Goal: Contribute content: Add original content to the website for others to see

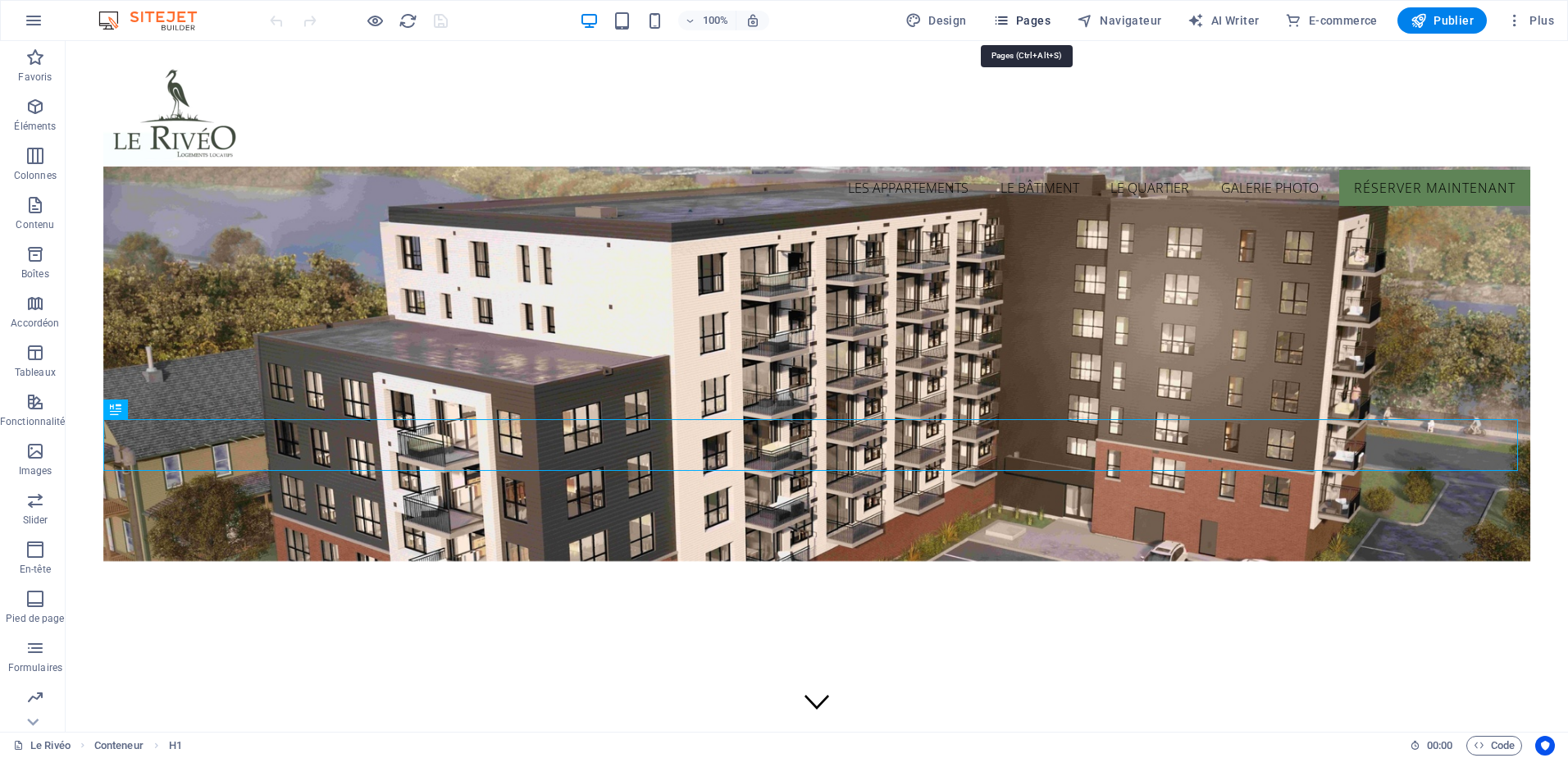
click at [1033, 25] on span "Pages" at bounding box center [1022, 20] width 58 height 16
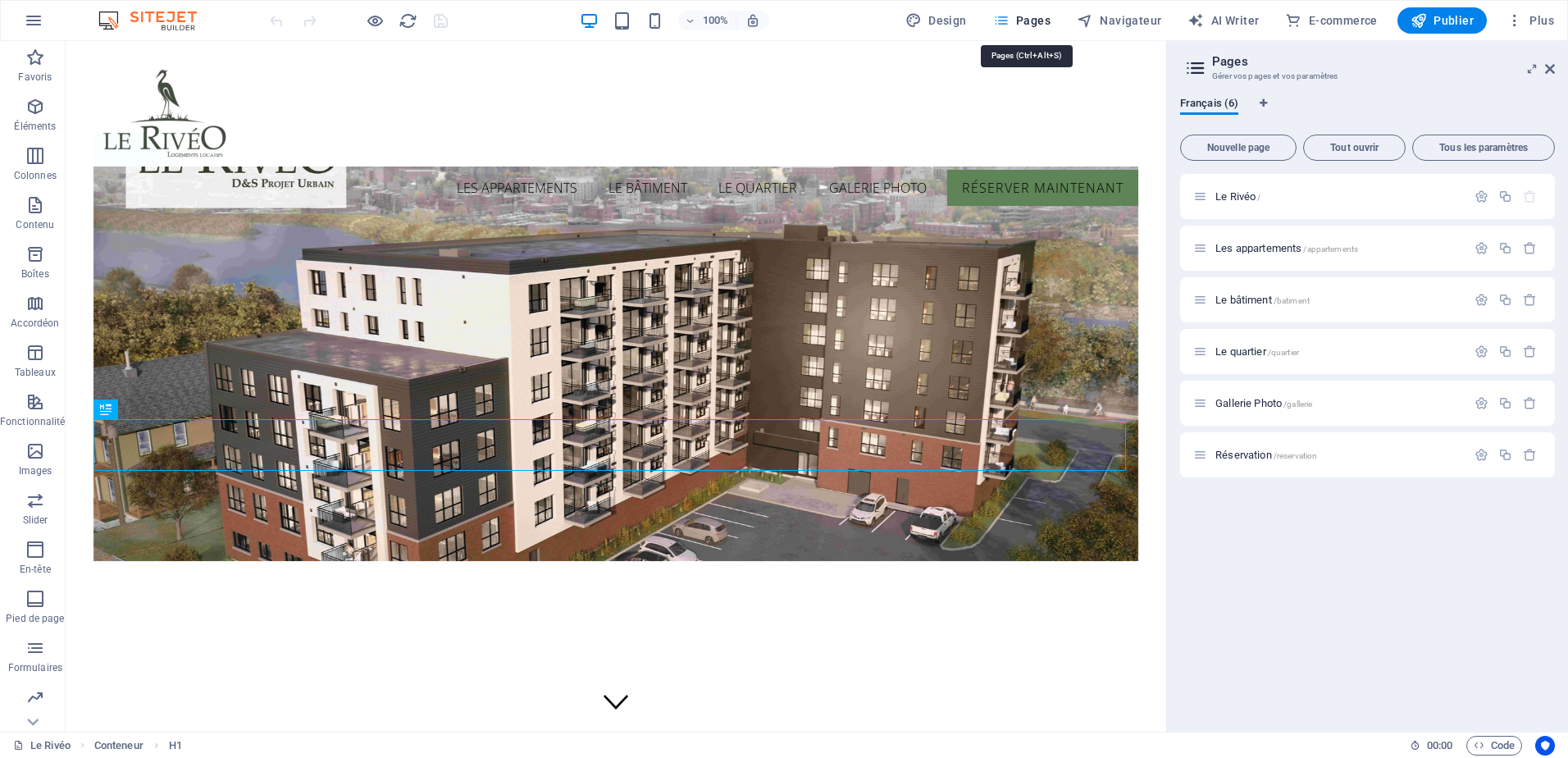
click at [1033, 25] on span "Pages" at bounding box center [1022, 20] width 58 height 16
click at [1552, 68] on icon at bounding box center [1550, 69] width 10 height 13
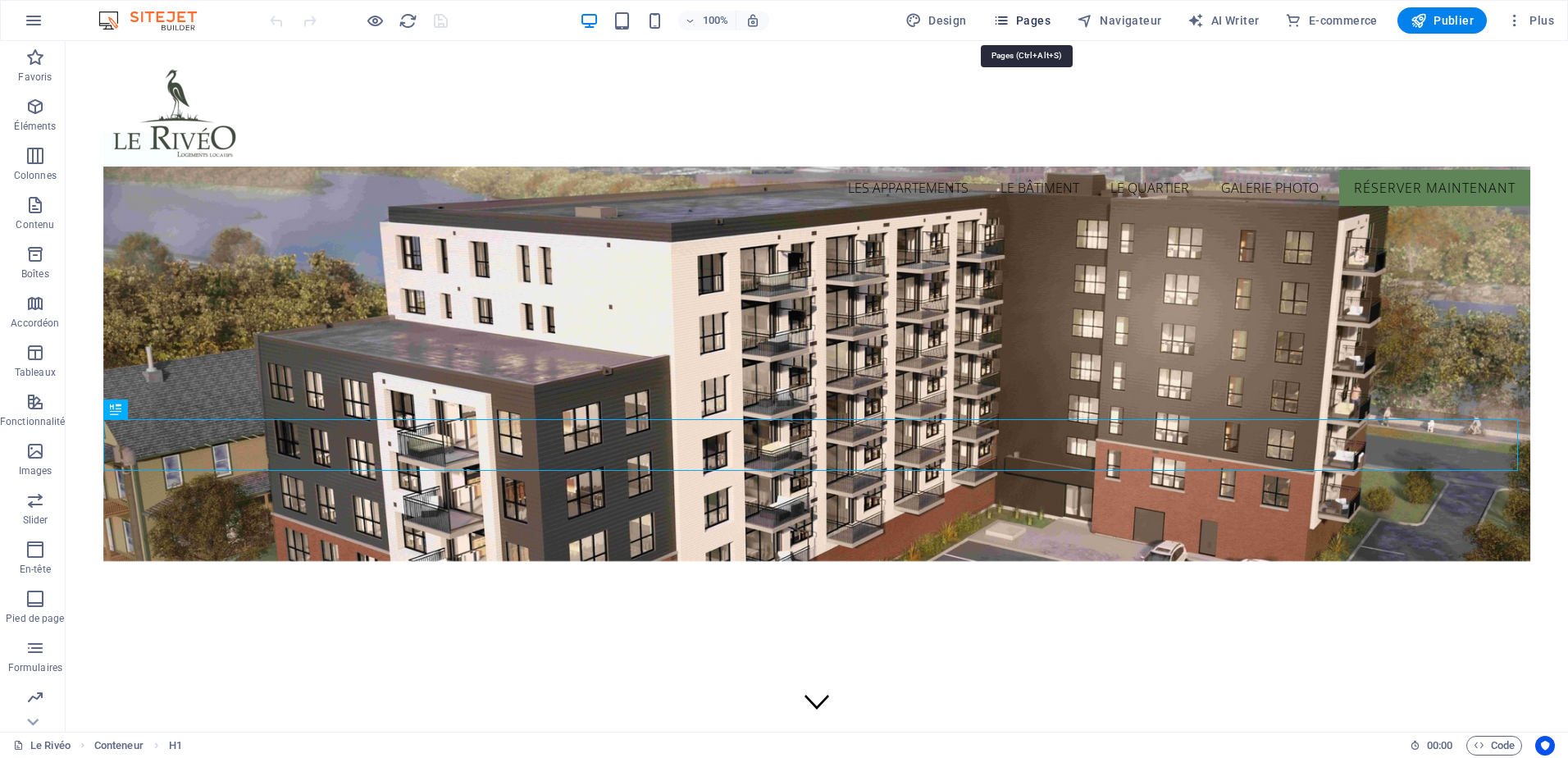
click at [1039, 20] on span "Pages" at bounding box center [1022, 20] width 58 height 16
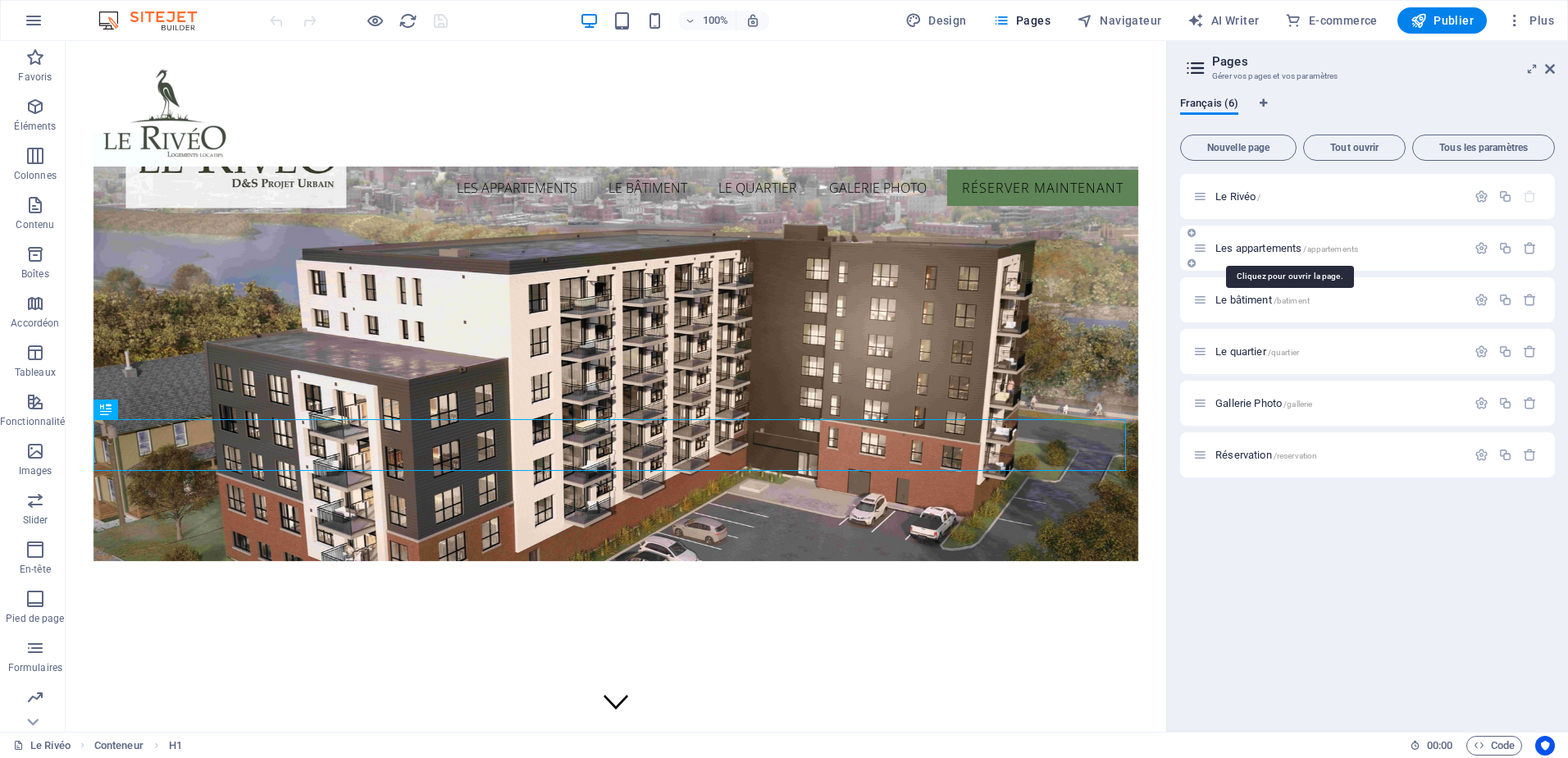
click at [1272, 251] on span "Les appartements /appartements" at bounding box center [1287, 248] width 143 height 12
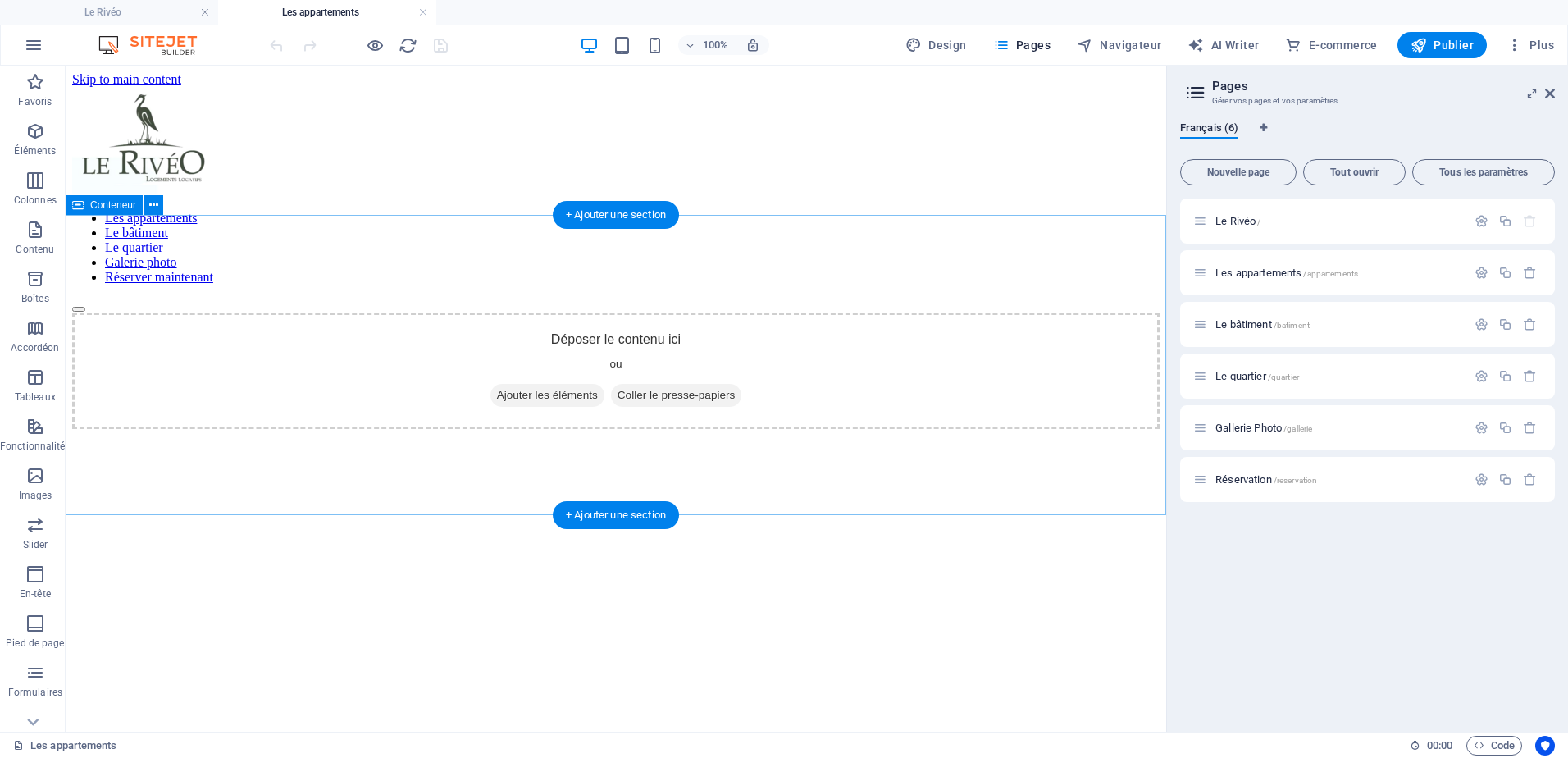
click at [592, 344] on div "Déposer le contenu ici ou Ajouter les éléments Coller le presse-papiers" at bounding box center [615, 370] width 1087 height 116
click at [540, 390] on span "Ajouter les éléments" at bounding box center [547, 395] width 114 height 23
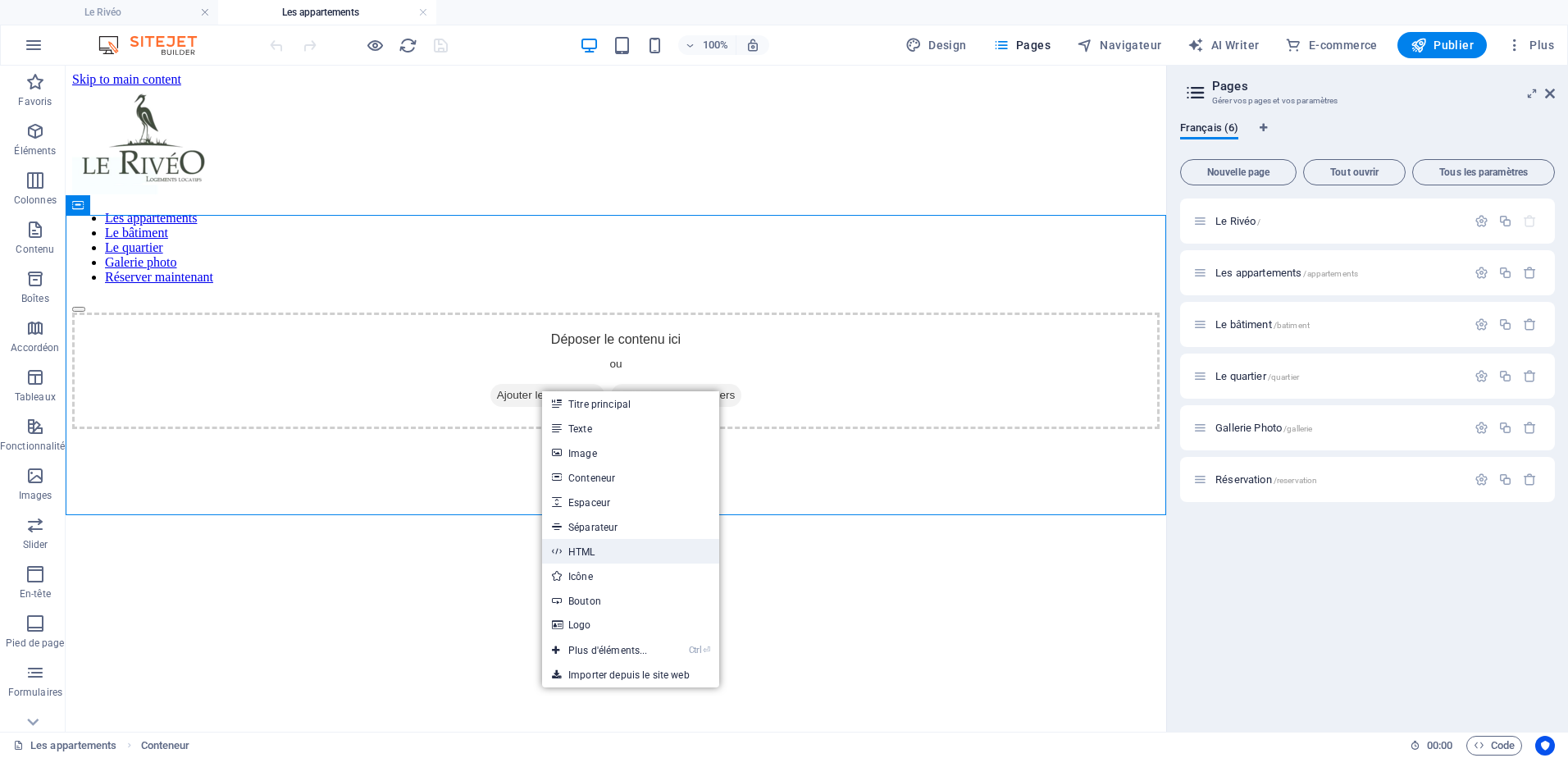
drag, startPoint x: 595, startPoint y: 555, endPoint x: 258, endPoint y: 452, distance: 352.4
click at [595, 555] on link "HTML" at bounding box center [630, 552] width 178 height 25
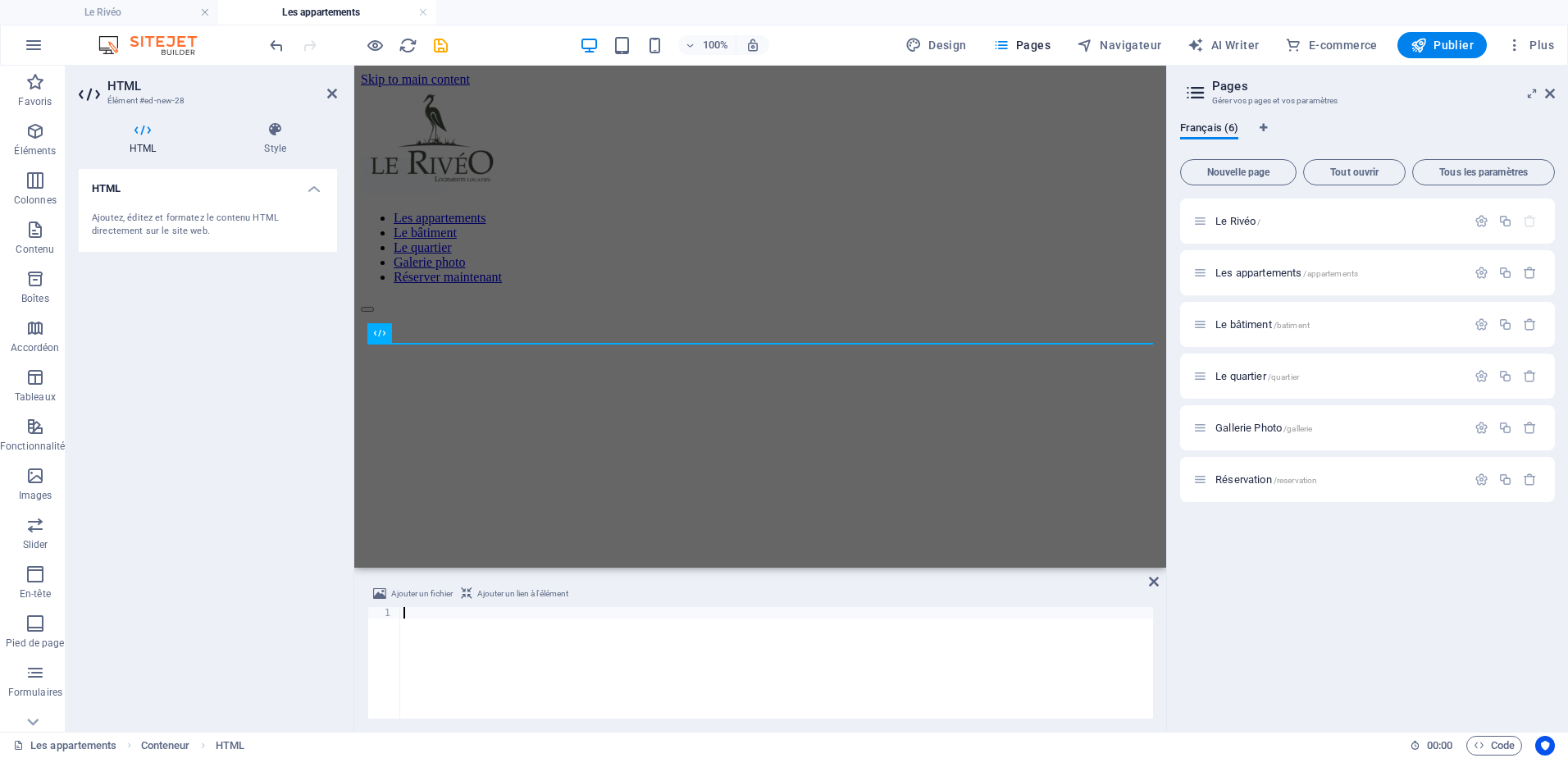
type textarea "<div class="commonninja_component pid-baad09b0-9cf1-4cf4-be34-7e20b5e64a72"></d…"
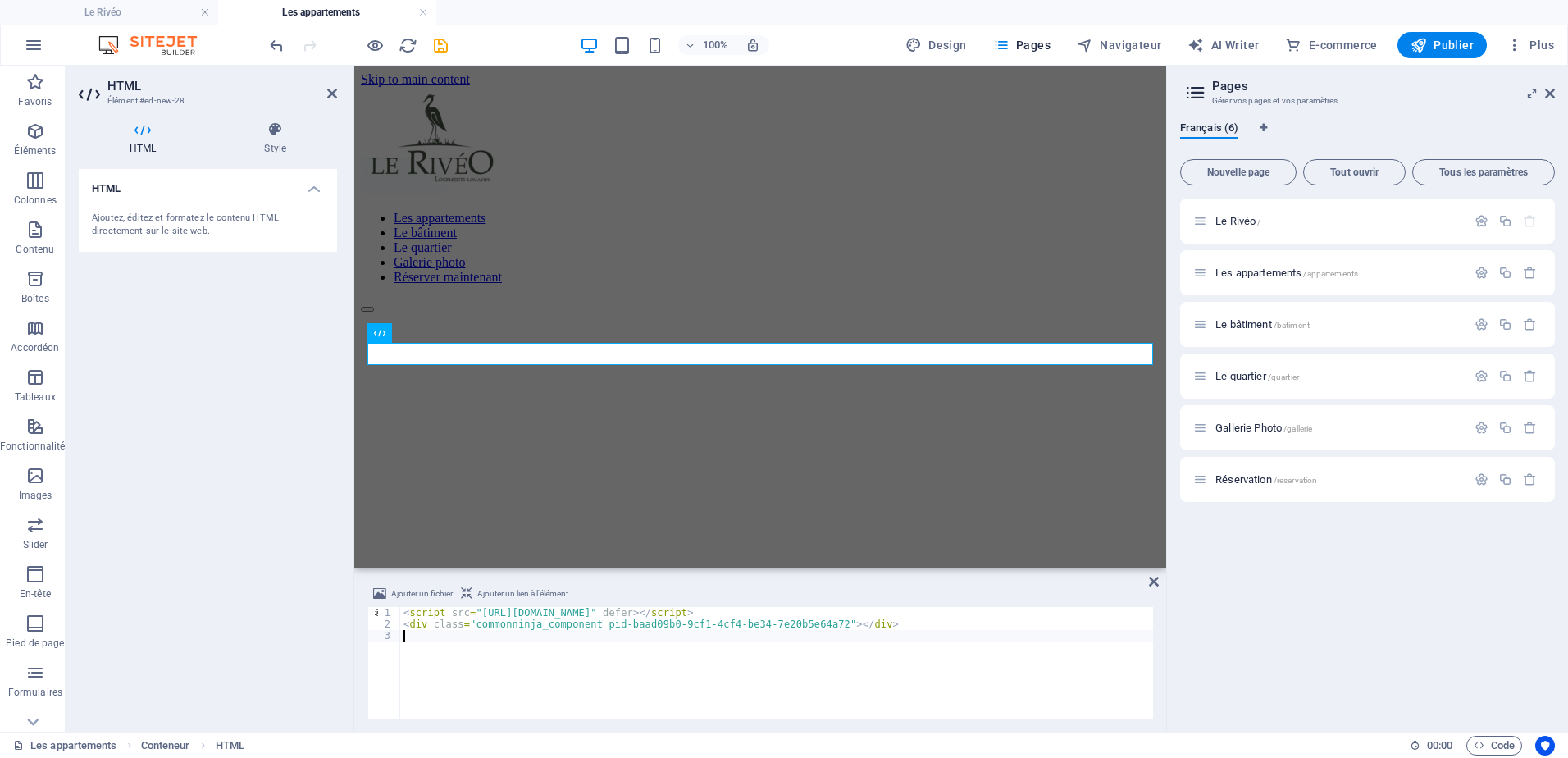
type textarea "<div class="commonninja_component pid-baad09b0-9cf1-4cf4-be34-7e20b5e64a72"></d…"
click at [285, 461] on div "HTML Ajoutez, éditez et formatez le contenu HTML directement sur le site web." at bounding box center [207, 443] width 258 height 550
click at [1214, 607] on div "Le Rivéo / Les appartements /appartements Le bâtiment /batiment Le quartier /qu…" at bounding box center [1367, 459] width 375 height 520
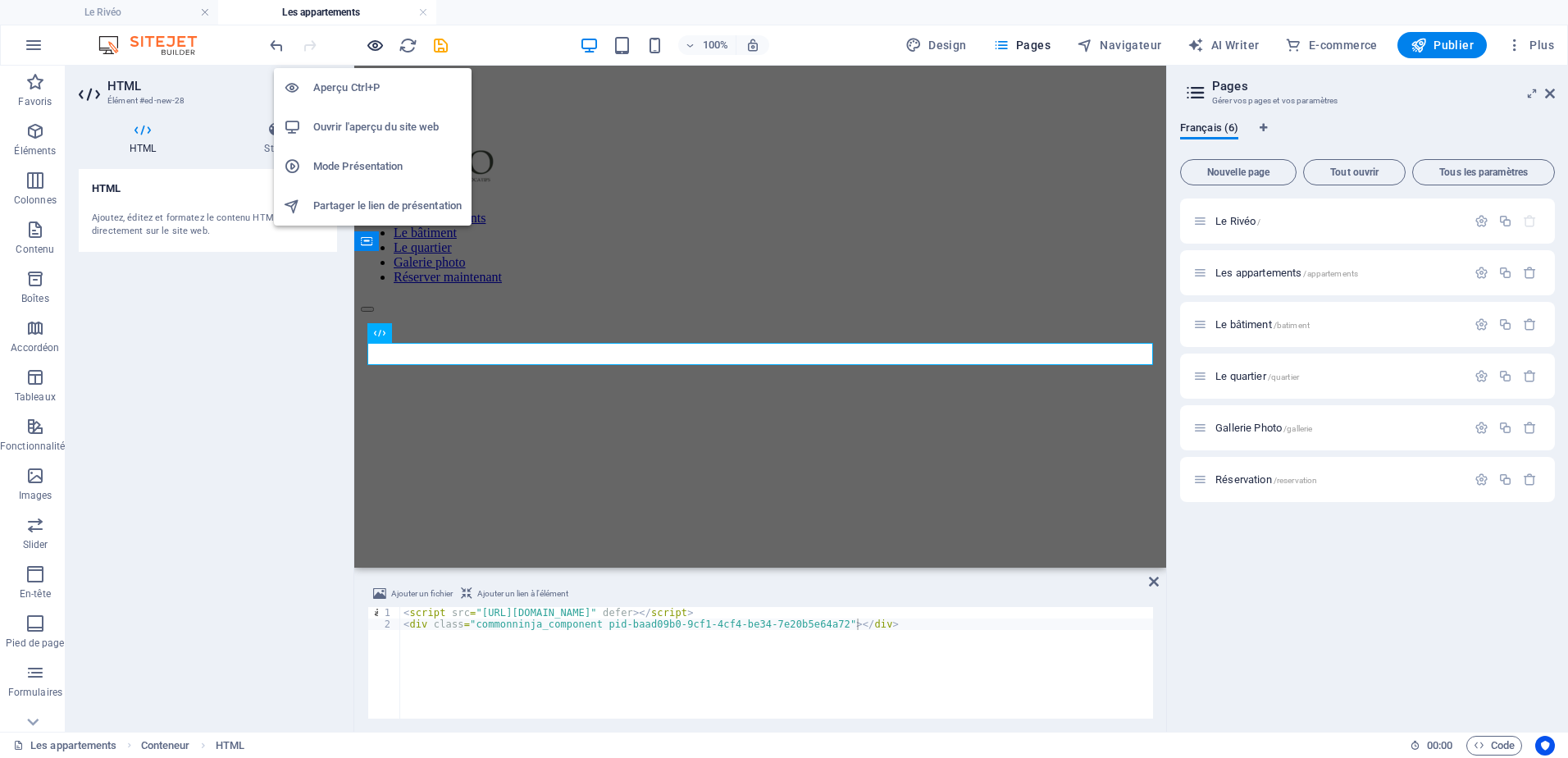
click at [382, 45] on icon "button" at bounding box center [375, 46] width 19 height 19
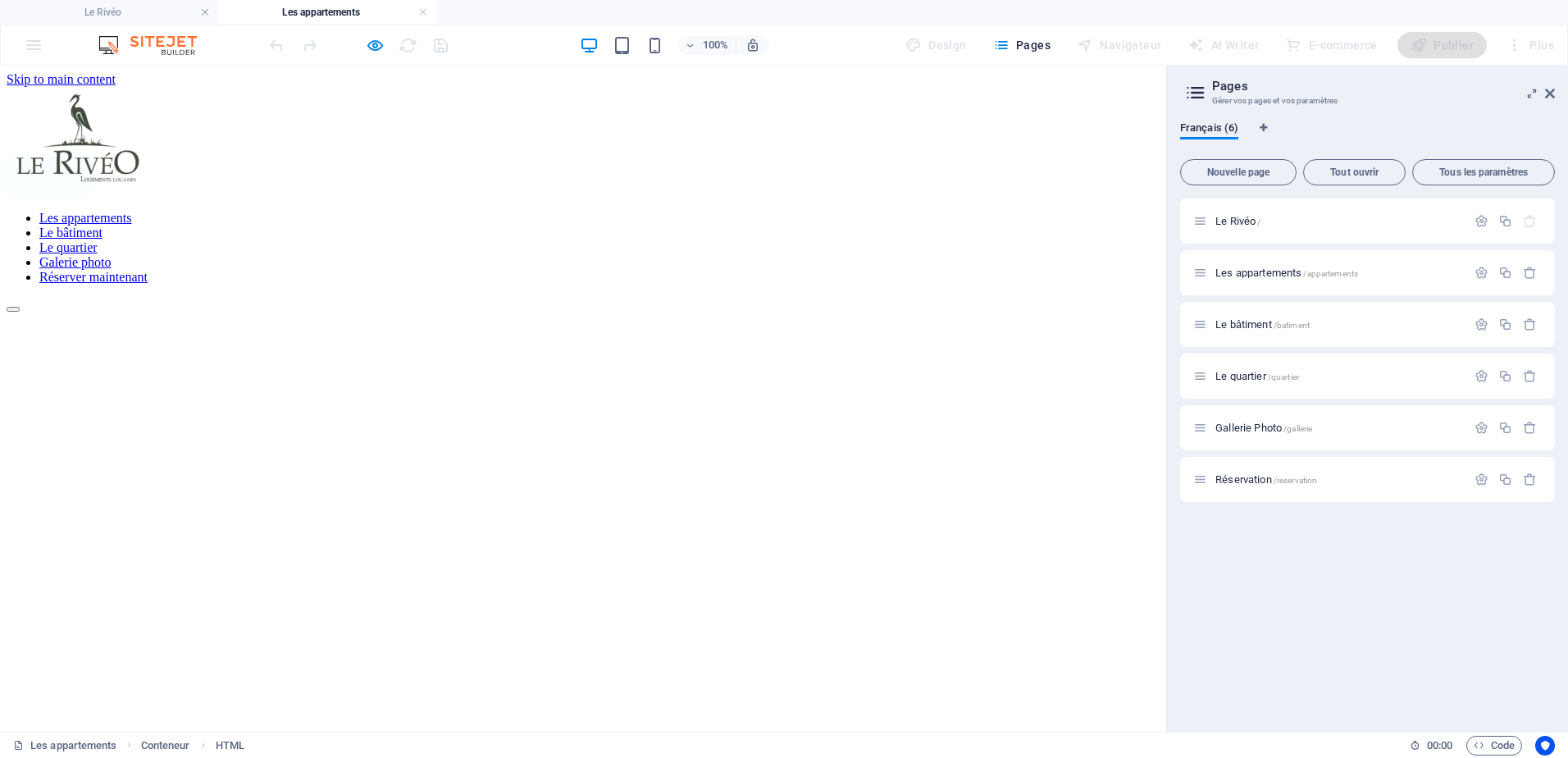
click at [131, 211] on link "Les appartements" at bounding box center [85, 218] width 92 height 14
click at [103, 225] on link "Le bâtiment" at bounding box center [71, 232] width 63 height 14
click at [579, 15] on h4 "Le bâtiment" at bounding box center [545, 12] width 218 height 18
click at [529, 211] on nav "Les appartements Le bâtiment Le quartier Galerie photo Réserver maintenant" at bounding box center [583, 248] width 1153 height 74
click at [350, 11] on h4 "Les appartements" at bounding box center [326, 12] width 218 height 18
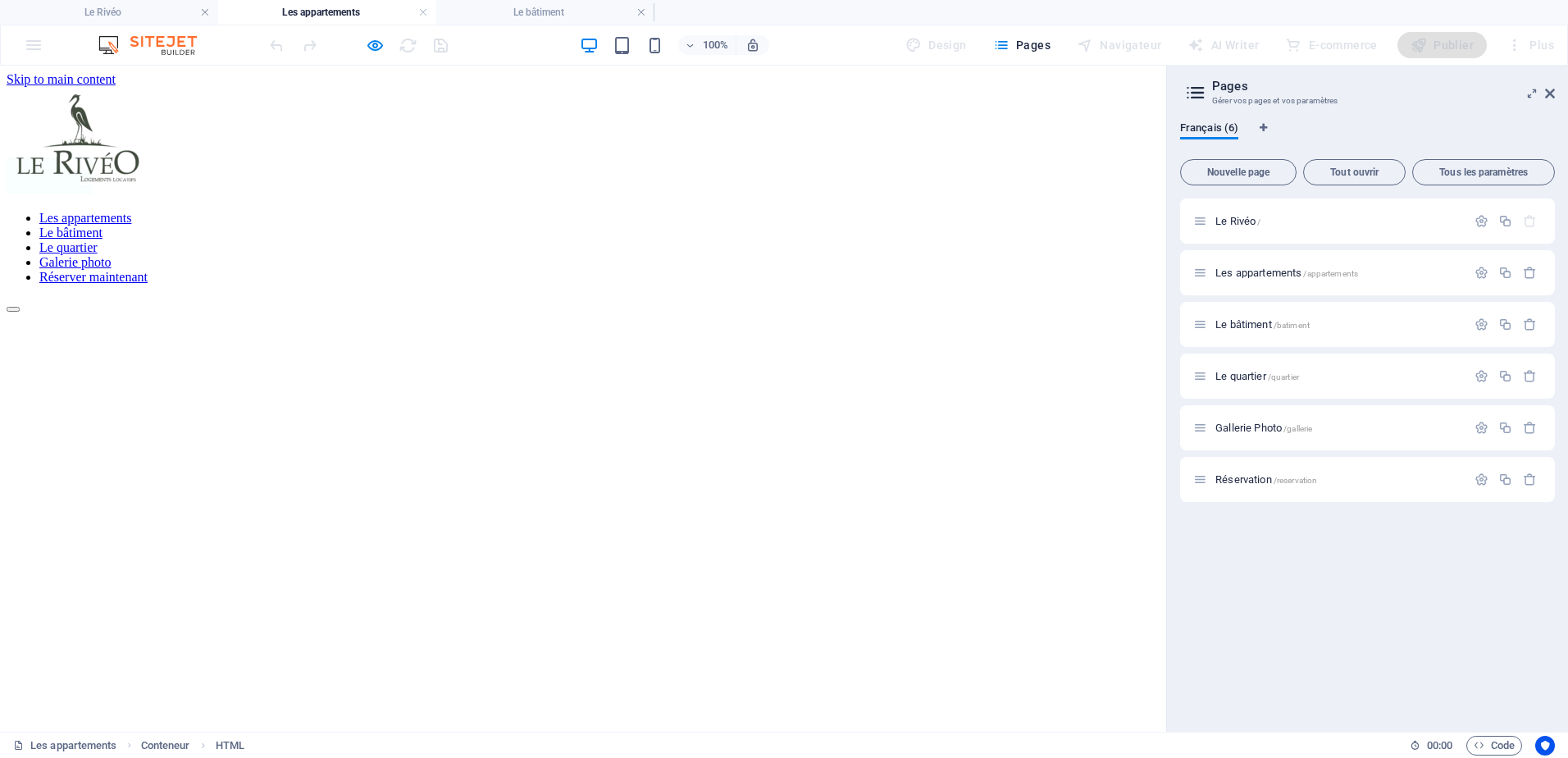
click at [350, 11] on h4 "Les appartements" at bounding box center [326, 12] width 218 height 18
click at [381, 46] on icon "button" at bounding box center [375, 46] width 19 height 19
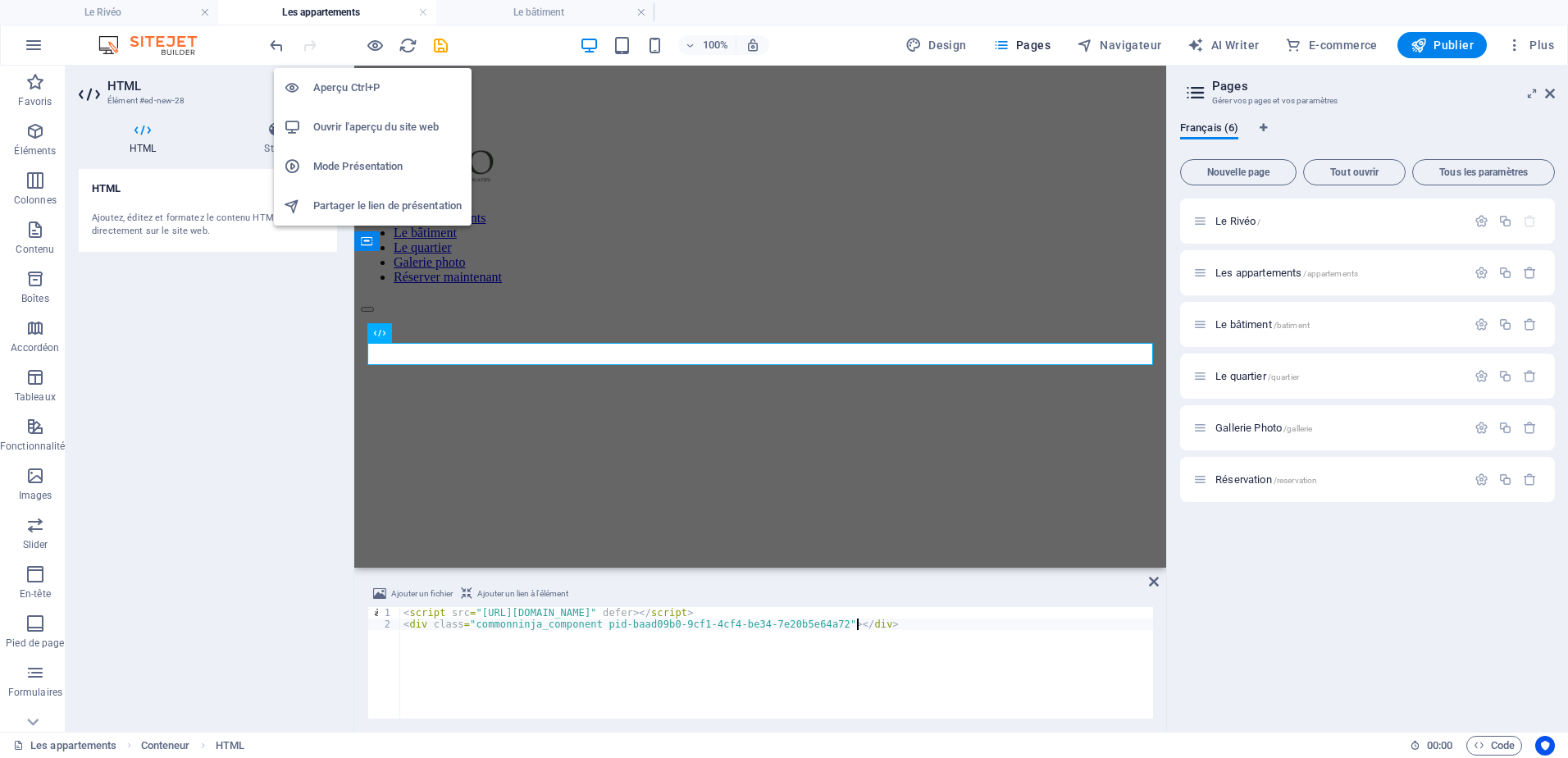
click at [341, 121] on h6 "Ouvrir l'aperçu du site web" at bounding box center [387, 127] width 149 height 20
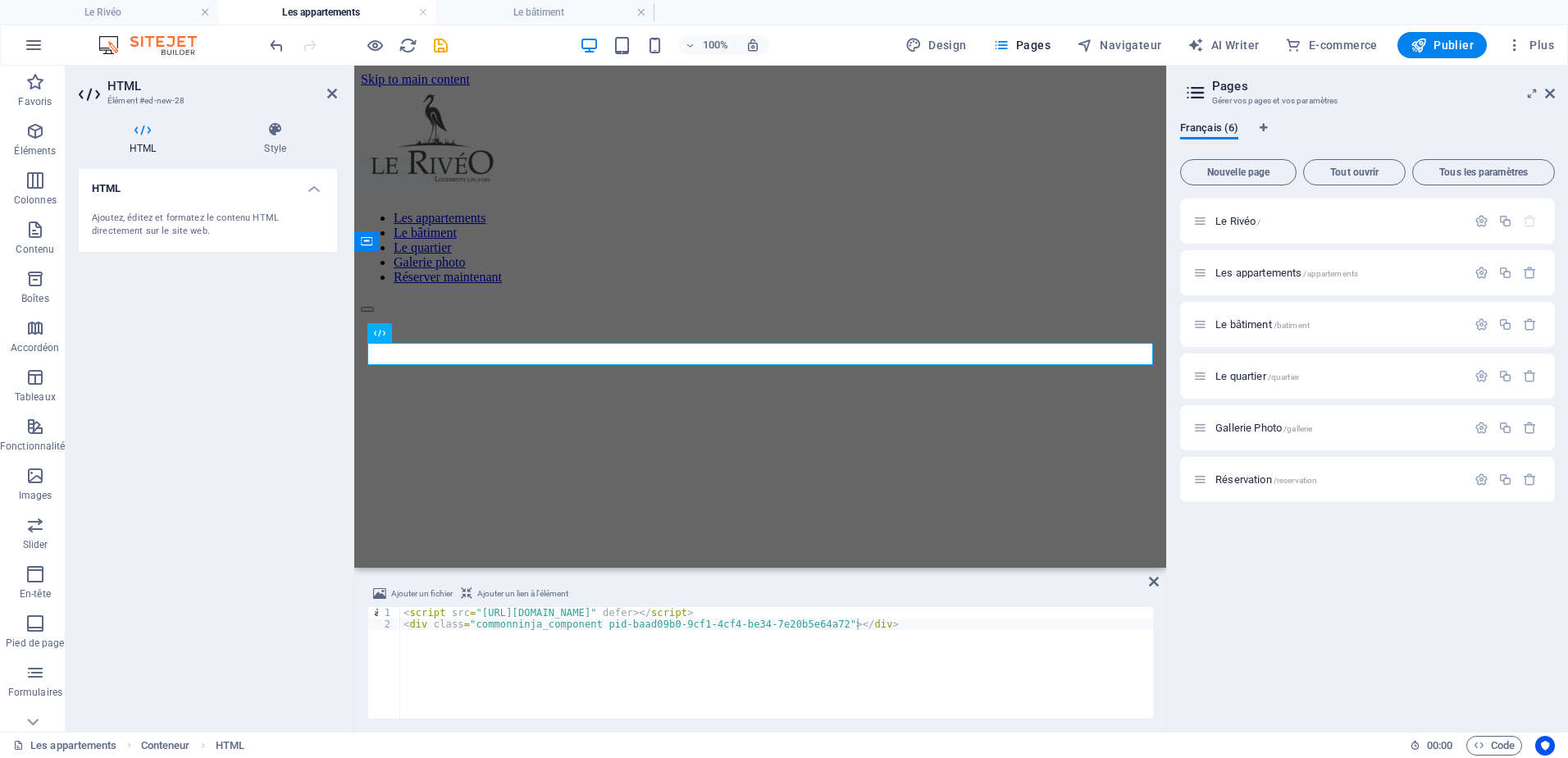
click at [290, 558] on div "HTML Ajoutez, éditez et formatez le contenu HTML directement sur le site web." at bounding box center [207, 443] width 258 height 550
click at [575, 684] on div "< script src = "[URL][DOMAIN_NAME]" defer > </ script > < div class = "commonni…" at bounding box center [776, 674] width 753 height 134
drag, startPoint x: 885, startPoint y: 623, endPoint x: 841, endPoint y: 669, distance: 63.7
click at [841, 669] on div "< script src = "[URL][DOMAIN_NAME]" defer > </ script > < div class = "commonni…" at bounding box center [776, 674] width 753 height 134
drag, startPoint x: 959, startPoint y: 656, endPoint x: 123, endPoint y: 564, distance: 841.0
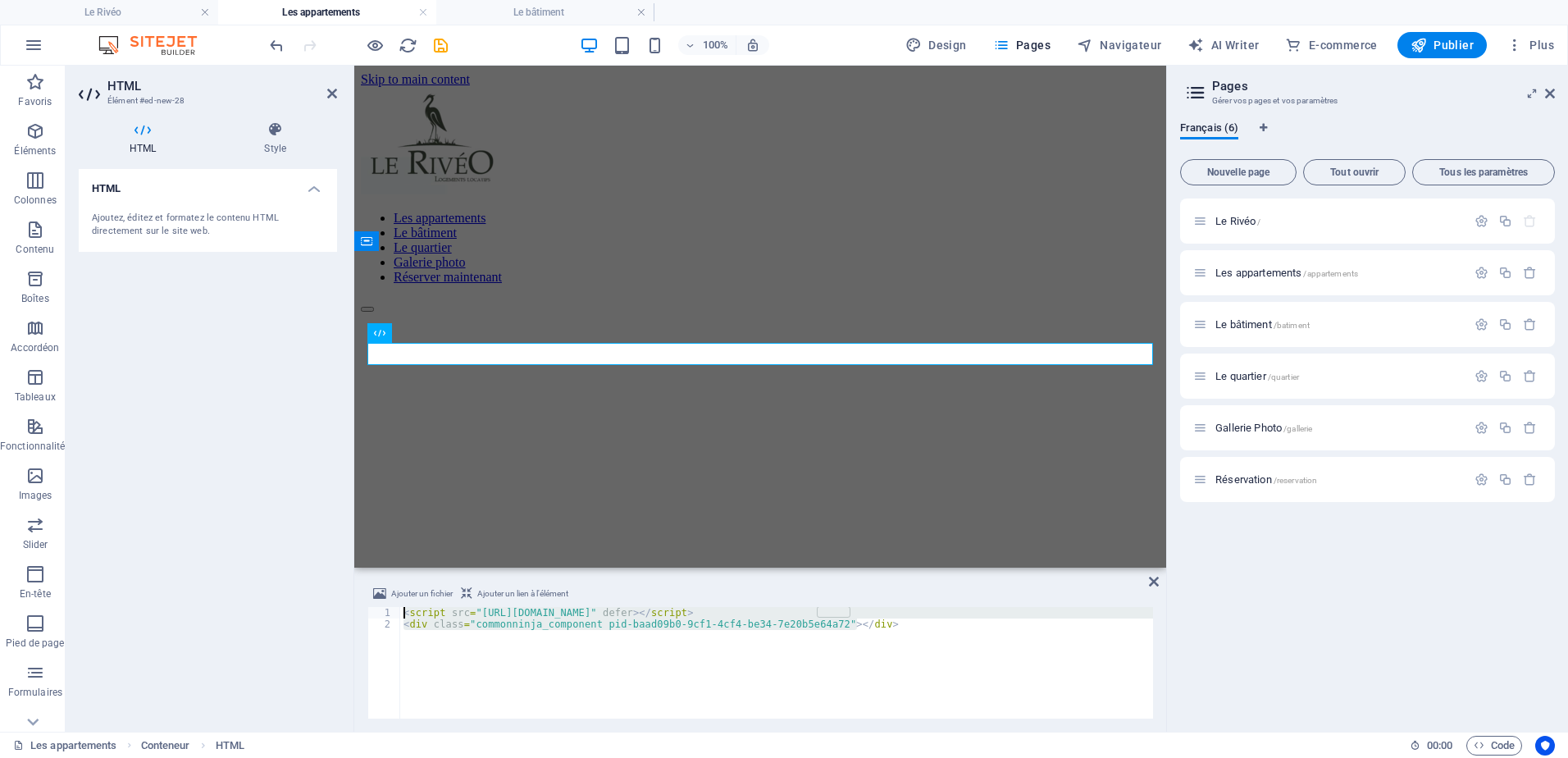
click at [123, 564] on div "HTML Élément #ed-new-28 HTML Style HTML Ajoutez, éditez et formatez le contenu …" at bounding box center [615, 398] width 1101 height 666
paste textarea
type textarea "<div class="commonninja_component pid-baad09b0-9cf1-4cf4-be34-7e20b5e64a72"></d…"
click at [284, 451] on div "HTML Ajoutez, éditez et formatez le contenu HTML directement sur le site web." at bounding box center [207, 443] width 258 height 550
click at [520, 655] on div "< script src = "[URL][DOMAIN_NAME]" defer > </ script > < div class = "commonni…" at bounding box center [776, 674] width 753 height 134
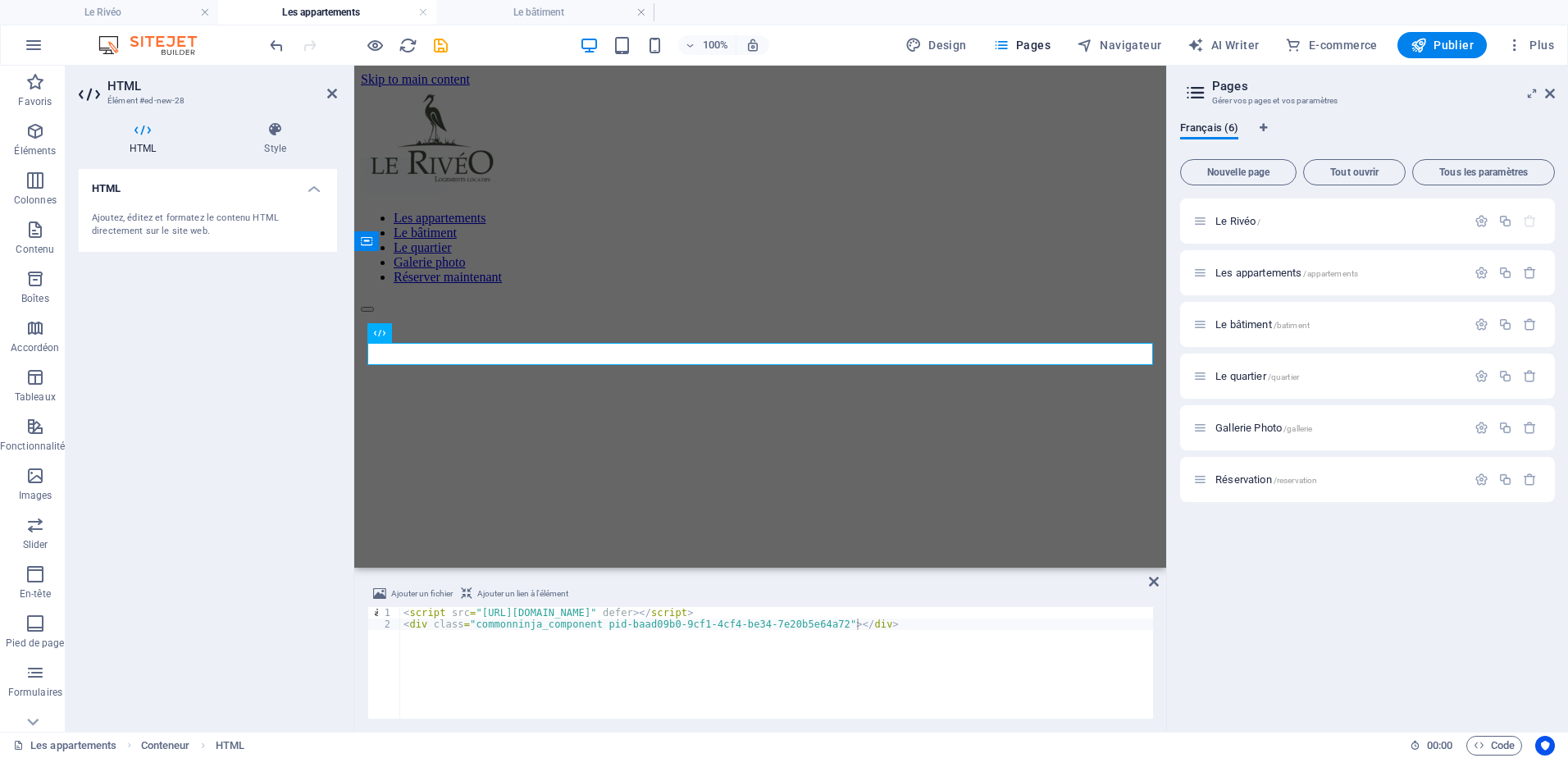
click at [159, 515] on div "HTML Ajoutez, éditez et formatez le contenu HTML directement sur le site web." at bounding box center [207, 443] width 258 height 550
click at [518, 590] on span "Ajouter un lien à l'élément" at bounding box center [522, 594] width 91 height 20
click at [180, 404] on div "HTML Ajoutez, éditez et formatez le contenu HTML directement sur le site web." at bounding box center [207, 443] width 258 height 550
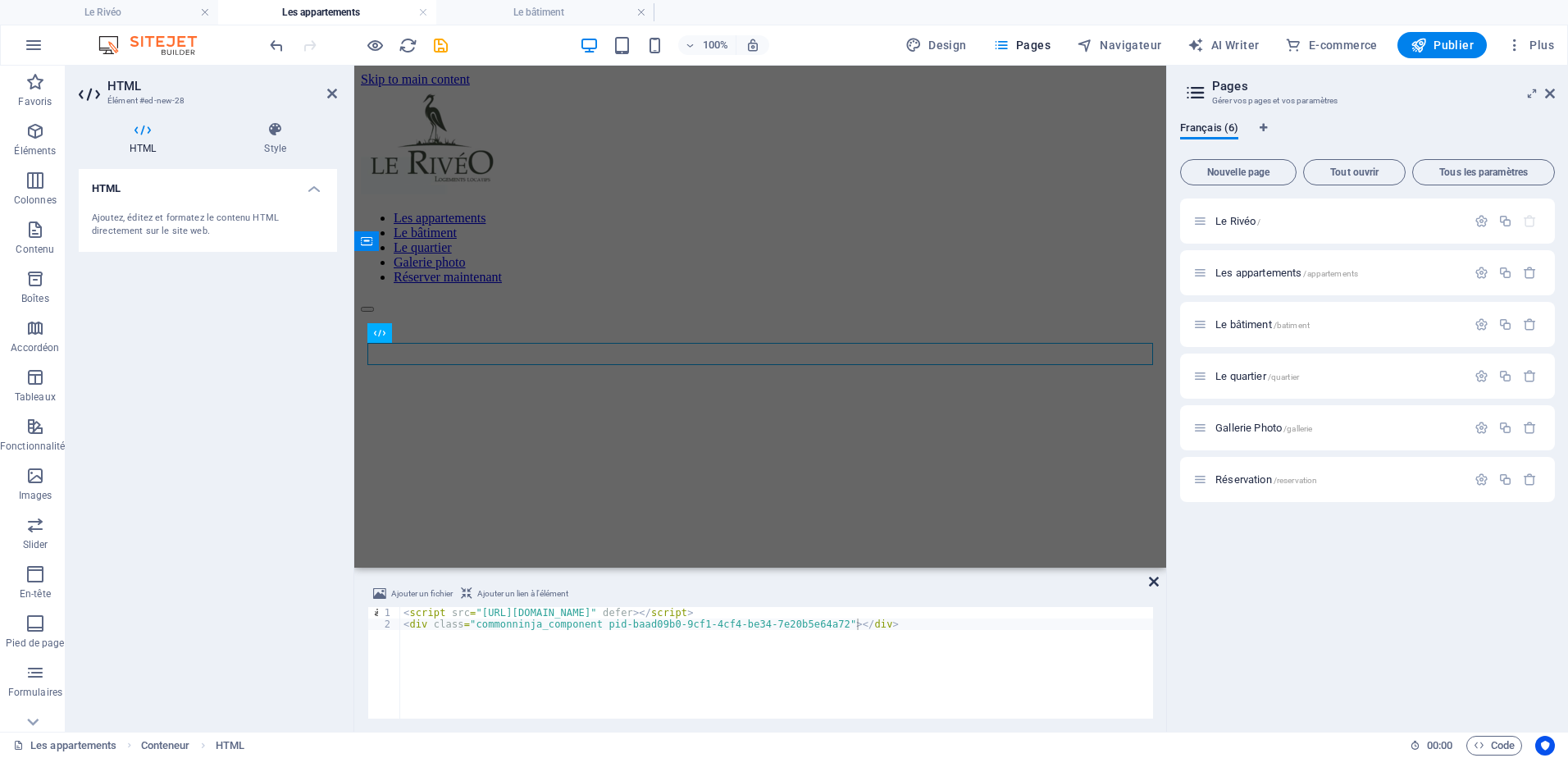
drag, startPoint x: 1150, startPoint y: 580, endPoint x: 1085, endPoint y: 515, distance: 91.9
click at [1151, 580] on icon at bounding box center [1153, 581] width 10 height 13
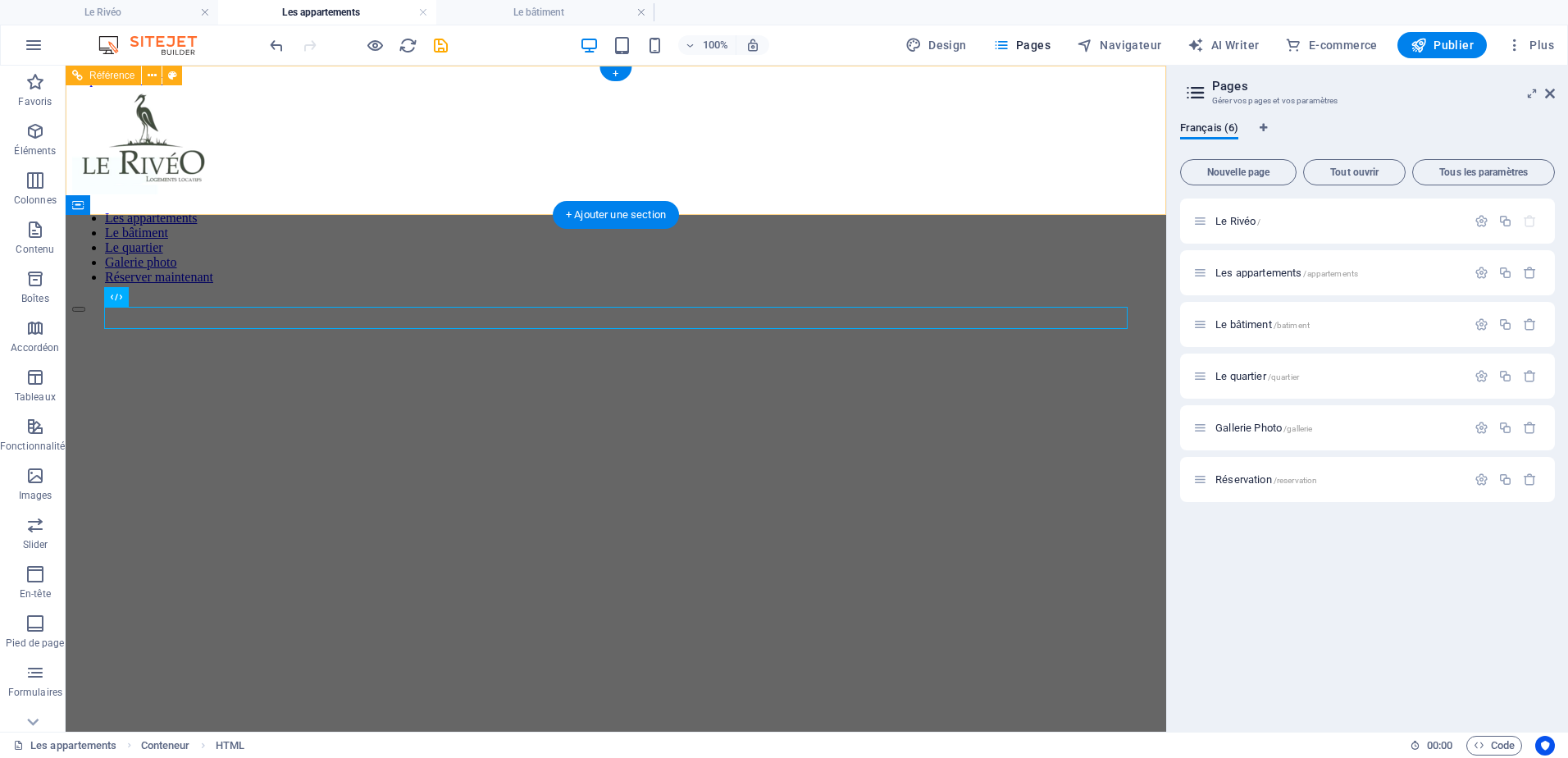
click at [712, 185] on div "Les appartements Le bâtiment Le quartier Galerie photo Réserver maintenant" at bounding box center [615, 200] width 1087 height 225
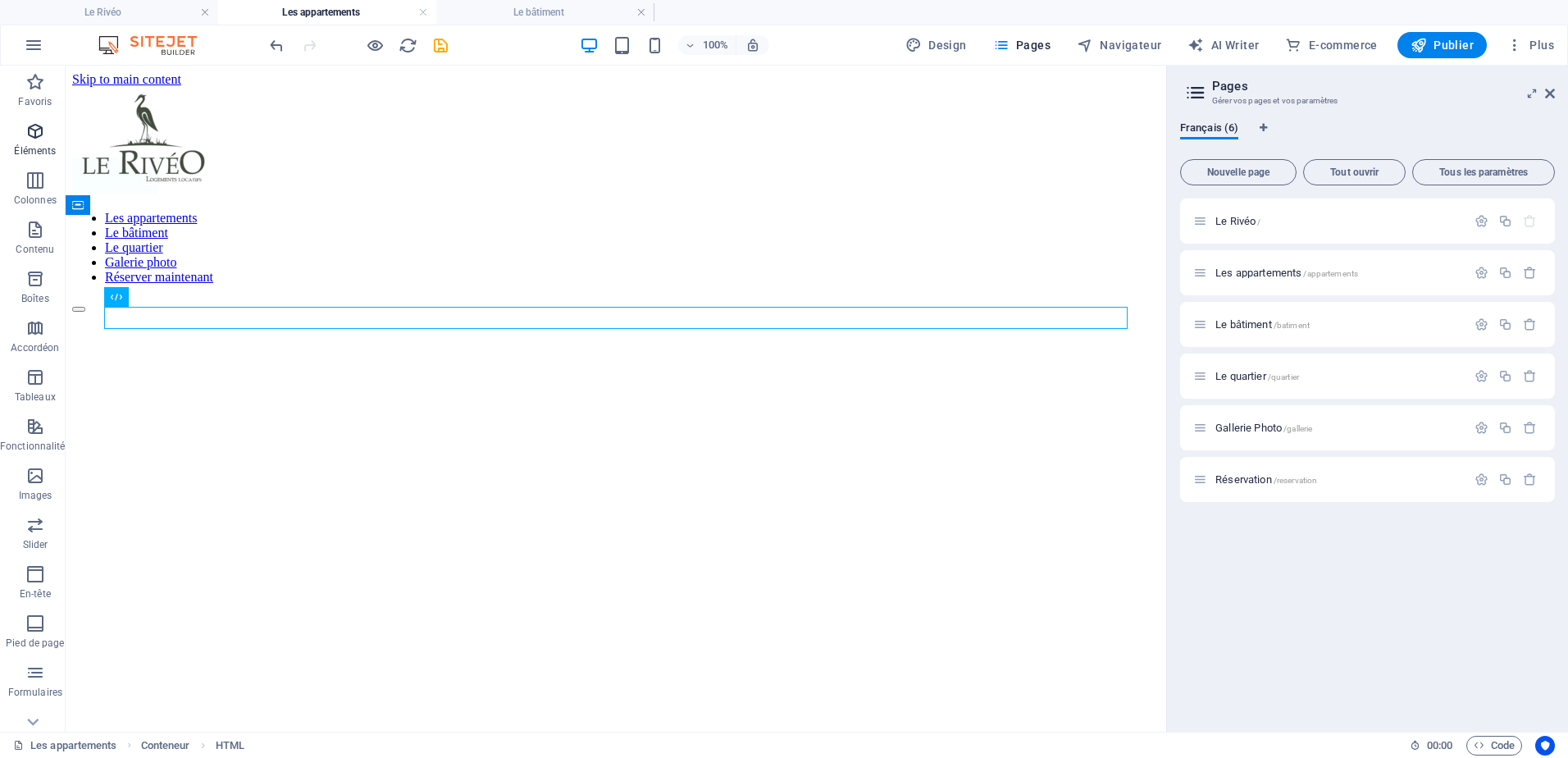
click at [36, 142] on span "Éléments" at bounding box center [36, 140] width 71 height 39
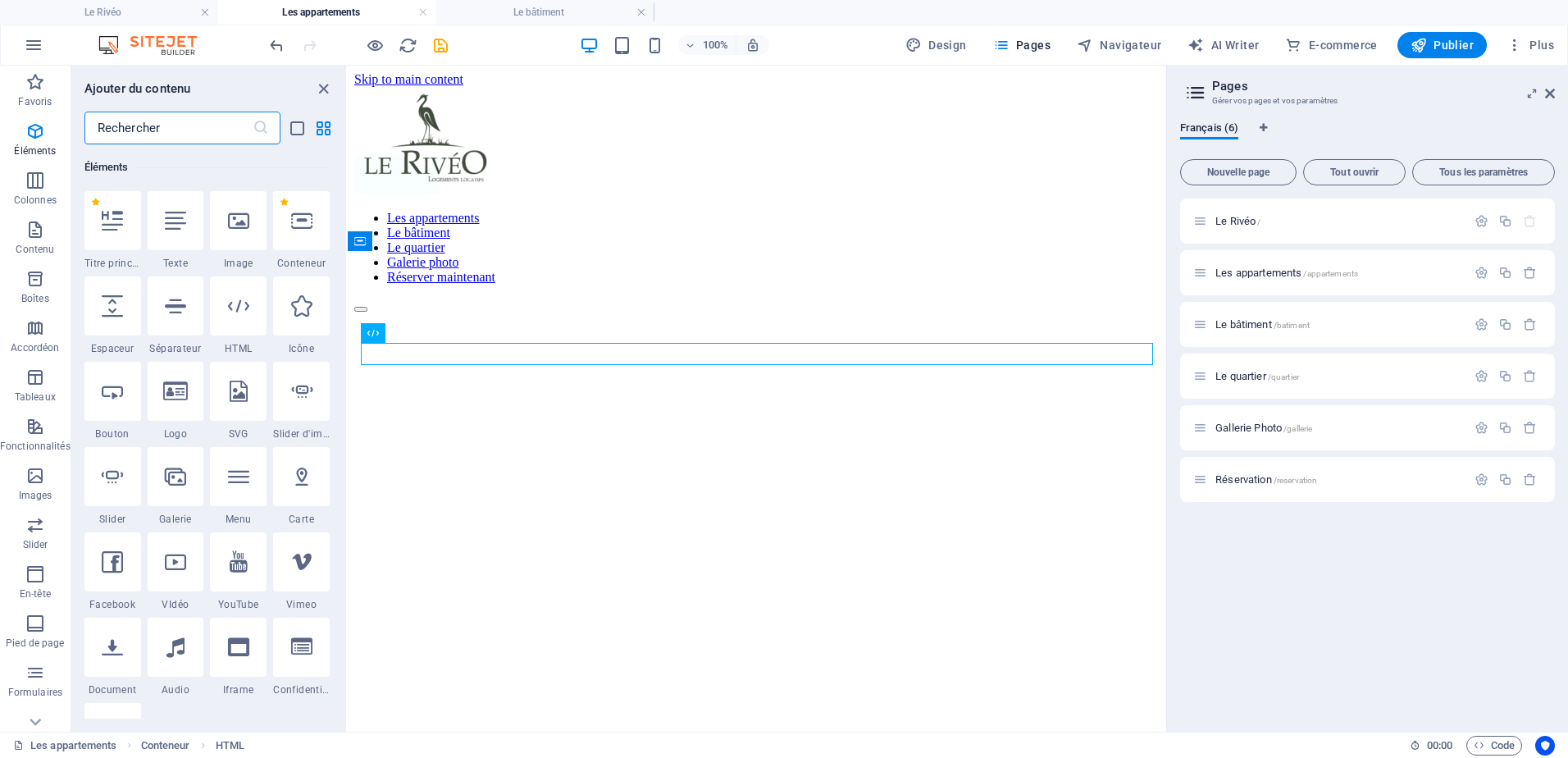
scroll to position [175, 0]
click at [242, 234] on div at bounding box center [238, 221] width 57 height 59
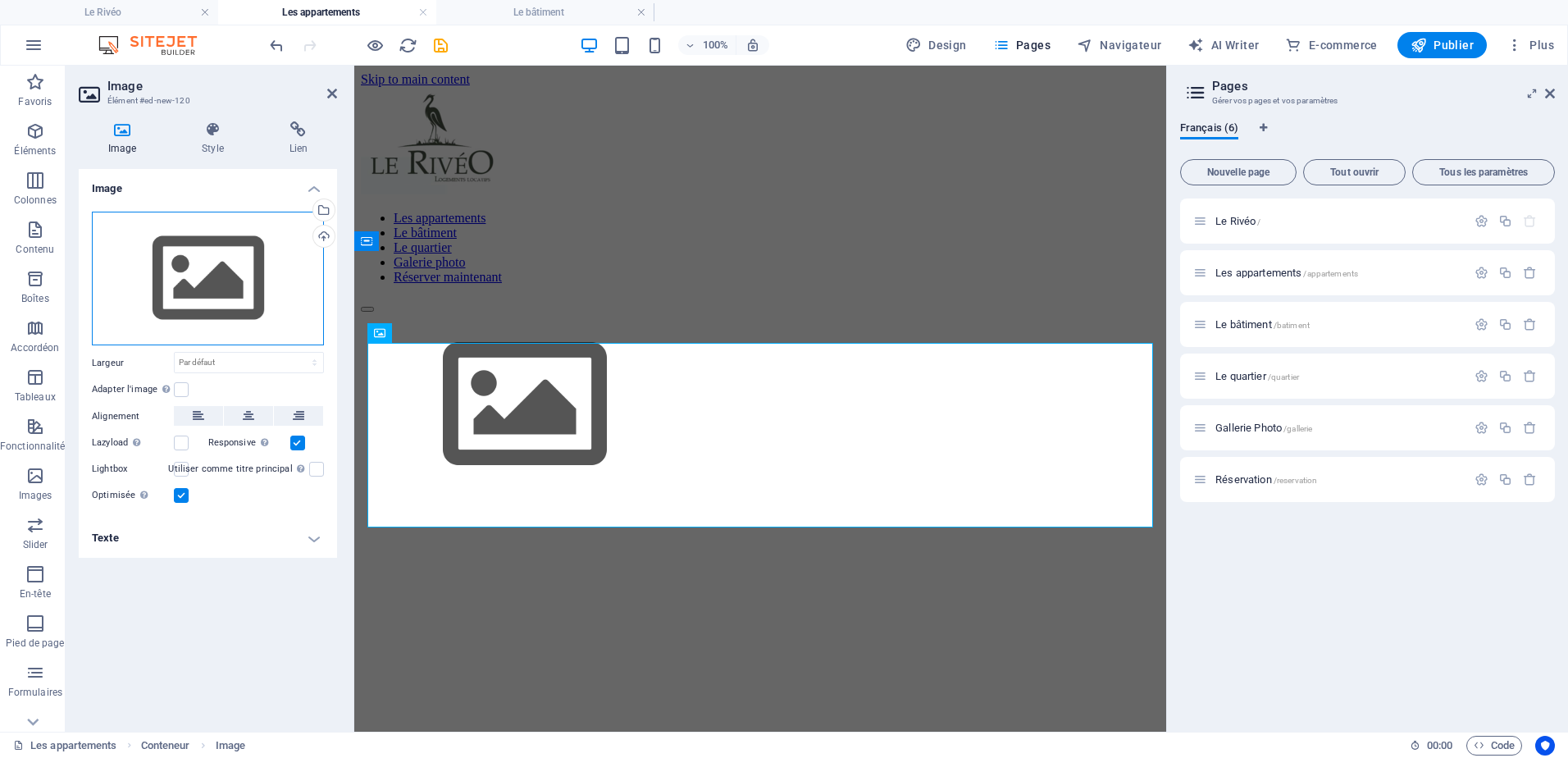
click at [182, 304] on div "Glissez les fichiers ici, cliquez pour choisir les fichiers ou sélectionnez les…" at bounding box center [208, 279] width 232 height 134
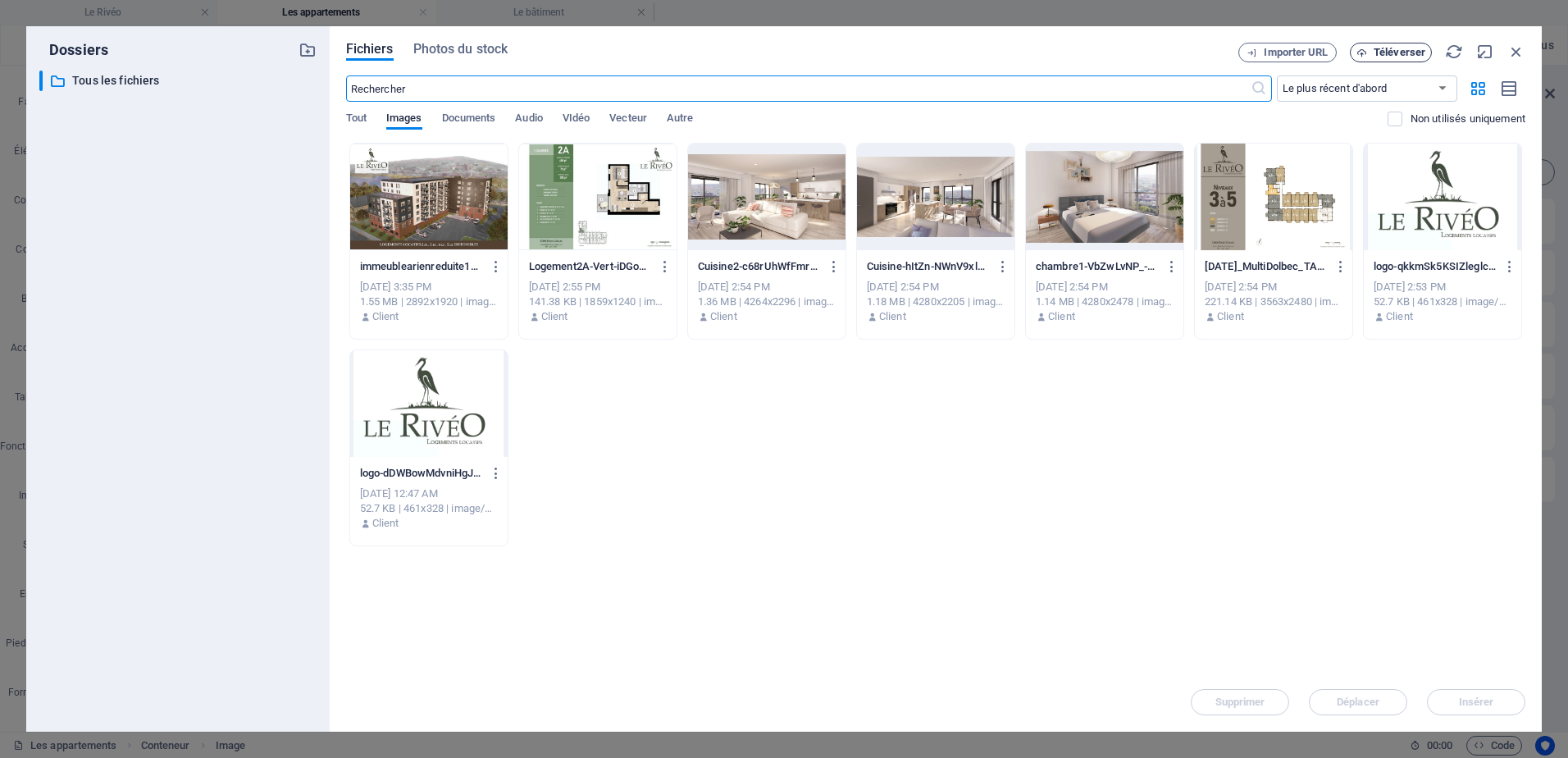
click at [1367, 50] on icon "button" at bounding box center [1362, 53] width 11 height 11
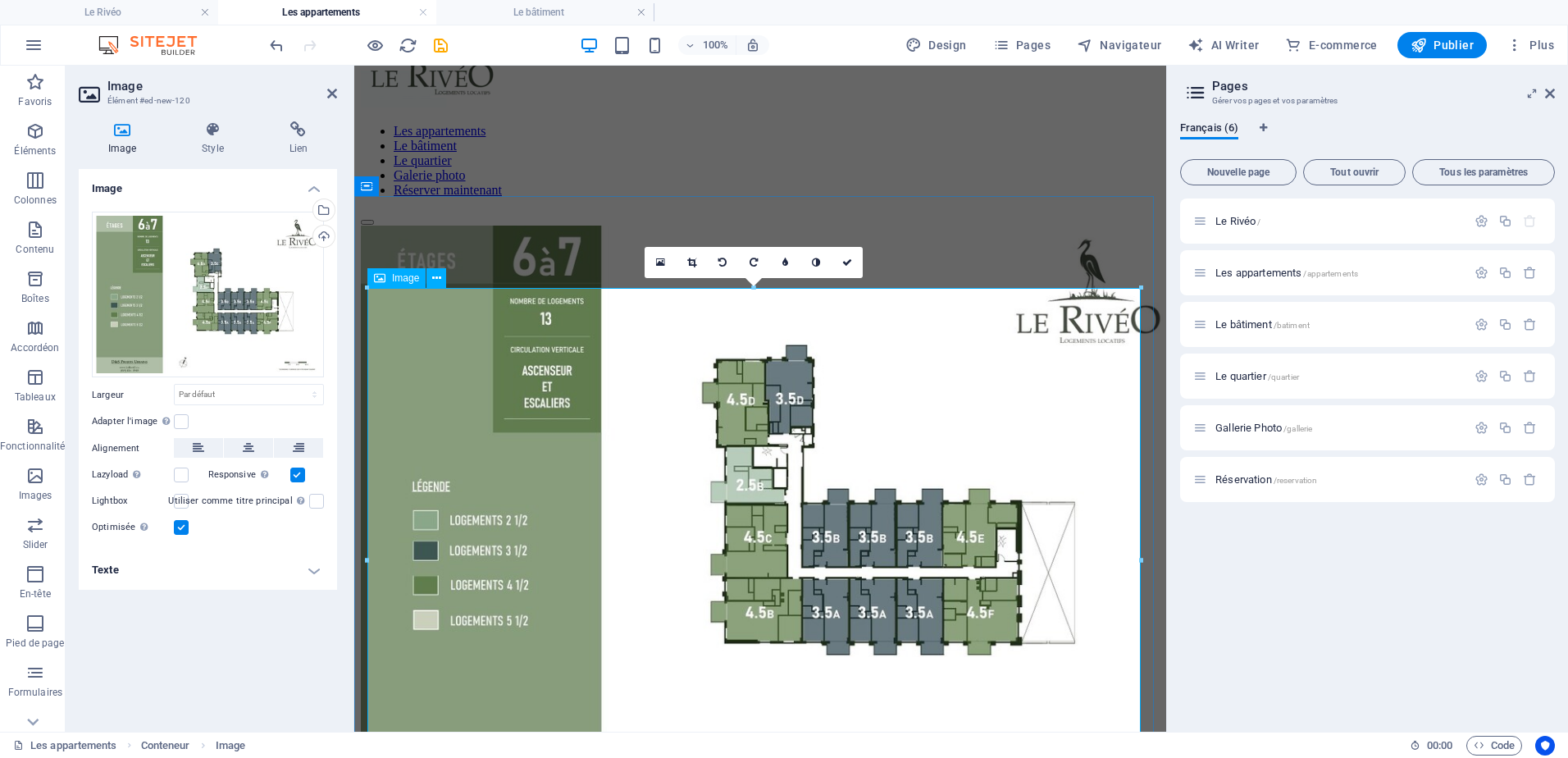
scroll to position [246, 0]
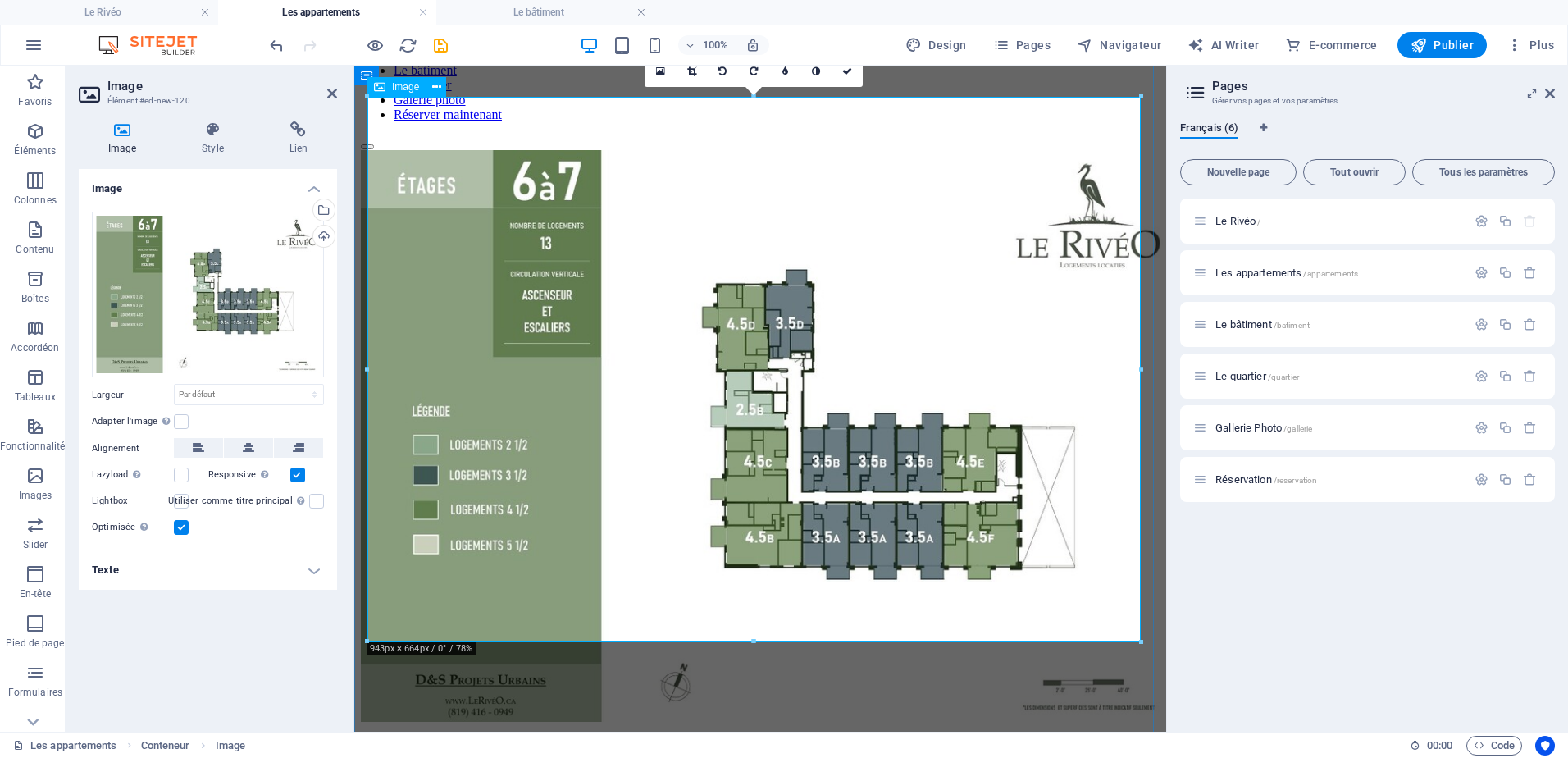
click at [638, 322] on figure at bounding box center [760, 437] width 798 height 575
click at [635, 325] on figure at bounding box center [760, 437] width 798 height 575
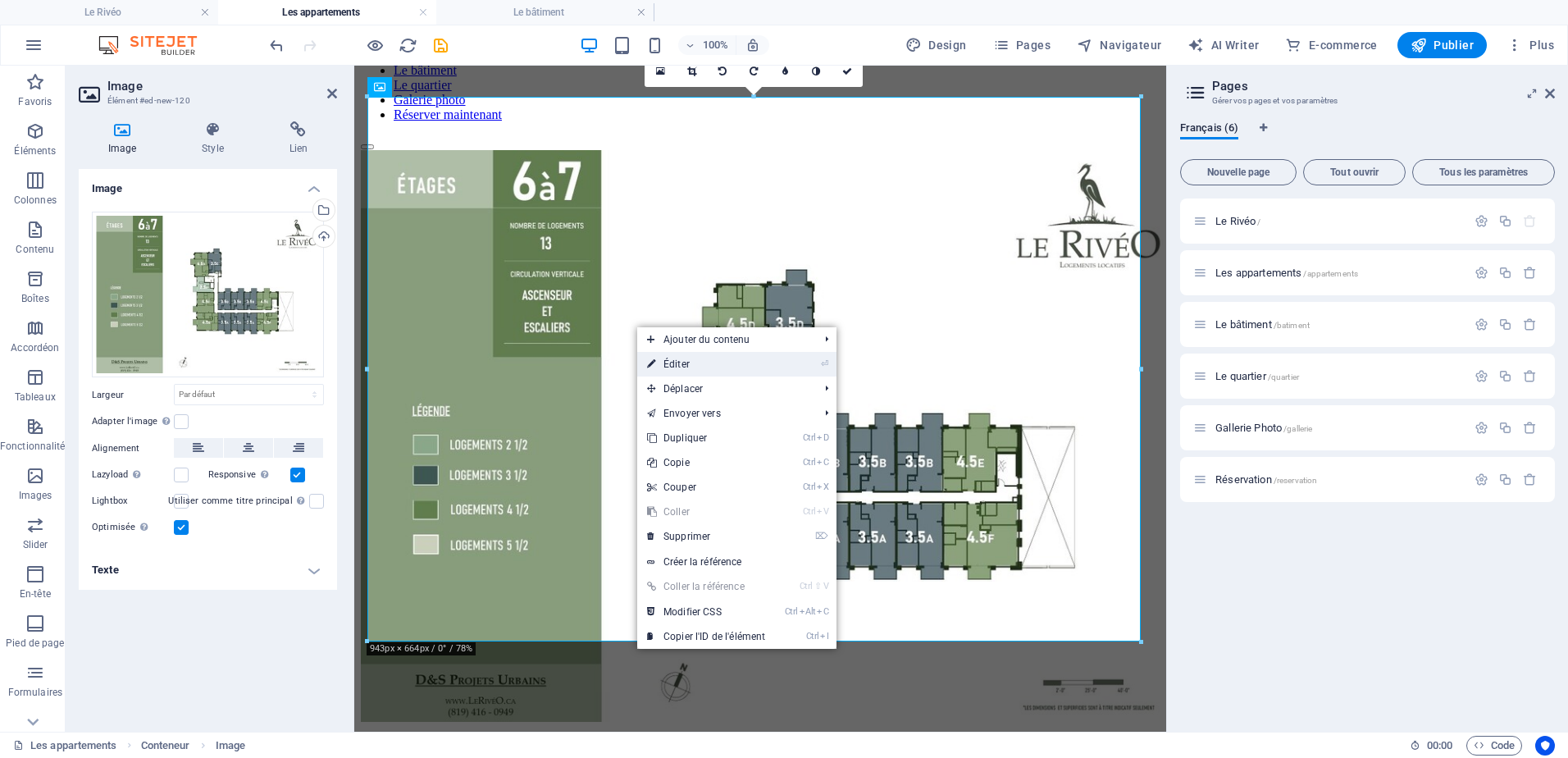
click at [692, 362] on link "⏎ Éditer" at bounding box center [706, 365] width 138 height 25
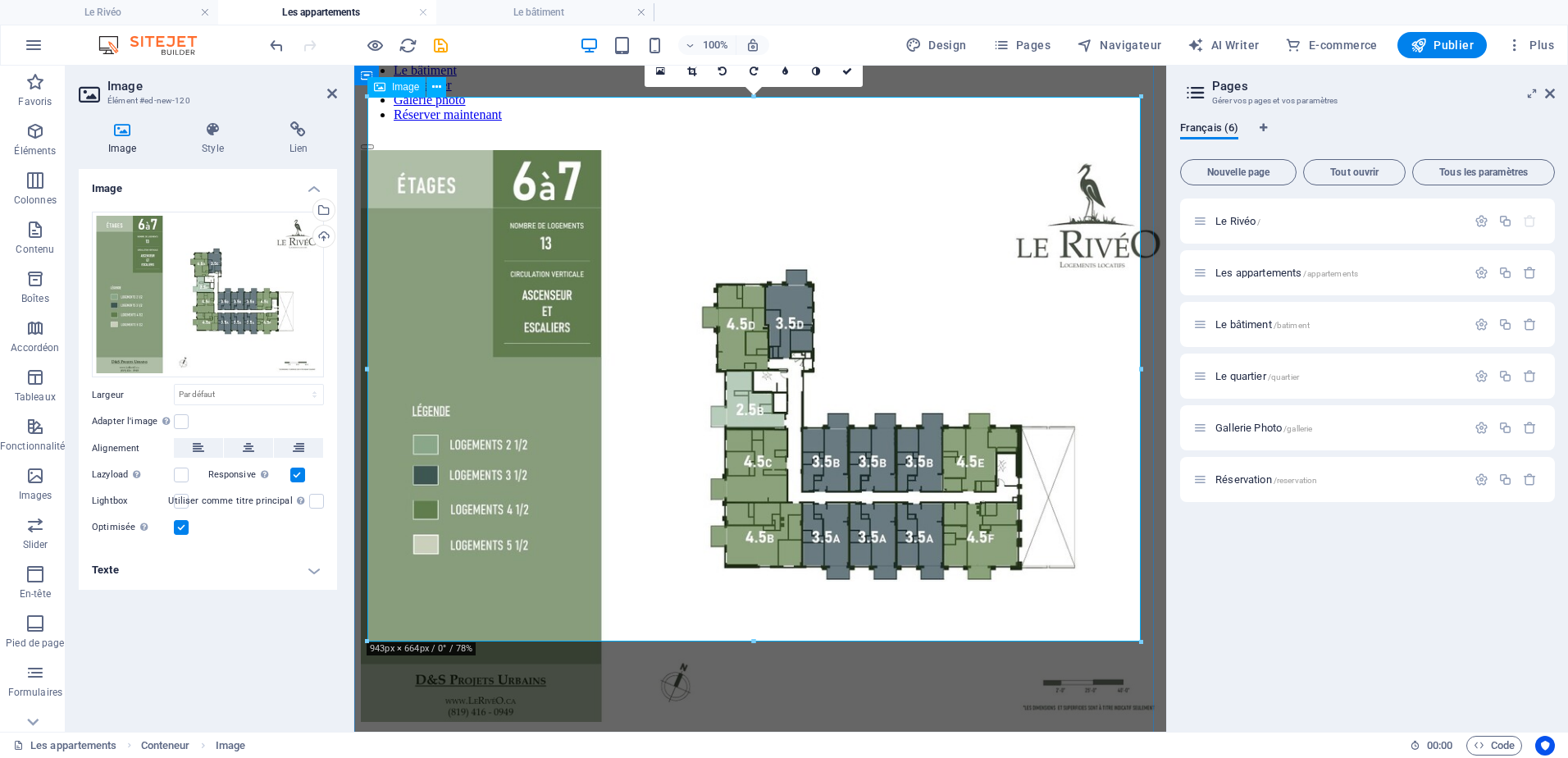
click at [706, 168] on figure at bounding box center [760, 437] width 798 height 575
click at [897, 150] on div at bounding box center [760, 437] width 798 height 575
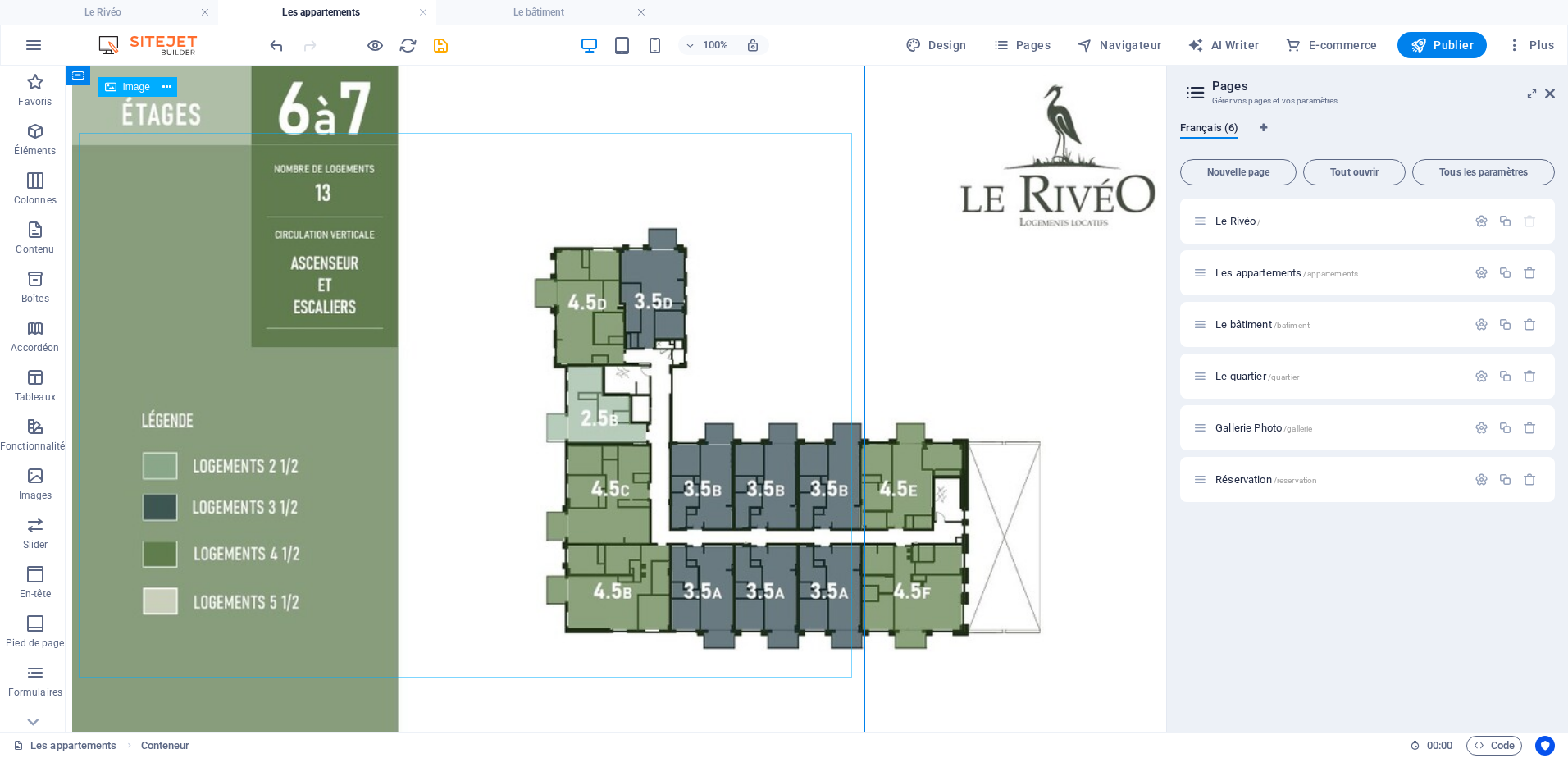
scroll to position [210, 0]
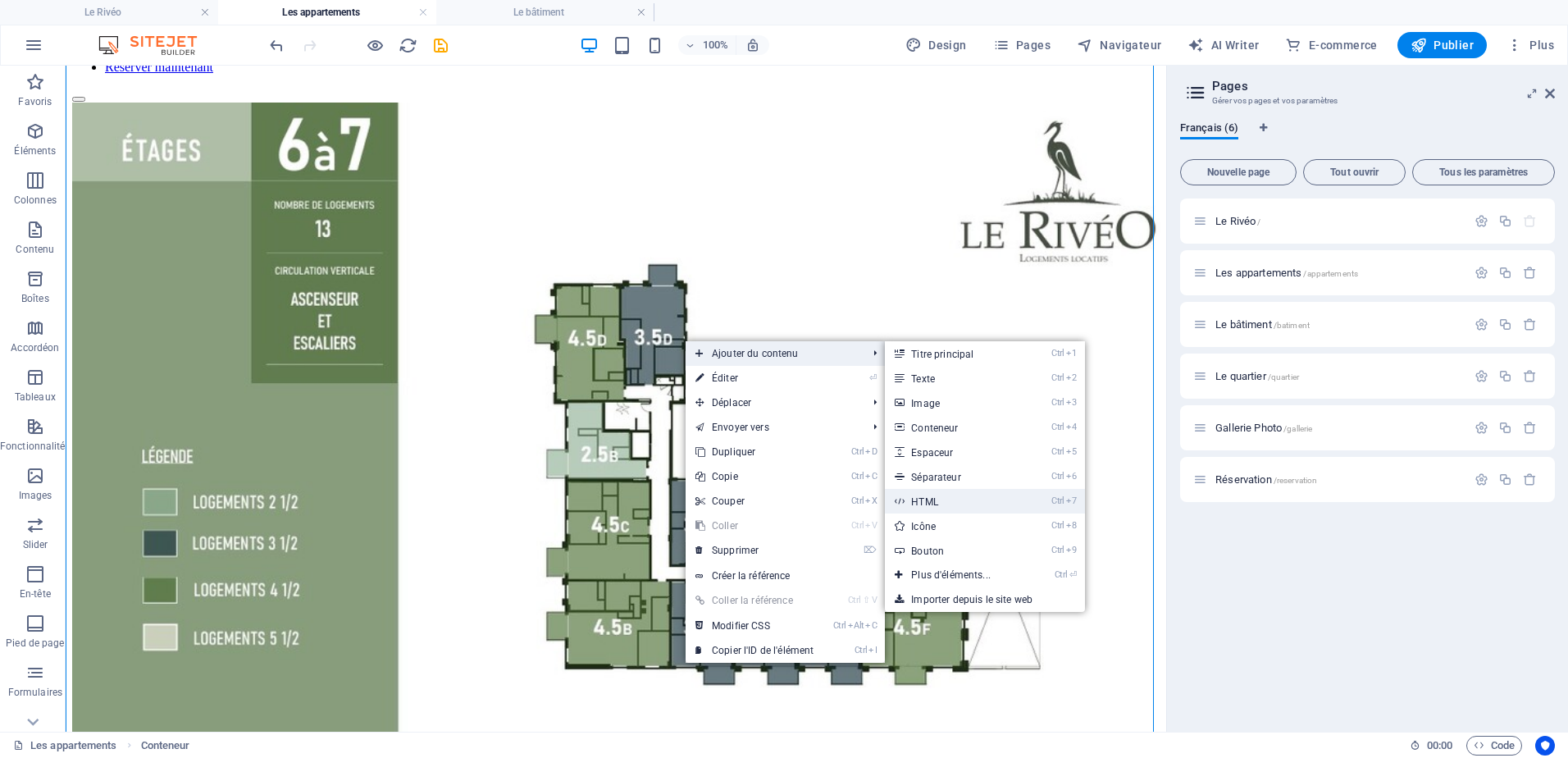
click at [940, 497] on link "Ctrl 7 HTML" at bounding box center [954, 501] width 138 height 25
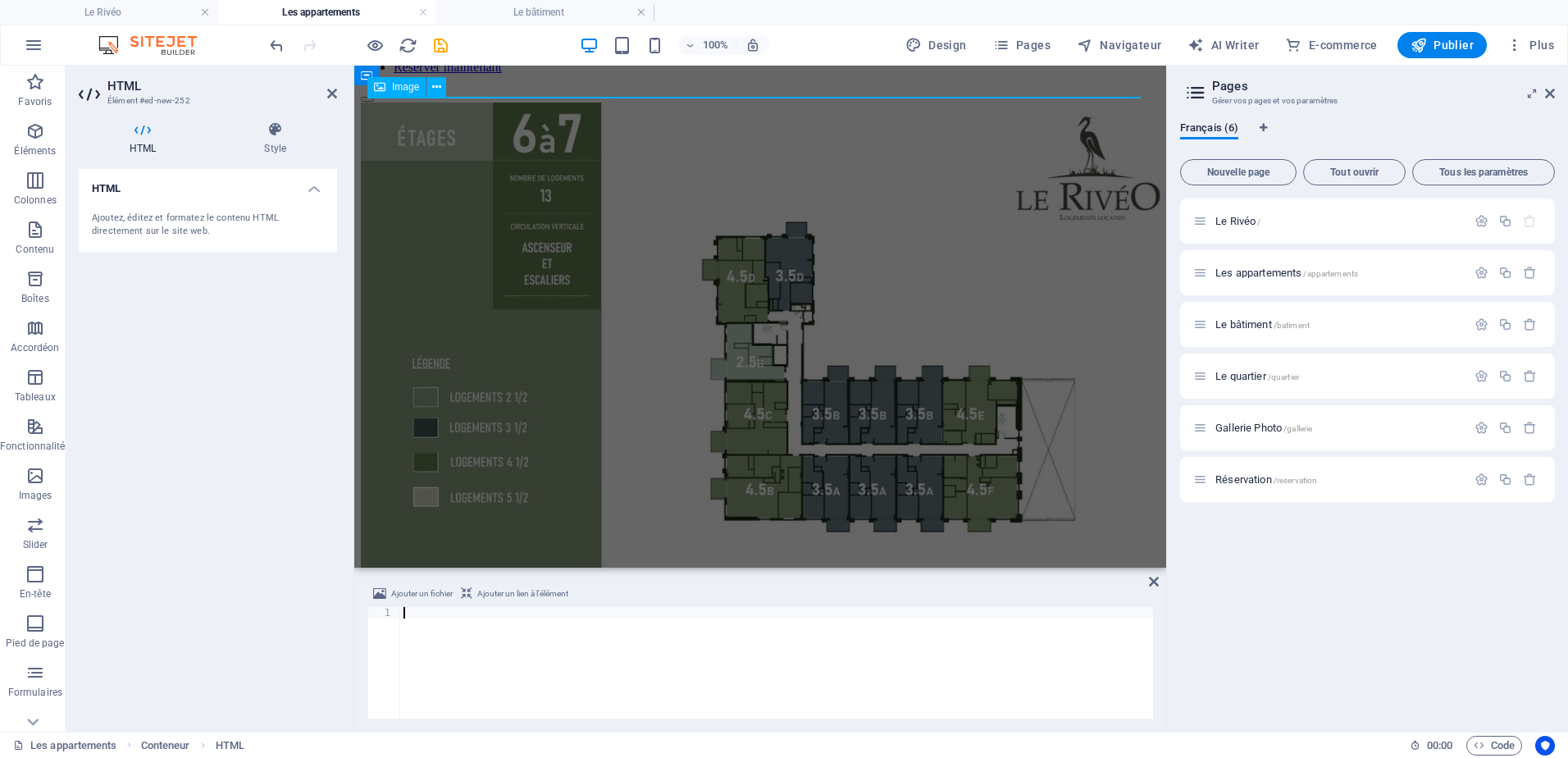
scroll to position [246, 0]
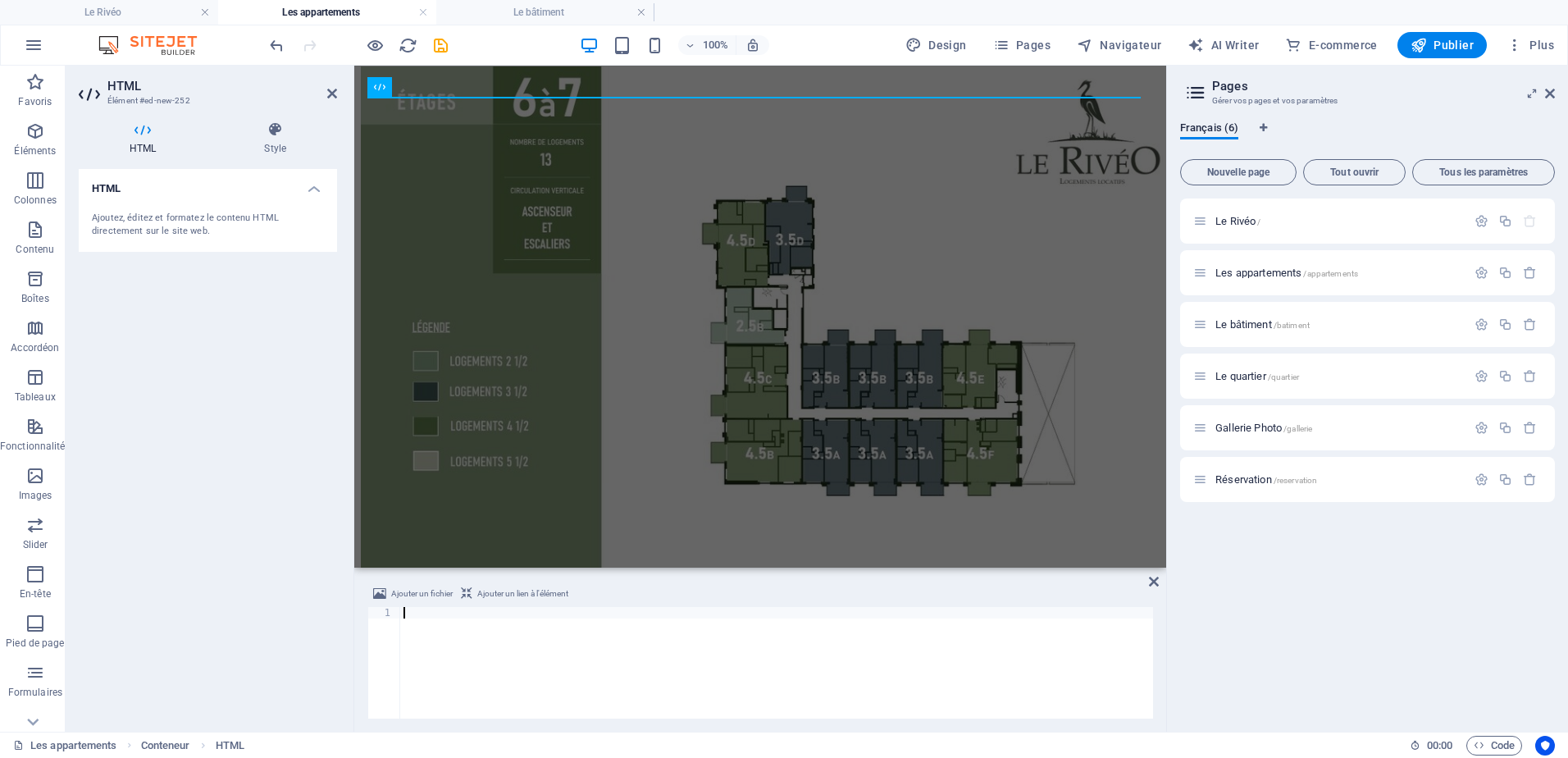
type textarea "<div class="commonninja_component pid-baad09b0-9cf1-4cf4-be34-7e20b5e64a72"></d…"
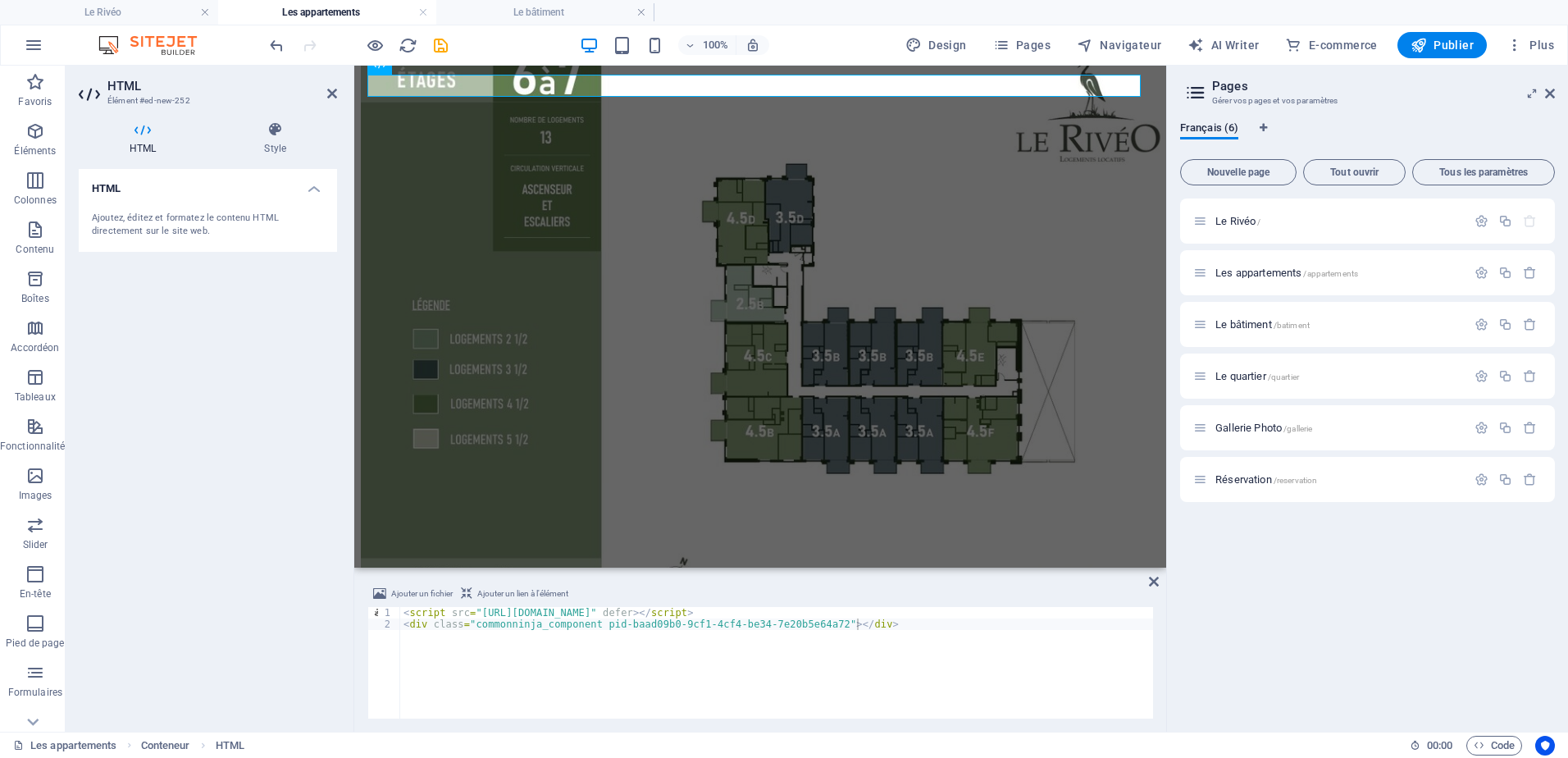
click at [186, 485] on div "HTML Ajoutez, éditez et formatez le contenu HTML directement sur le site web." at bounding box center [207, 443] width 258 height 550
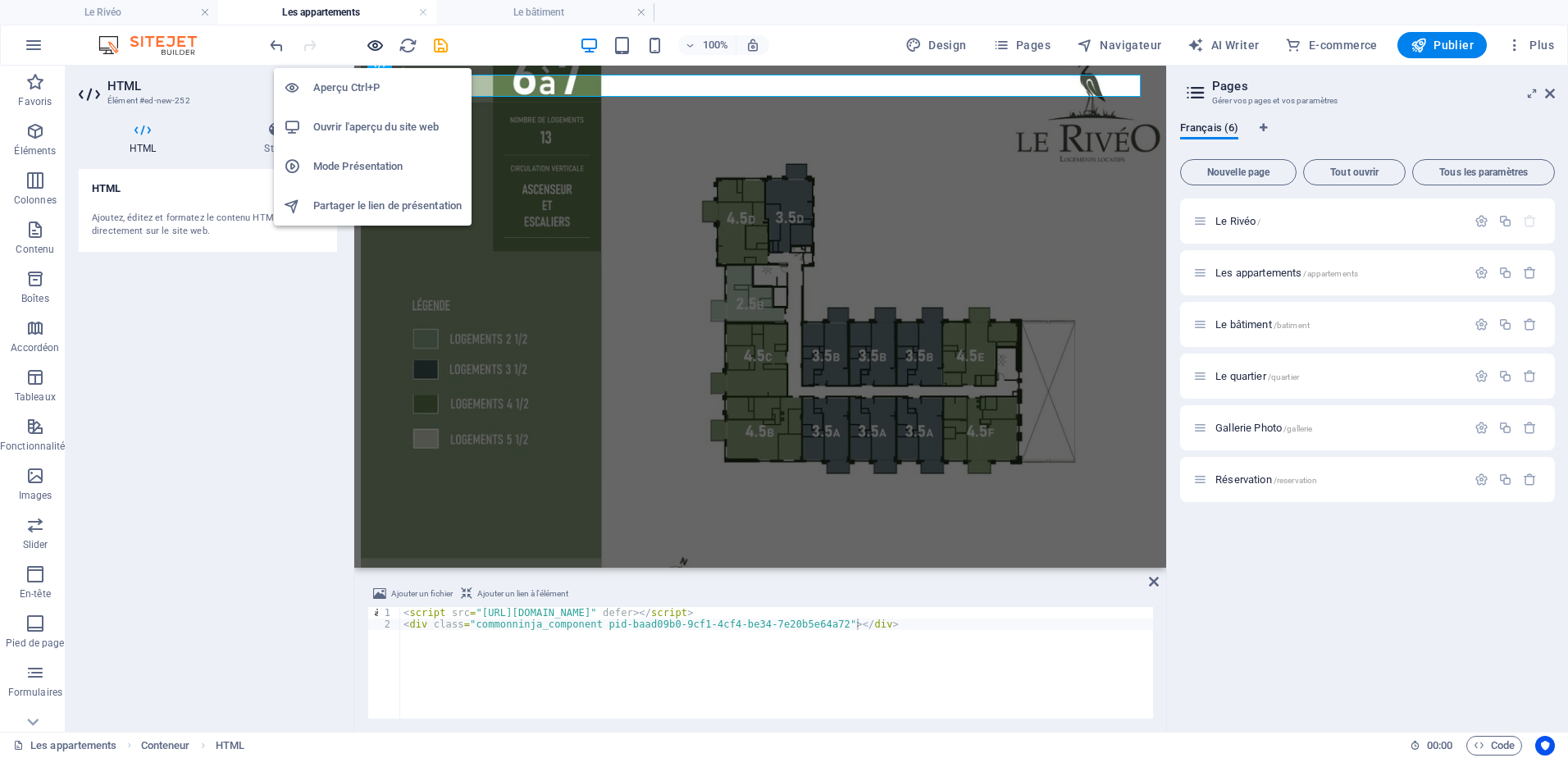
click at [379, 48] on icon "button" at bounding box center [375, 46] width 19 height 19
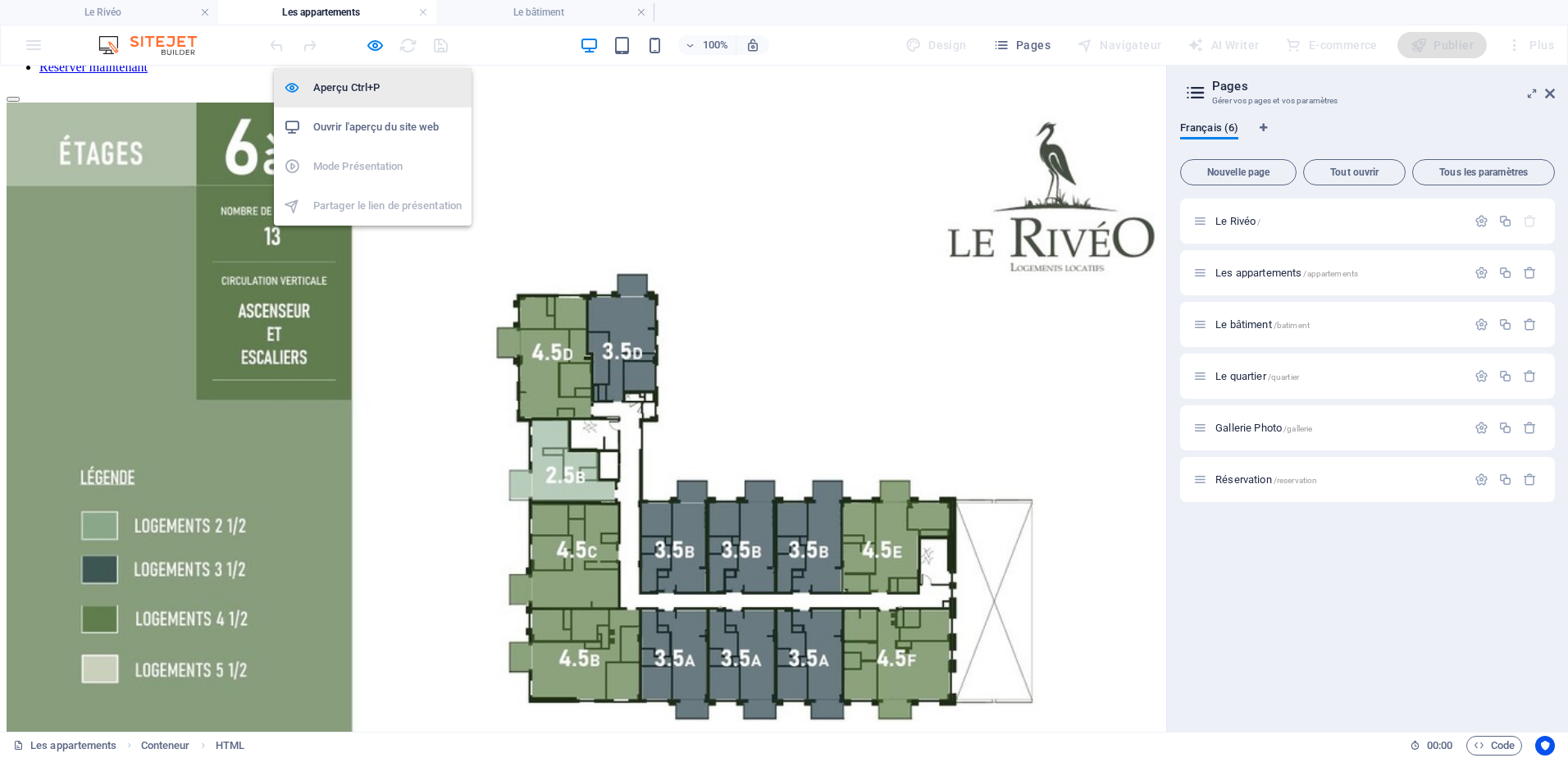
click at [371, 87] on h6 "Aperçu Ctrl+P" at bounding box center [387, 87] width 149 height 20
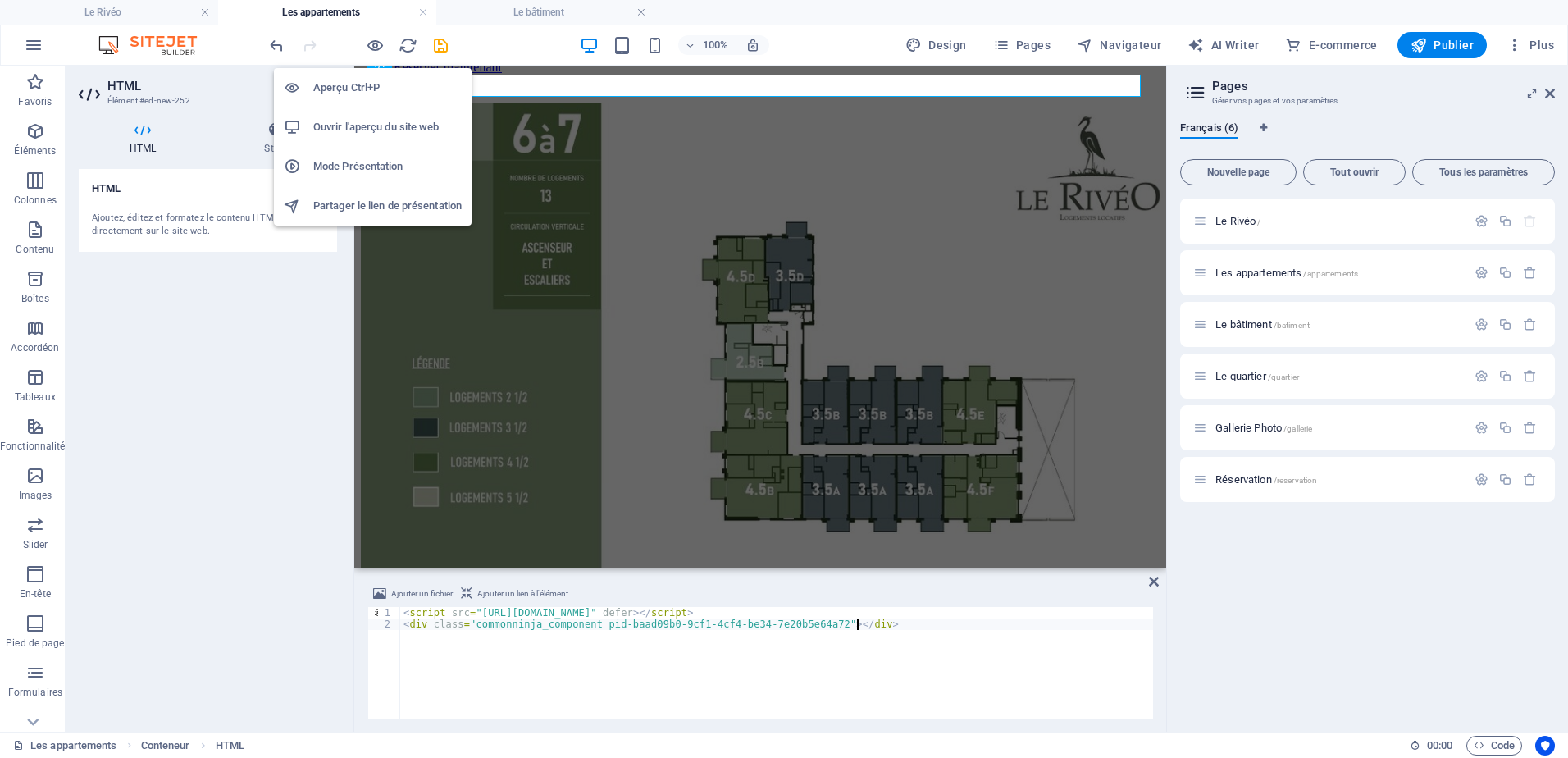
scroll to position [268, 0]
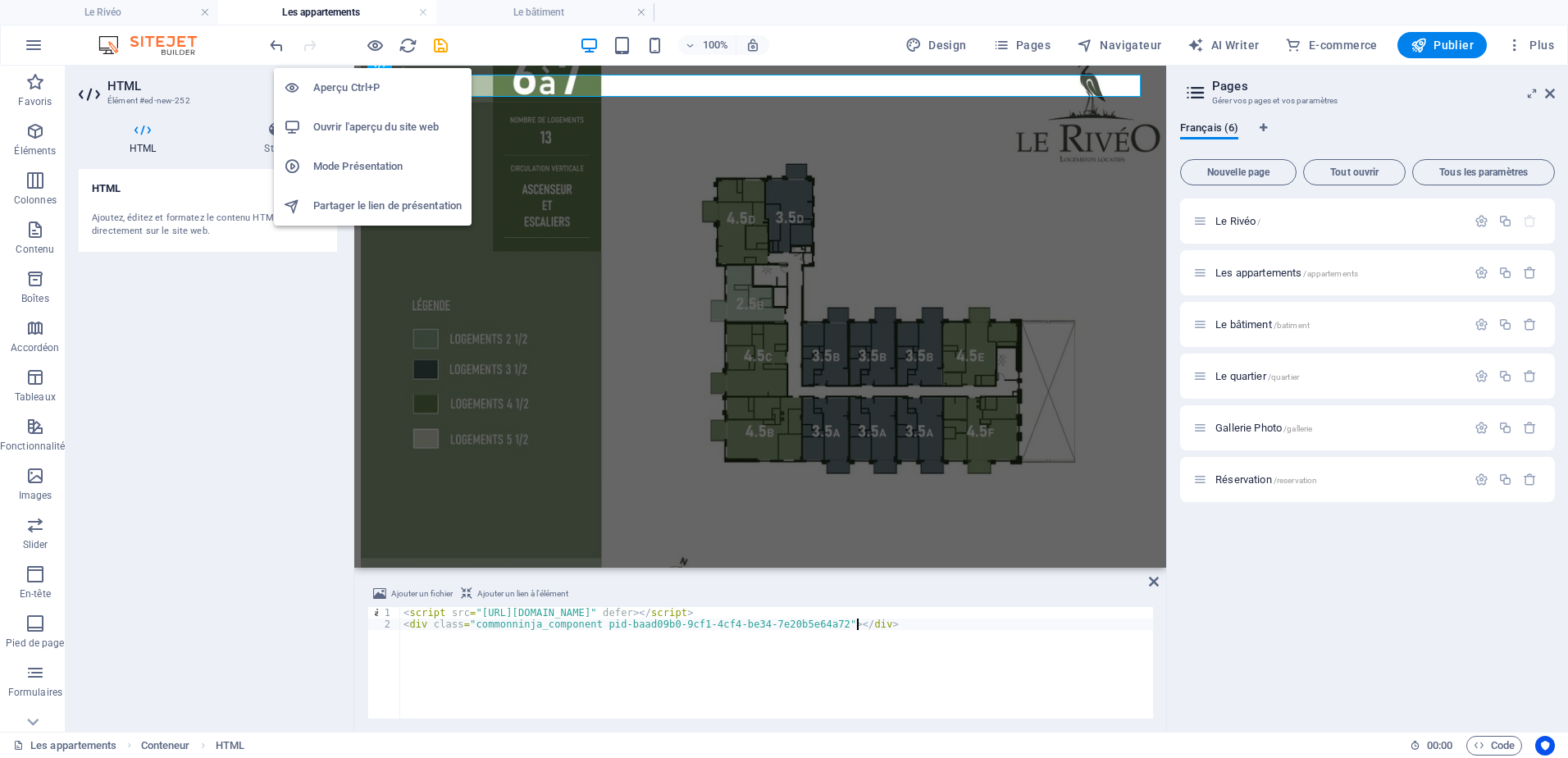
click at [348, 87] on h6 "Aperçu Ctrl+P" at bounding box center [387, 87] width 149 height 20
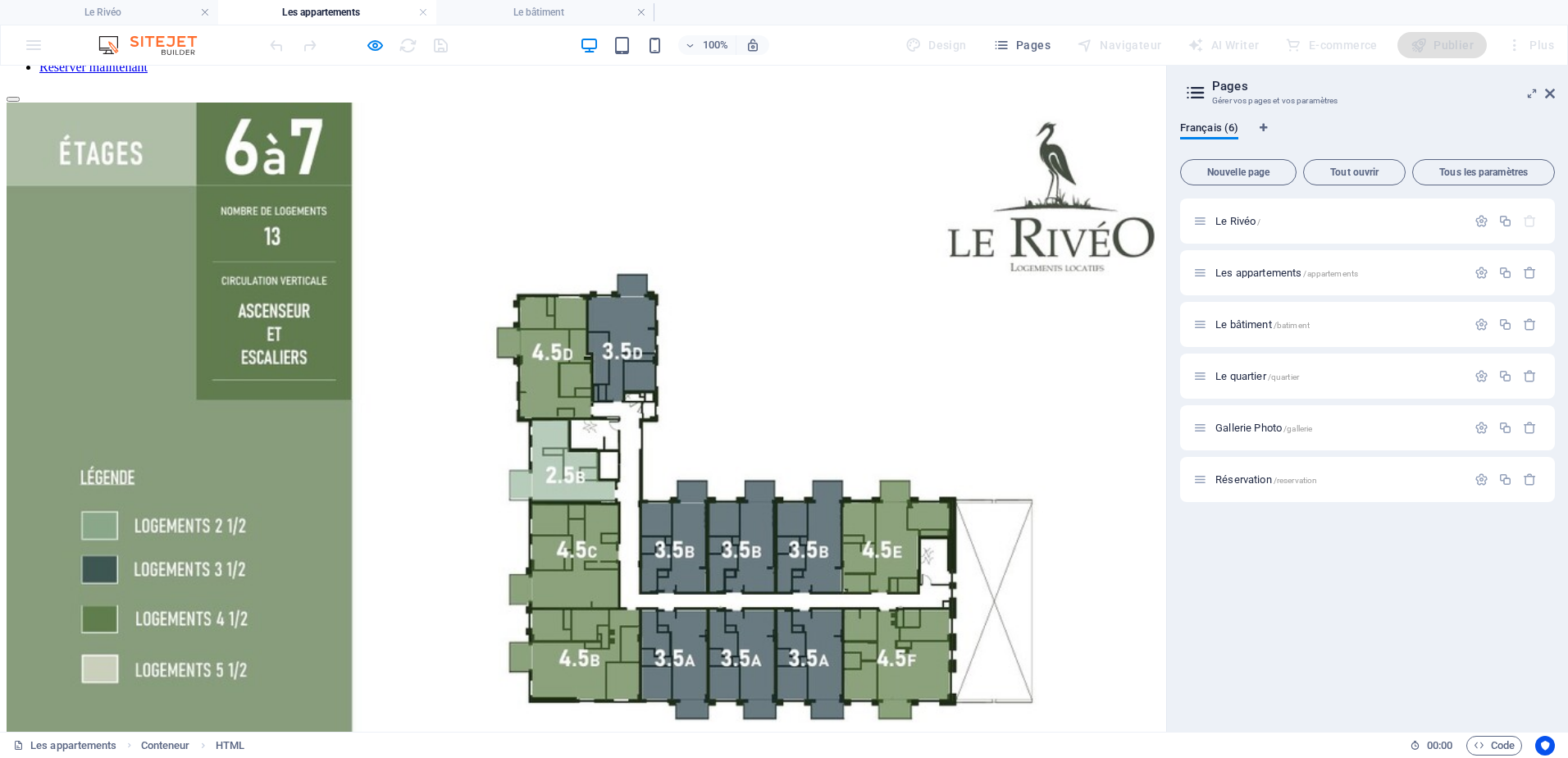
click at [751, 353] on img at bounding box center [589, 513] width 1166 height 821
click at [681, 516] on img at bounding box center [589, 513] width 1166 height 821
click at [680, 485] on img at bounding box center [589, 513] width 1166 height 821
click at [584, 493] on img at bounding box center [589, 513] width 1166 height 821
drag, startPoint x: 673, startPoint y: 581, endPoint x: 739, endPoint y: 576, distance: 66.2
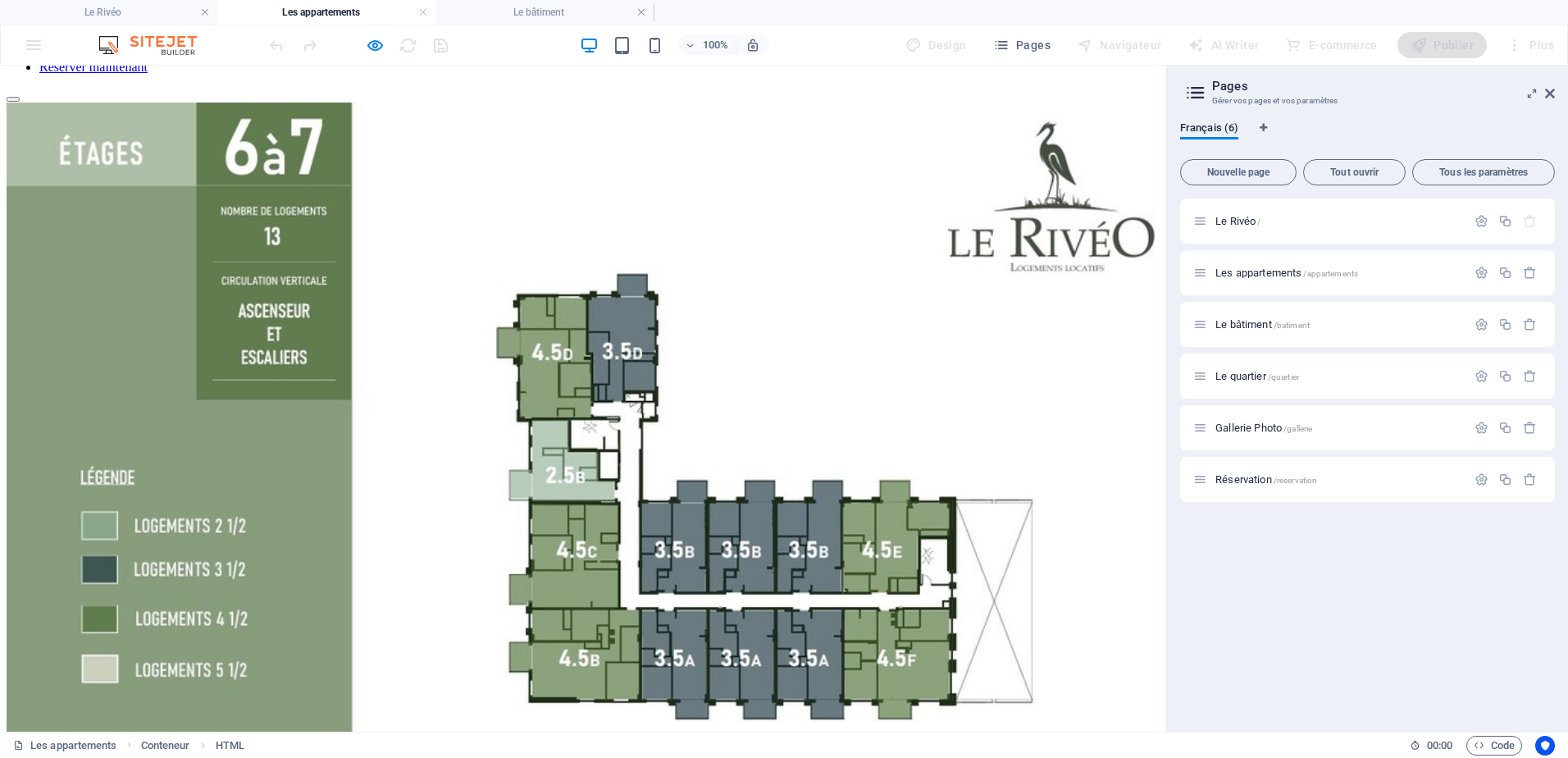
click at [674, 581] on img at bounding box center [589, 513] width 1166 height 821
click at [884, 586] on img at bounding box center [589, 513] width 1166 height 821
click at [726, 571] on img at bounding box center [589, 513] width 1166 height 821
click at [629, 423] on img at bounding box center [589, 513] width 1166 height 821
click at [612, 320] on img at bounding box center [589, 513] width 1166 height 821
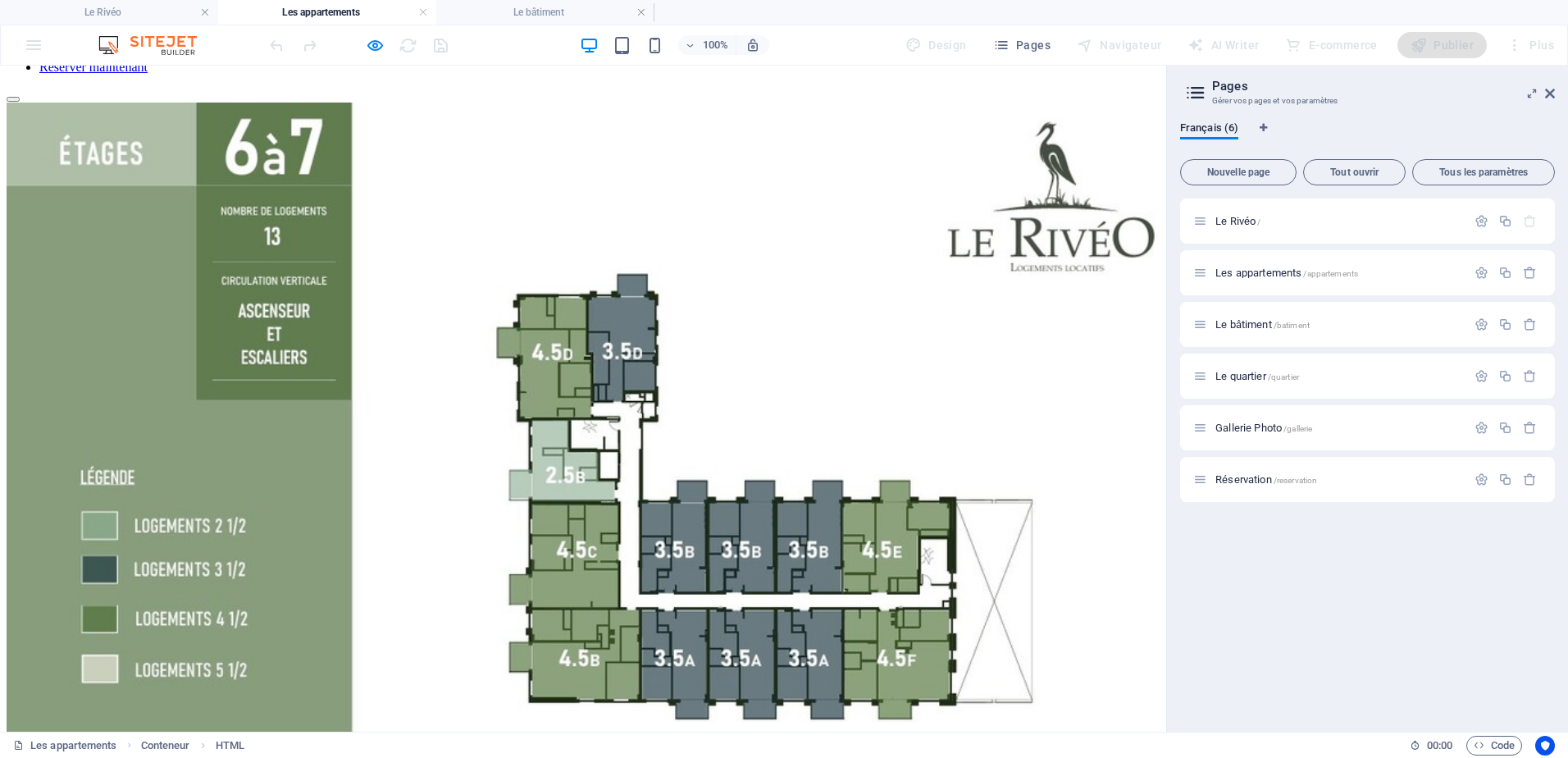
click at [548, 308] on img at bounding box center [589, 513] width 1166 height 821
click at [617, 345] on img at bounding box center [589, 513] width 1166 height 821
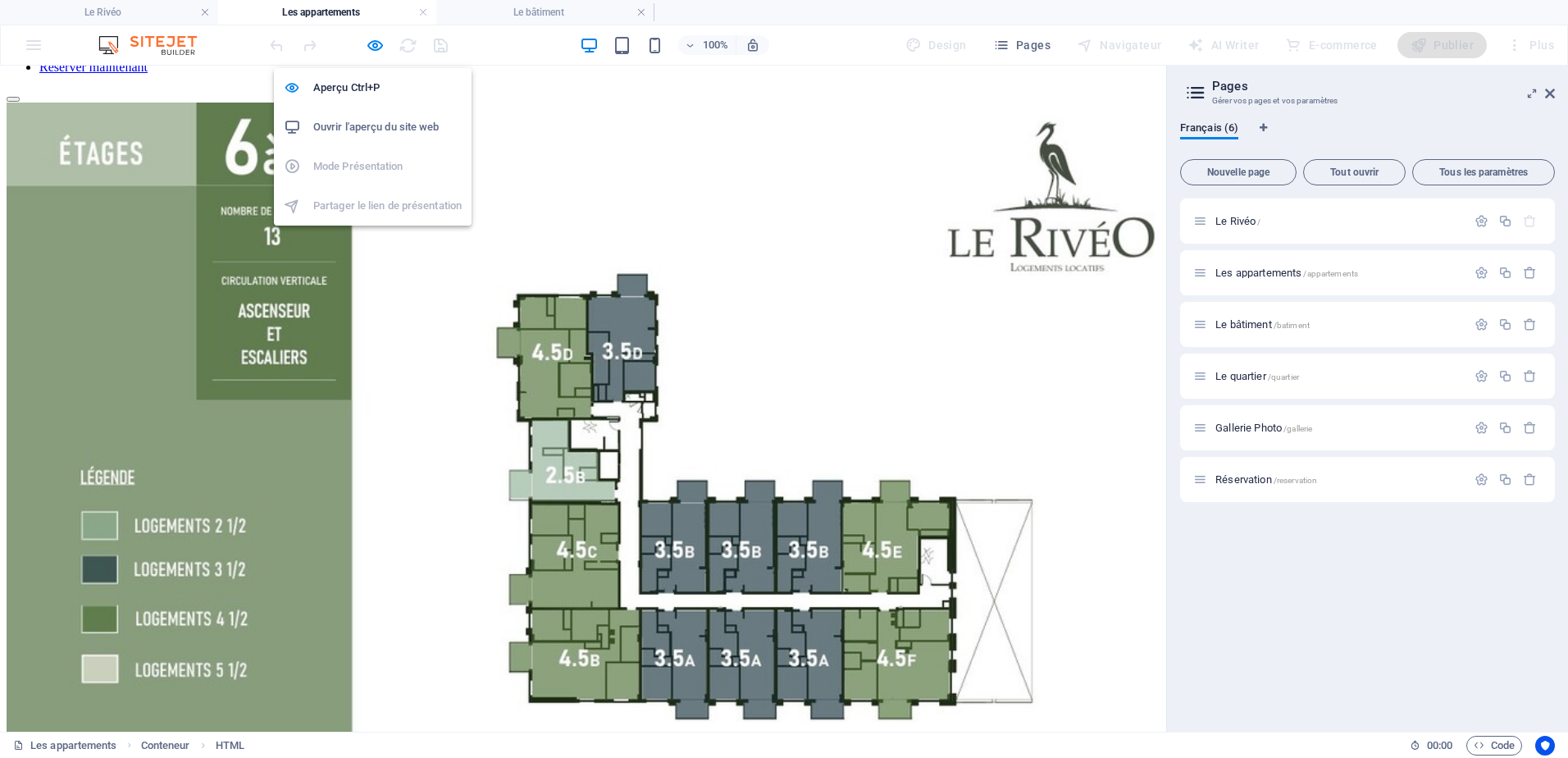
click at [373, 131] on h6 "Ouvrir l'aperçu du site web" at bounding box center [387, 127] width 149 height 20
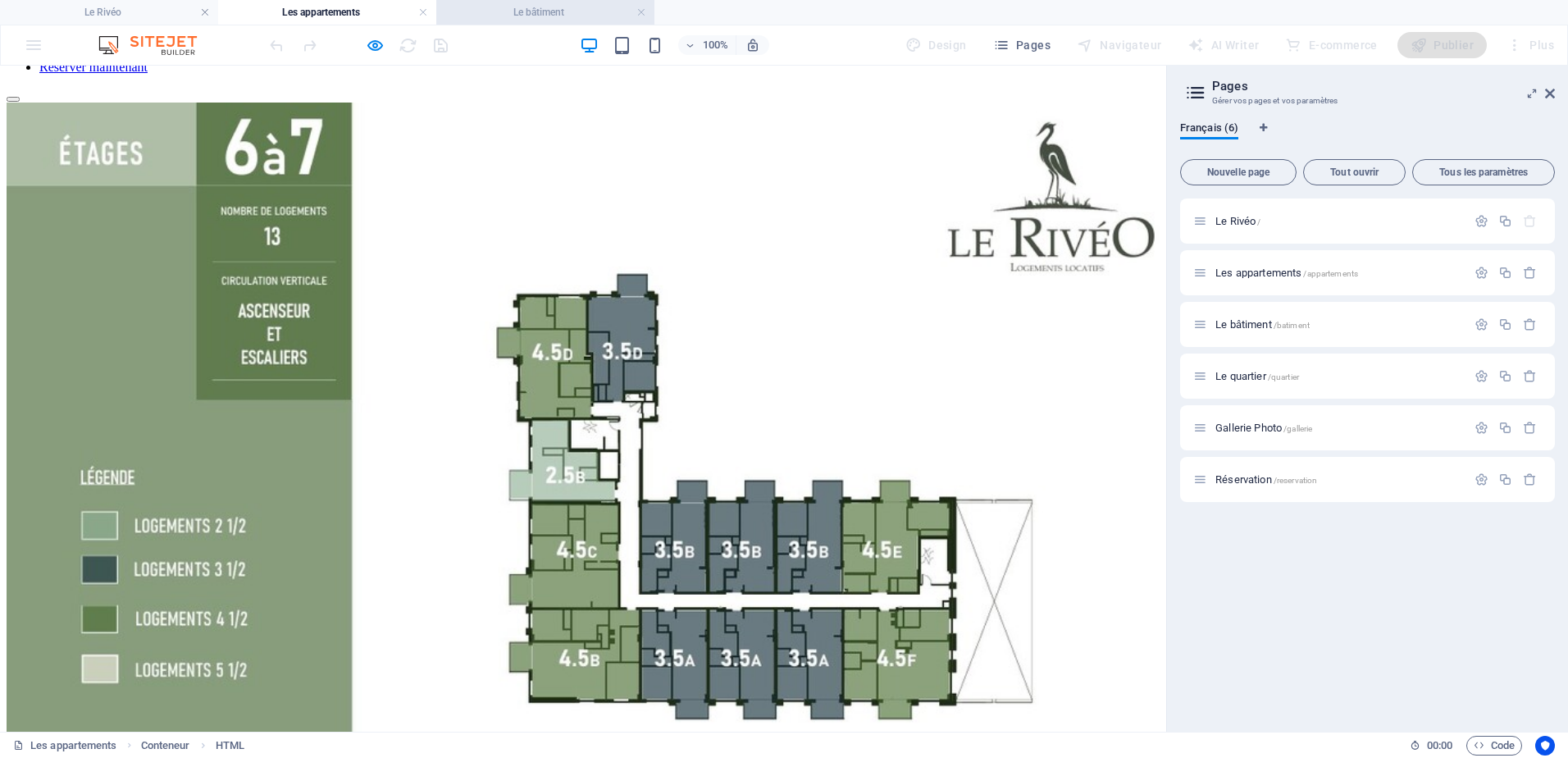
click at [539, 15] on h4 "Le bâtiment" at bounding box center [545, 12] width 218 height 18
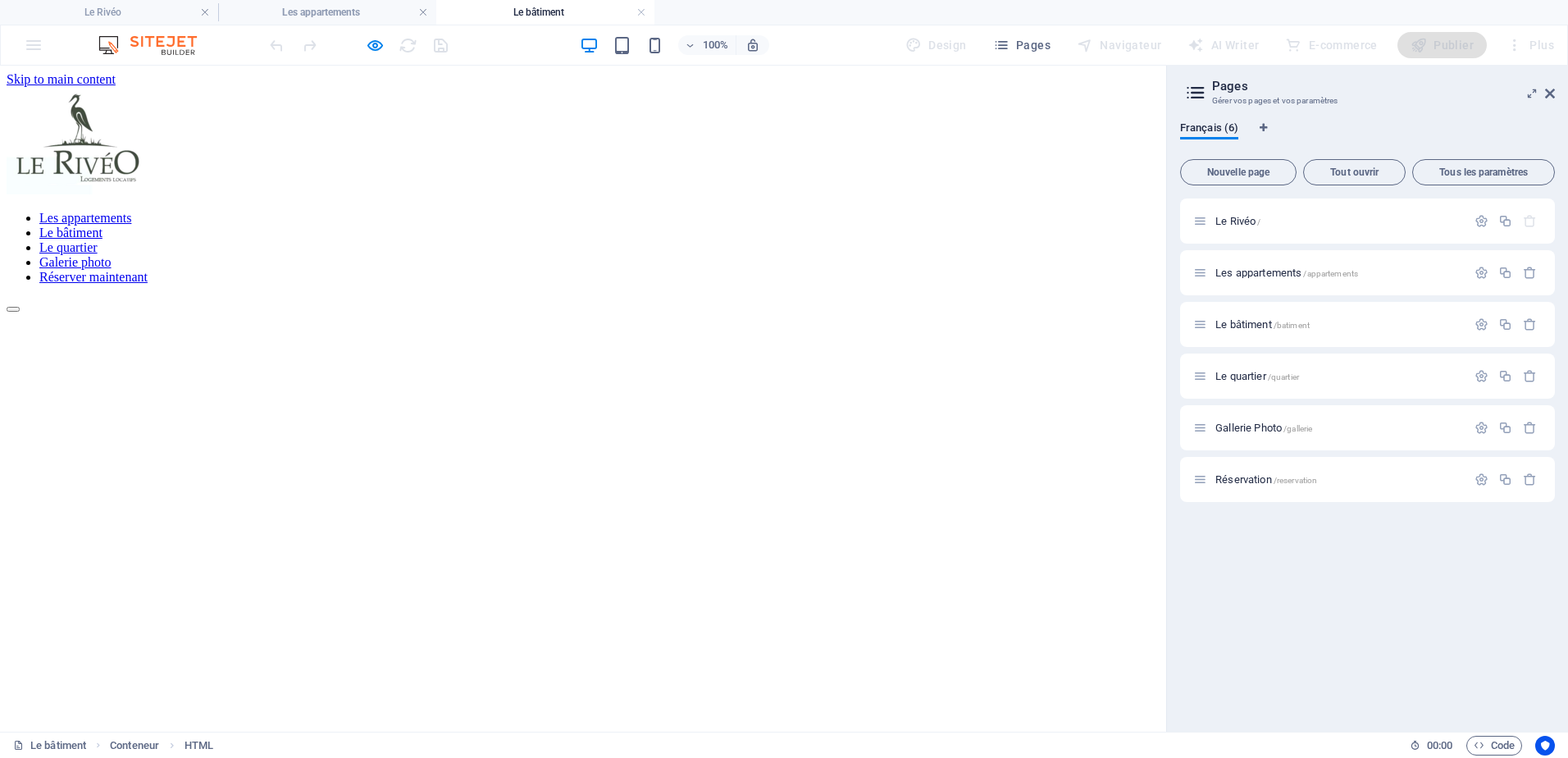
scroll to position [0, 0]
click at [350, 15] on h4 "Les appartements" at bounding box center [326, 12] width 218 height 18
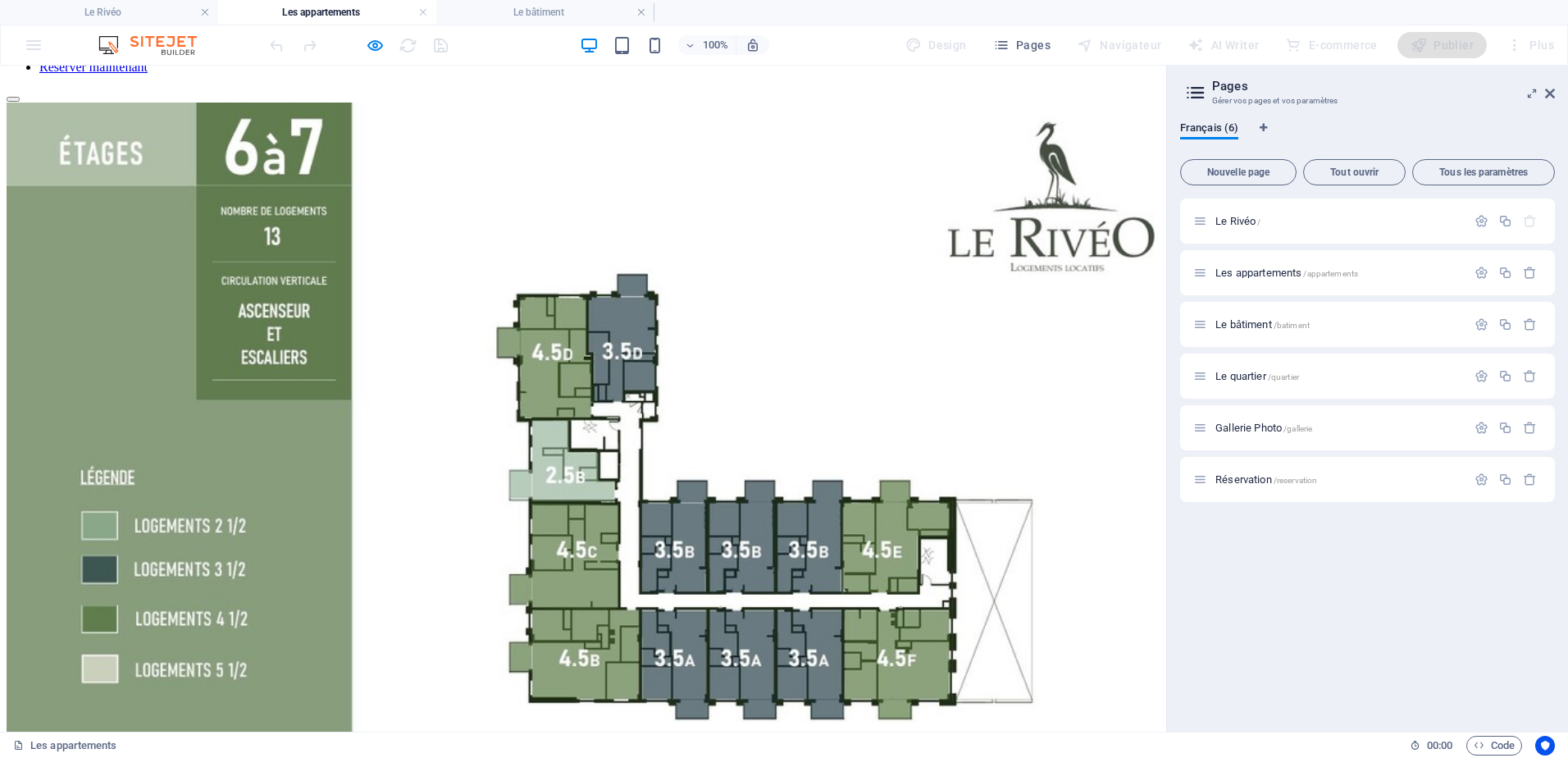
click at [652, 201] on img at bounding box center [589, 513] width 1166 height 821
click at [567, 294] on img at bounding box center [589, 513] width 1166 height 821
click at [491, 295] on img at bounding box center [589, 513] width 1166 height 821
click at [406, 340] on img at bounding box center [589, 513] width 1166 height 821
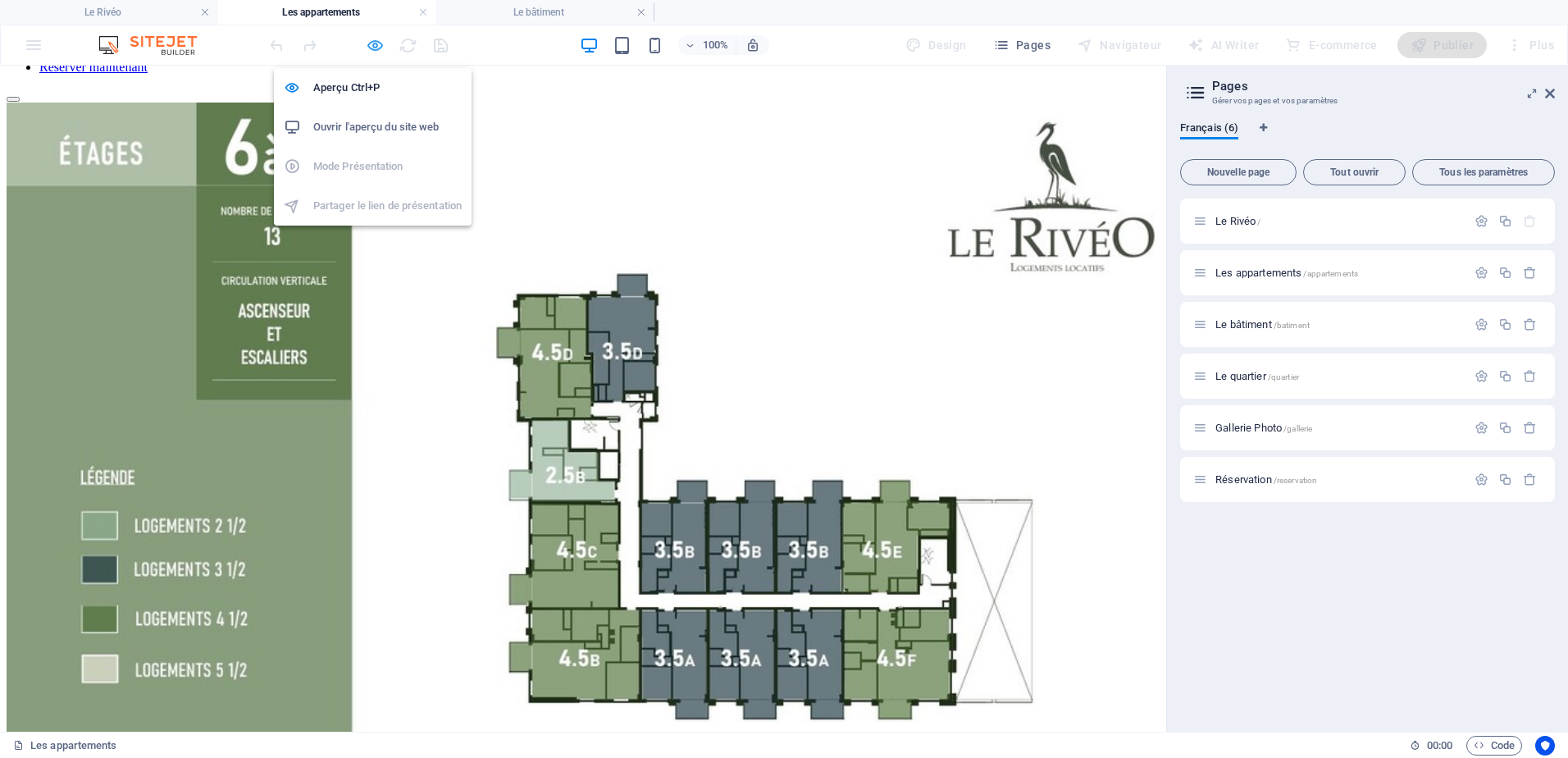
click at [378, 48] on icon "button" at bounding box center [375, 46] width 19 height 19
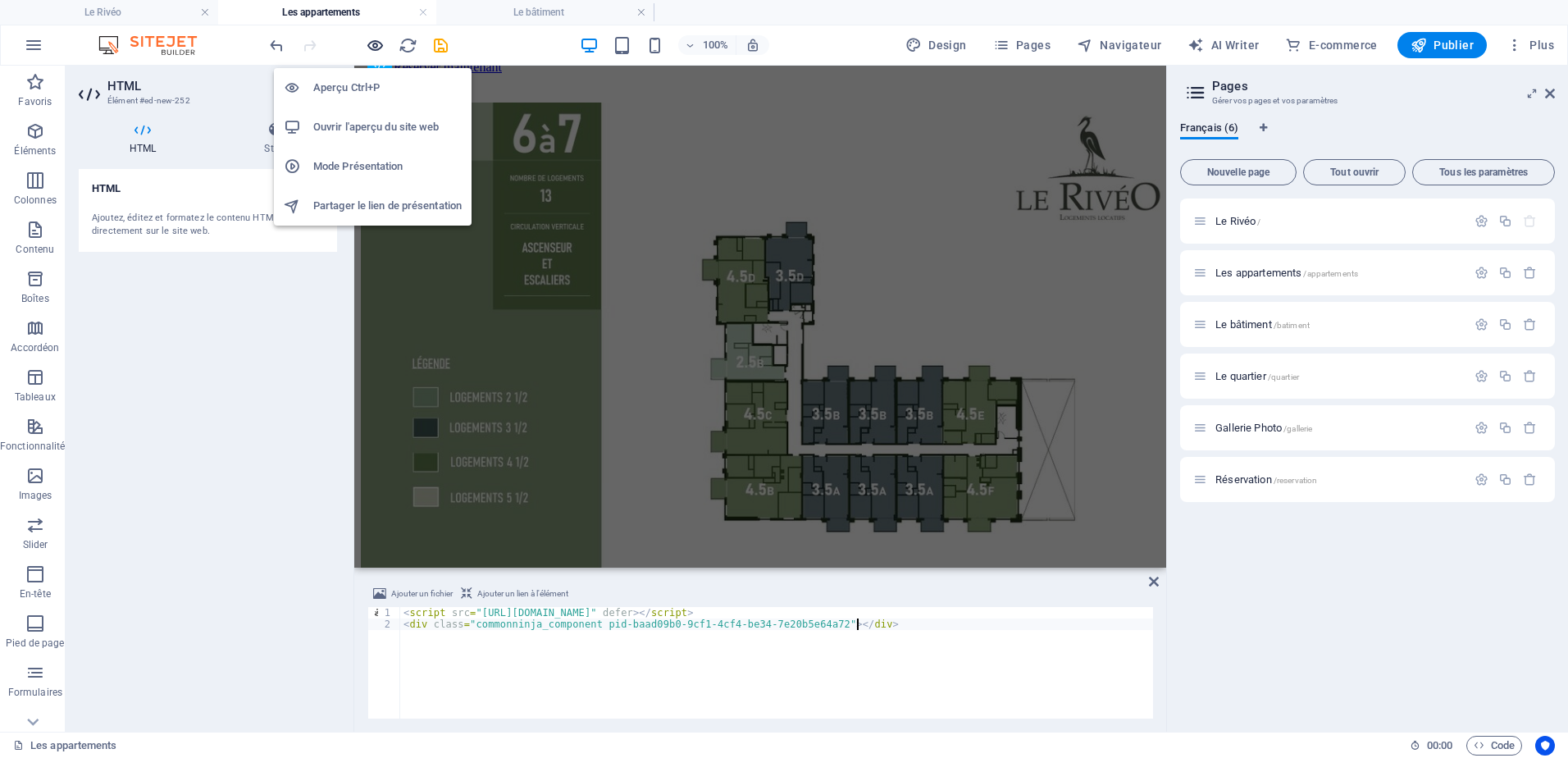
scroll to position [268, 0]
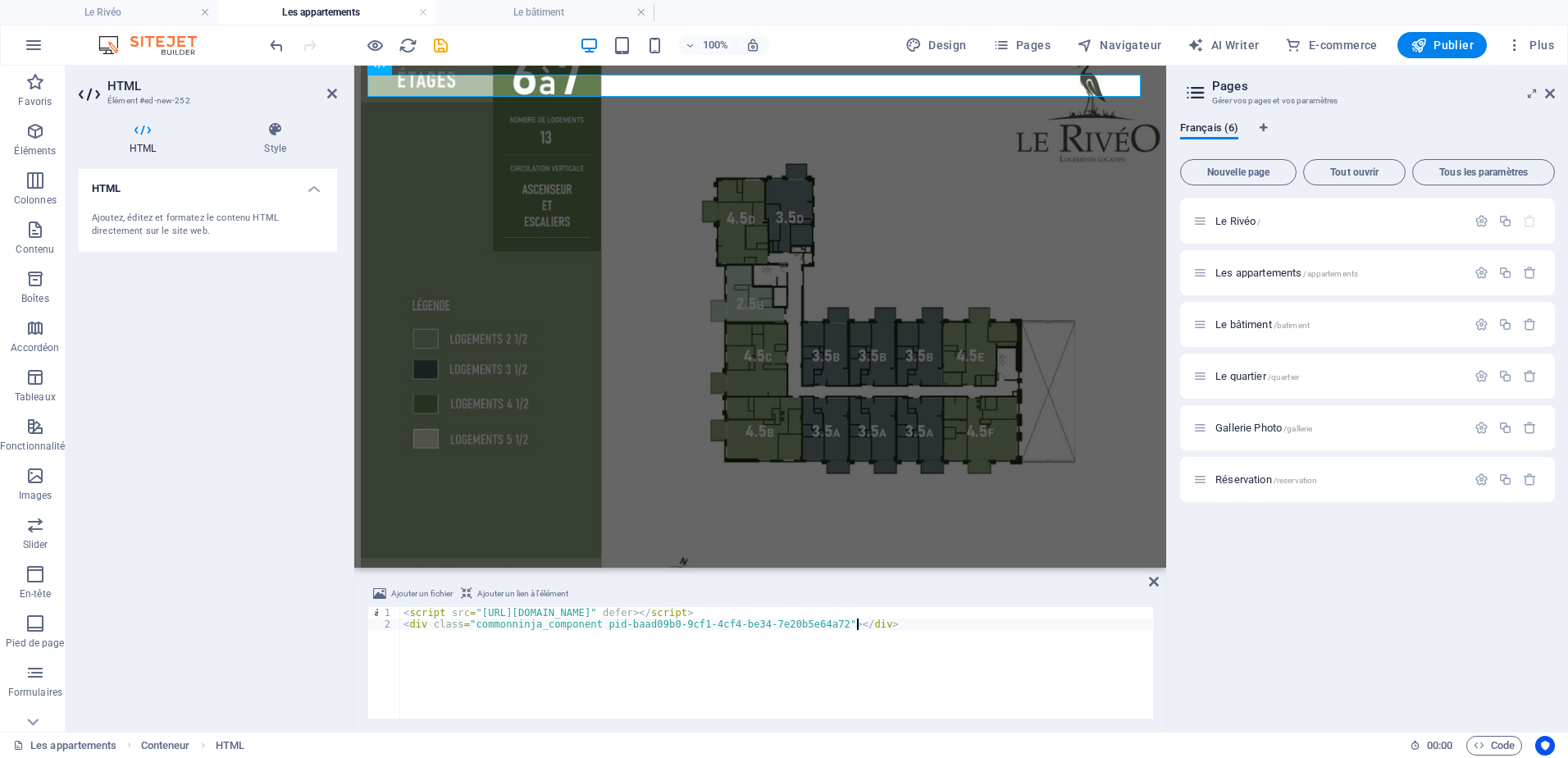
click at [257, 331] on div "HTML Ajoutez, éditez et formatez le contenu HTML directement sur le site web." at bounding box center [207, 443] width 258 height 550
click at [555, 640] on div "< script src = "[URL][DOMAIN_NAME]" defer > </ script > < div class = "commonni…" at bounding box center [776, 674] width 753 height 134
click at [1151, 579] on icon at bounding box center [1153, 581] width 10 height 13
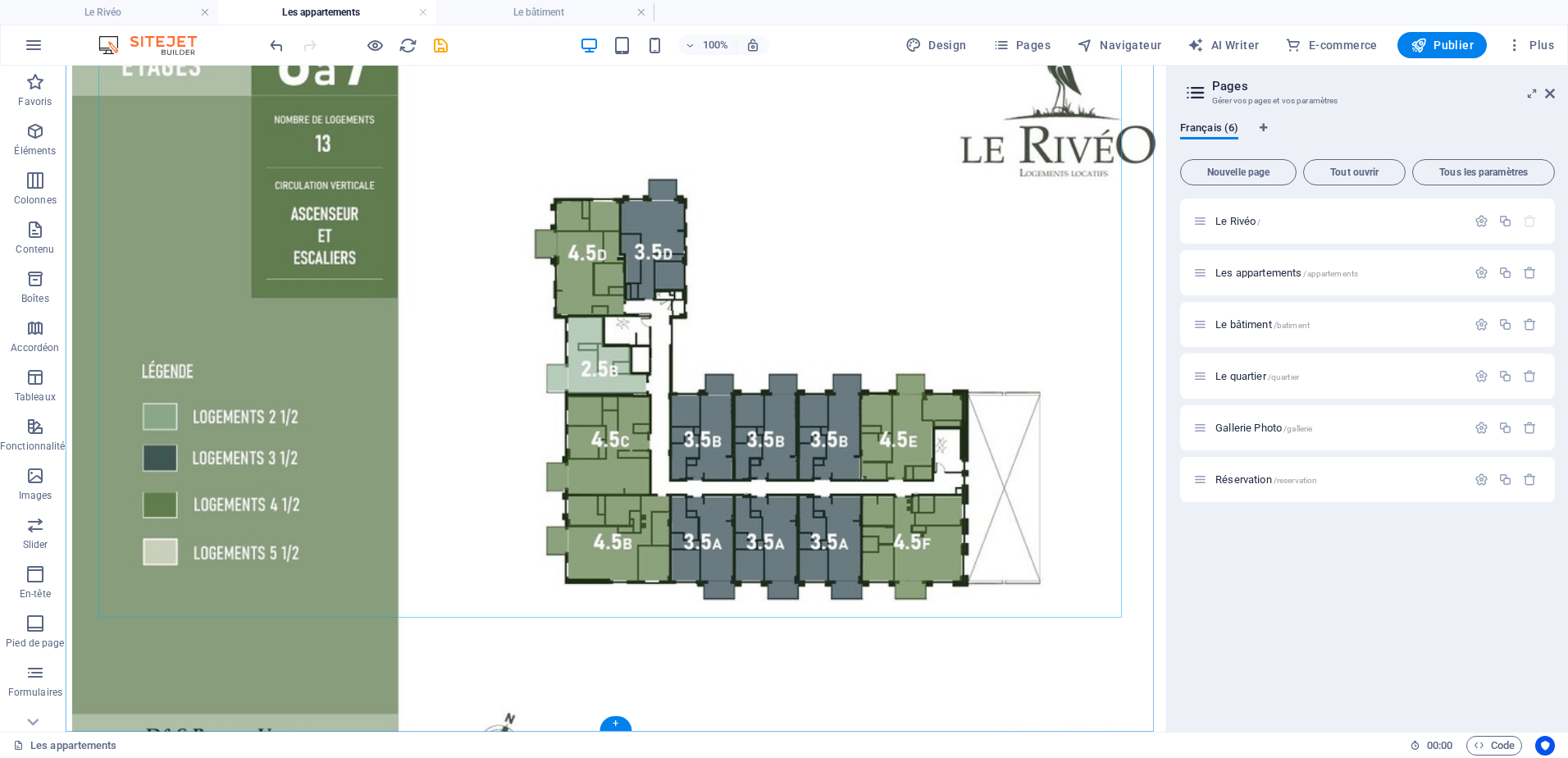
scroll to position [432, 0]
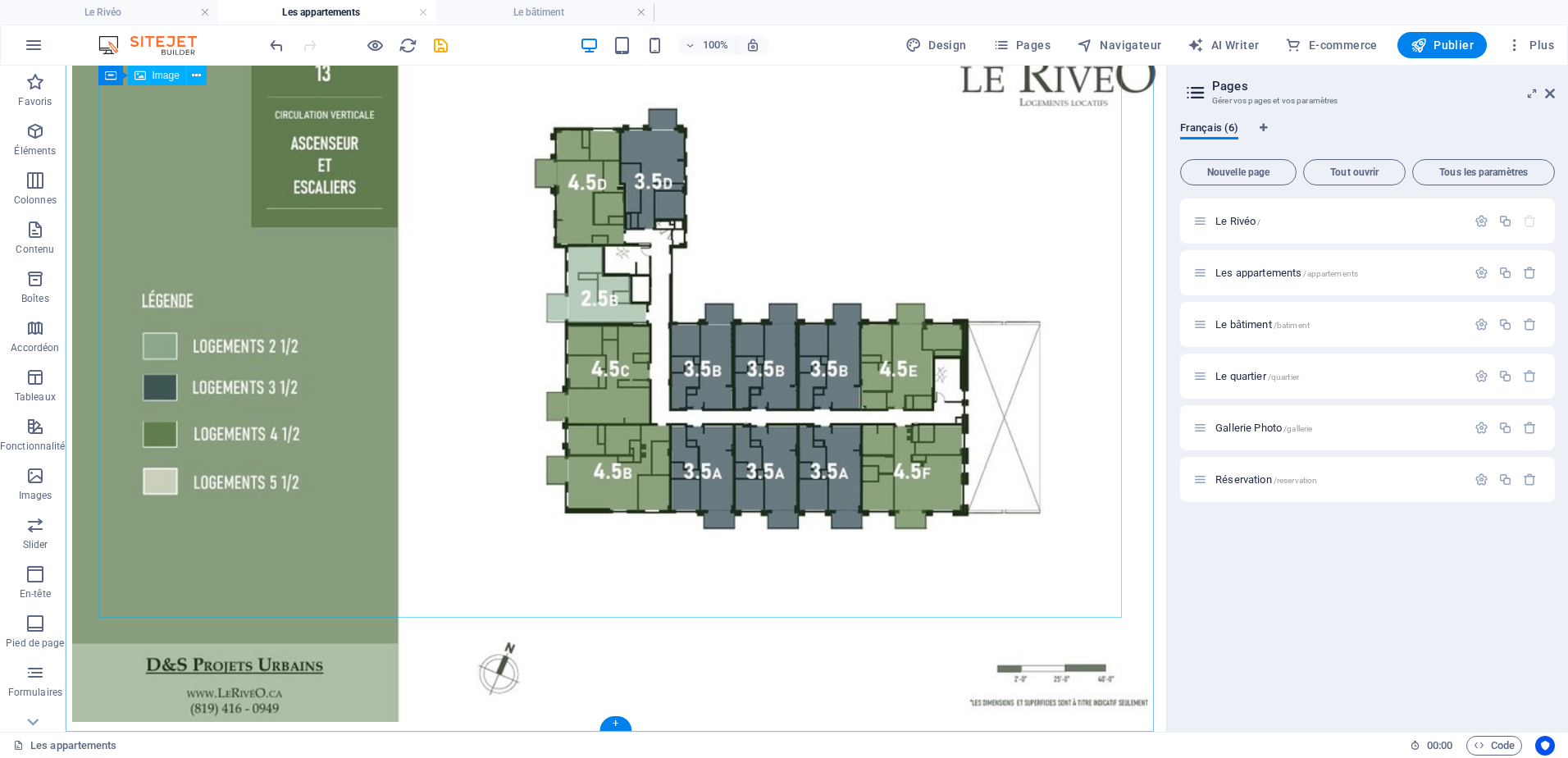
click at [646, 553] on figure at bounding box center [615, 335] width 1087 height 778
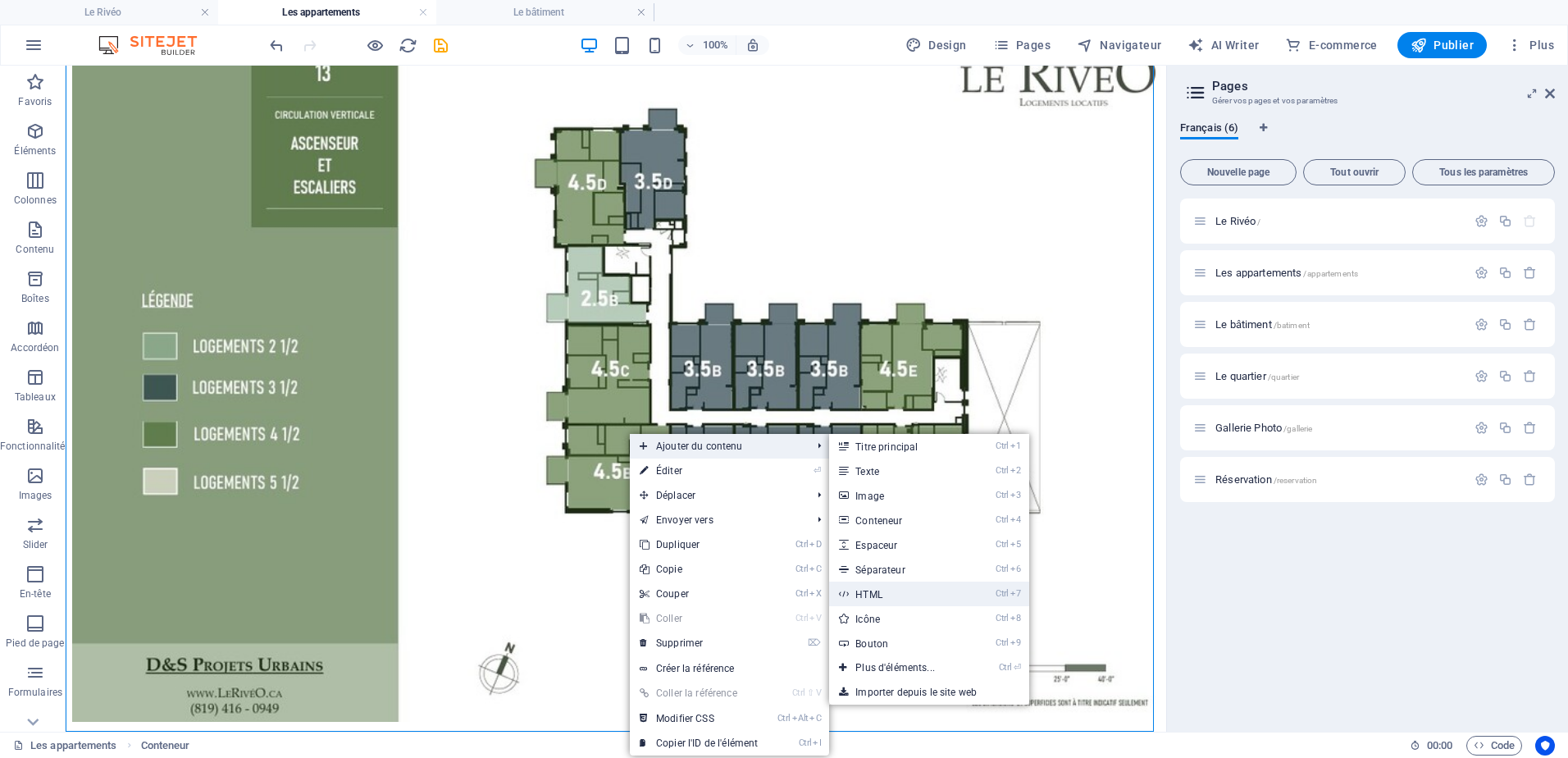
click at [896, 584] on link "Ctrl 7 HTML" at bounding box center [898, 594] width 138 height 25
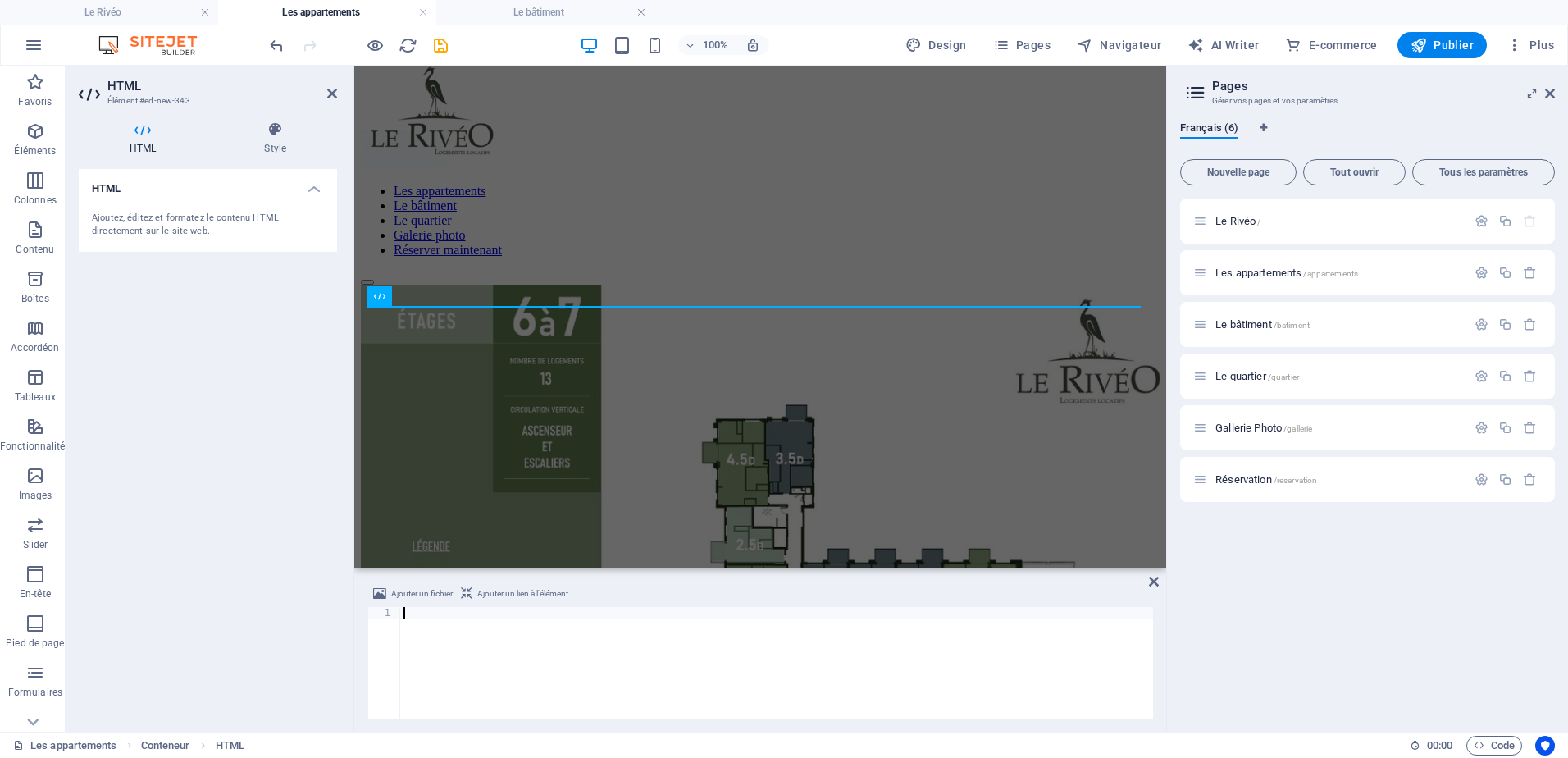
scroll to position [26, 0]
click at [510, 643] on div at bounding box center [776, 674] width 753 height 134
type textarea "<div class="commonninja_component pid-baad09b0-9cf1-4cf4-be34-7e20b5e64a72"></d…"
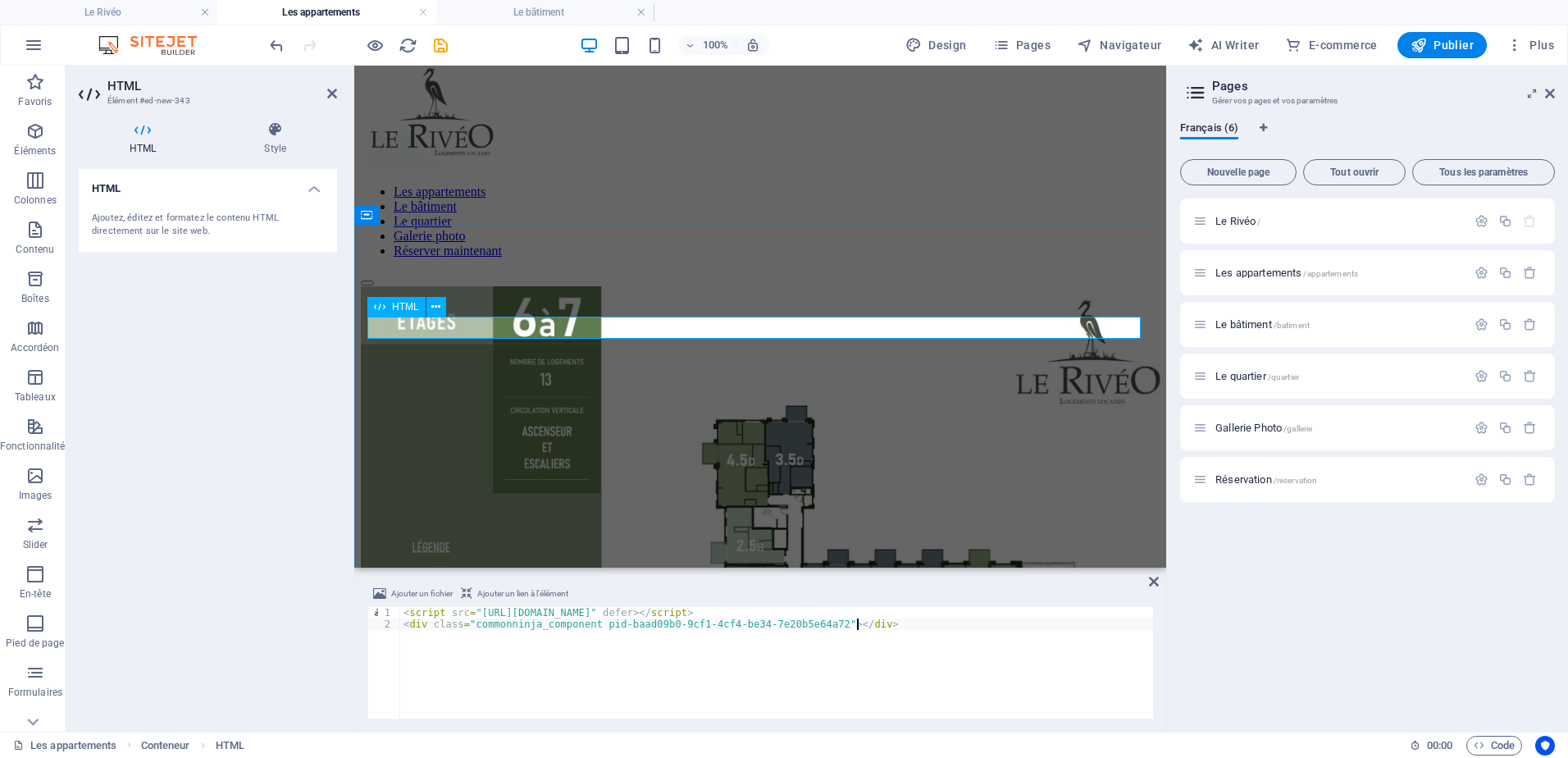
click at [504, 286] on div at bounding box center [760, 286] width 798 height 0
click at [737, 399] on figure at bounding box center [760, 573] width 798 height 575
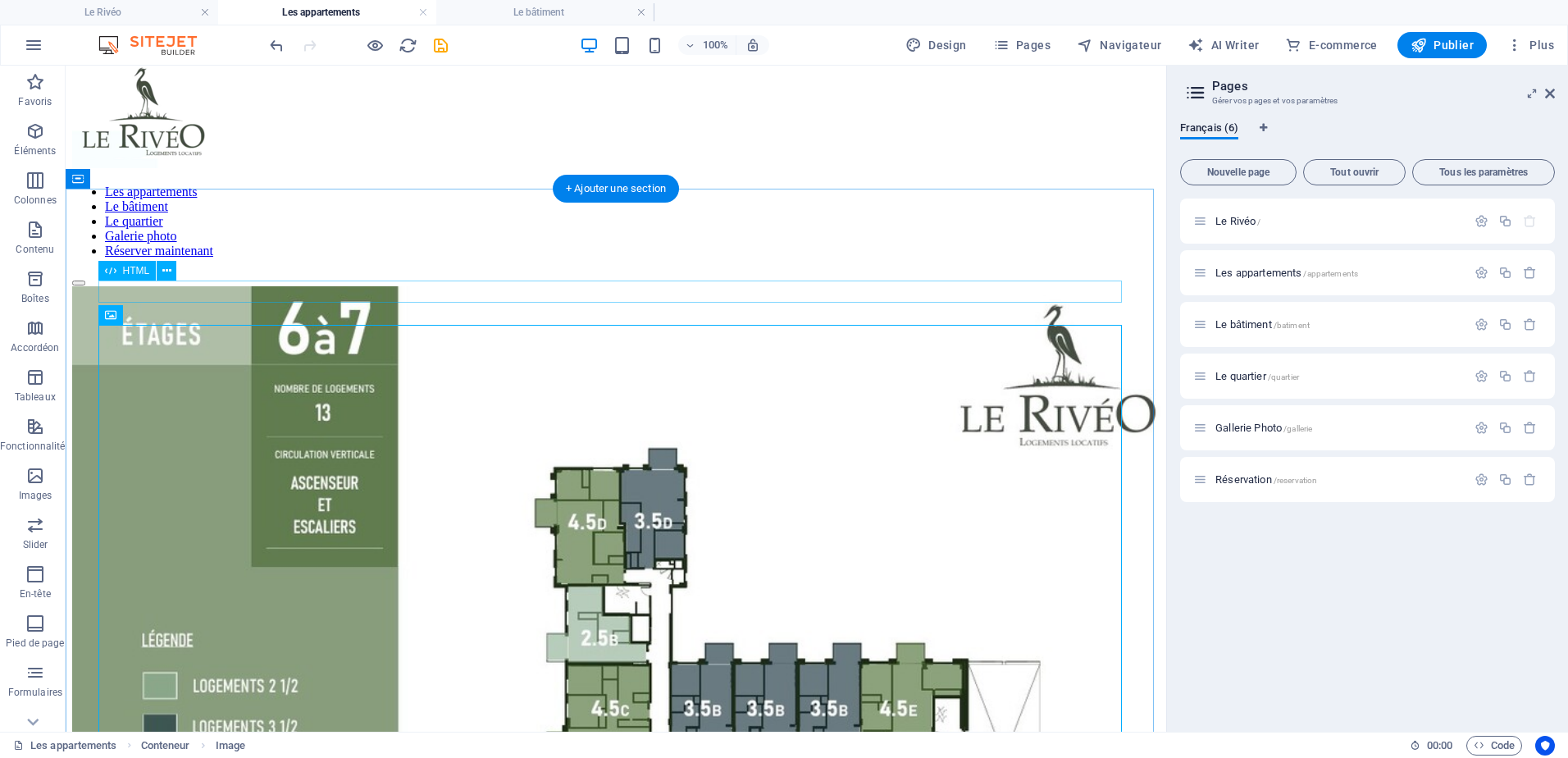
click at [117, 286] on div at bounding box center [615, 286] width 1087 height 0
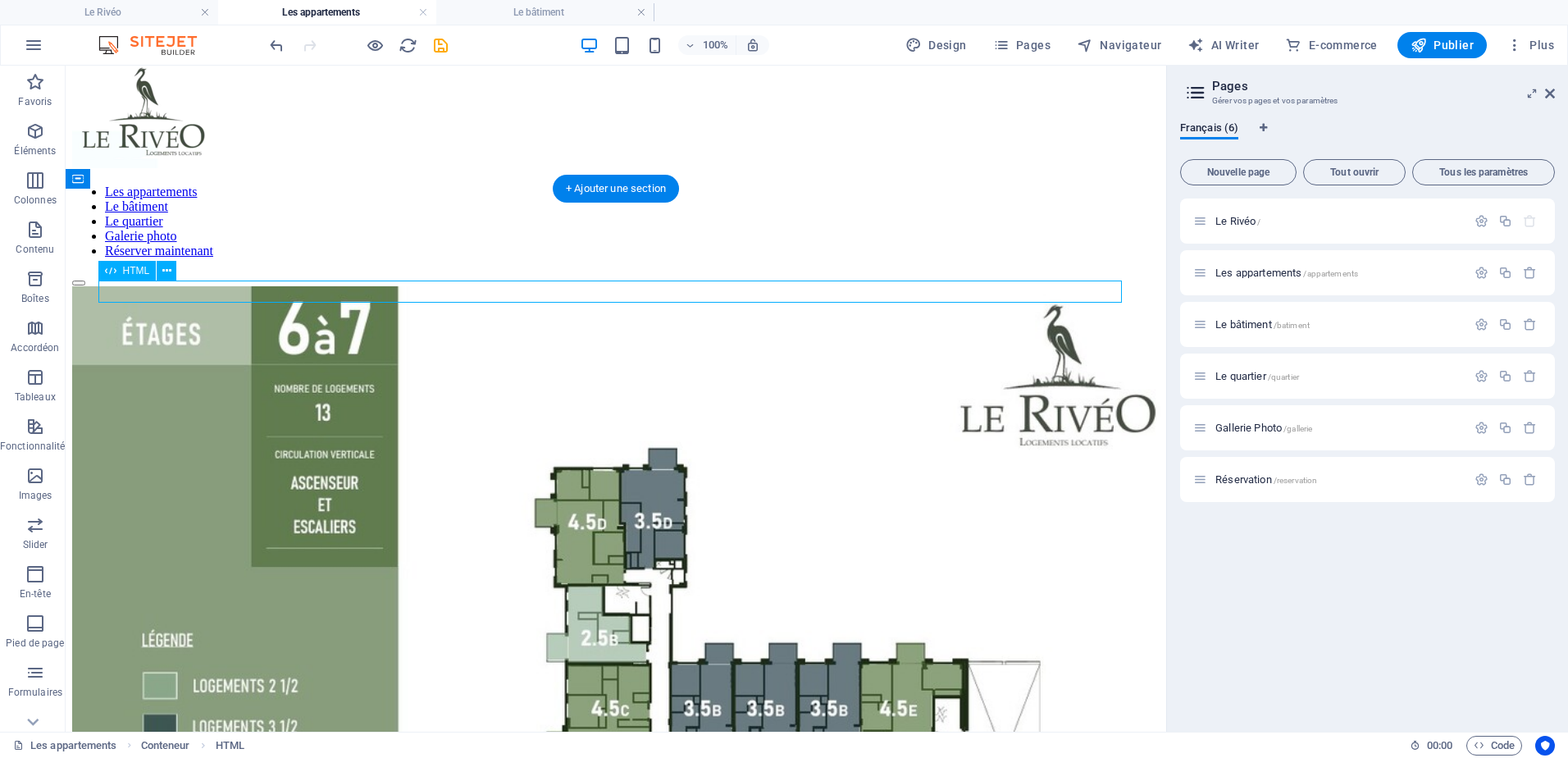
click at [117, 286] on div at bounding box center [615, 286] width 1087 height 0
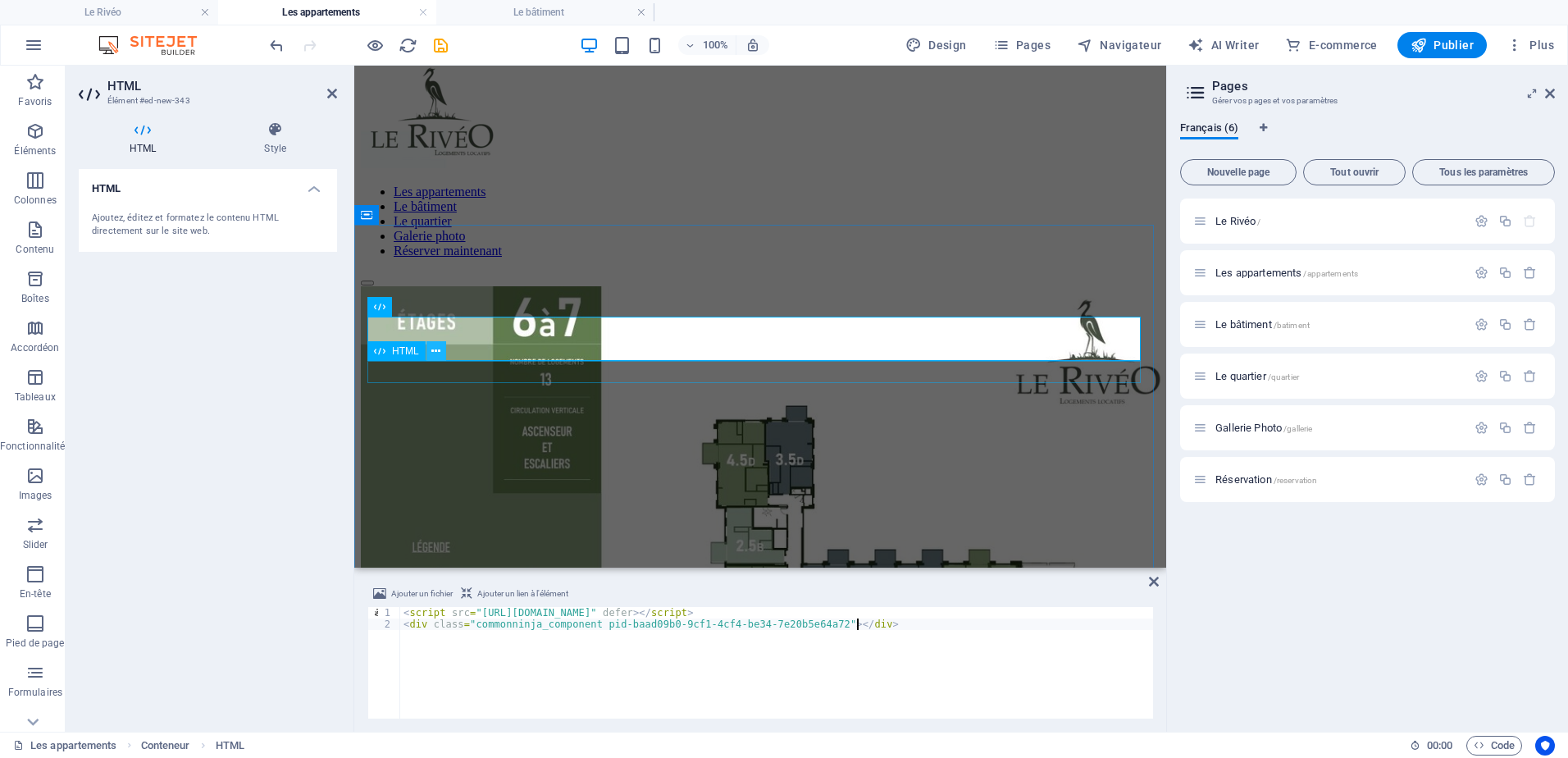
click at [433, 352] on icon at bounding box center [436, 351] width 9 height 17
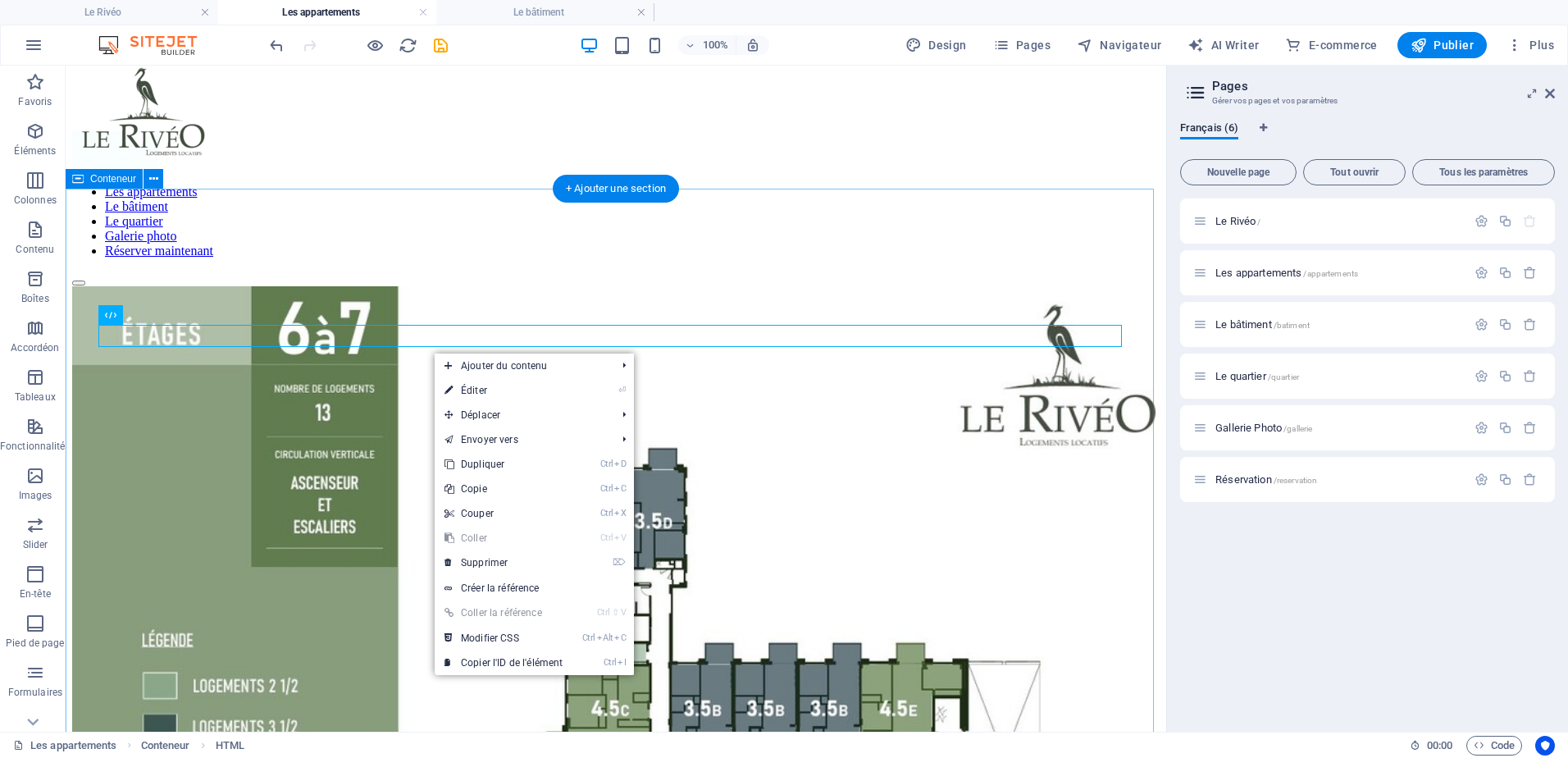
click at [371, 286] on div at bounding box center [615, 675] width 1087 height 778
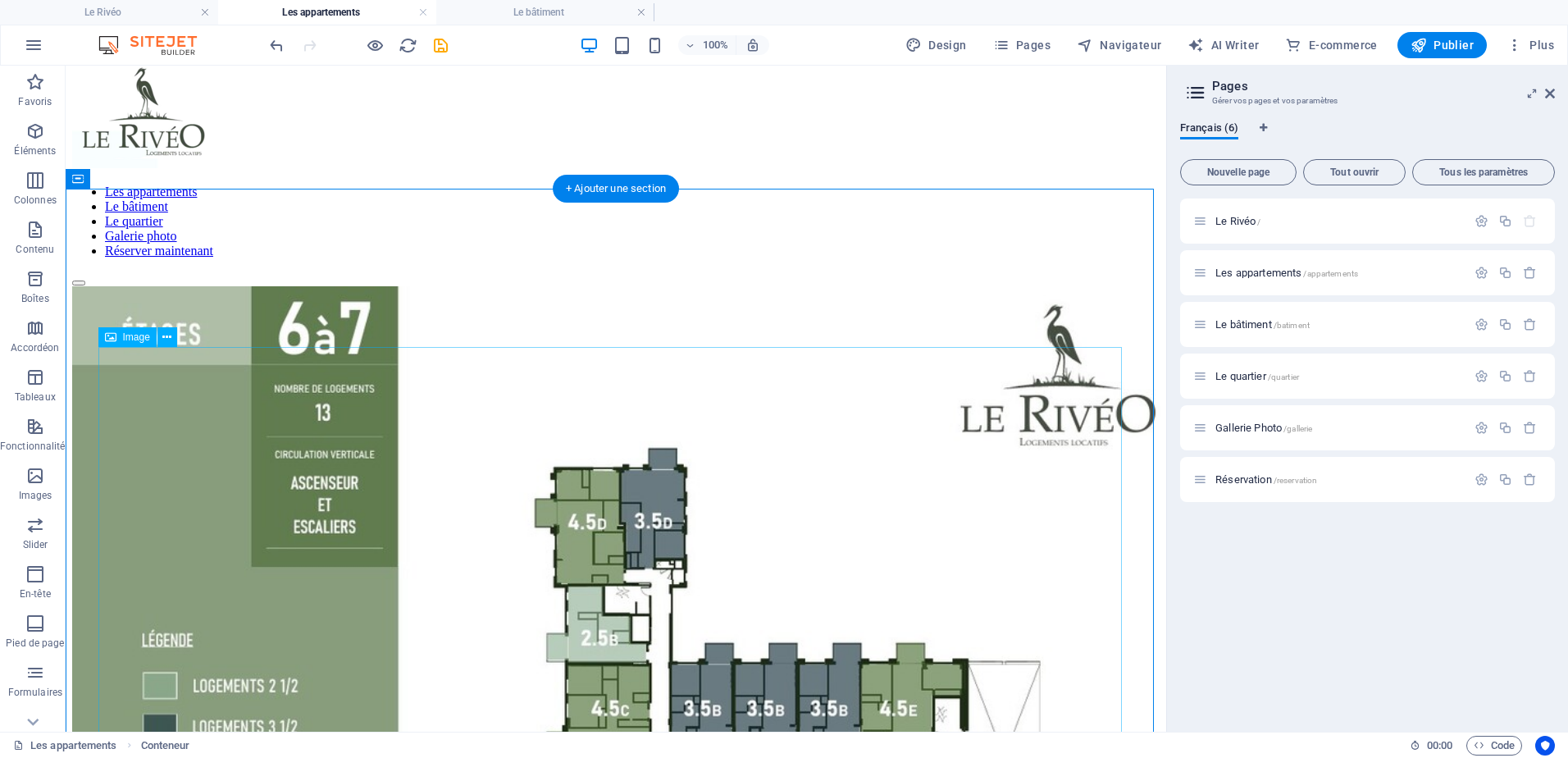
click at [369, 425] on figure at bounding box center [615, 675] width 1087 height 778
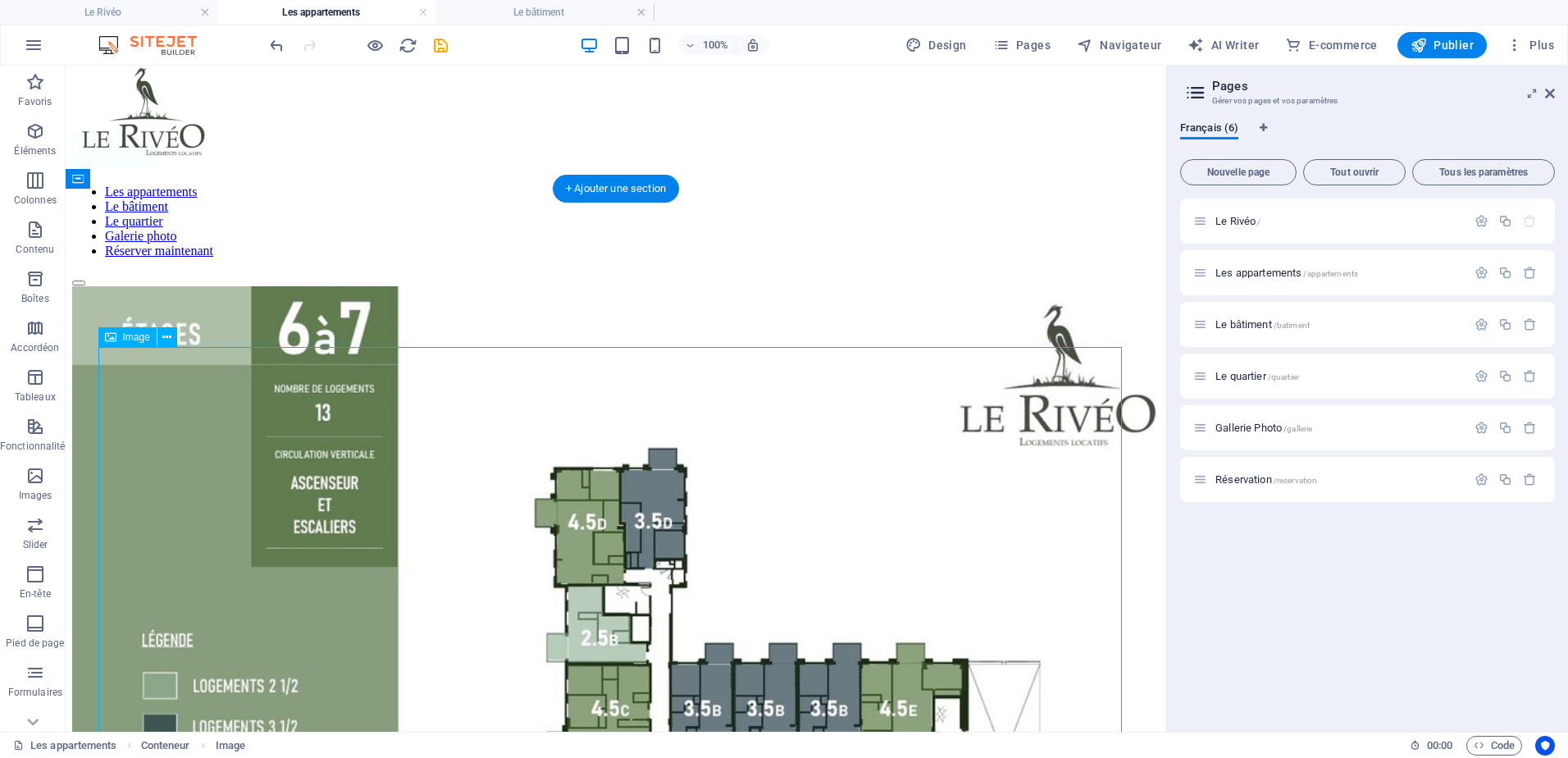
click at [812, 503] on figure at bounding box center [615, 675] width 1087 height 778
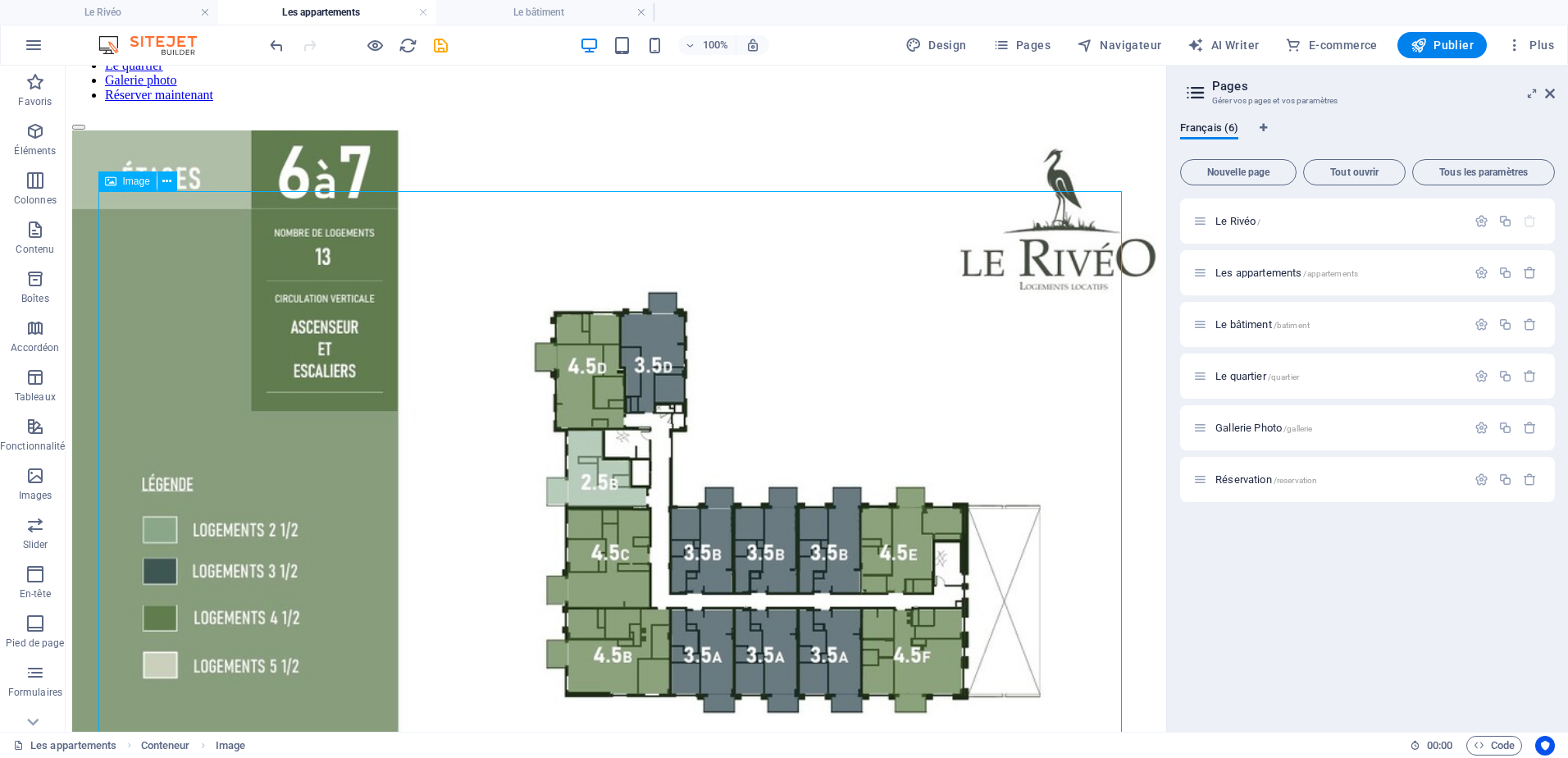
scroll to position [272, 0]
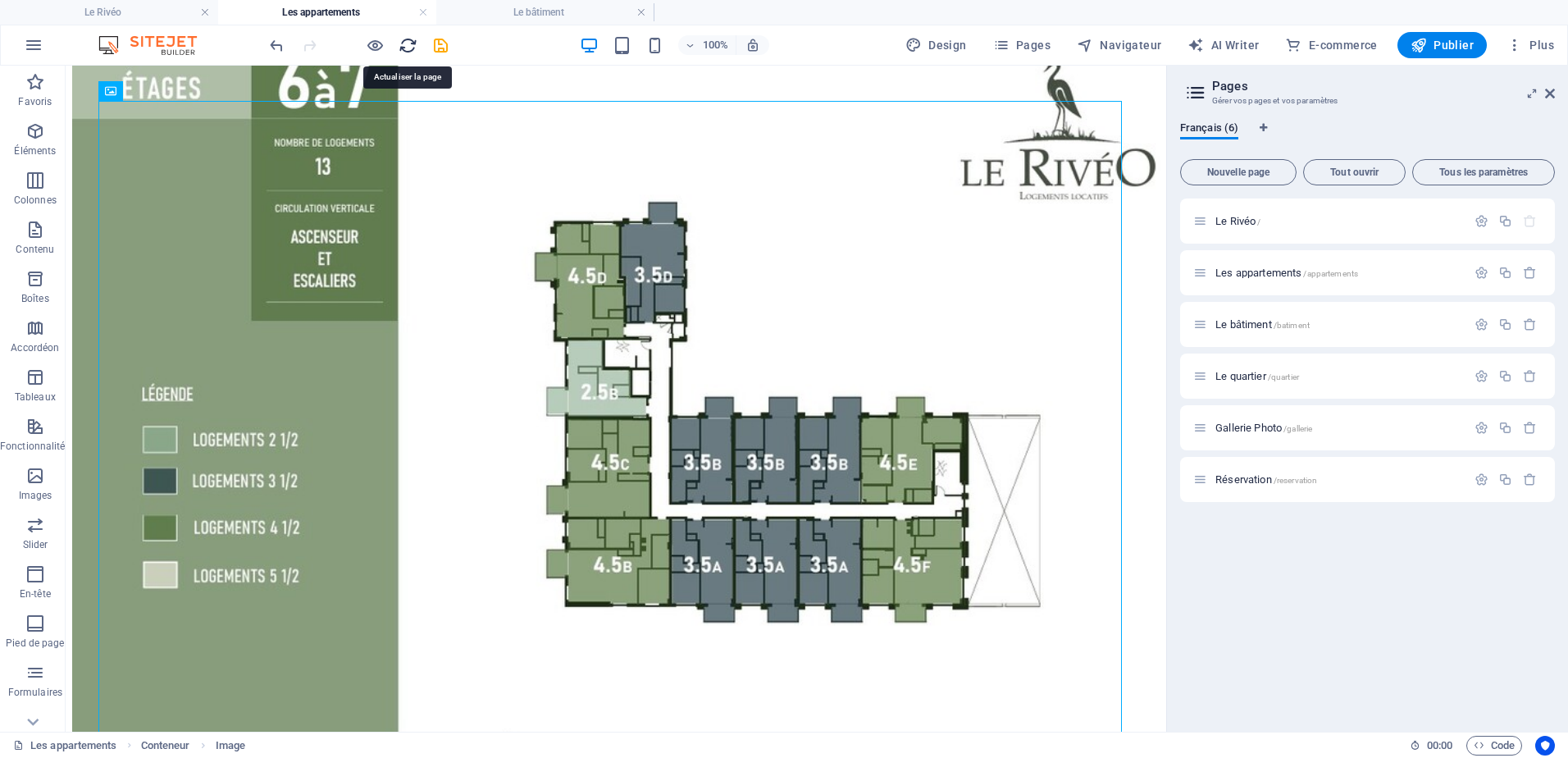
click at [401, 49] on icon "reload" at bounding box center [408, 46] width 19 height 19
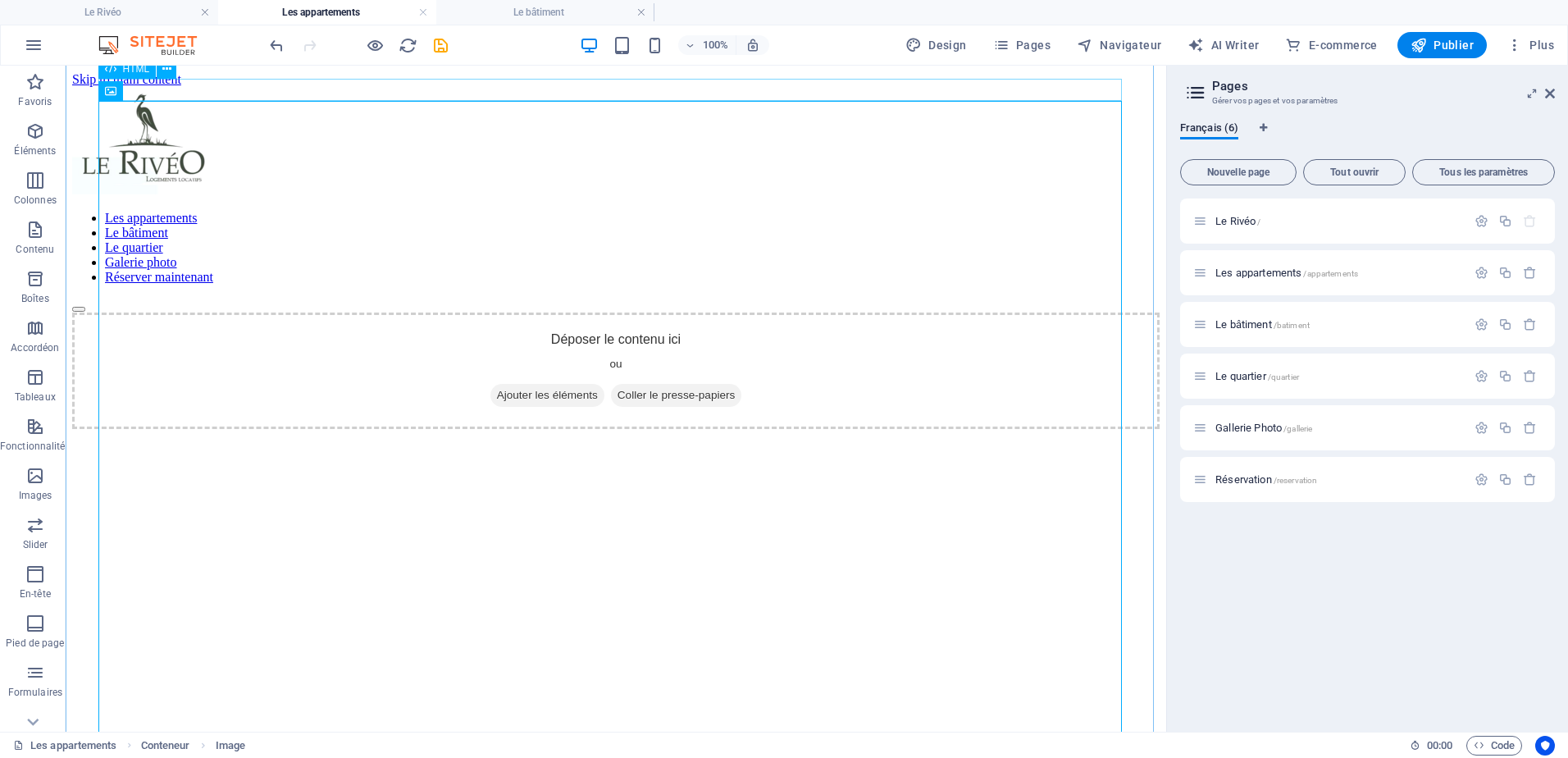
scroll to position [0, 0]
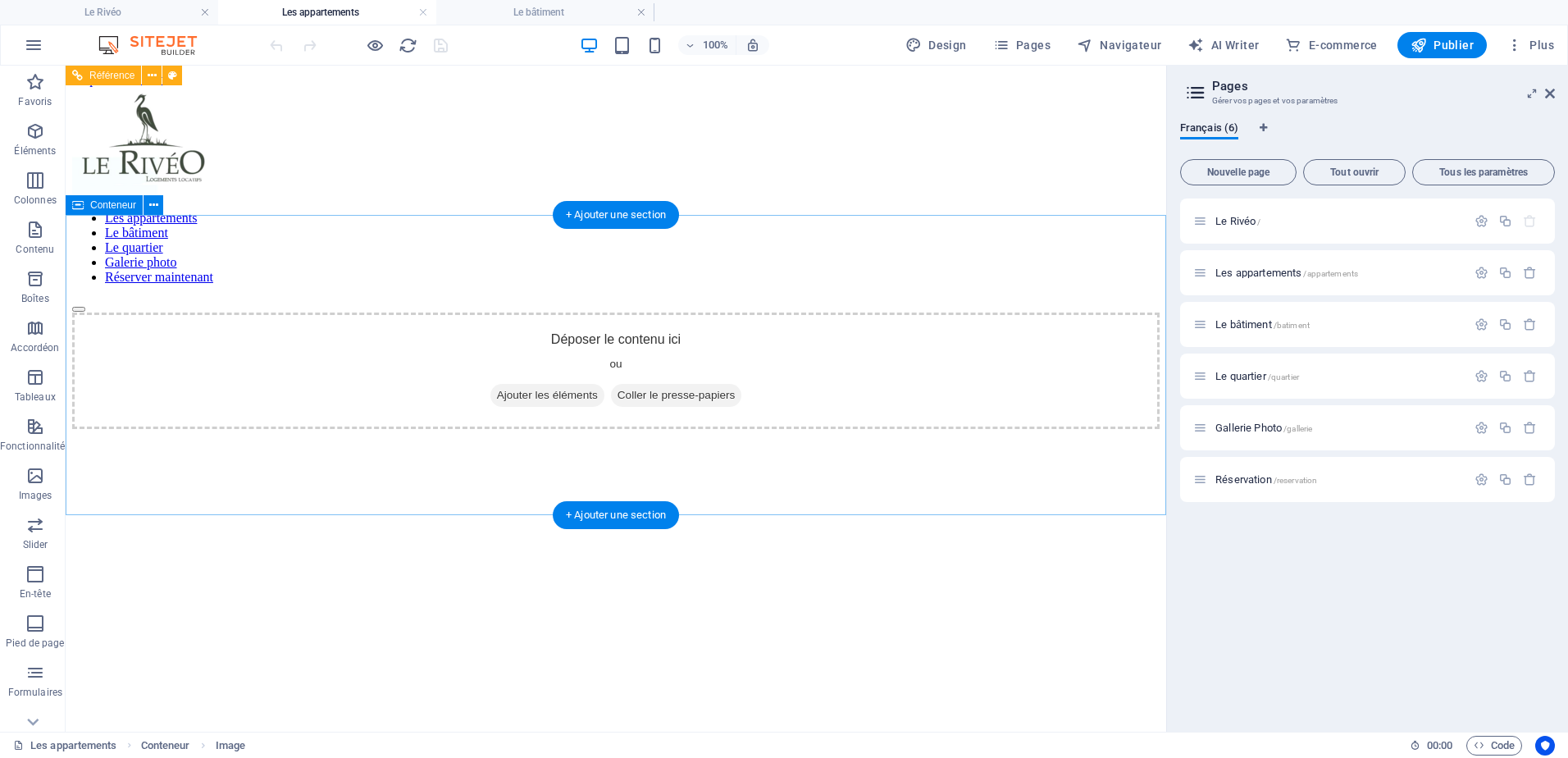
click at [540, 385] on span "Ajouter les éléments" at bounding box center [547, 395] width 114 height 23
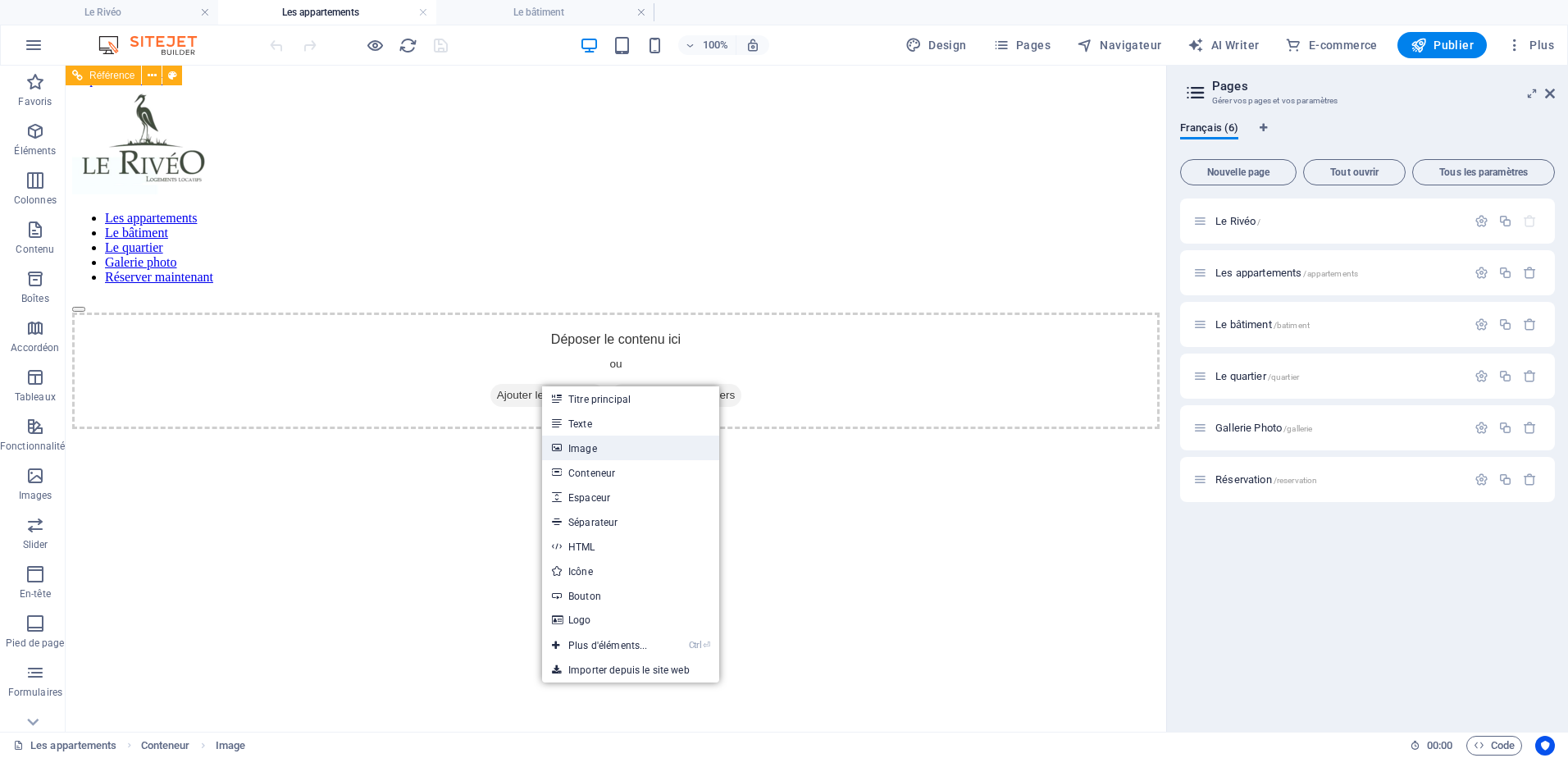
click at [581, 444] on link "Image" at bounding box center [630, 448] width 178 height 25
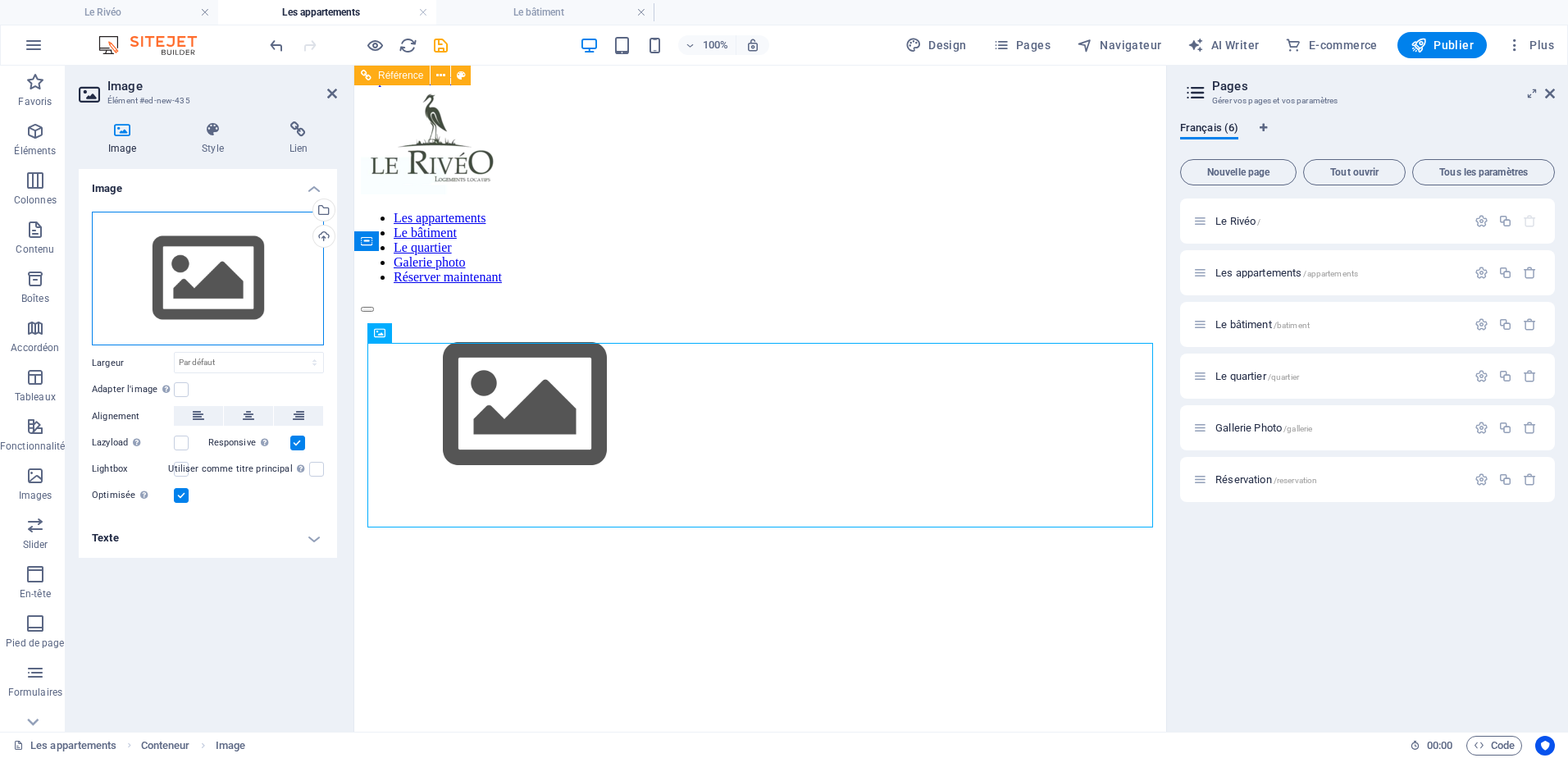
click at [308, 263] on div "Glissez les fichiers ici, cliquez pour choisir les fichiers ou sélectionnez les…" at bounding box center [208, 279] width 232 height 134
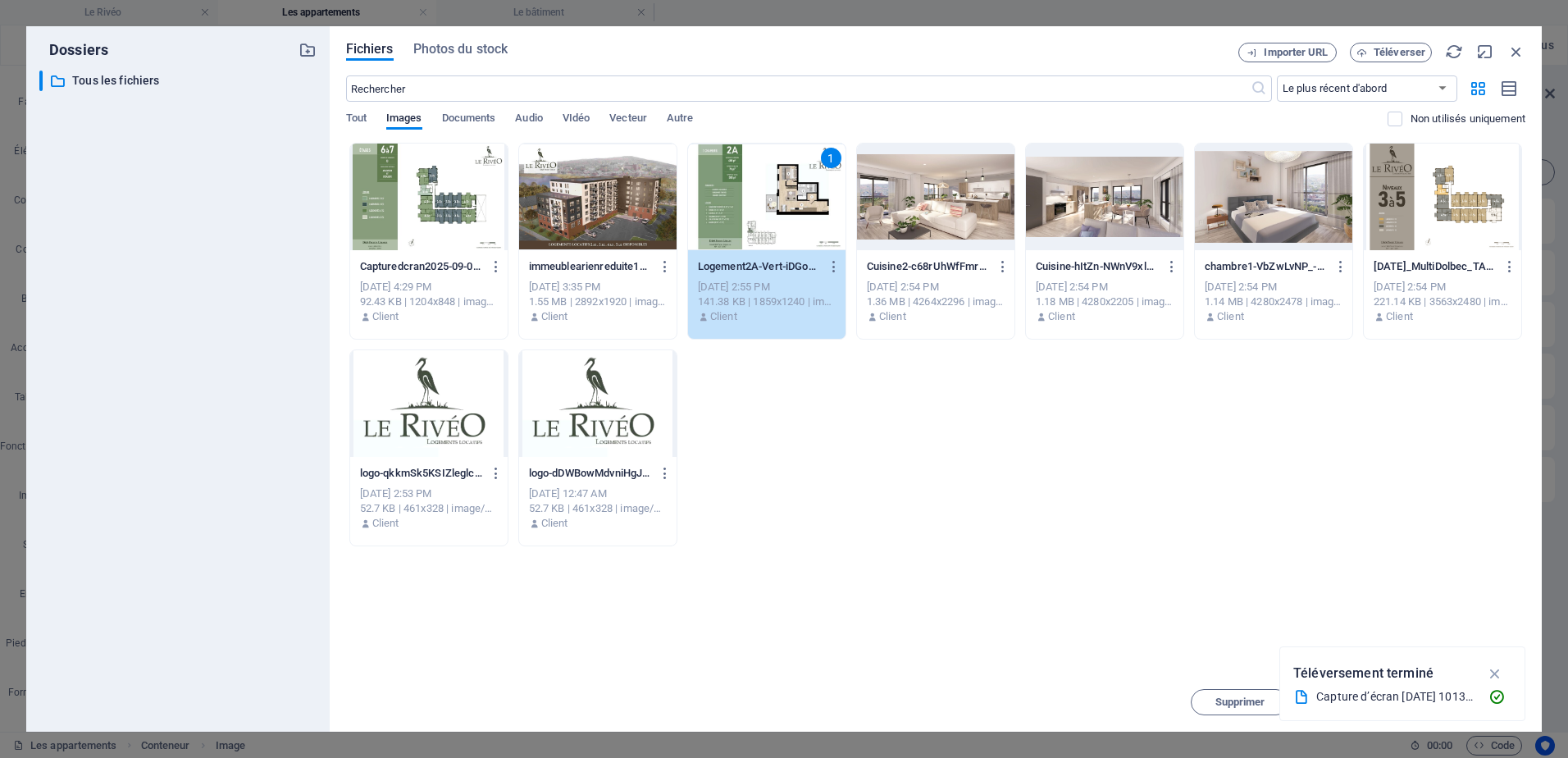
click at [376, 196] on div at bounding box center [429, 197] width 157 height 107
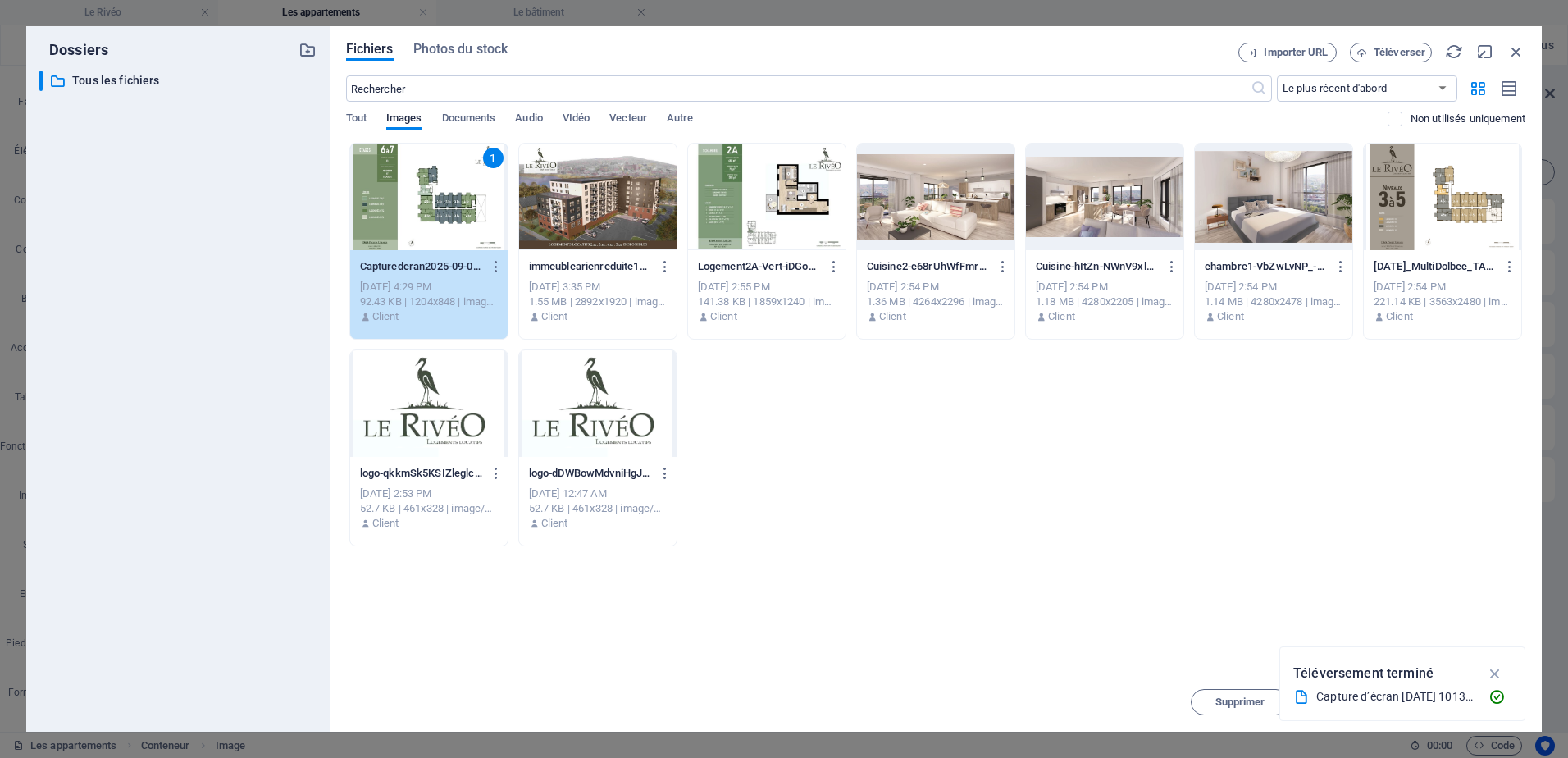
click at [443, 193] on div "1" at bounding box center [429, 197] width 157 height 107
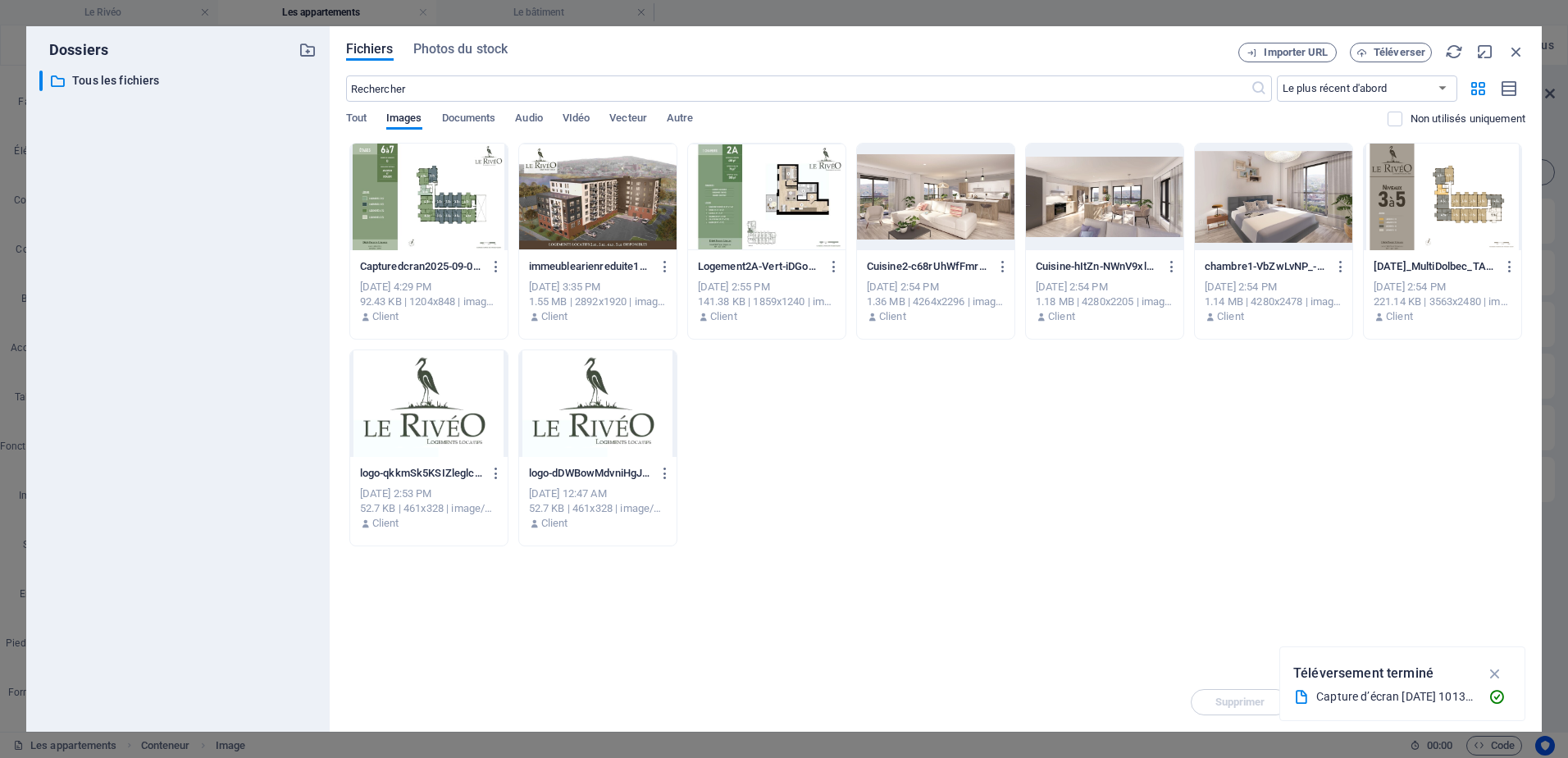
click at [443, 193] on div at bounding box center [429, 197] width 157 height 107
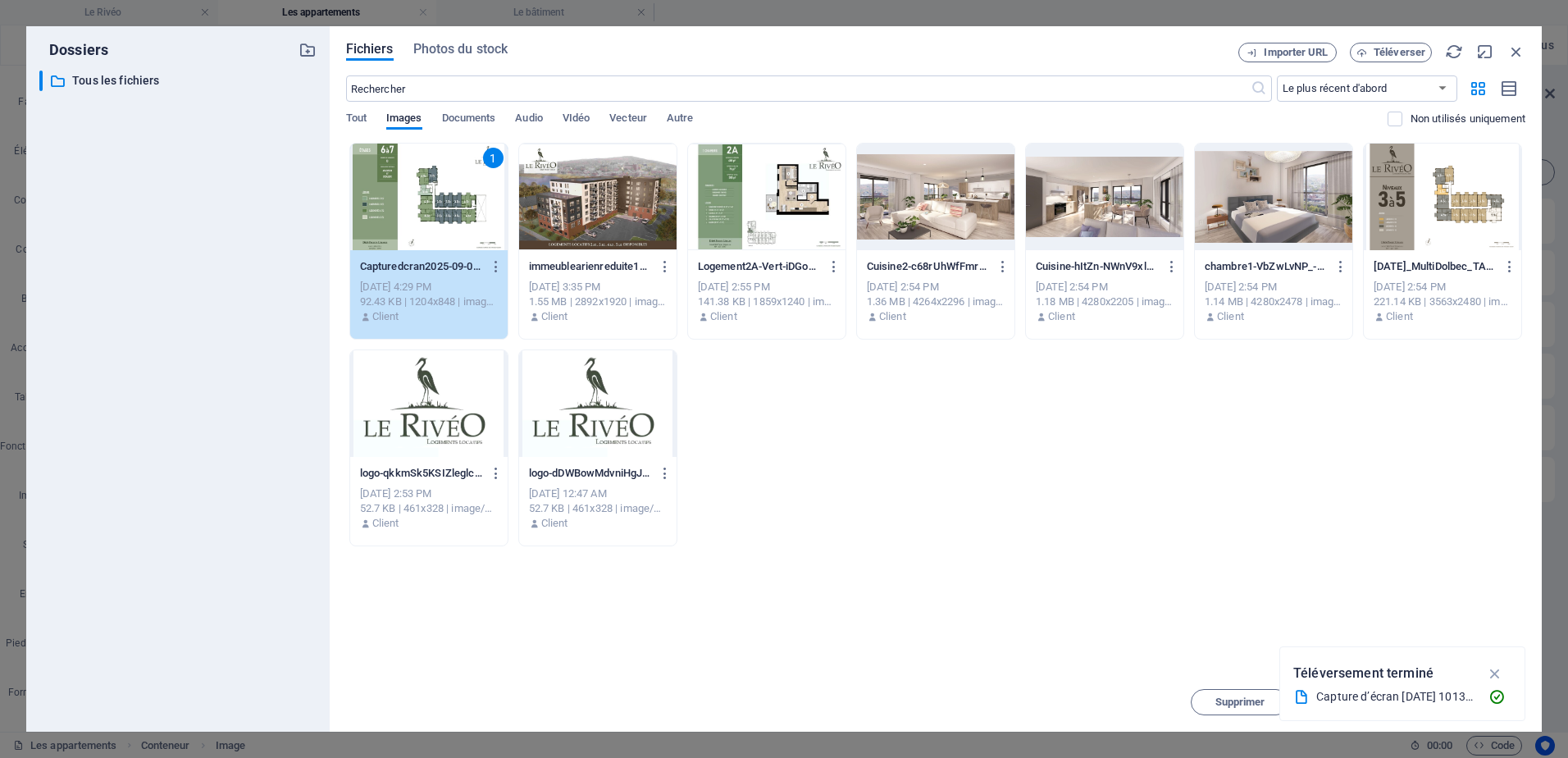
click at [443, 193] on div "1" at bounding box center [429, 197] width 157 height 107
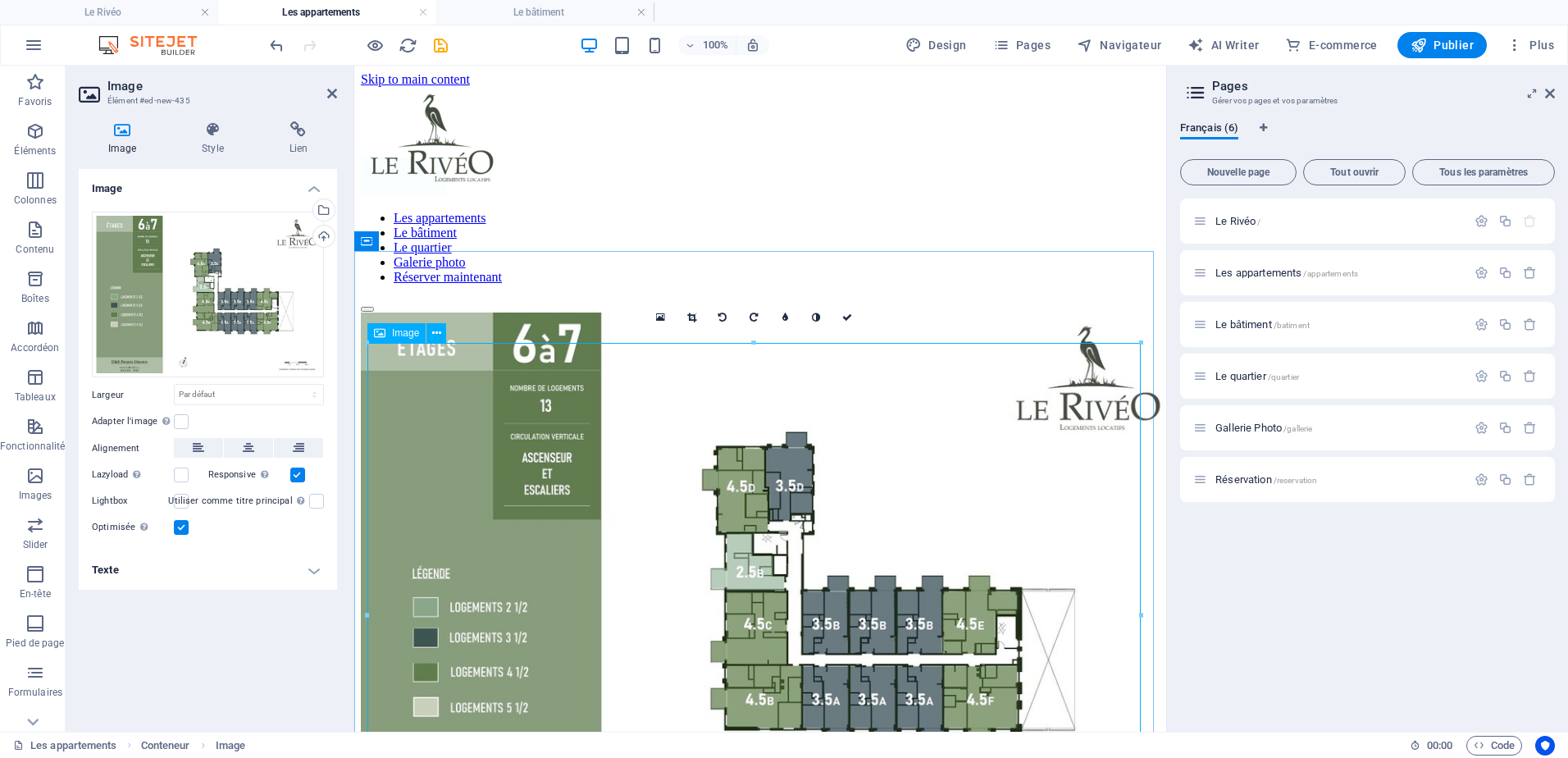
click at [810, 432] on figure at bounding box center [760, 600] width 798 height 575
click at [1515, 41] on icon "button" at bounding box center [1514, 44] width 16 height 16
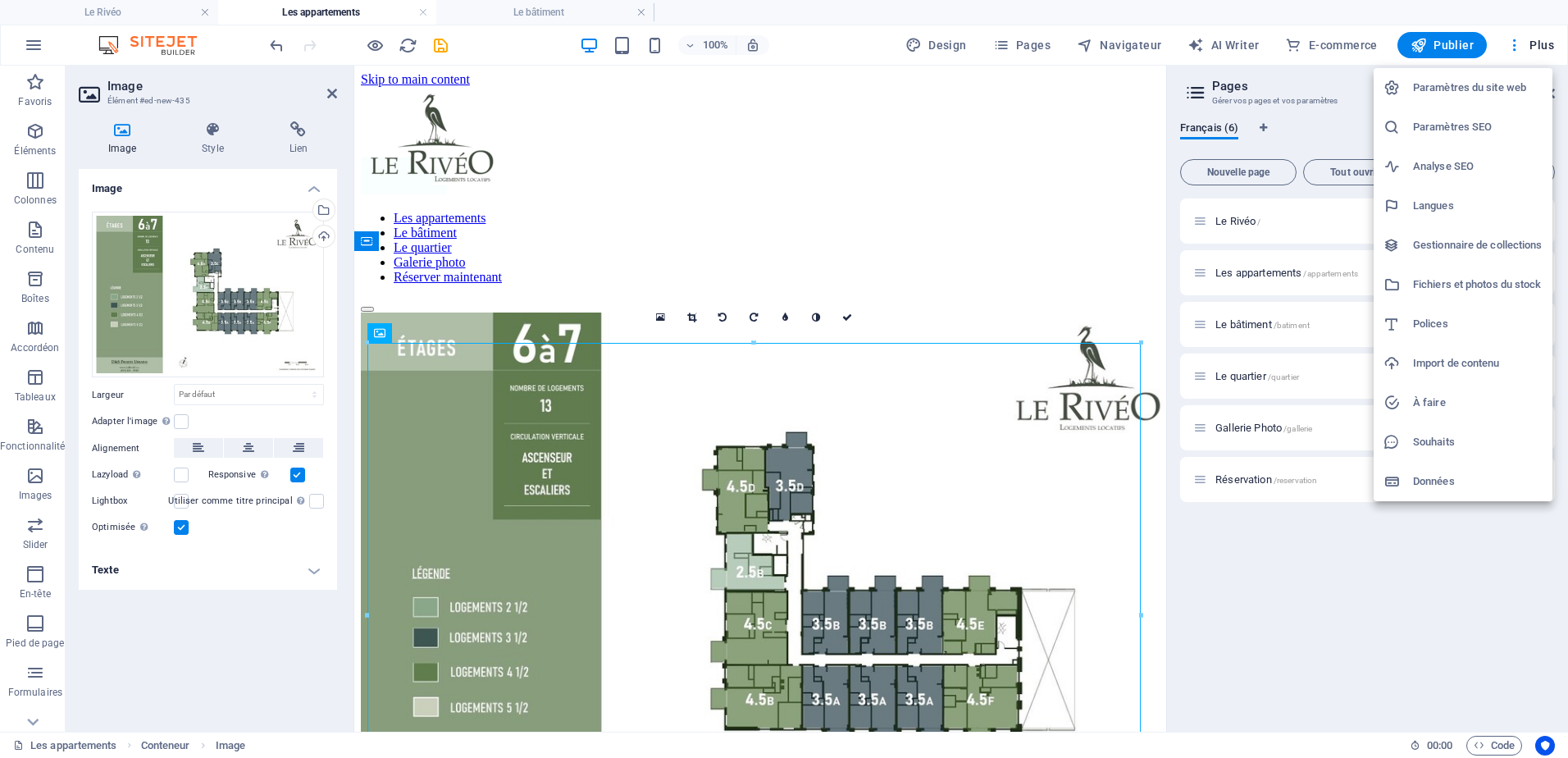
click at [1328, 564] on div at bounding box center [784, 379] width 1568 height 758
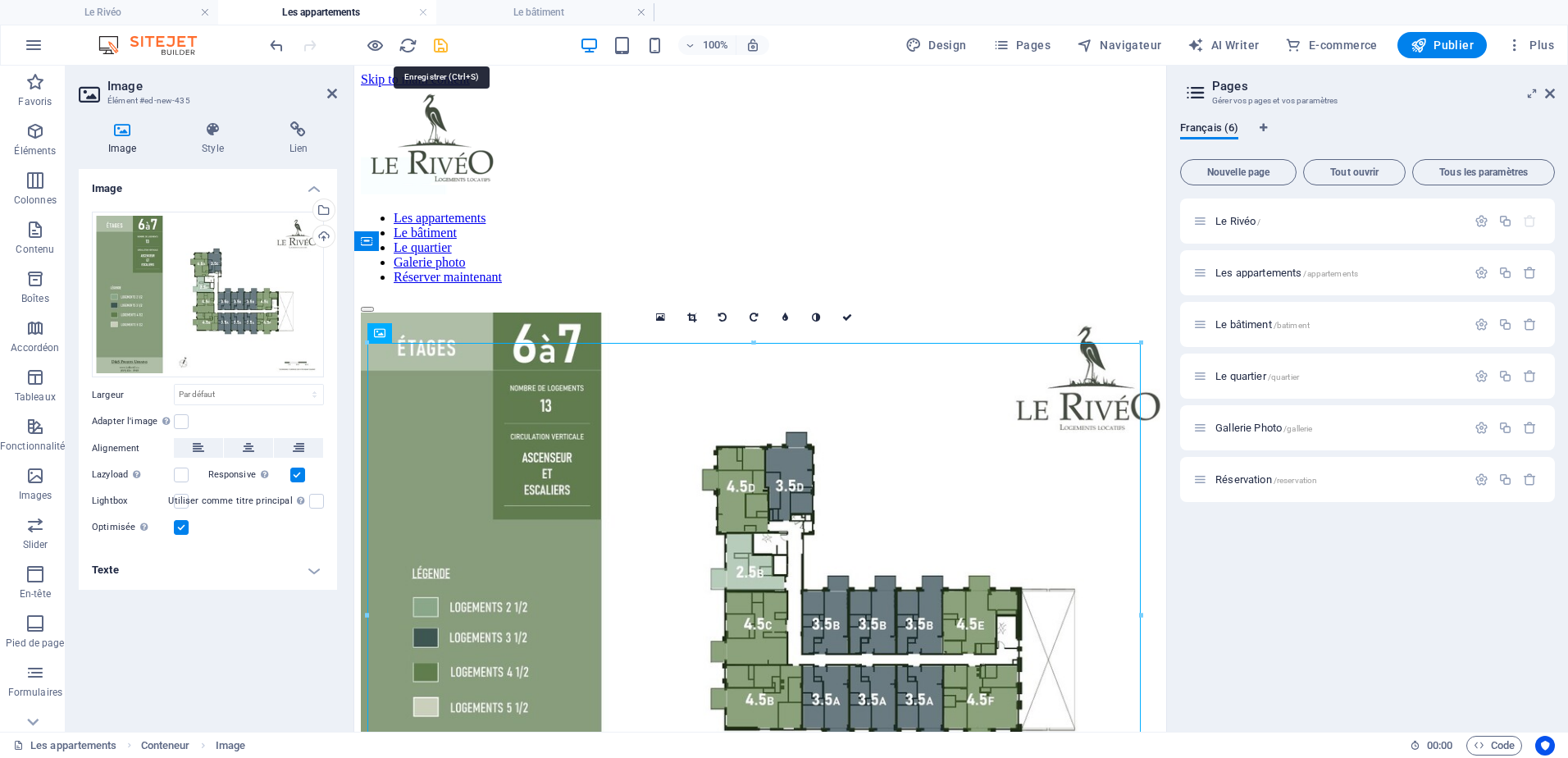
click at [438, 45] on icon "save" at bounding box center [441, 46] width 19 height 19
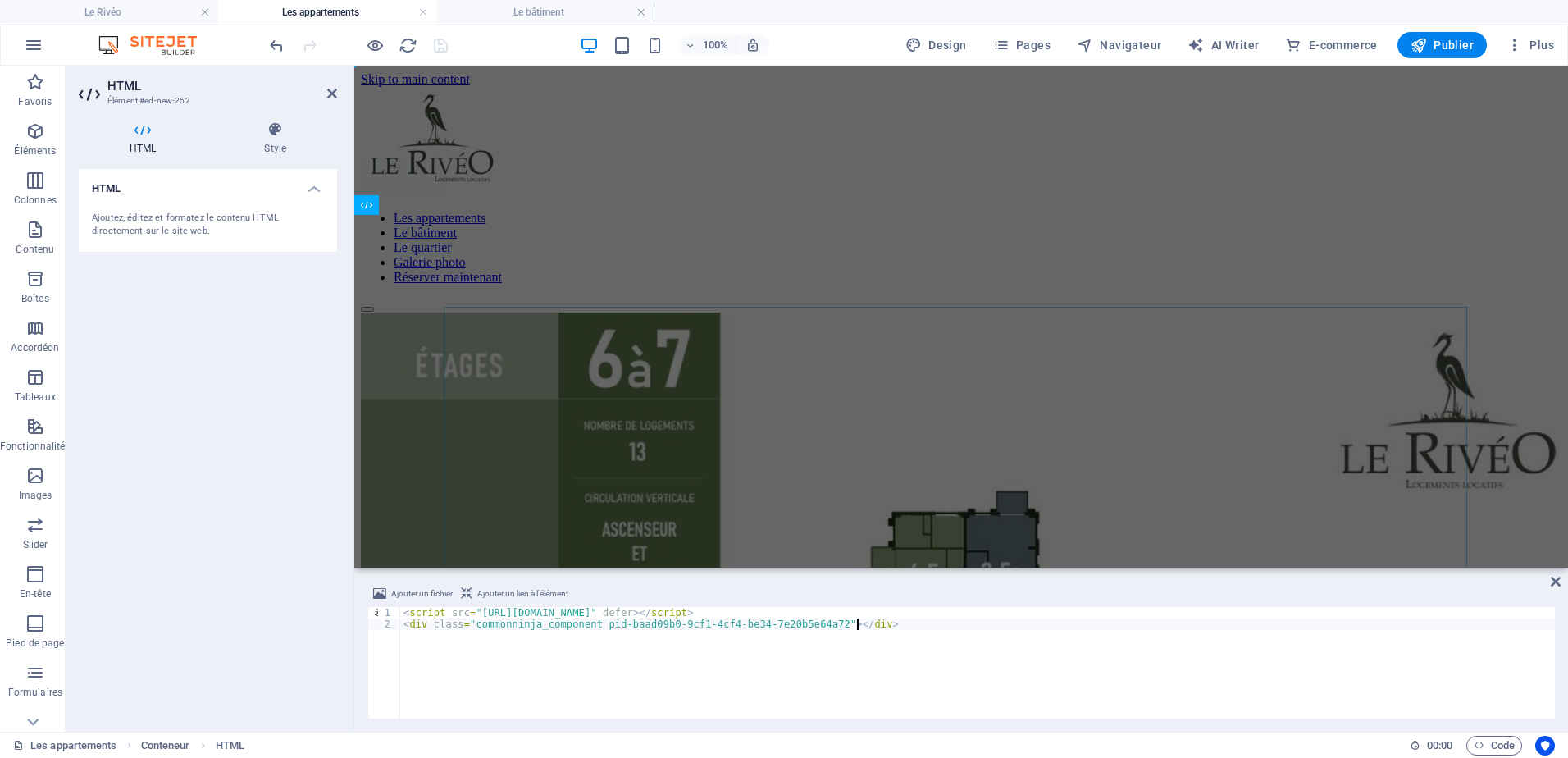
click at [731, 675] on div "< script src = "[URL][DOMAIN_NAME]" defer > </ script > < div class = "commonni…" at bounding box center [977, 674] width 1154 height 134
click at [672, 478] on figure at bounding box center [961, 742] width 1200 height 858
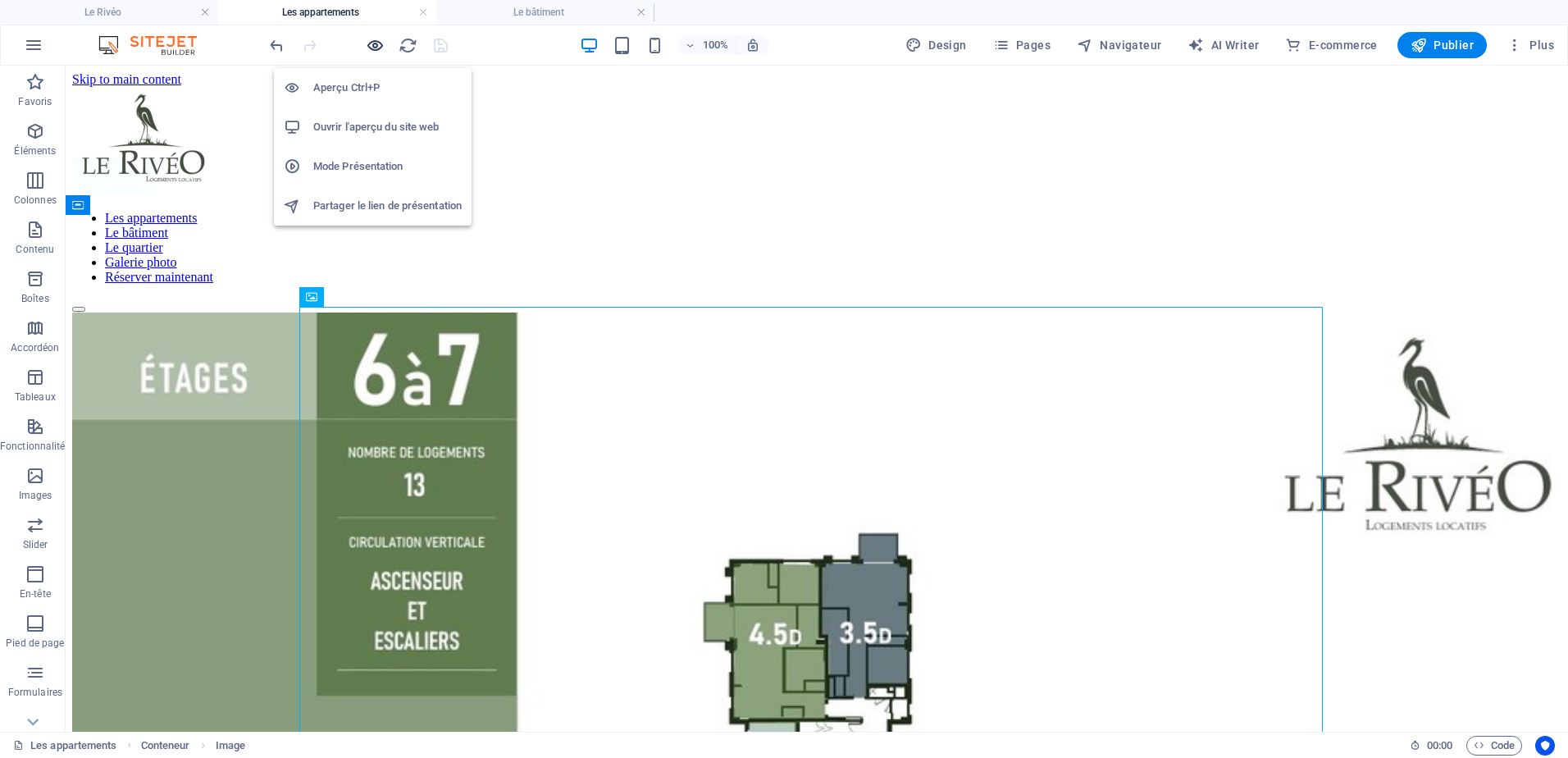
click at [372, 44] on icon "button" at bounding box center [375, 46] width 19 height 19
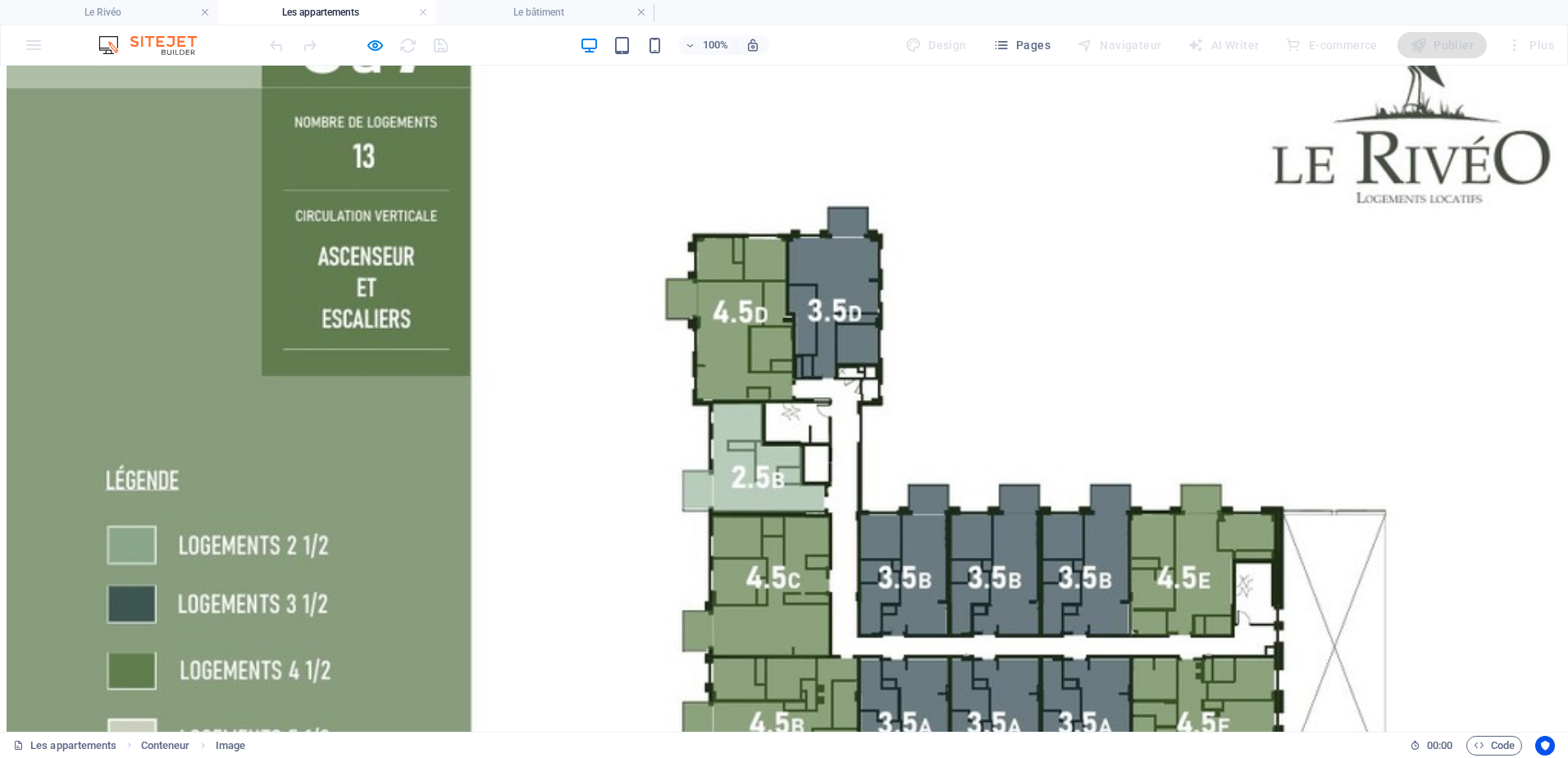
scroll to position [388, 0]
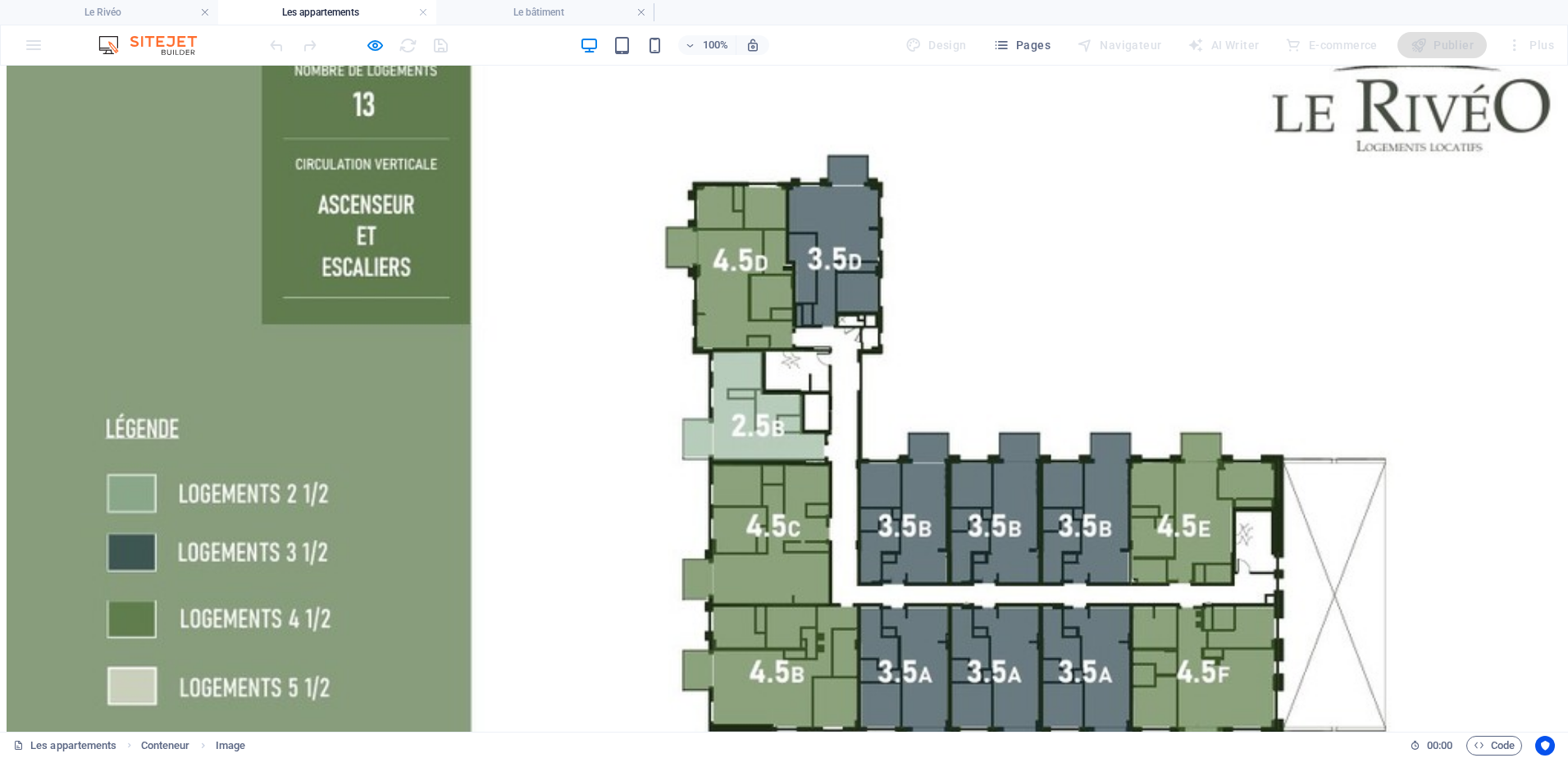
click at [828, 382] on img at bounding box center [791, 476] width 1568 height 1103
click at [815, 221] on img at bounding box center [791, 476] width 1568 height 1103
click at [731, 201] on img at bounding box center [791, 476] width 1568 height 1103
drag, startPoint x: 747, startPoint y: 116, endPoint x: 748, endPoint y: 140, distance: 24.0
click at [748, 118] on img at bounding box center [791, 476] width 1568 height 1103
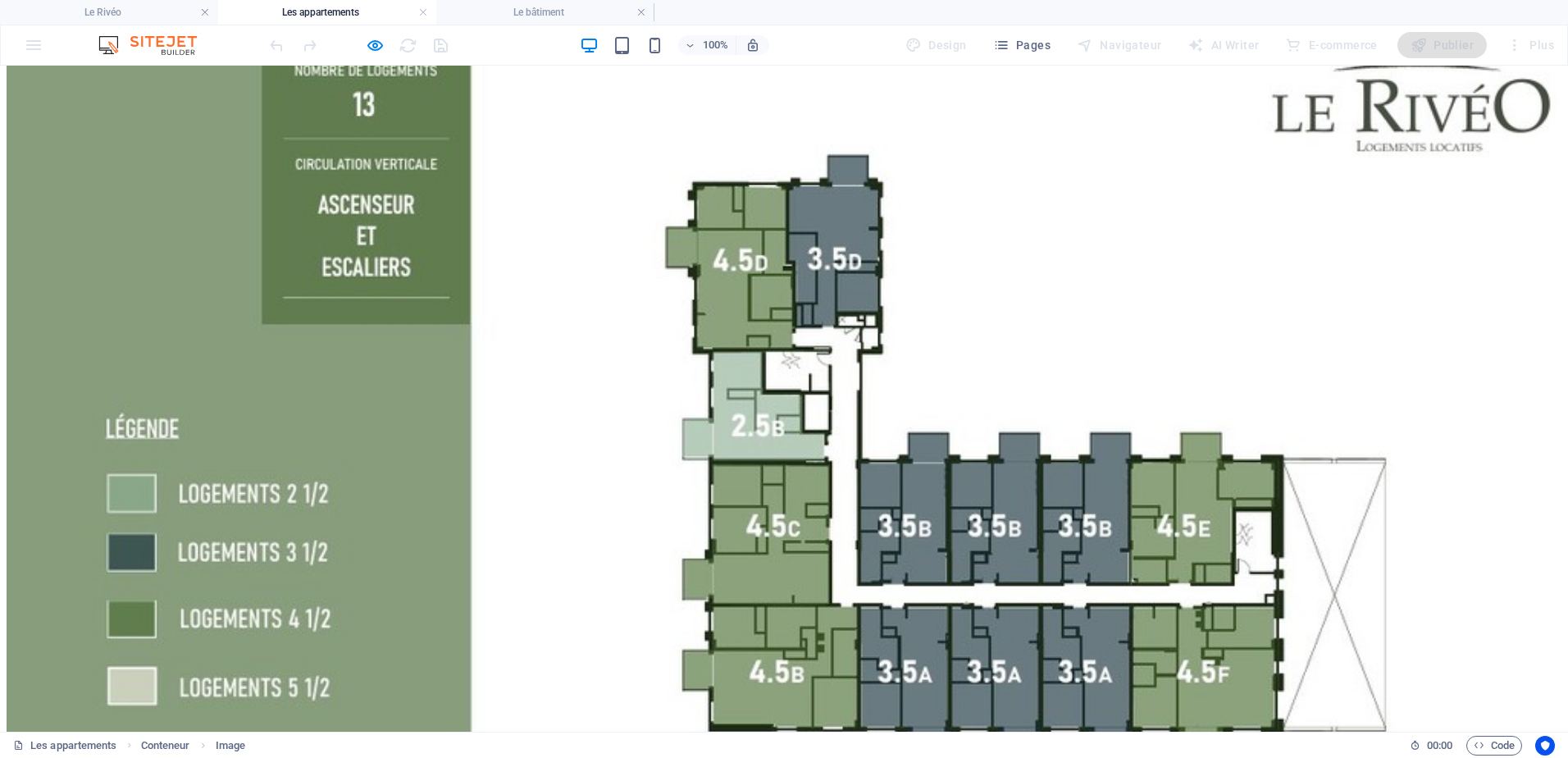
click at [779, 296] on img at bounding box center [791, 476] width 1568 height 1103
drag, startPoint x: 779, startPoint y: 296, endPoint x: 791, endPoint y: 404, distance: 108.7
click at [791, 404] on img at bounding box center [791, 476] width 1568 height 1103
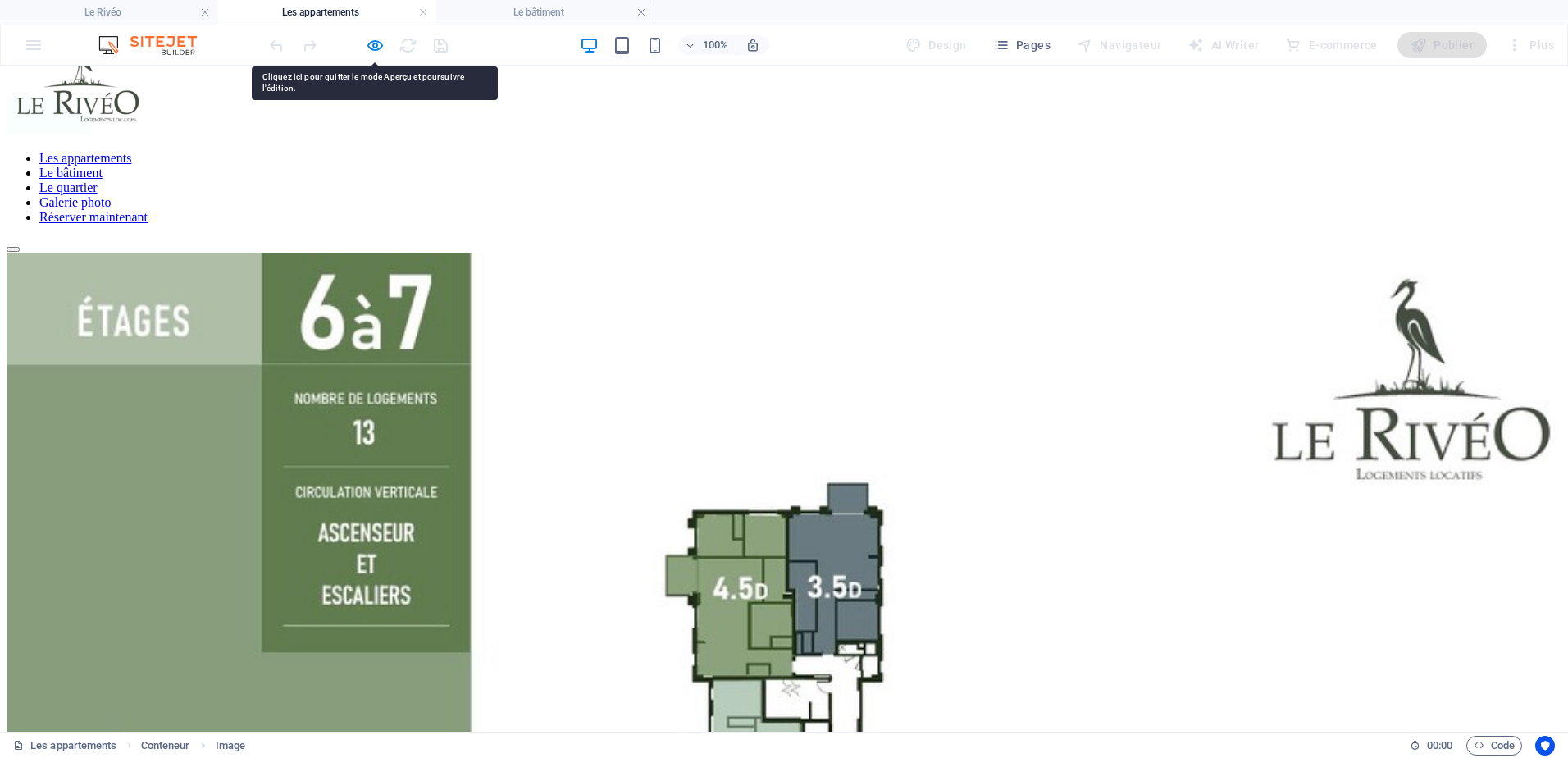
drag, startPoint x: 856, startPoint y: 593, endPoint x: 976, endPoint y: 664, distance: 139.4
drag, startPoint x: 752, startPoint y: 548, endPoint x: 716, endPoint y: 494, distance: 64.9
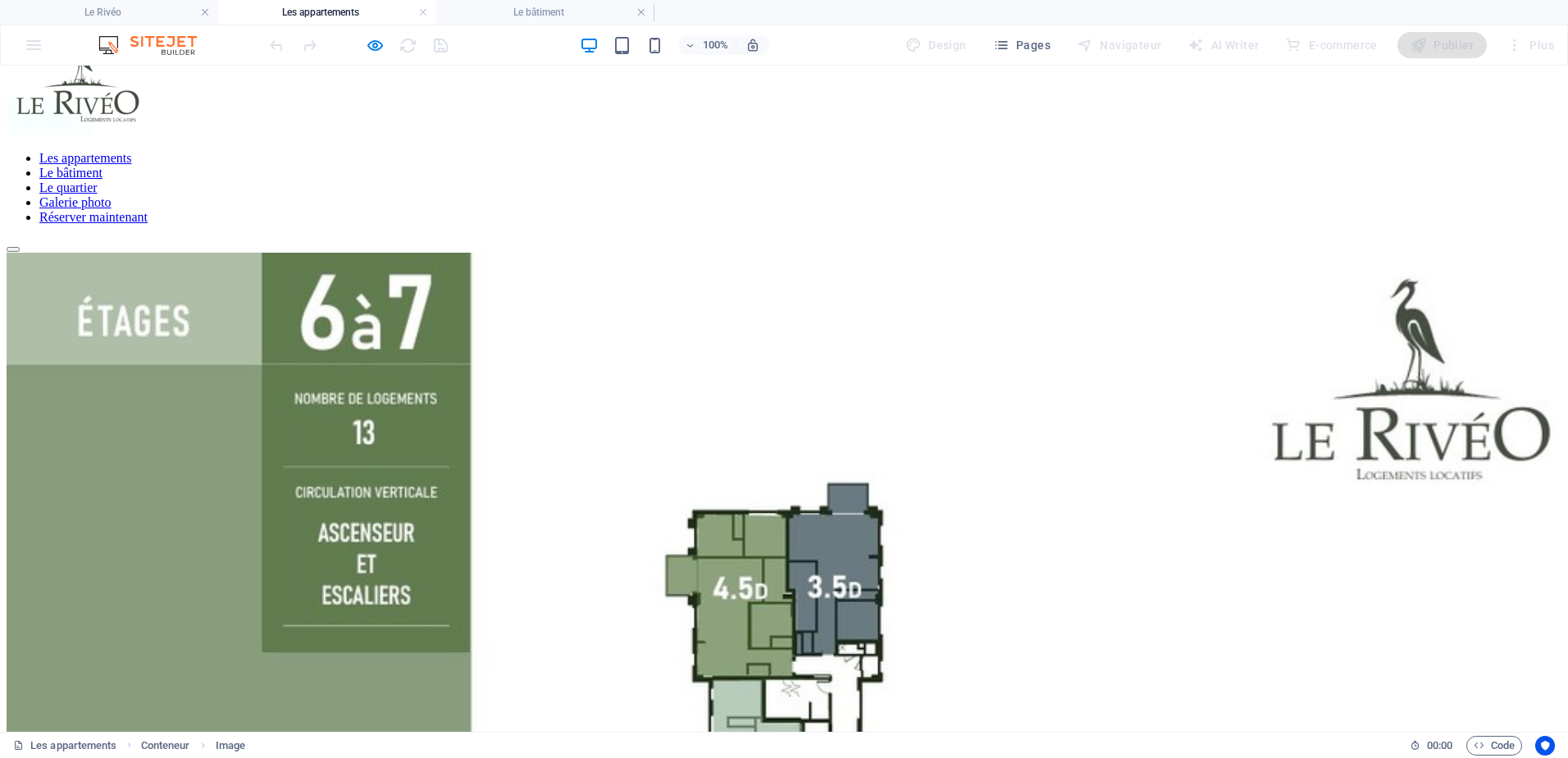
click at [372, 48] on icon "button" at bounding box center [375, 46] width 19 height 19
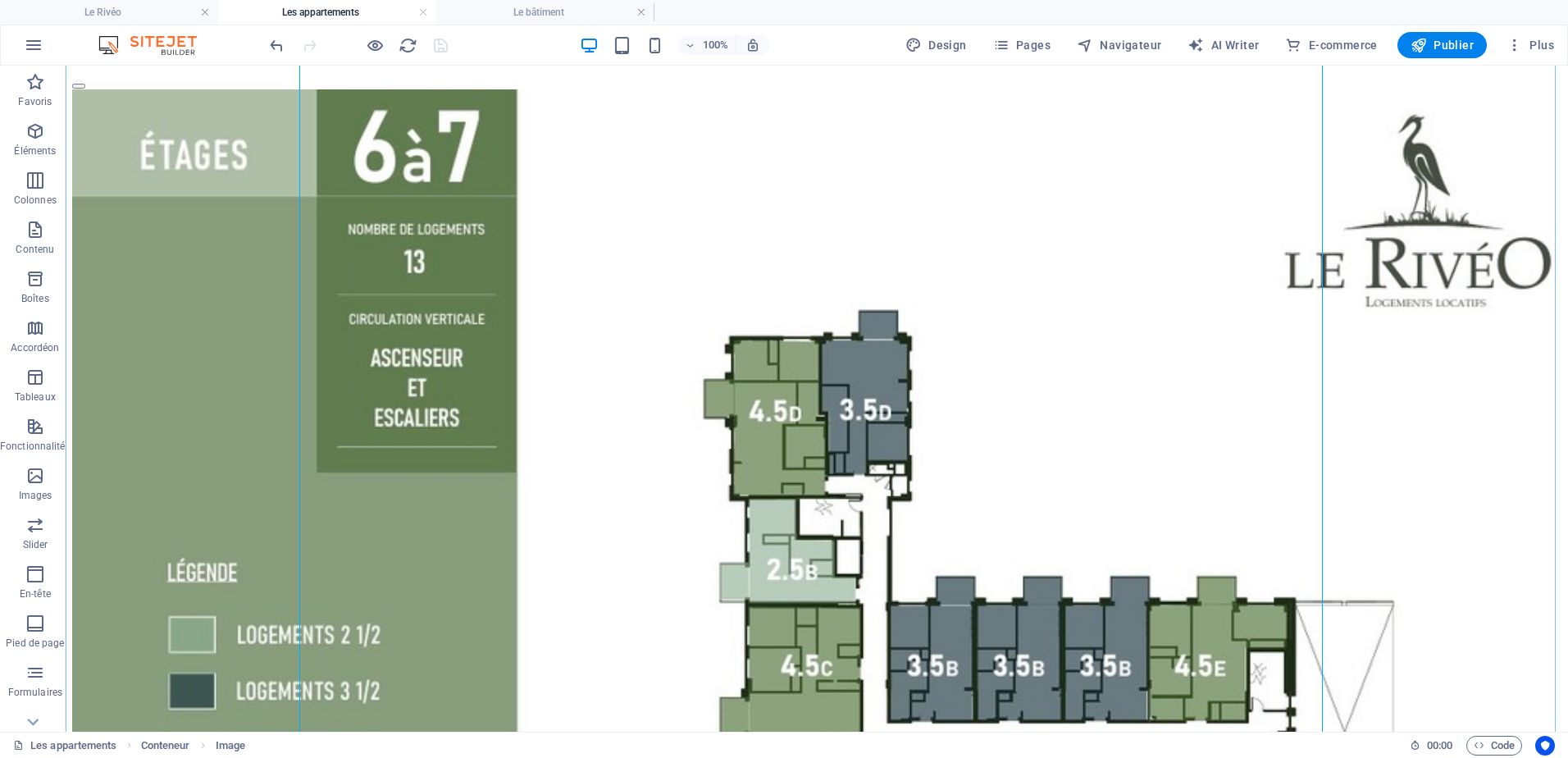
scroll to position [388, 0]
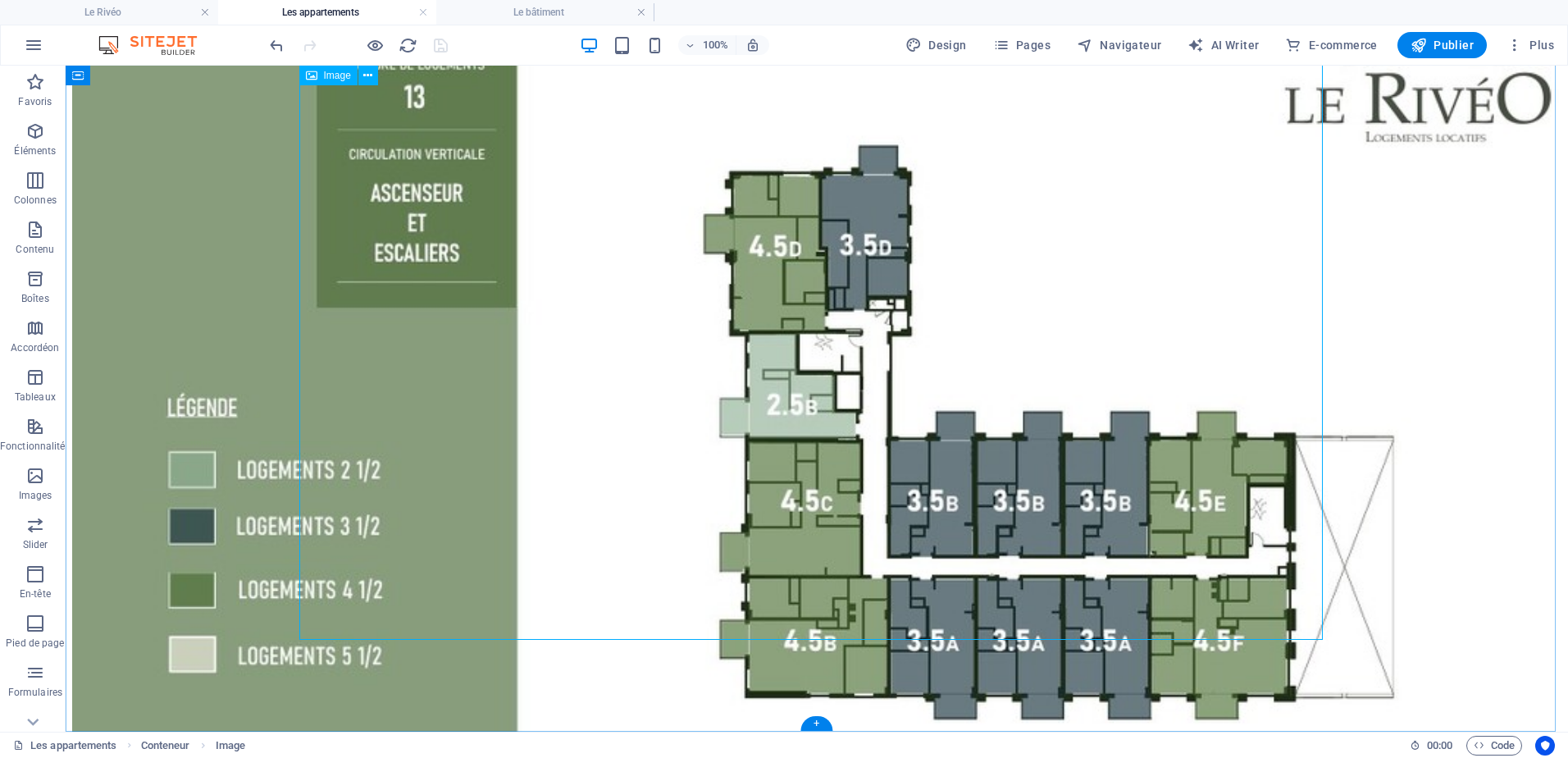
click at [819, 493] on figure at bounding box center [817, 455] width 1489 height 1061
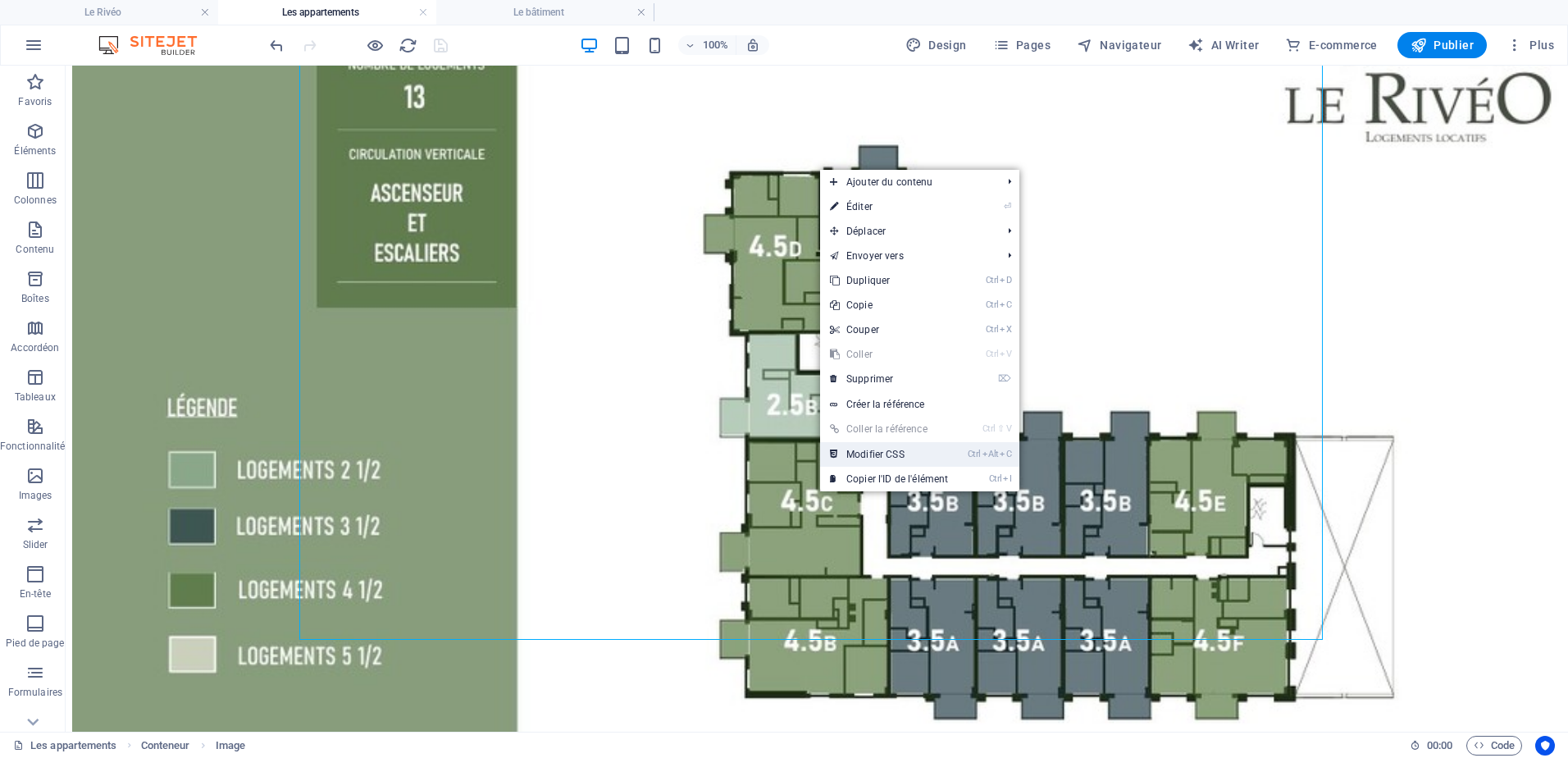
click at [872, 454] on link "Ctrl Alt C Modifier CSS" at bounding box center [890, 455] width 138 height 25
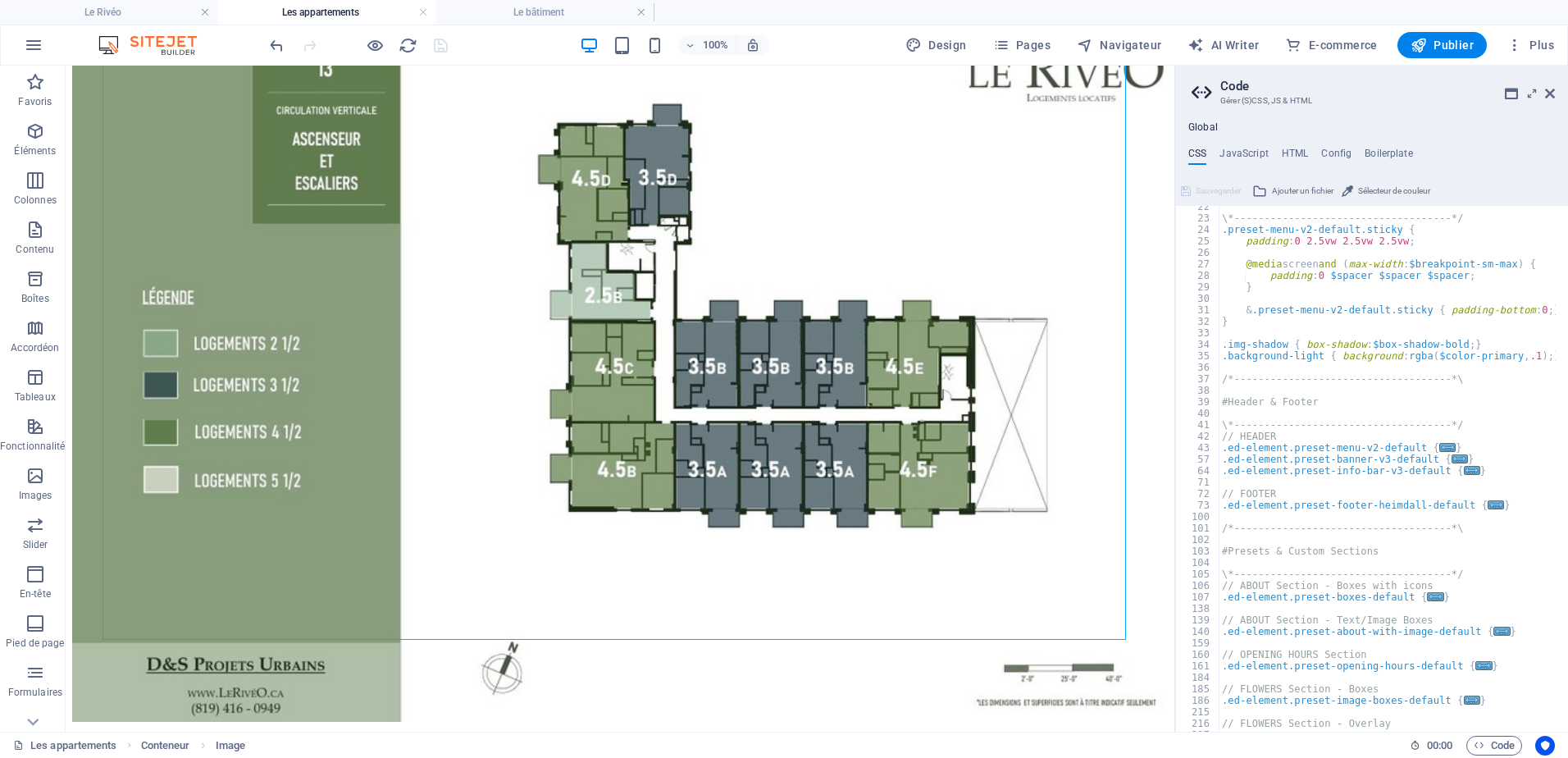
scroll to position [0, 0]
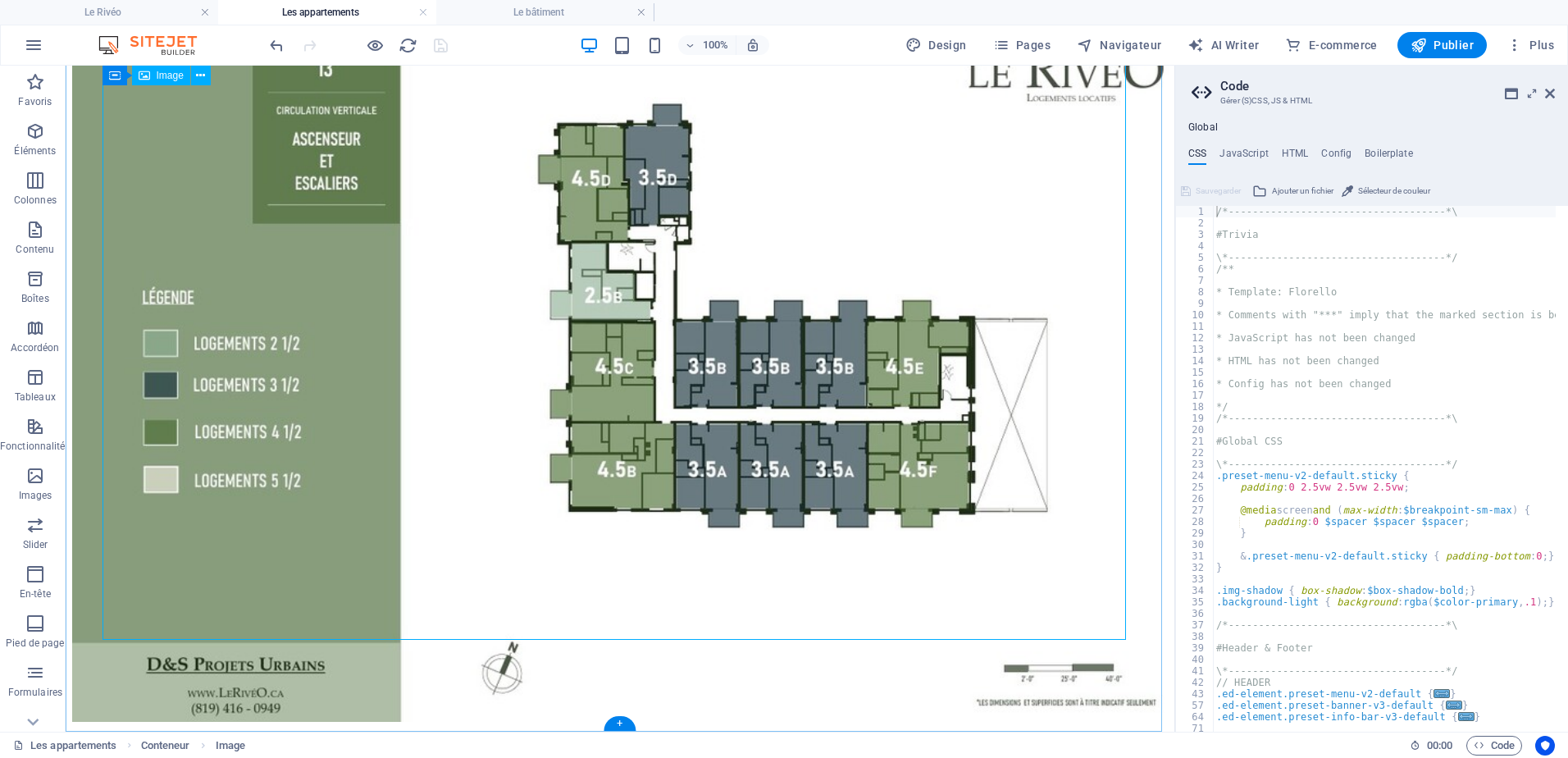
click at [812, 285] on figure at bounding box center [620, 332] width 1096 height 784
click at [1554, 95] on icon at bounding box center [1550, 94] width 10 height 13
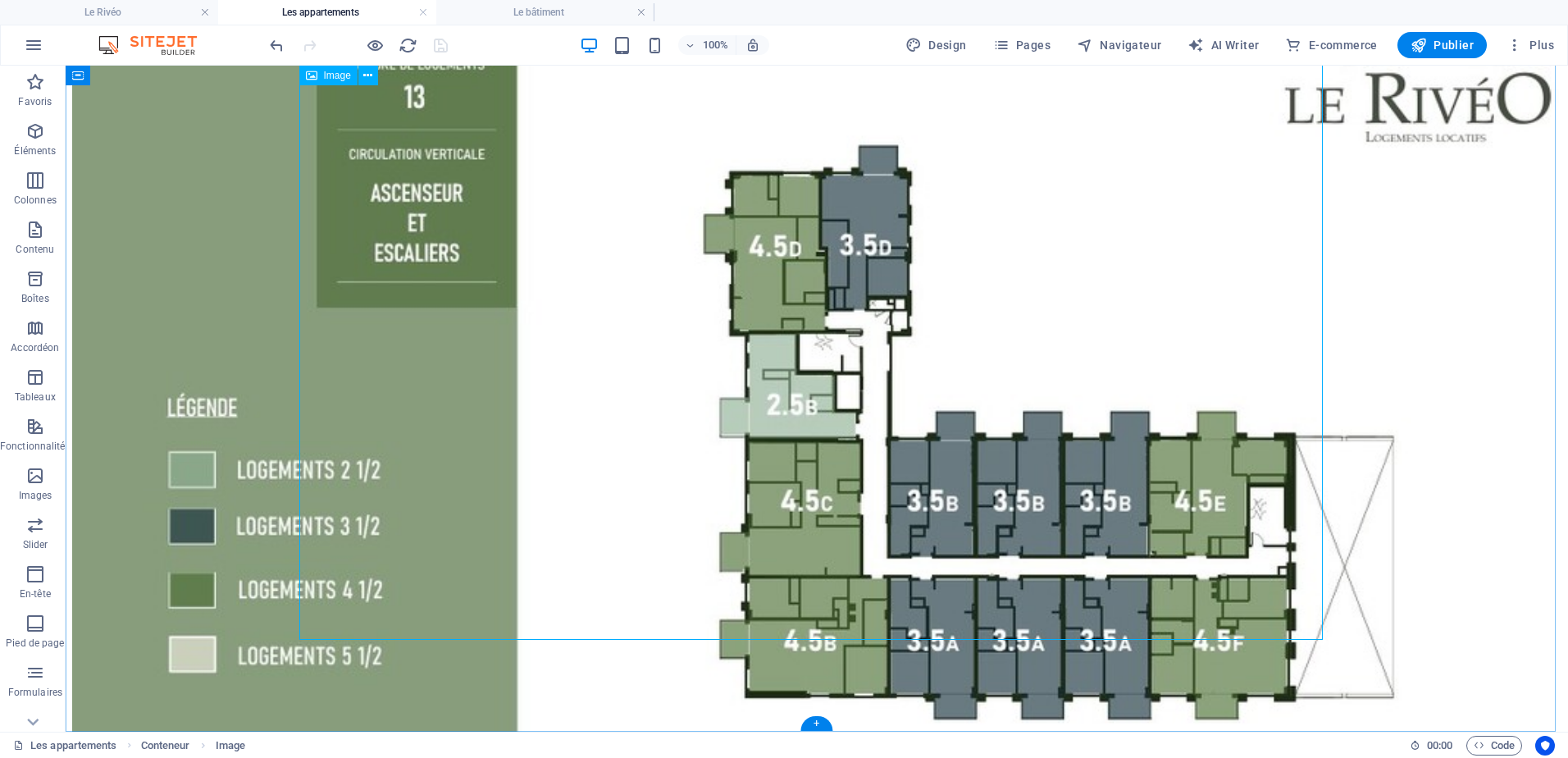
click at [723, 184] on figure at bounding box center [817, 455] width 1489 height 1061
drag, startPoint x: 723, startPoint y: 184, endPoint x: 434, endPoint y: 183, distance: 289.0
click at [723, 183] on figure at bounding box center [817, 455] width 1489 height 1061
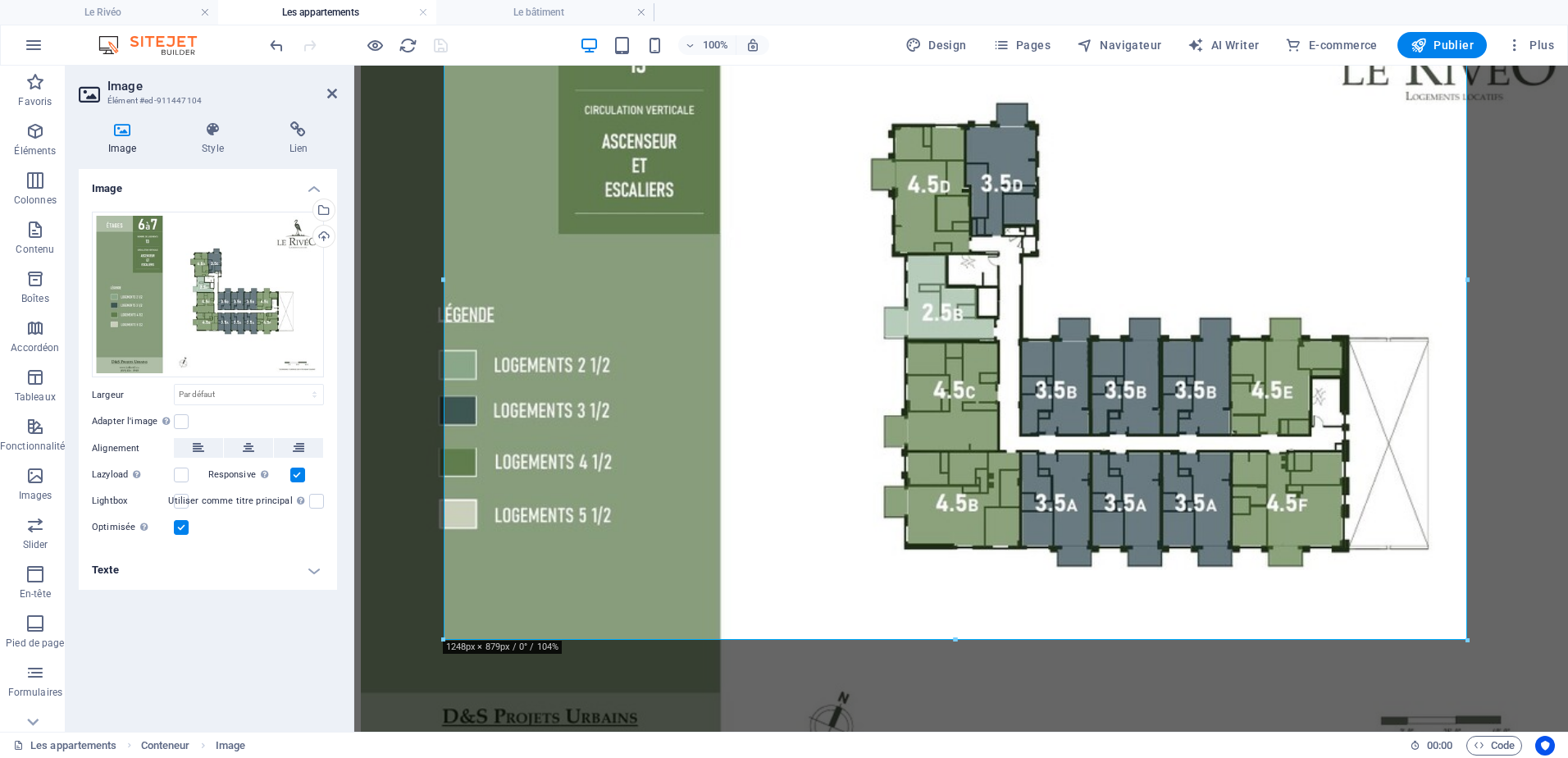
click at [241, 573] on h4 "Texte" at bounding box center [207, 570] width 258 height 39
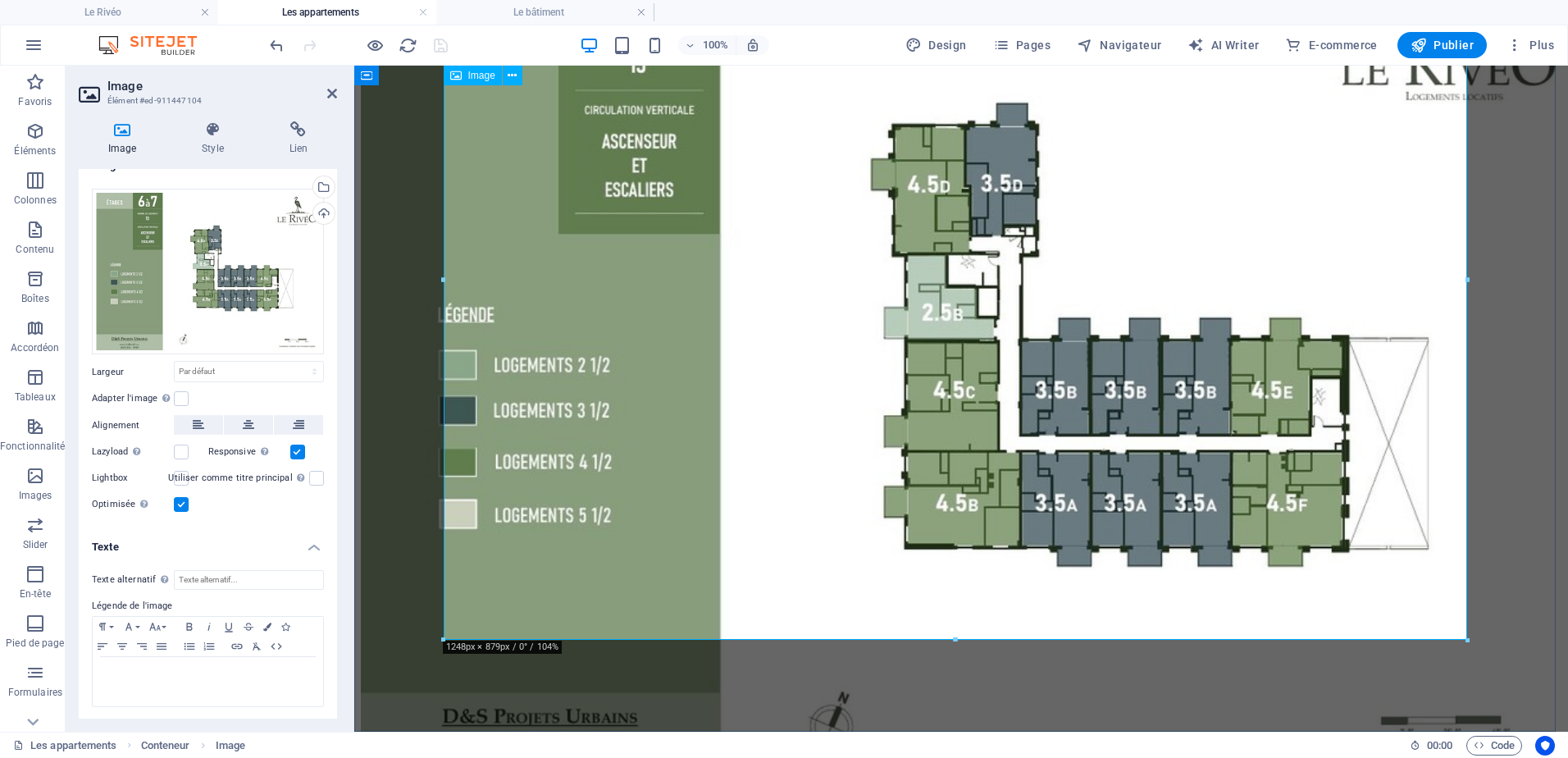
scroll to position [224, 0]
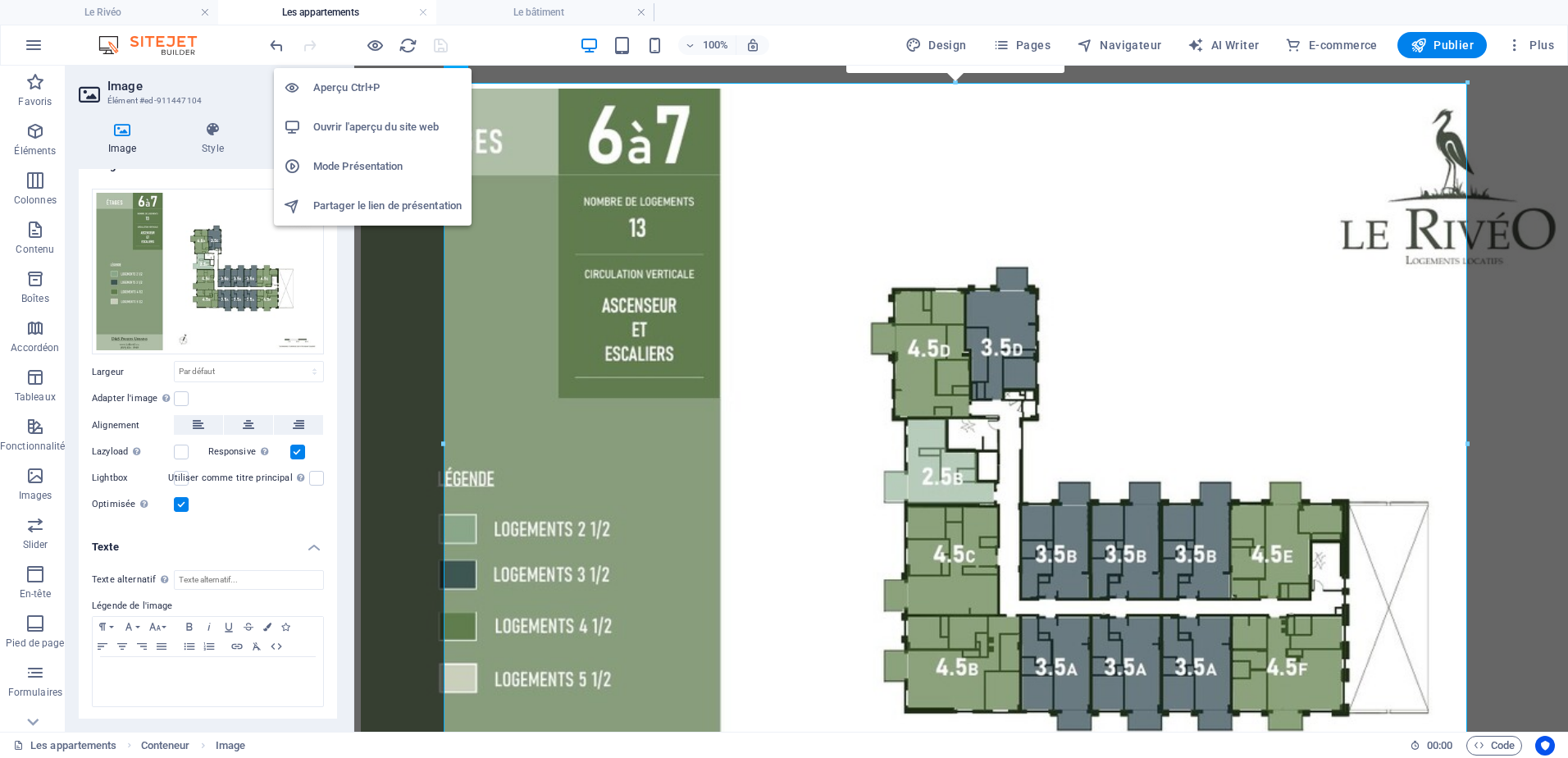
click at [350, 130] on h6 "Ouvrir l'aperçu du site web" at bounding box center [387, 127] width 149 height 20
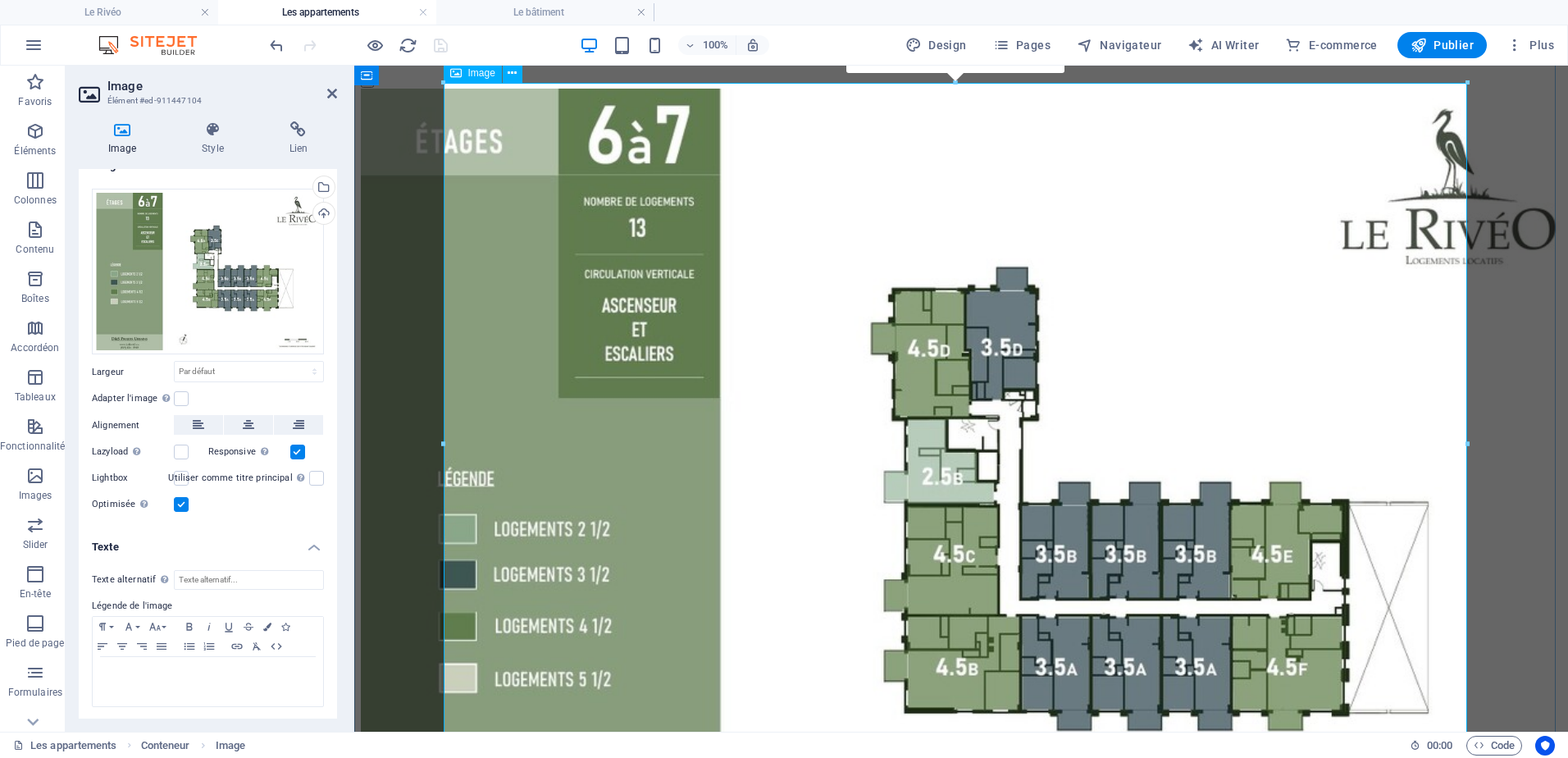
click at [1011, 498] on figure at bounding box center [961, 517] width 1200 height 858
click at [23, 136] on span "Éléments" at bounding box center [36, 140] width 71 height 39
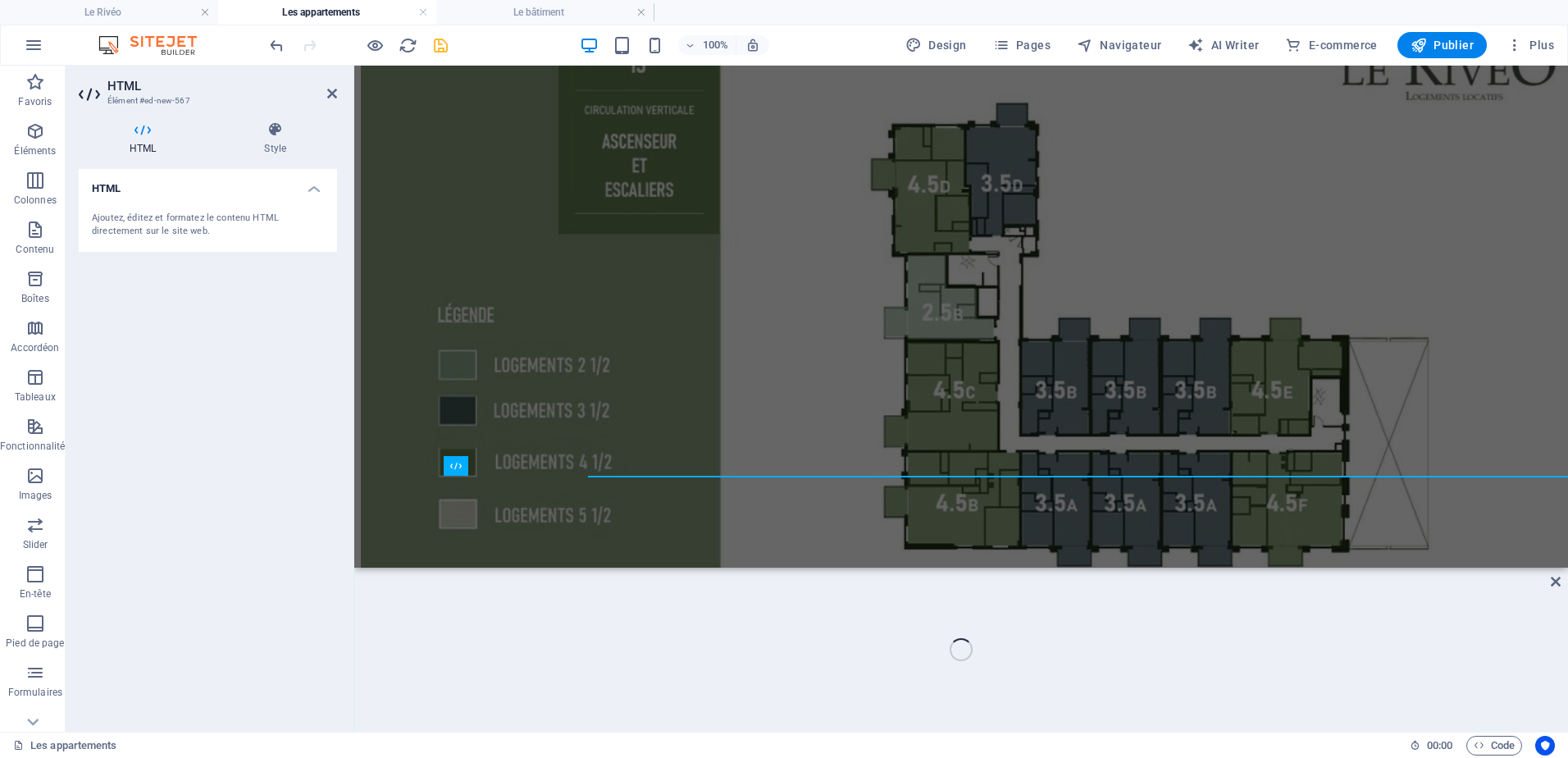
scroll to position [552, 0]
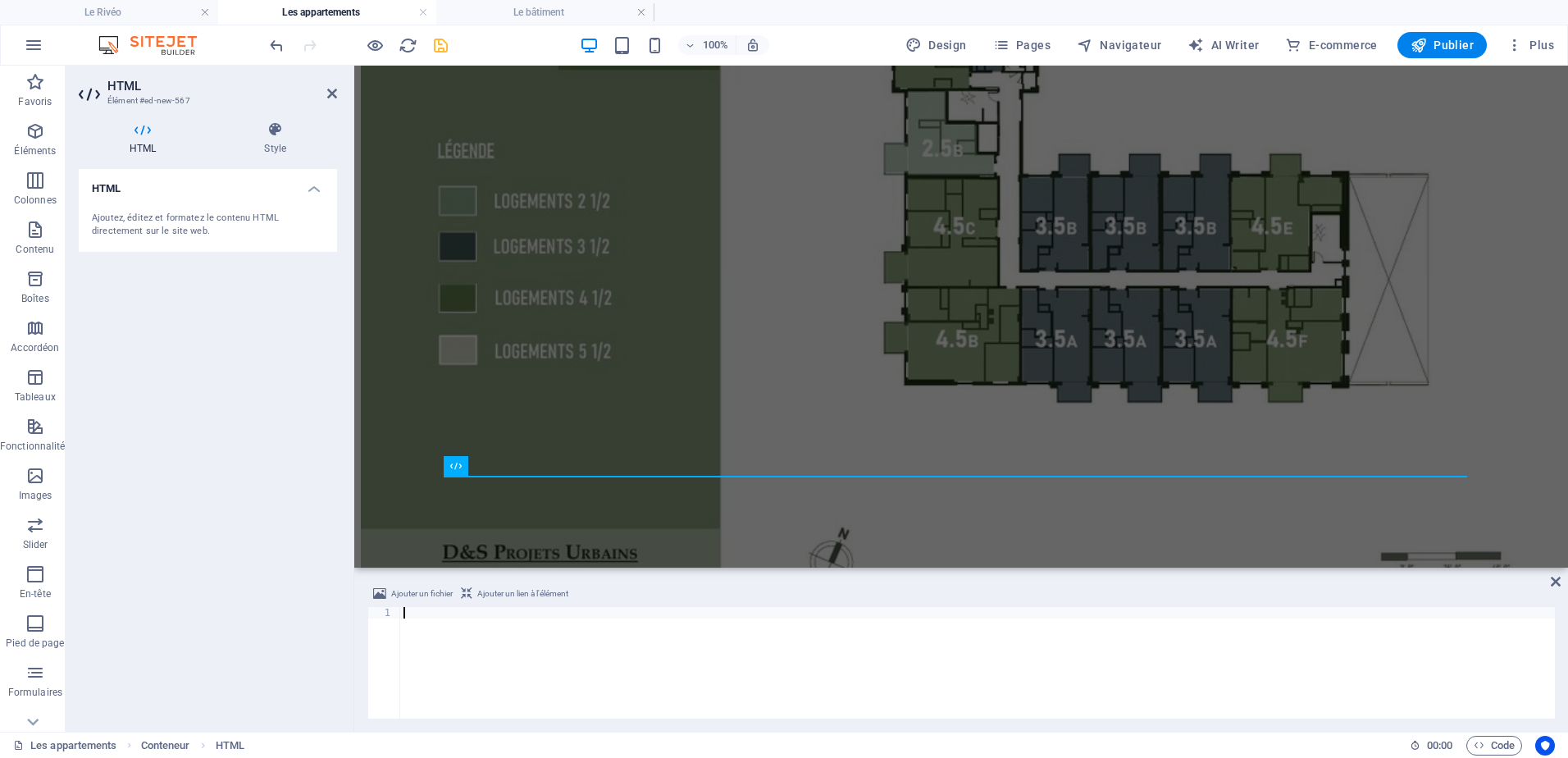
type textarea "<div class="commonninja_component pid-baad09b0-9cf1-4cf4-be34-7e20b5e64a72"></d…"
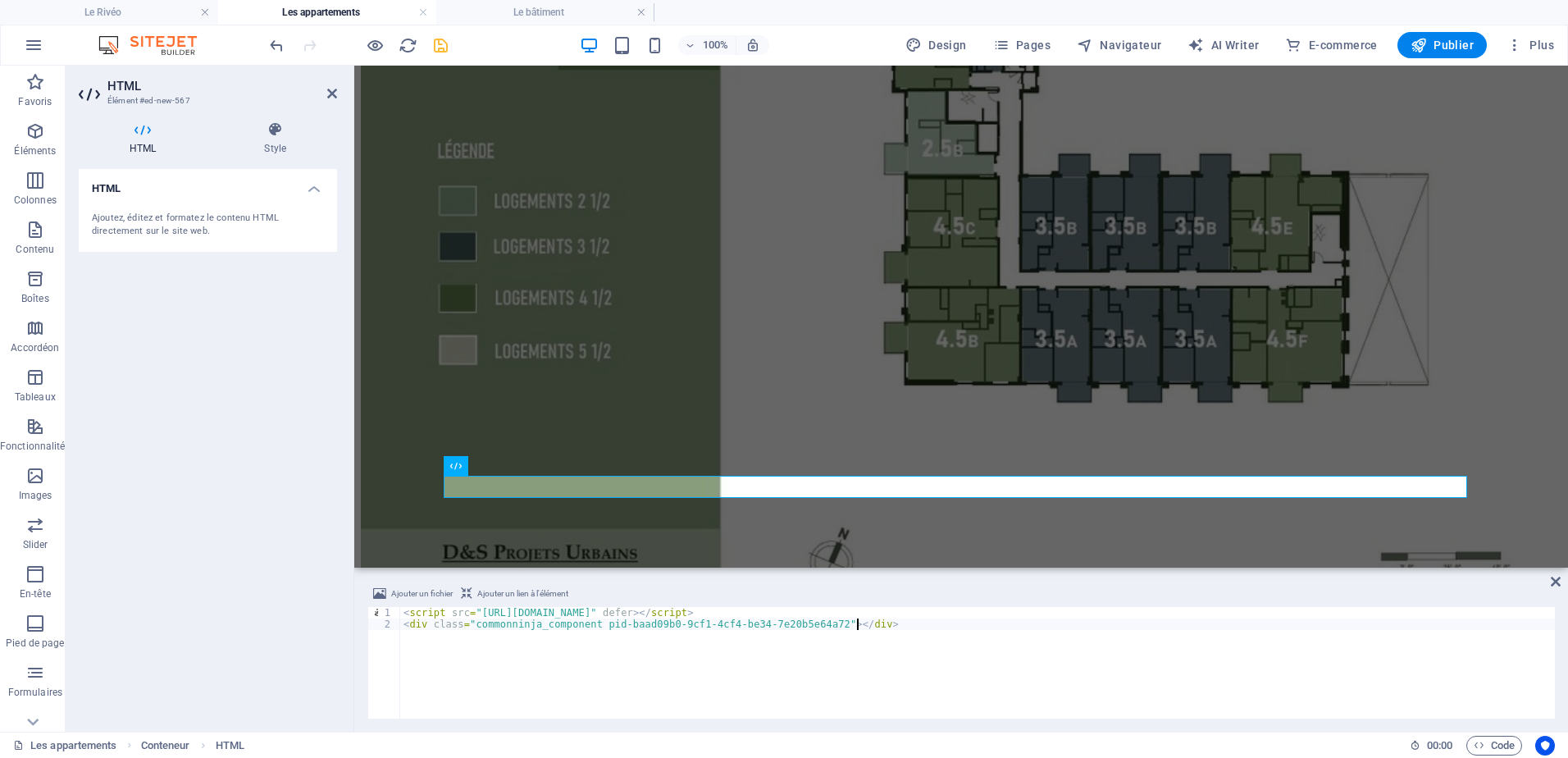
click at [442, 46] on icon "save" at bounding box center [441, 46] width 19 height 19
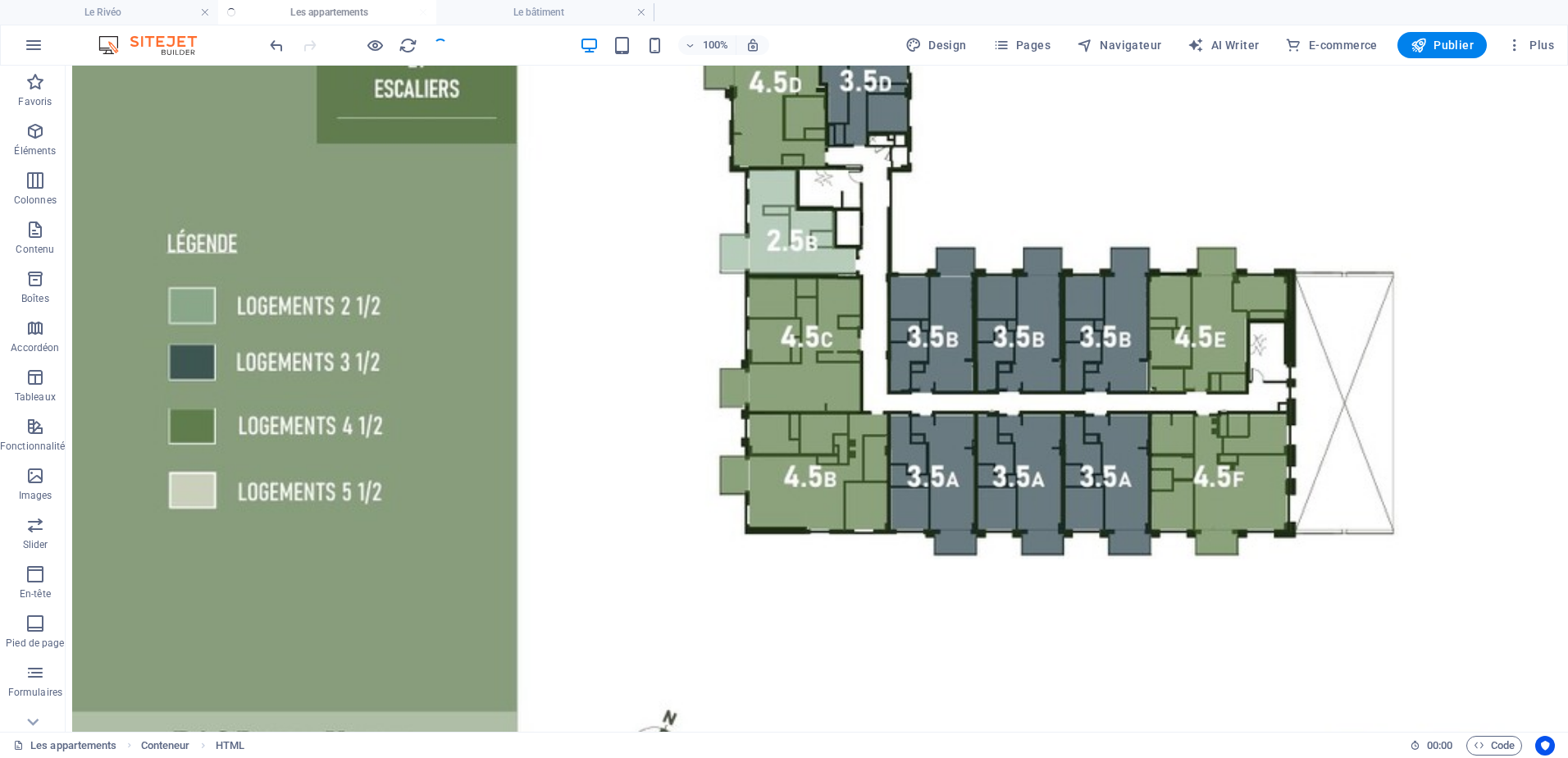
scroll to position [410, 0]
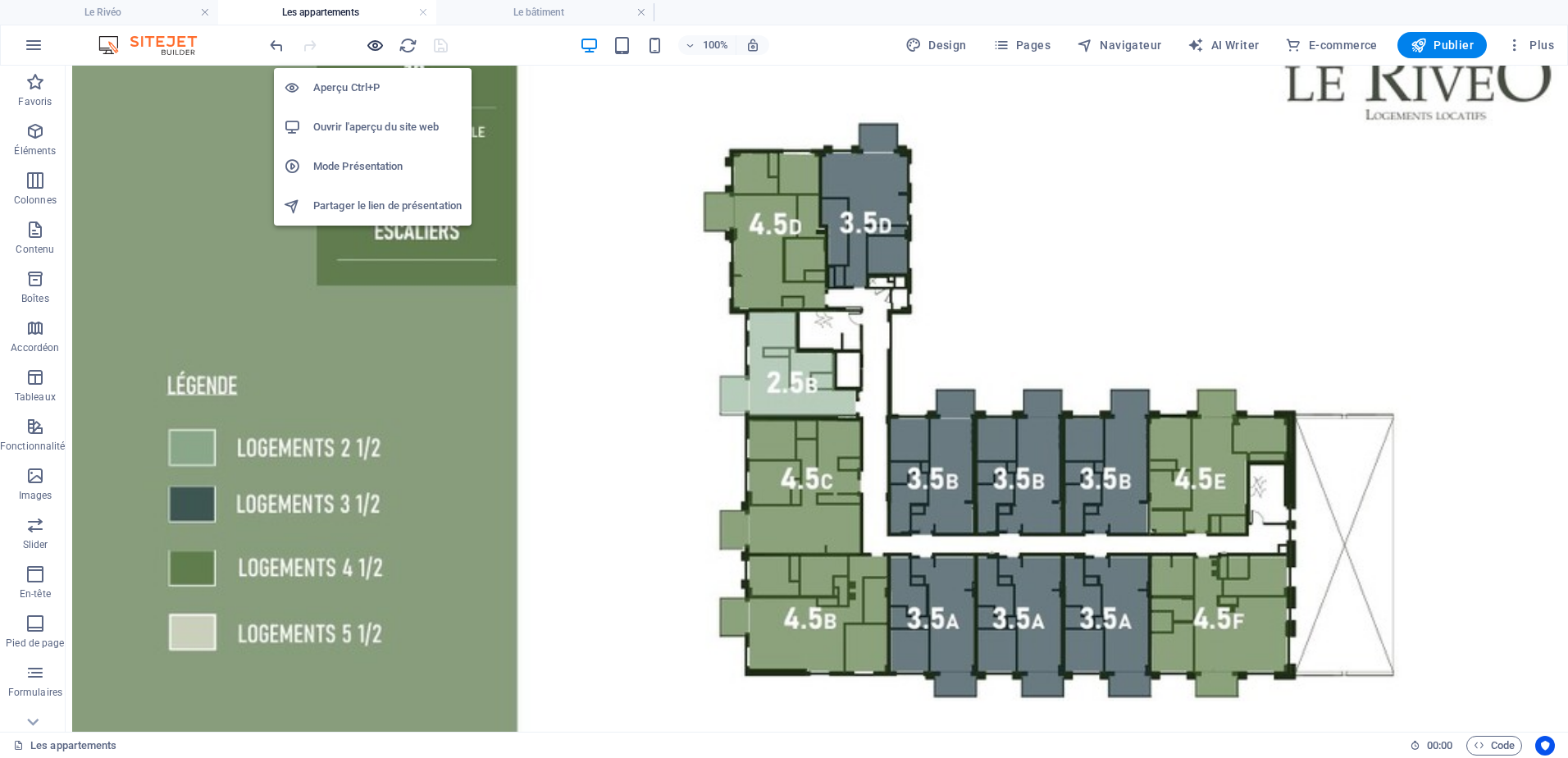
drag, startPoint x: 380, startPoint y: 45, endPoint x: 440, endPoint y: 4, distance: 72.7
click at [380, 45] on icon "button" at bounding box center [375, 46] width 19 height 19
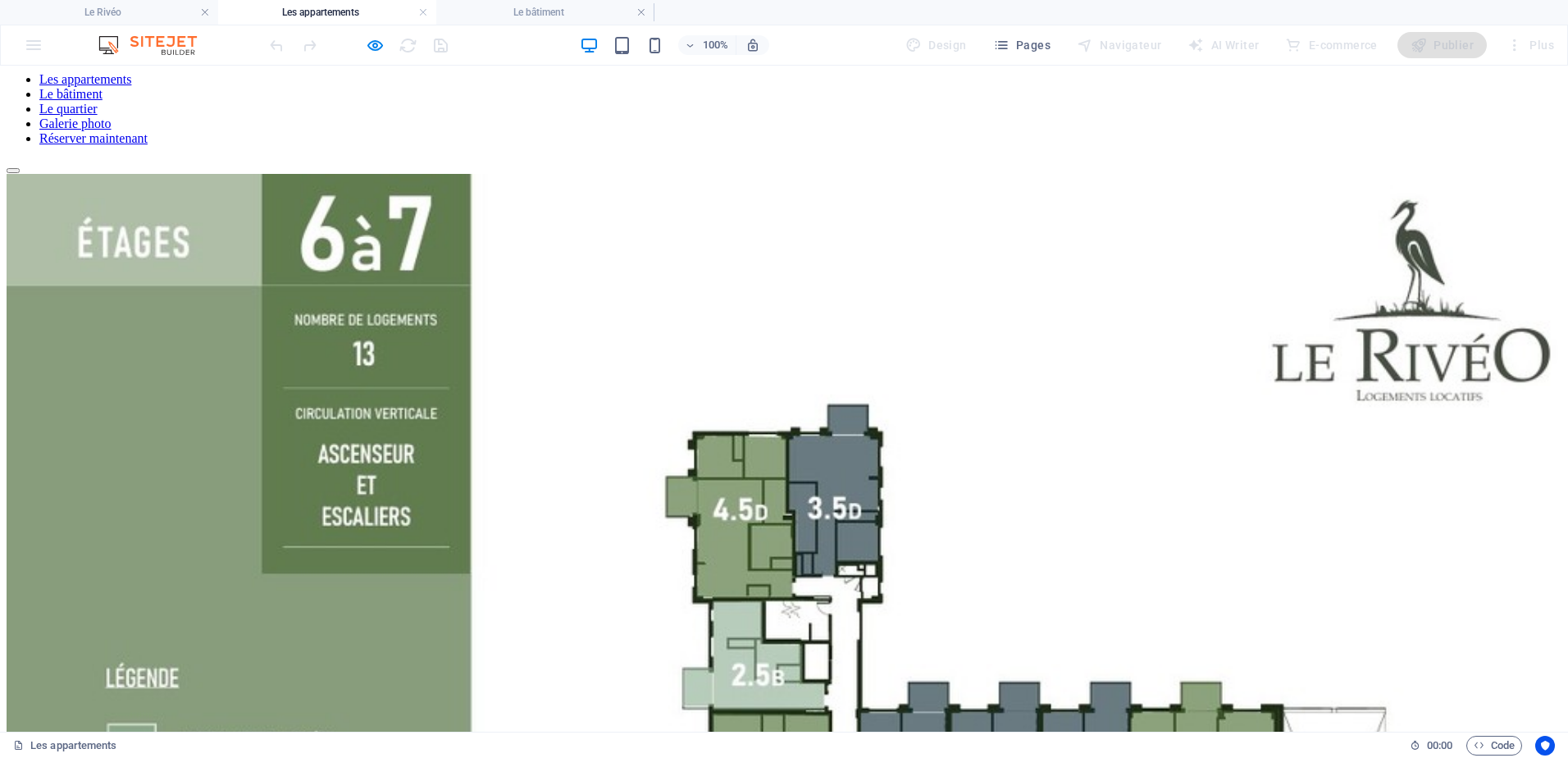
scroll to position [224, 0]
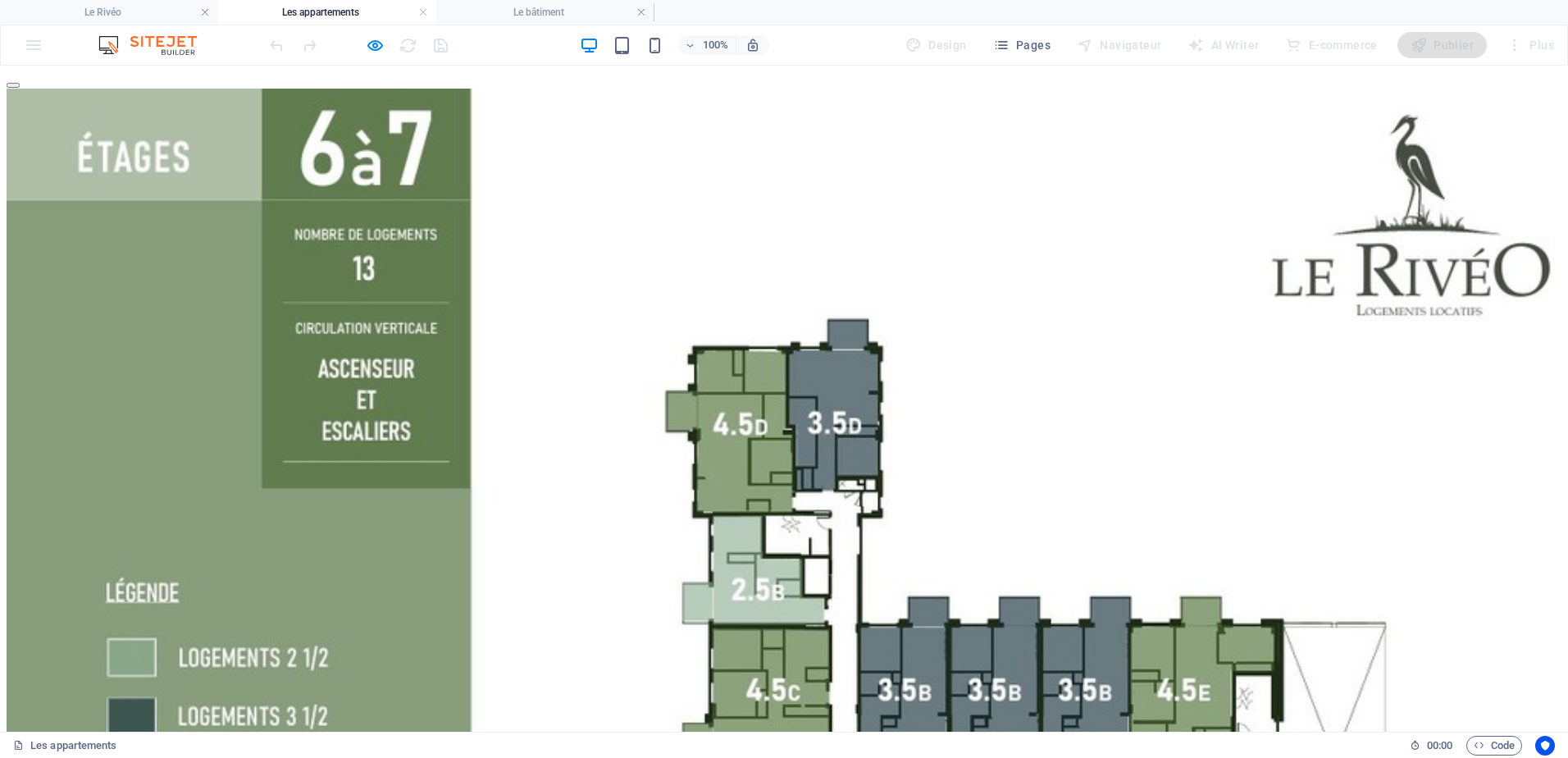
click at [747, 319] on img at bounding box center [791, 640] width 1568 height 1103
click at [849, 342] on img at bounding box center [791, 640] width 1568 height 1103
drag, startPoint x: 777, startPoint y: 479, endPoint x: 738, endPoint y: 496, distance: 42.5
click at [776, 478] on img at bounding box center [791, 640] width 1568 height 1103
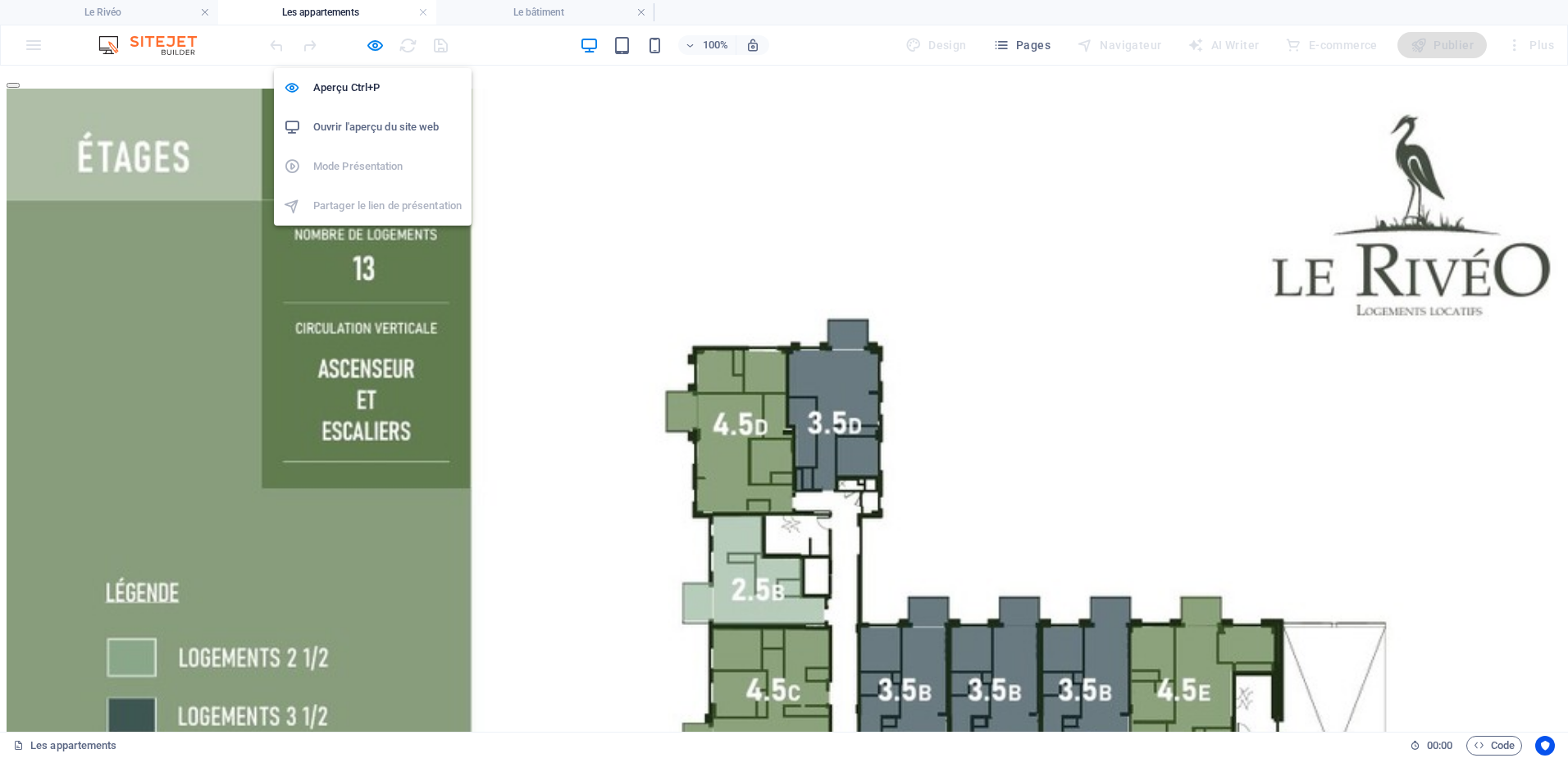
click at [360, 116] on li "Ouvrir l'aperçu du site web" at bounding box center [372, 127] width 198 height 39
drag, startPoint x: 380, startPoint y: 46, endPoint x: 378, endPoint y: 54, distance: 8.2
click at [378, 46] on icon "button" at bounding box center [375, 46] width 19 height 19
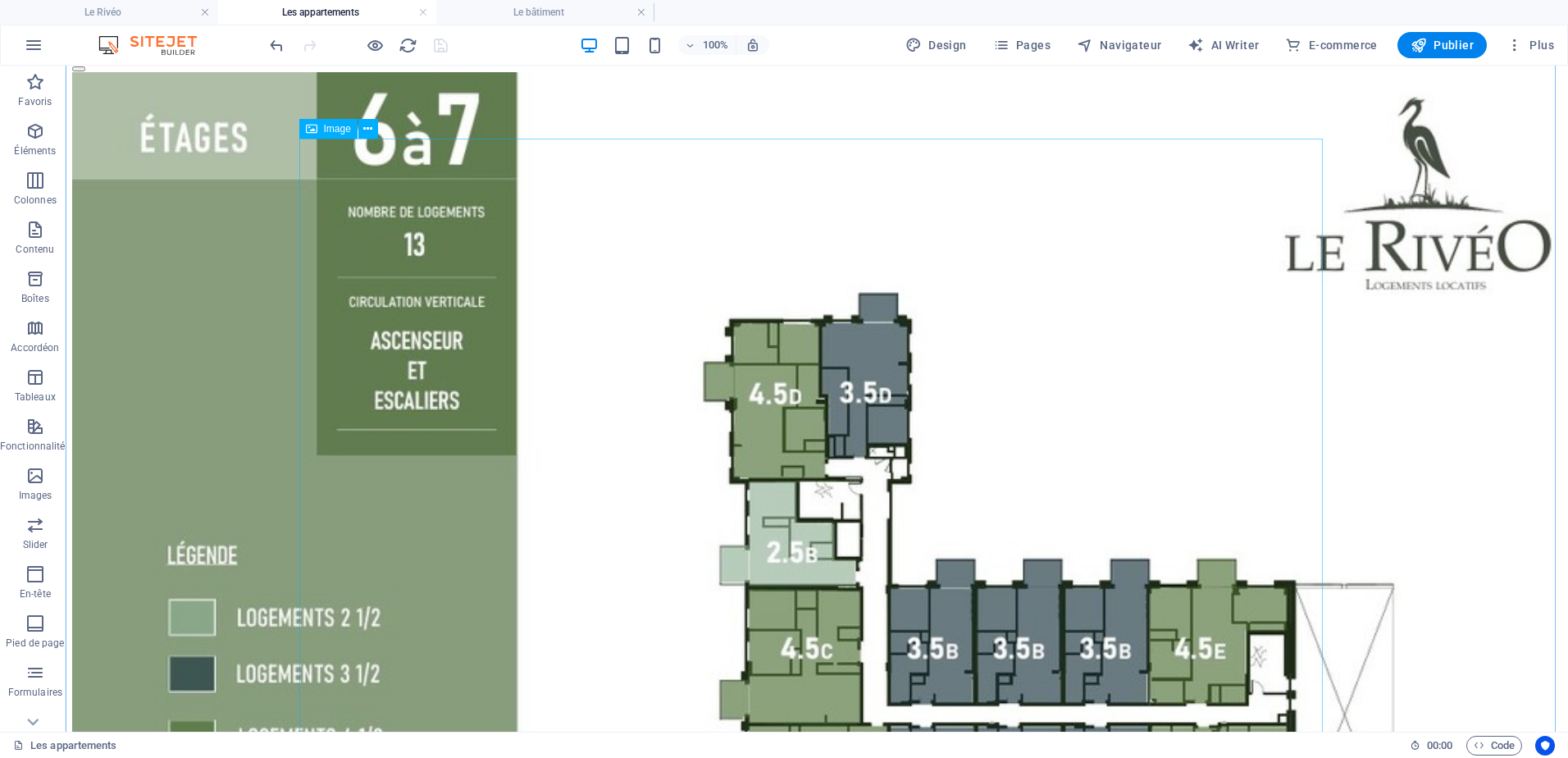
scroll to position [410, 0]
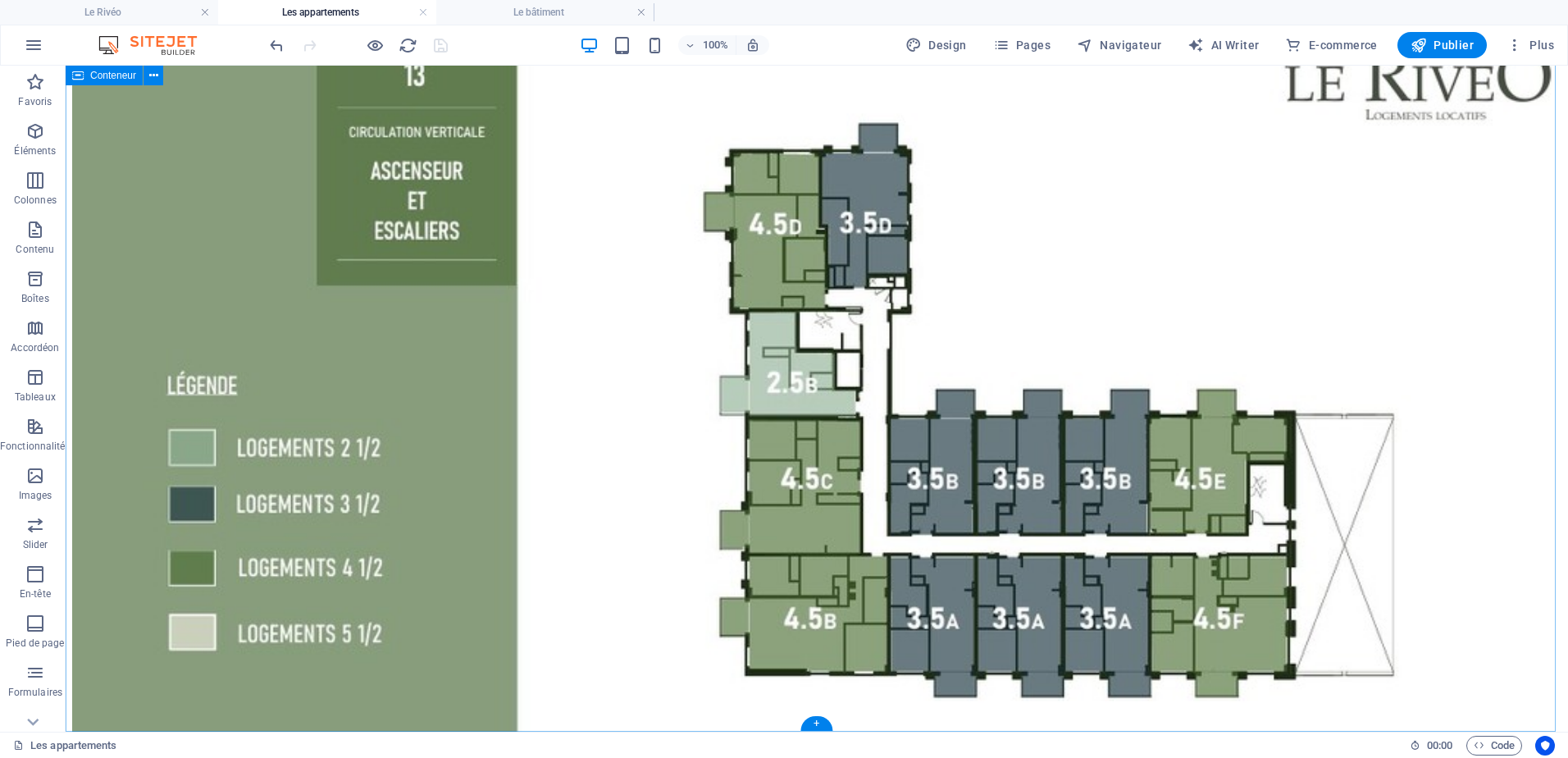
drag, startPoint x: 691, startPoint y: 682, endPoint x: 705, endPoint y: 684, distance: 14.1
click at [692, 682] on div at bounding box center [817, 433] width 1489 height 1061
click at [820, 717] on div "+" at bounding box center [816, 722] width 32 height 14
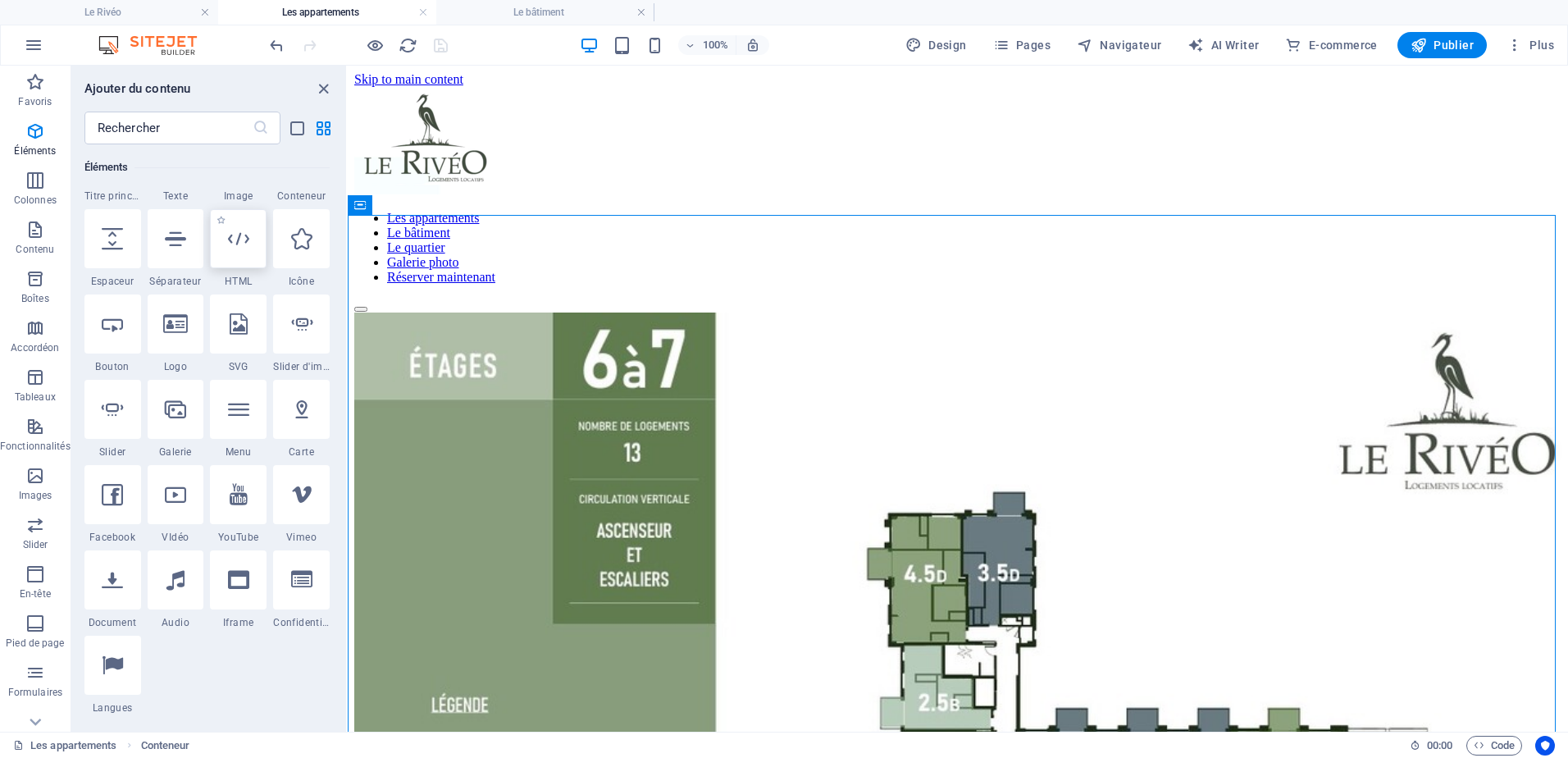
scroll to position [82, 0]
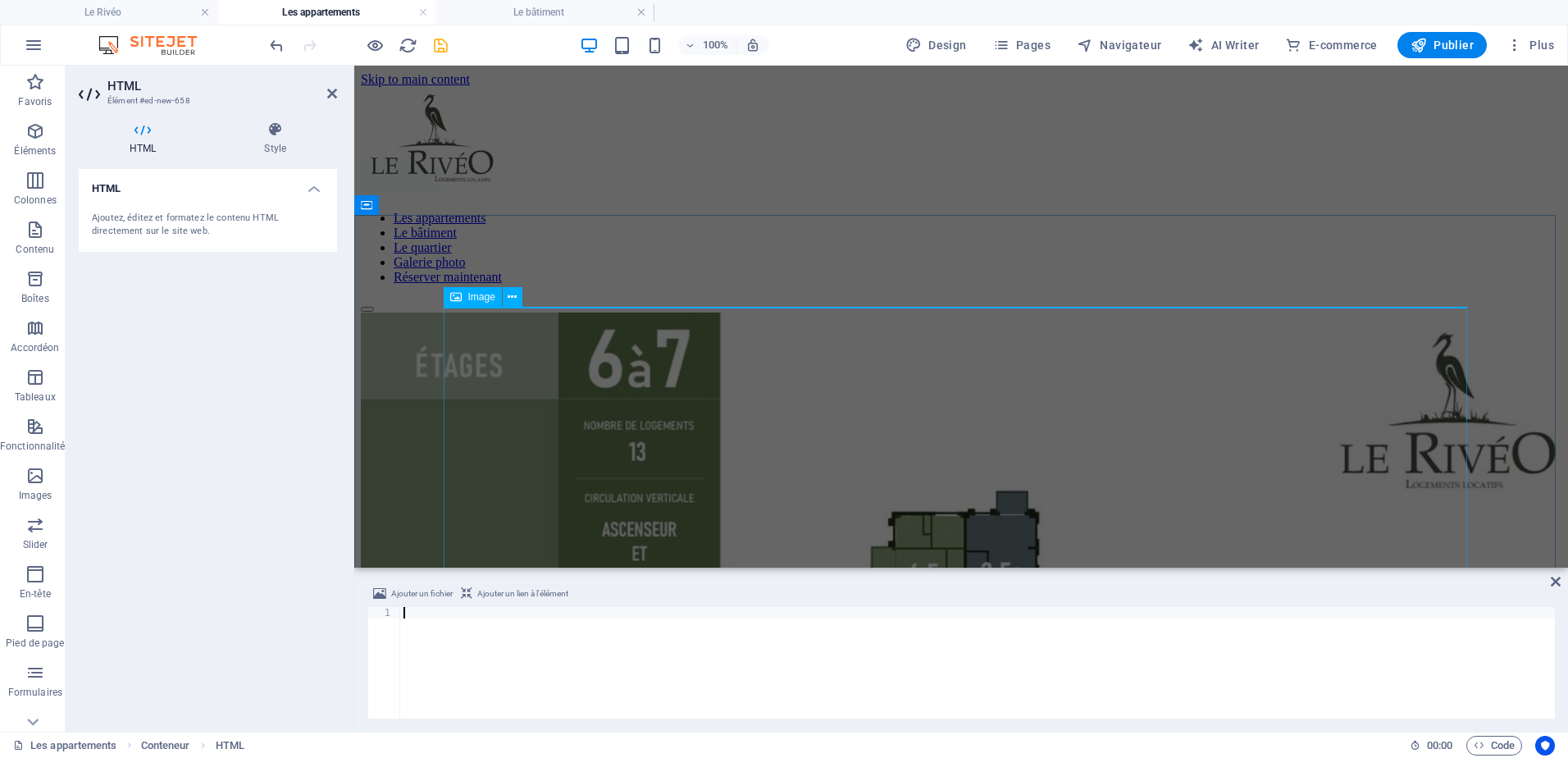
type textarea "<div class="commonninja_component pid-baad09b0-9cf1-4cf4-be34-7e20b5e64a72"></d…"
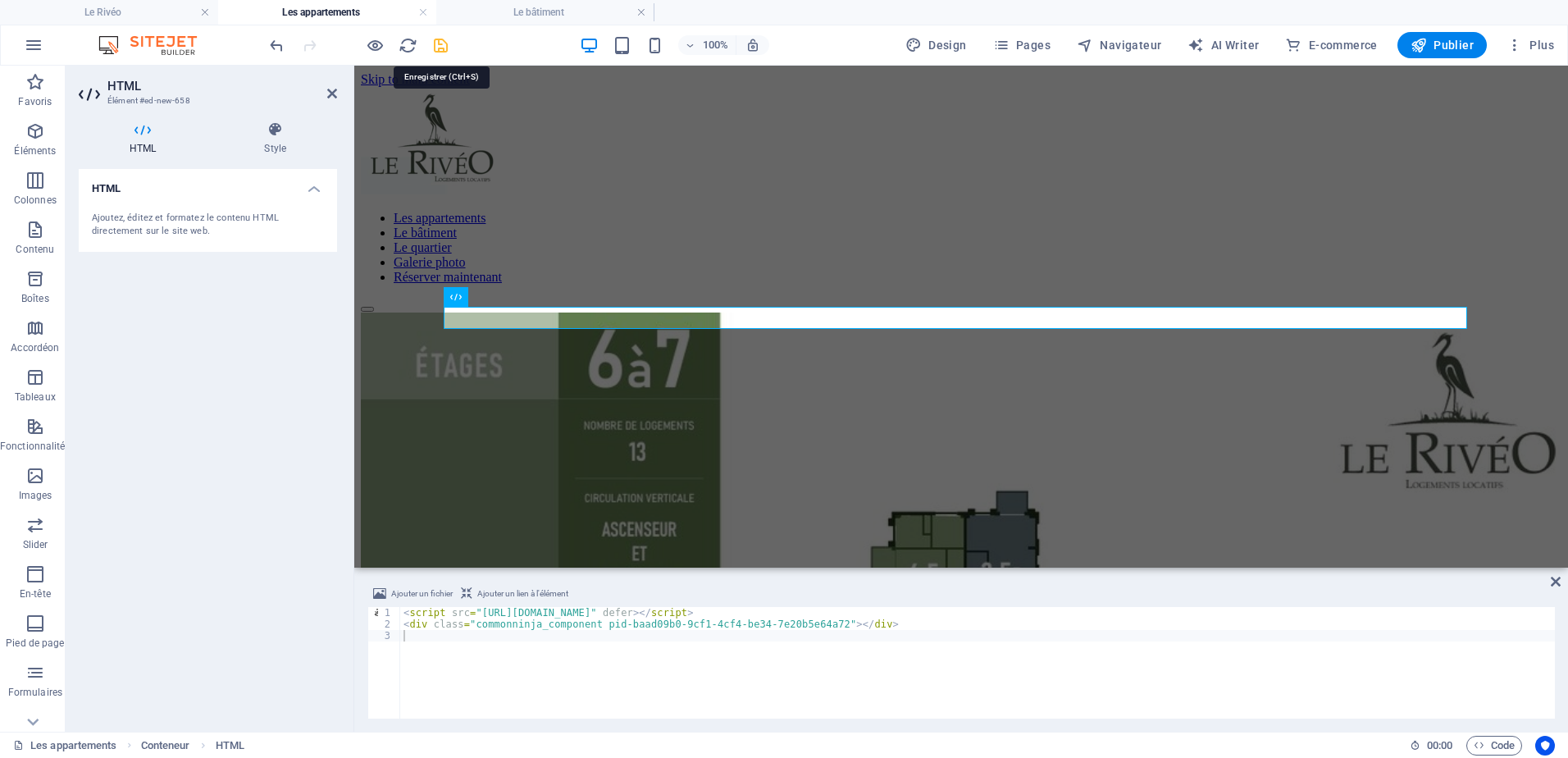
click at [437, 45] on icon "save" at bounding box center [441, 46] width 19 height 19
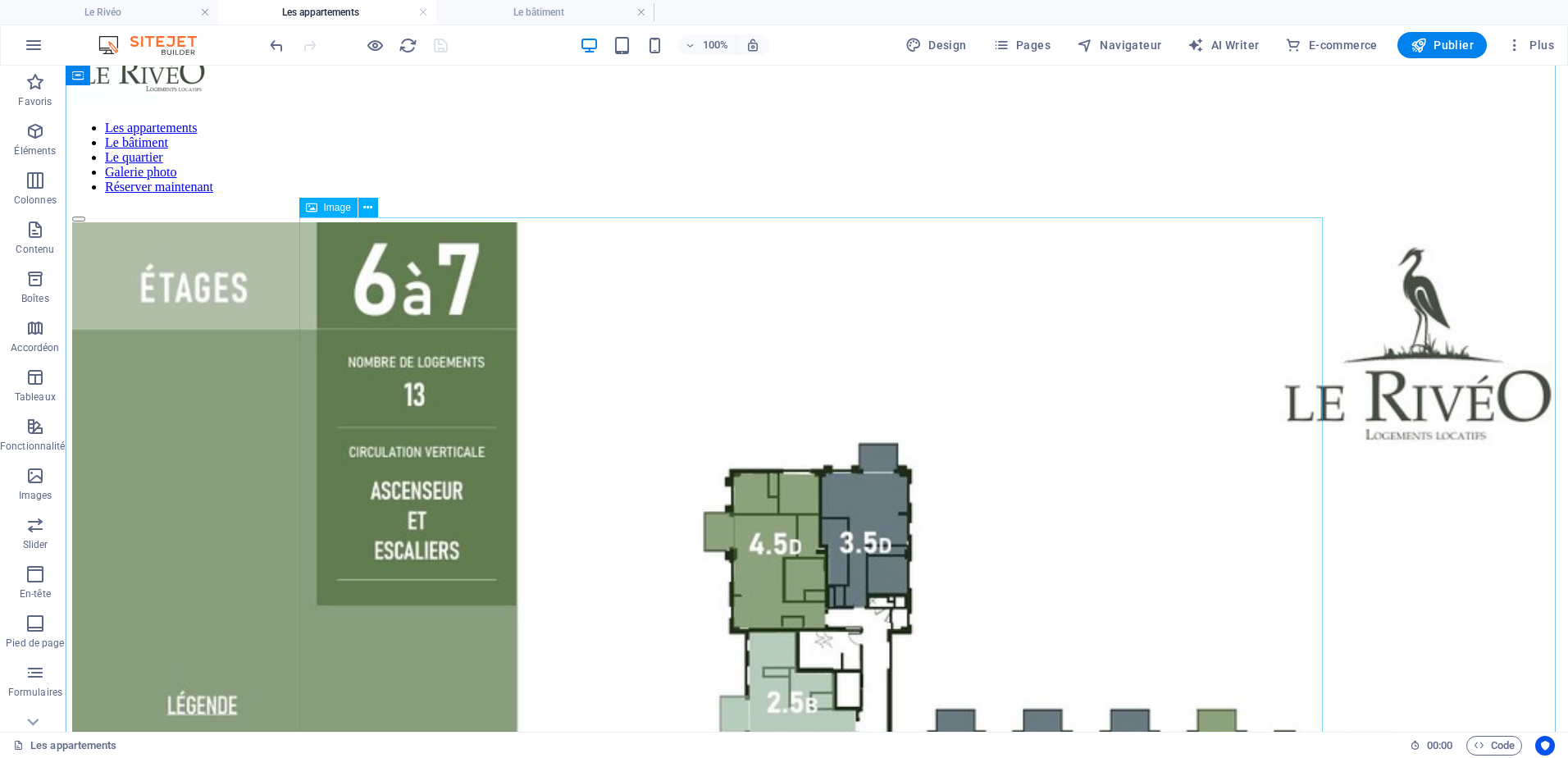
scroll to position [0, 0]
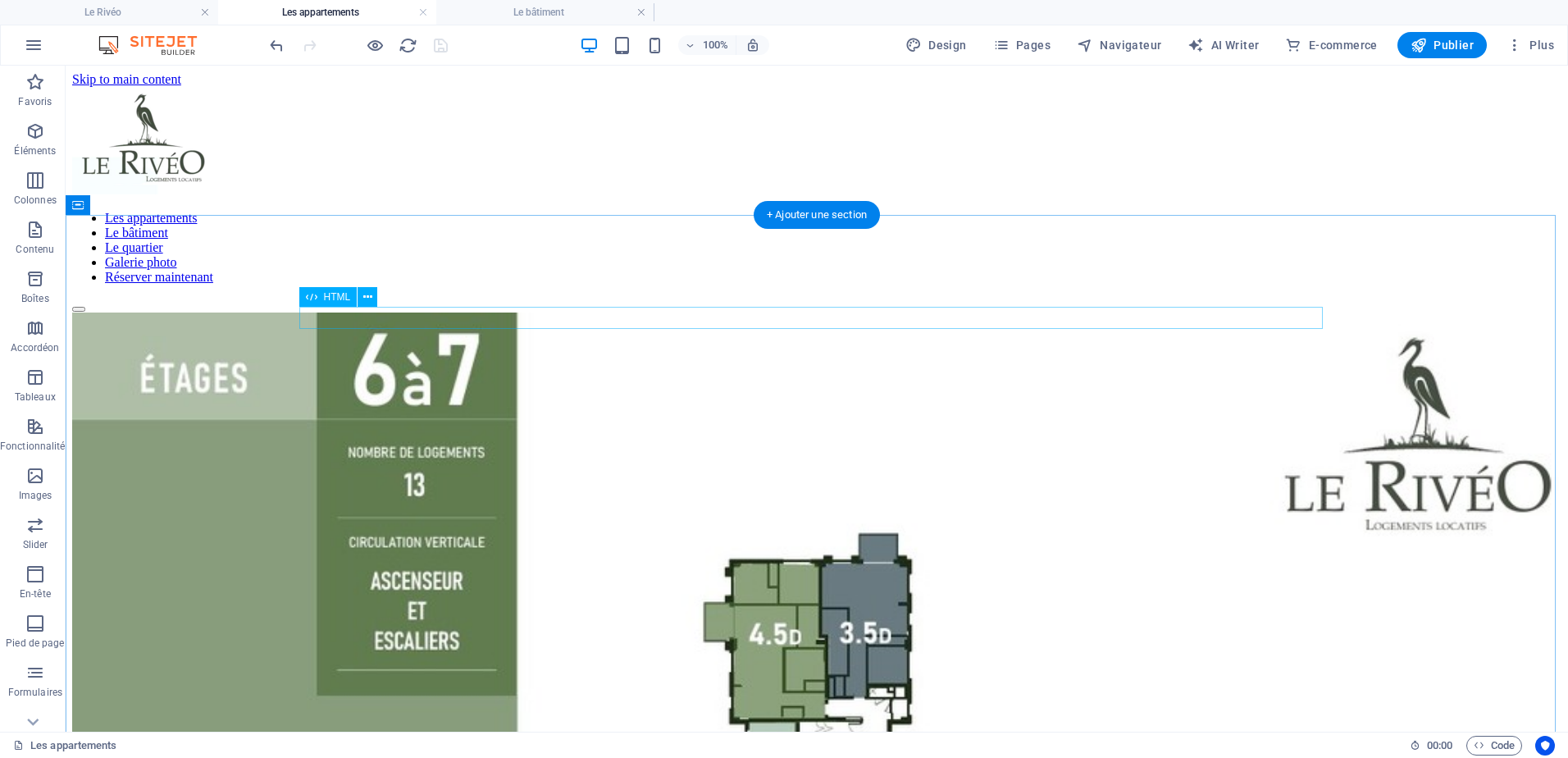
click at [319, 313] on div at bounding box center [817, 313] width 1489 height 0
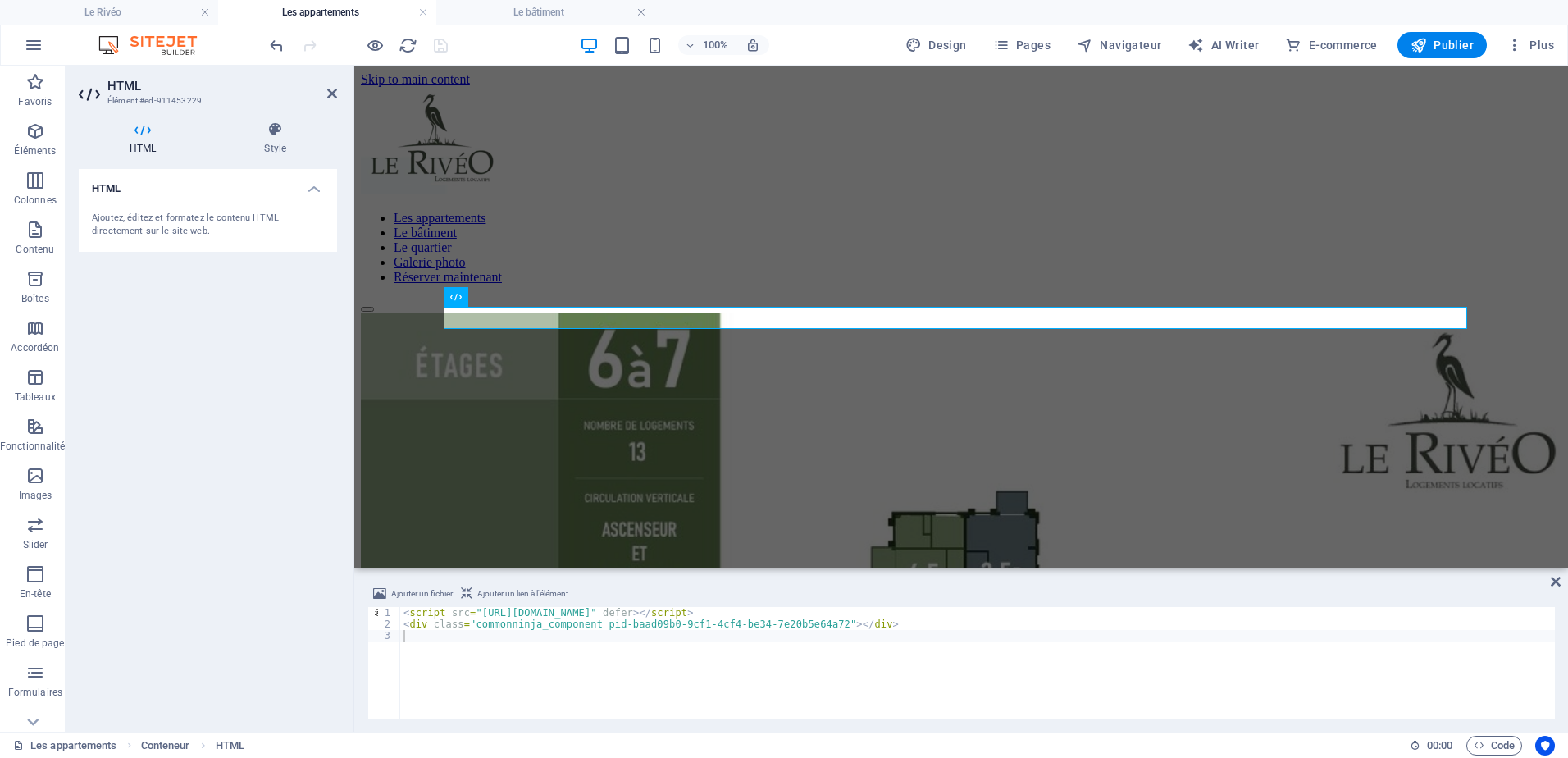
click at [319, 319] on div "HTML Ajoutez, éditez et formatez le contenu HTML directement sur le site web." at bounding box center [207, 443] width 258 height 550
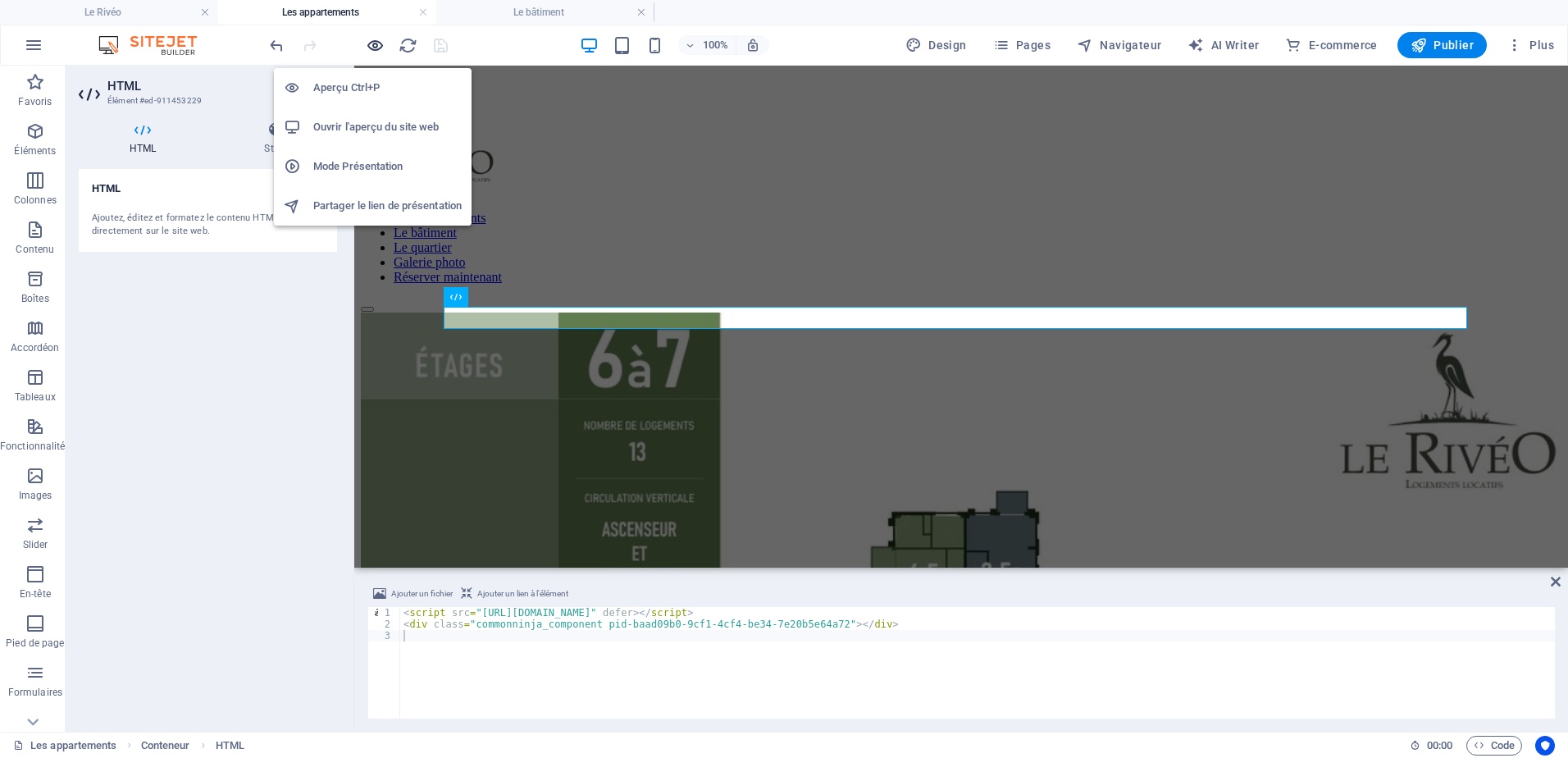
click at [369, 50] on icon "button" at bounding box center [375, 46] width 19 height 19
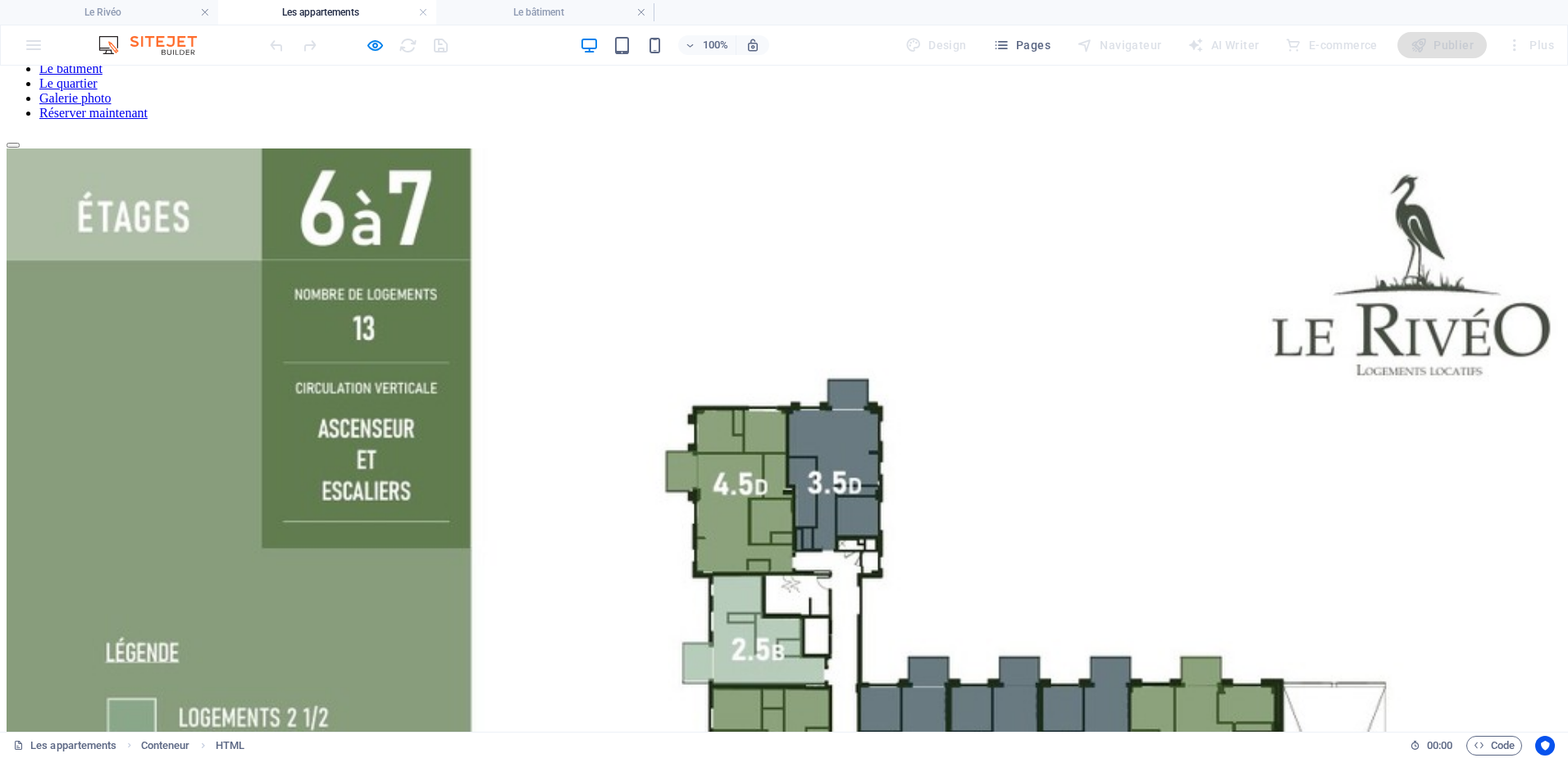
scroll to position [246, 0]
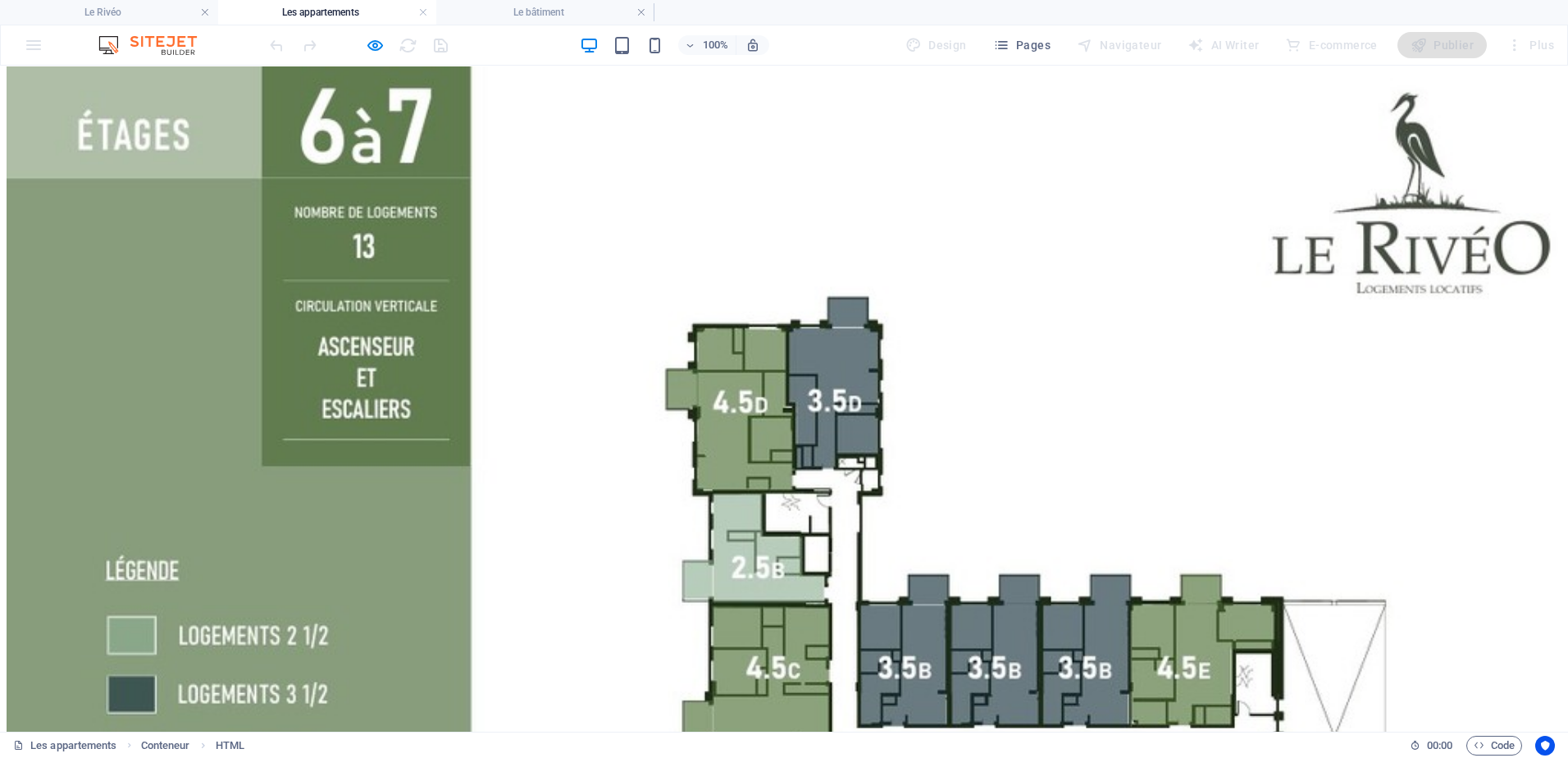
click at [752, 278] on img at bounding box center [791, 618] width 1568 height 1103
click at [795, 277] on img at bounding box center [791, 618] width 1568 height 1103
drag, startPoint x: 795, startPoint y: 459, endPoint x: 809, endPoint y: 491, distance: 34.9
click at [795, 460] on img at bounding box center [791, 618] width 1568 height 1103
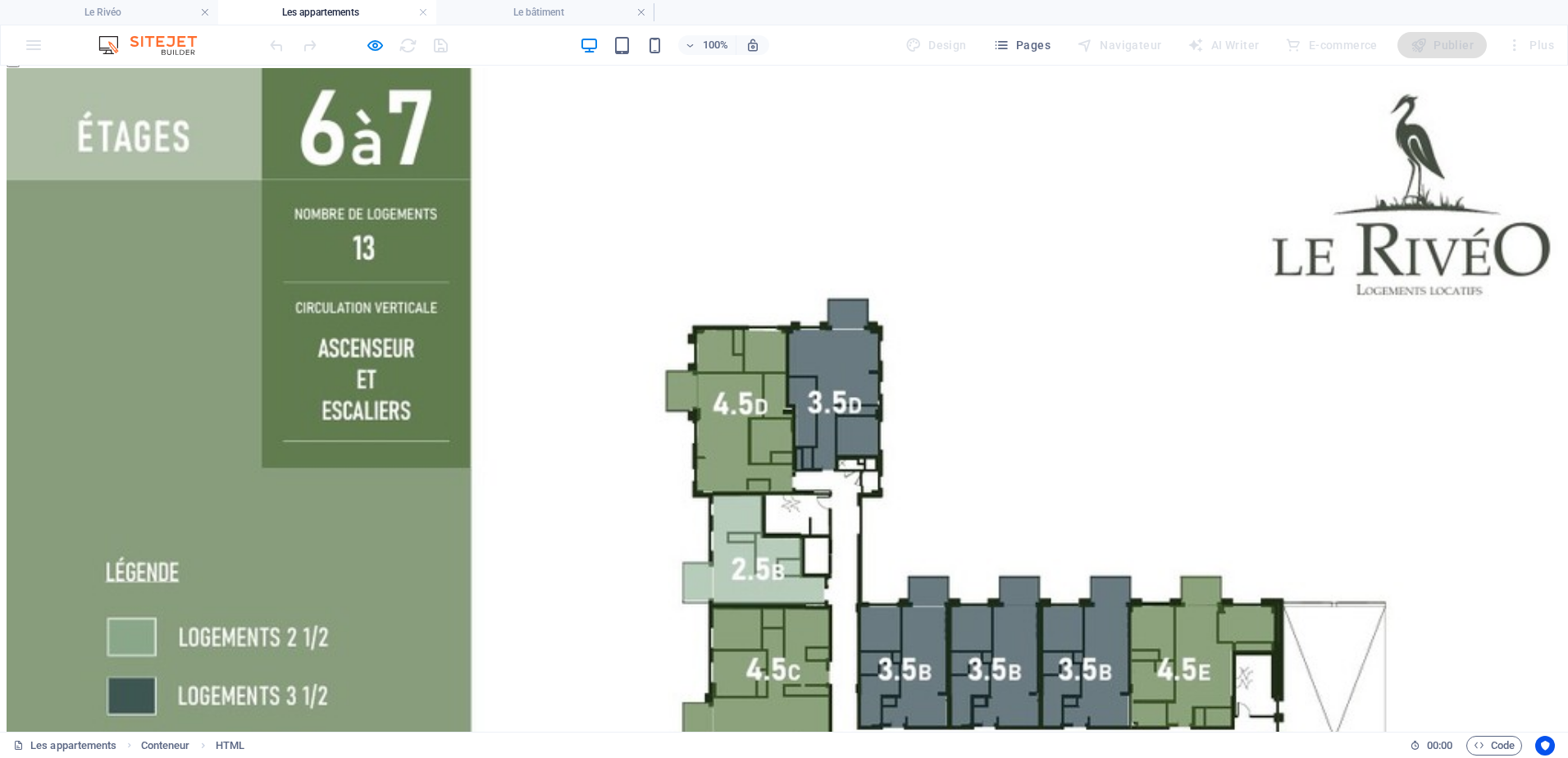
scroll to position [388, 0]
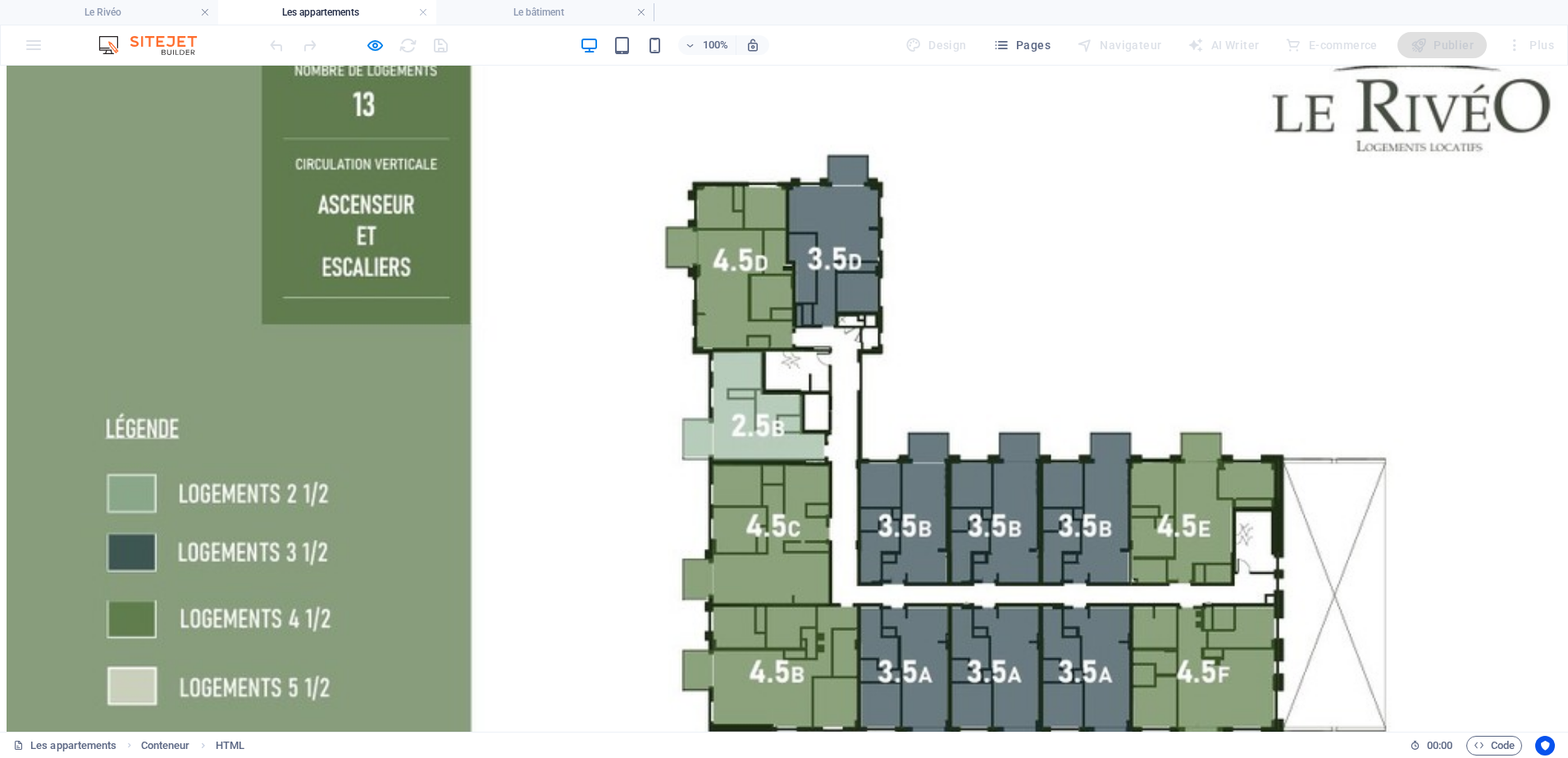
click at [925, 415] on img at bounding box center [791, 476] width 1568 height 1103
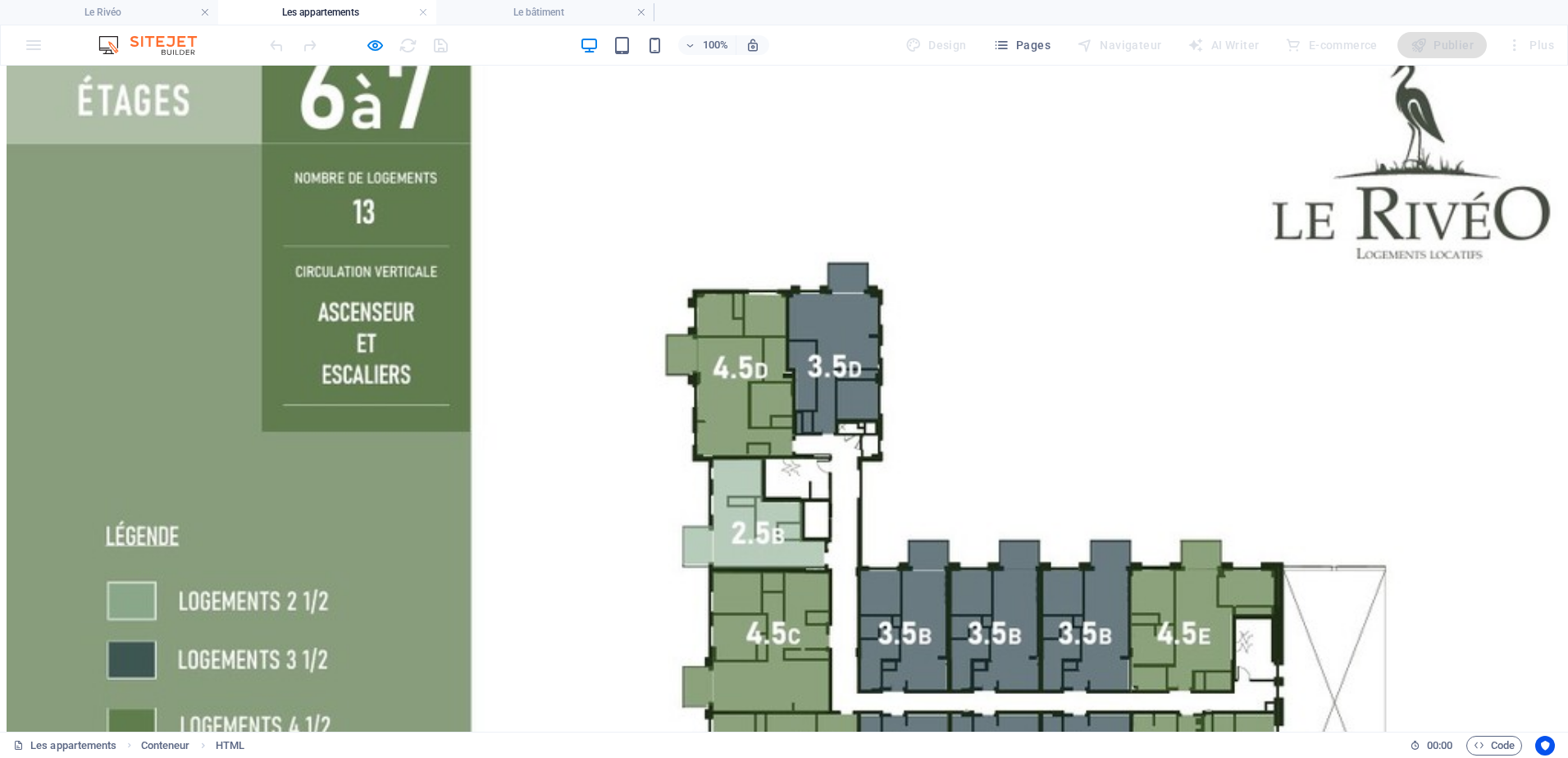
scroll to position [142, 0]
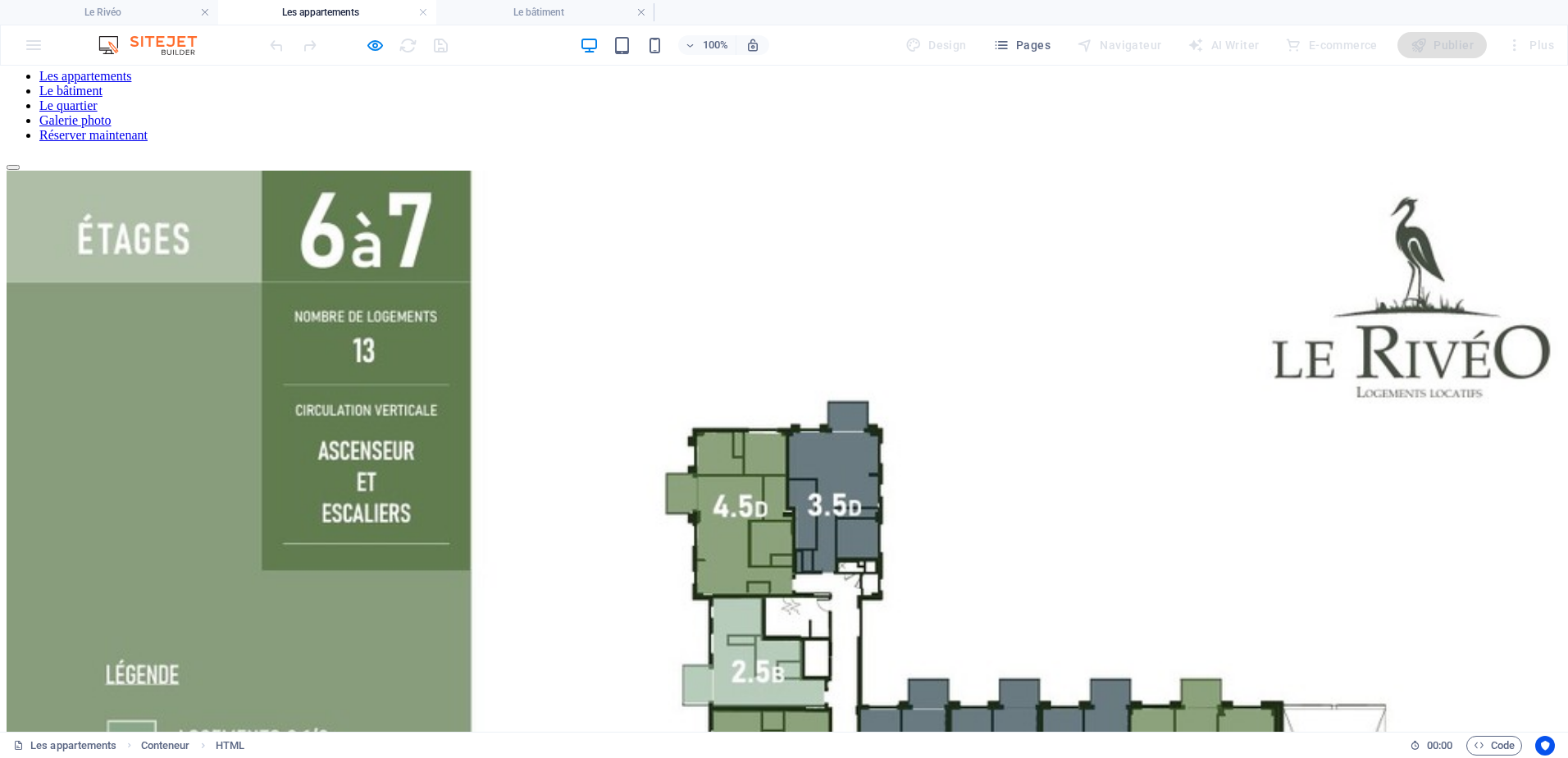
click at [551, 312] on img at bounding box center [791, 722] width 1568 height 1103
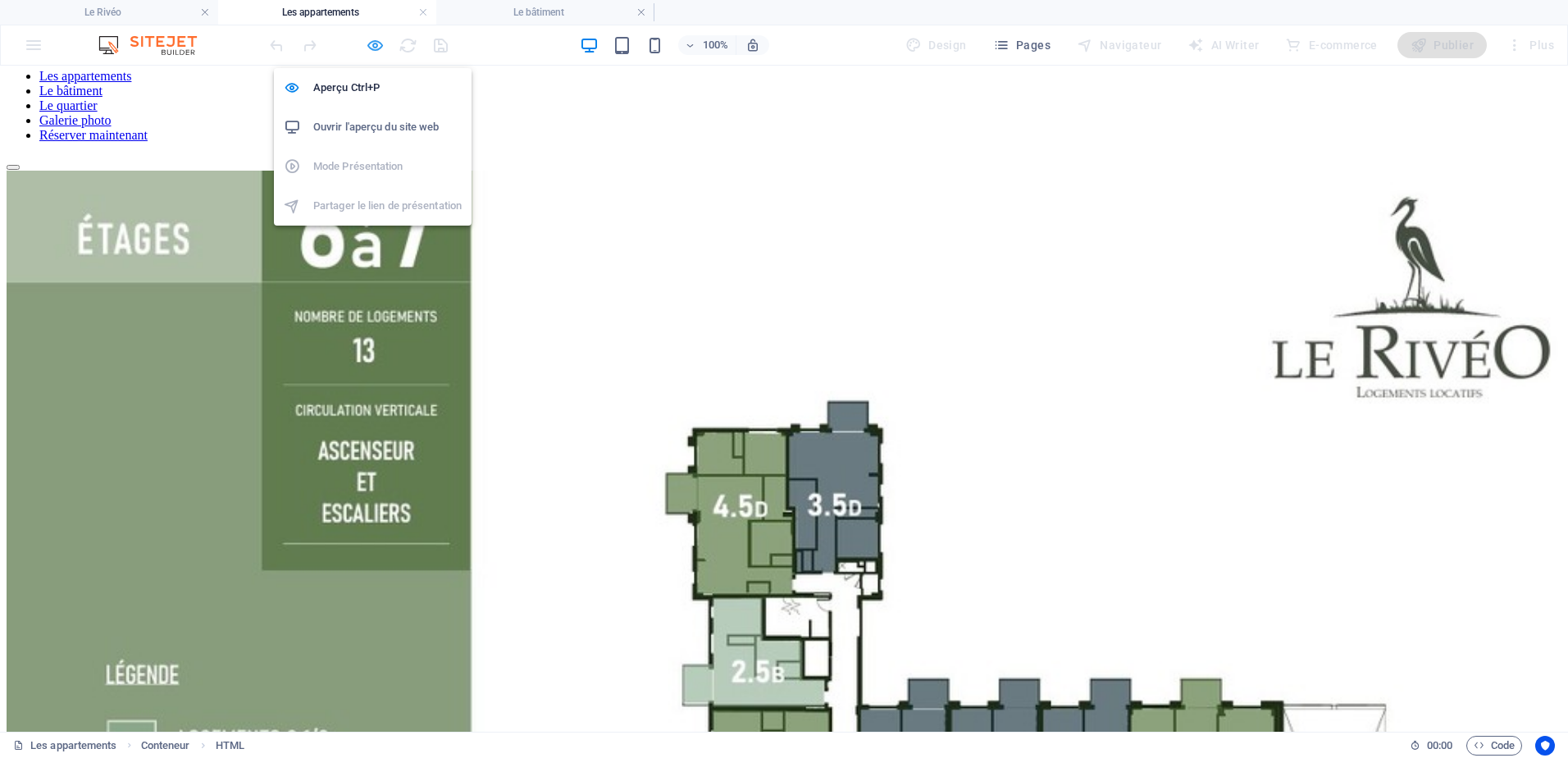
click at [374, 44] on icon "button" at bounding box center [375, 46] width 19 height 19
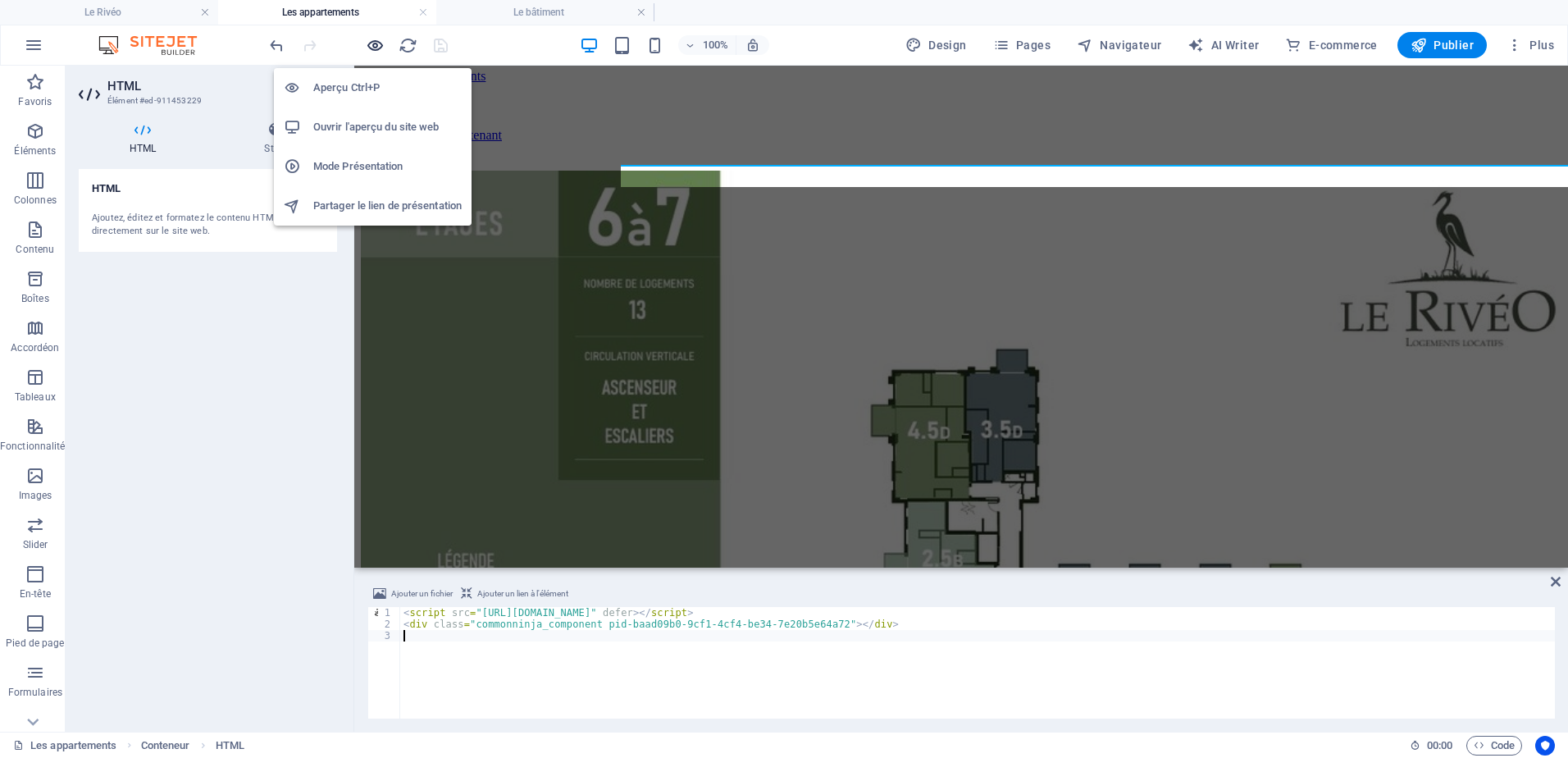
click at [374, 44] on icon "button" at bounding box center [375, 46] width 19 height 19
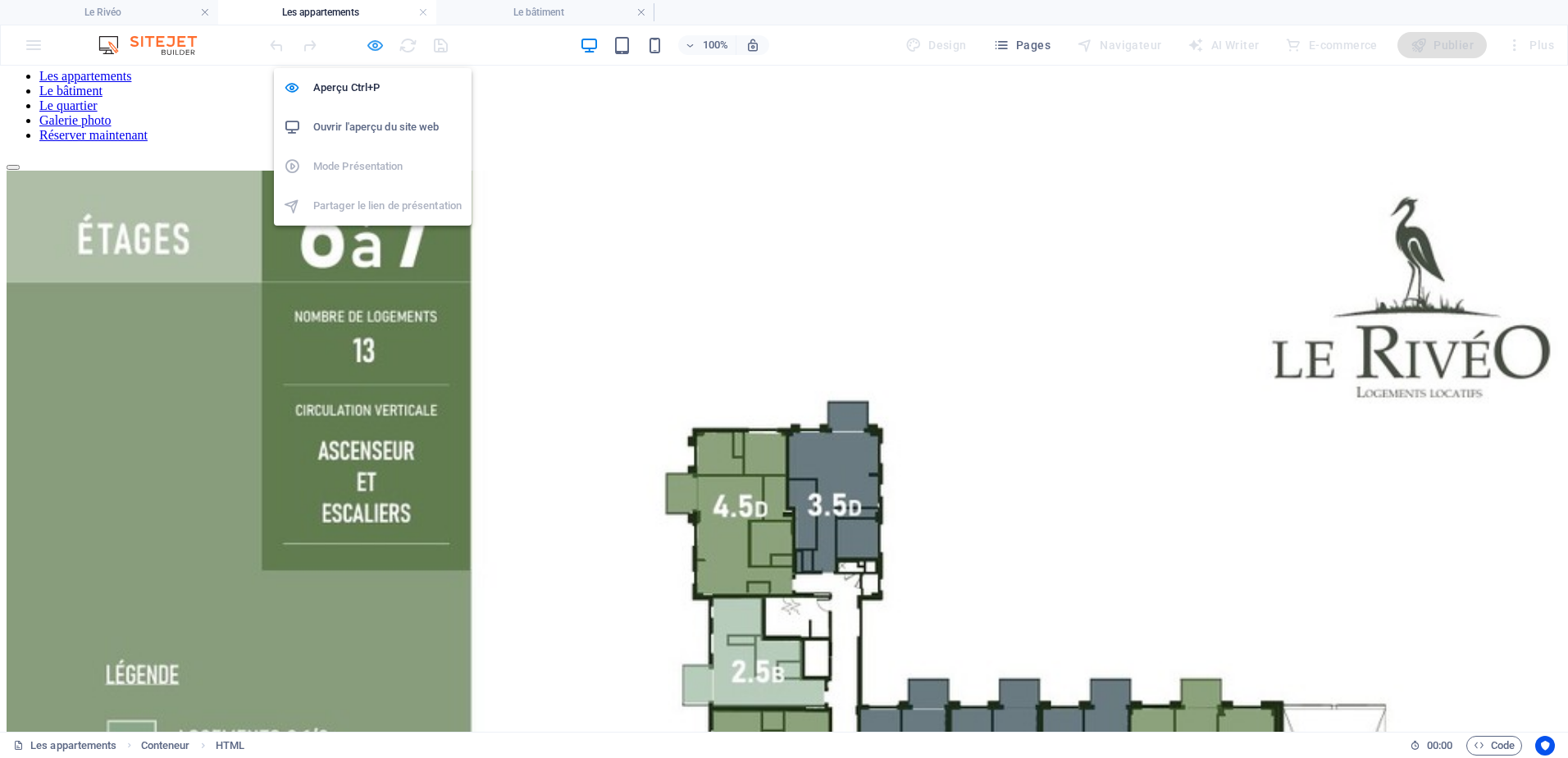
click at [374, 44] on icon "button" at bounding box center [375, 46] width 19 height 19
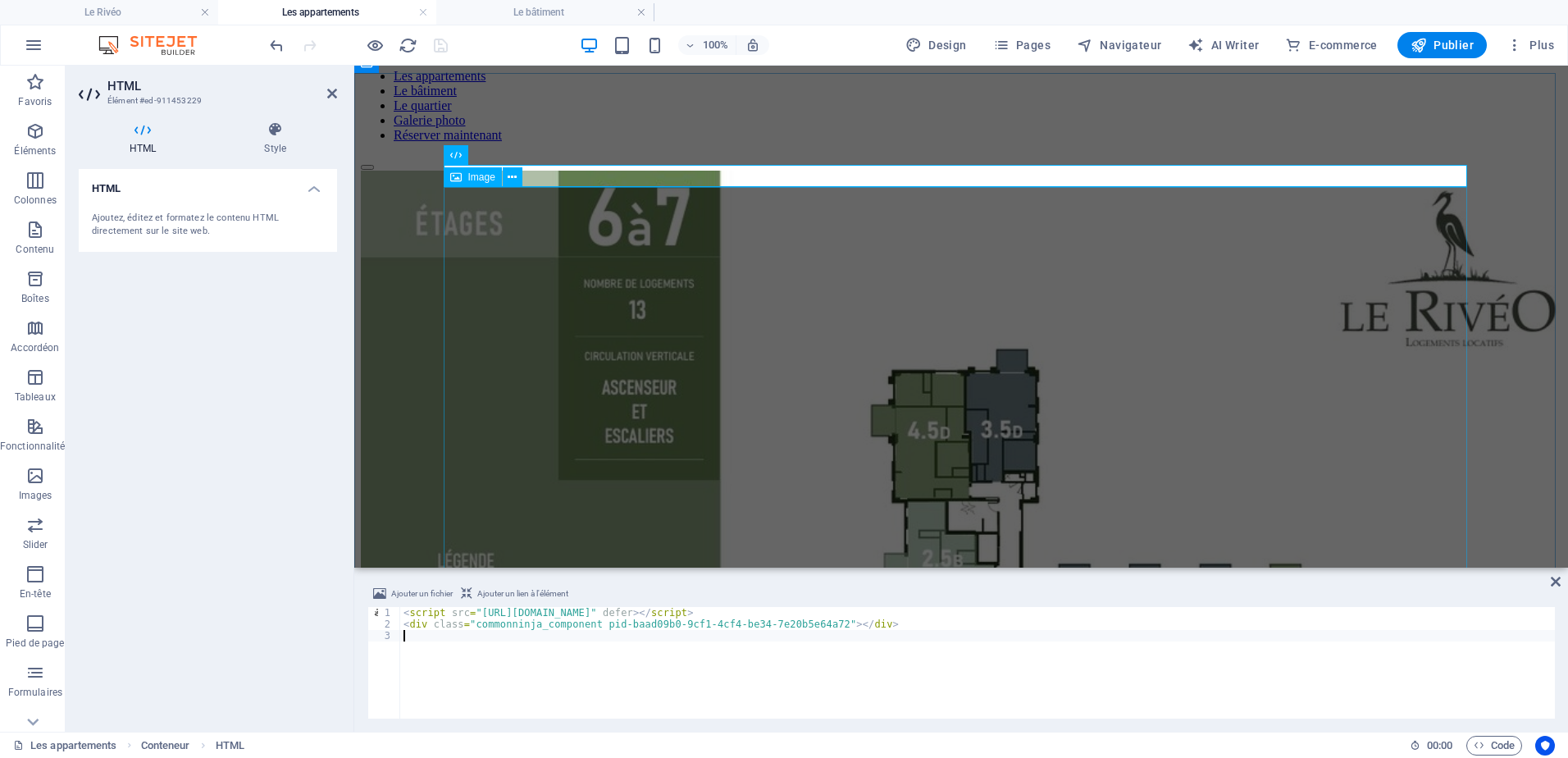
click at [590, 405] on figure at bounding box center [961, 600] width 1200 height 858
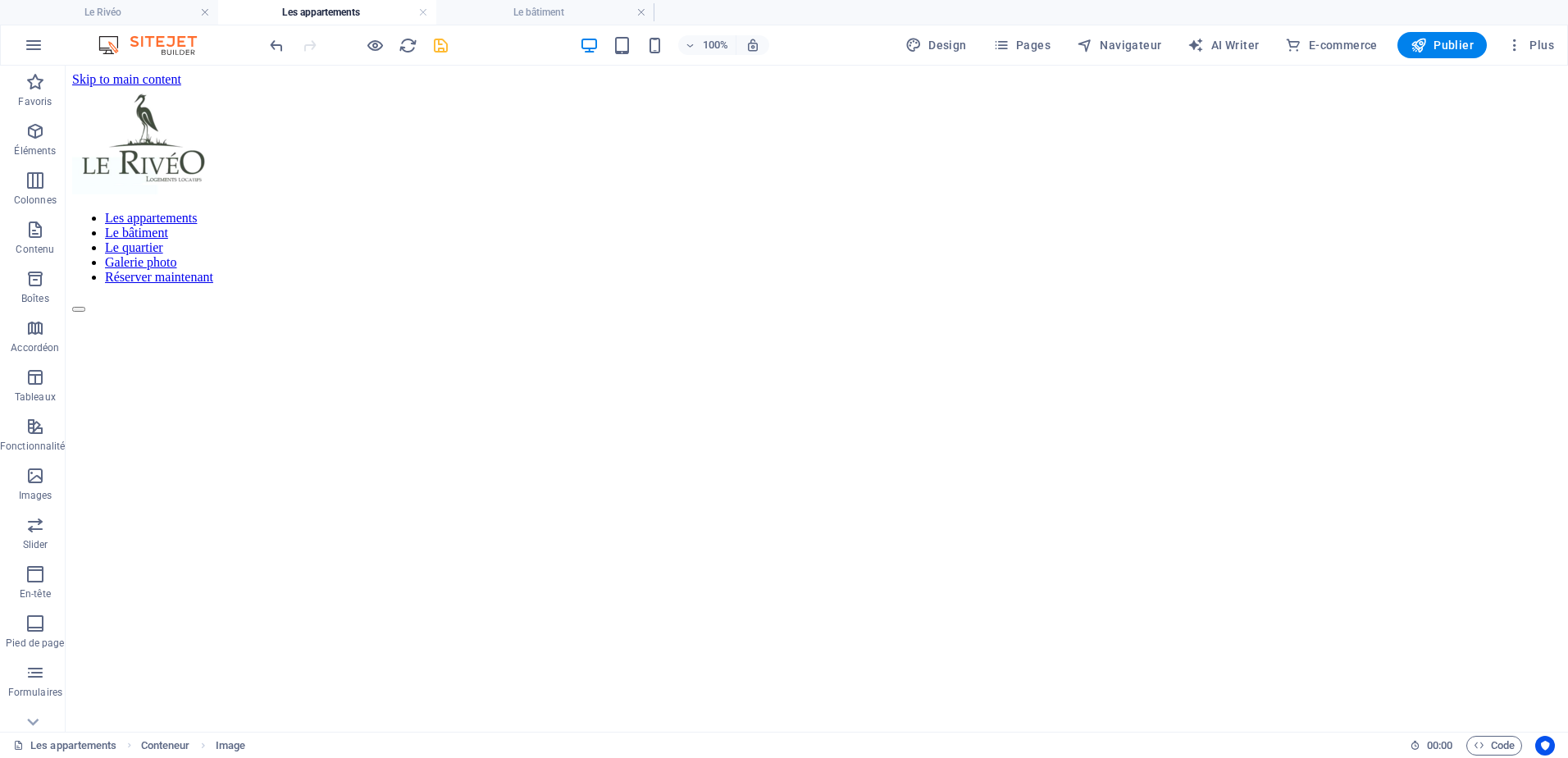
scroll to position [0, 0]
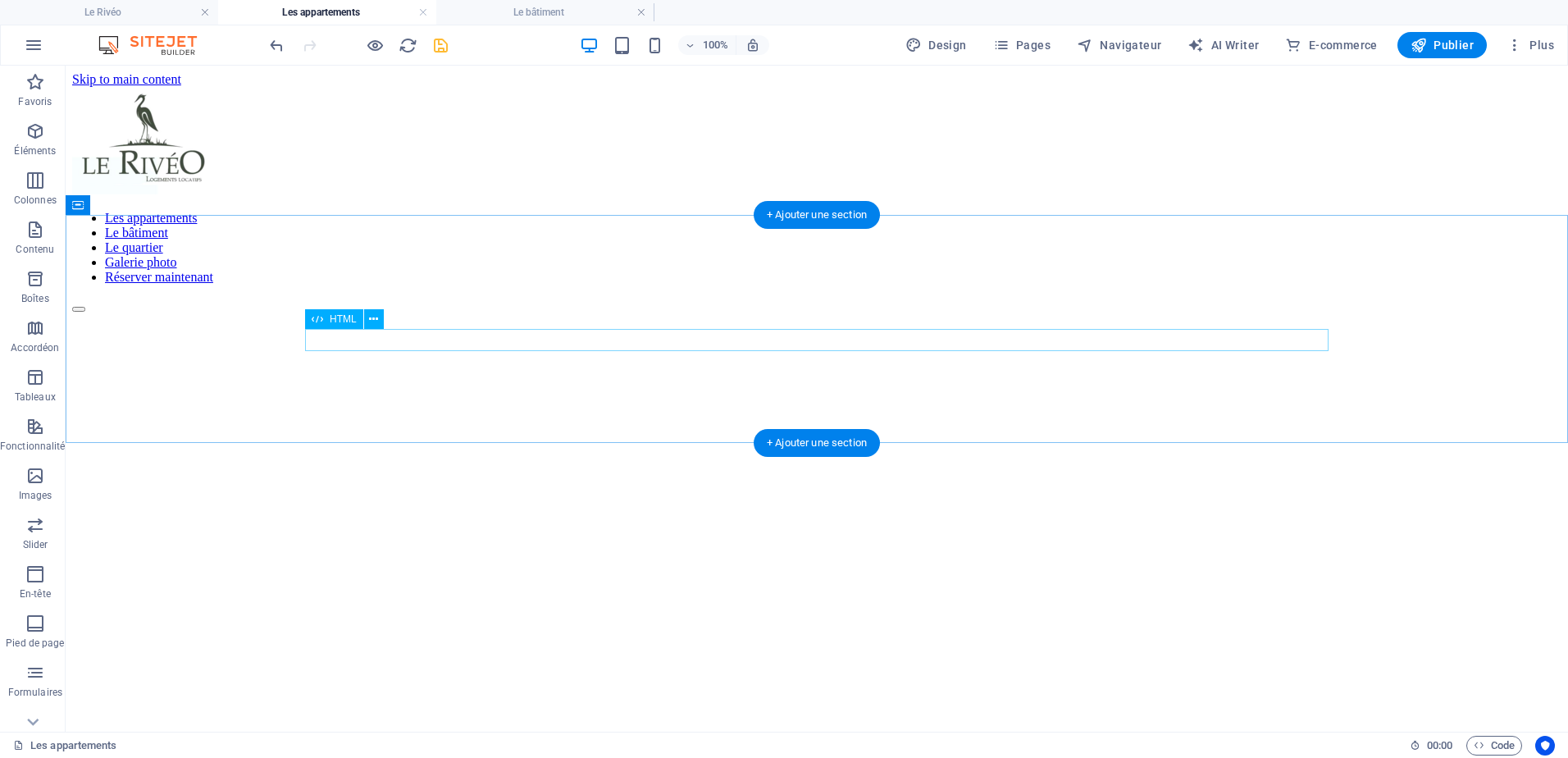
click at [324, 313] on div at bounding box center [817, 313] width 1489 height 0
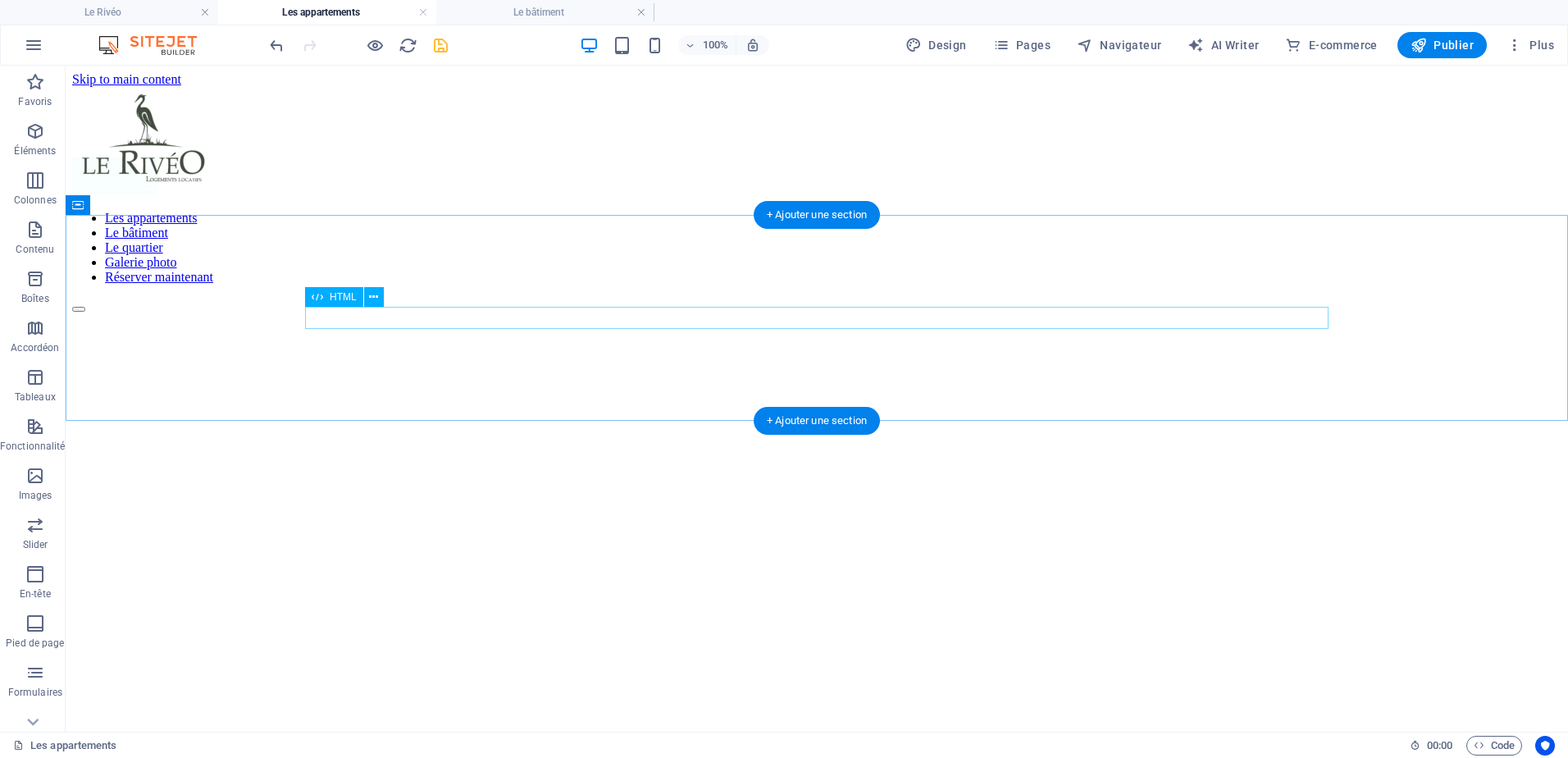
click at [323, 313] on div at bounding box center [817, 313] width 1489 height 0
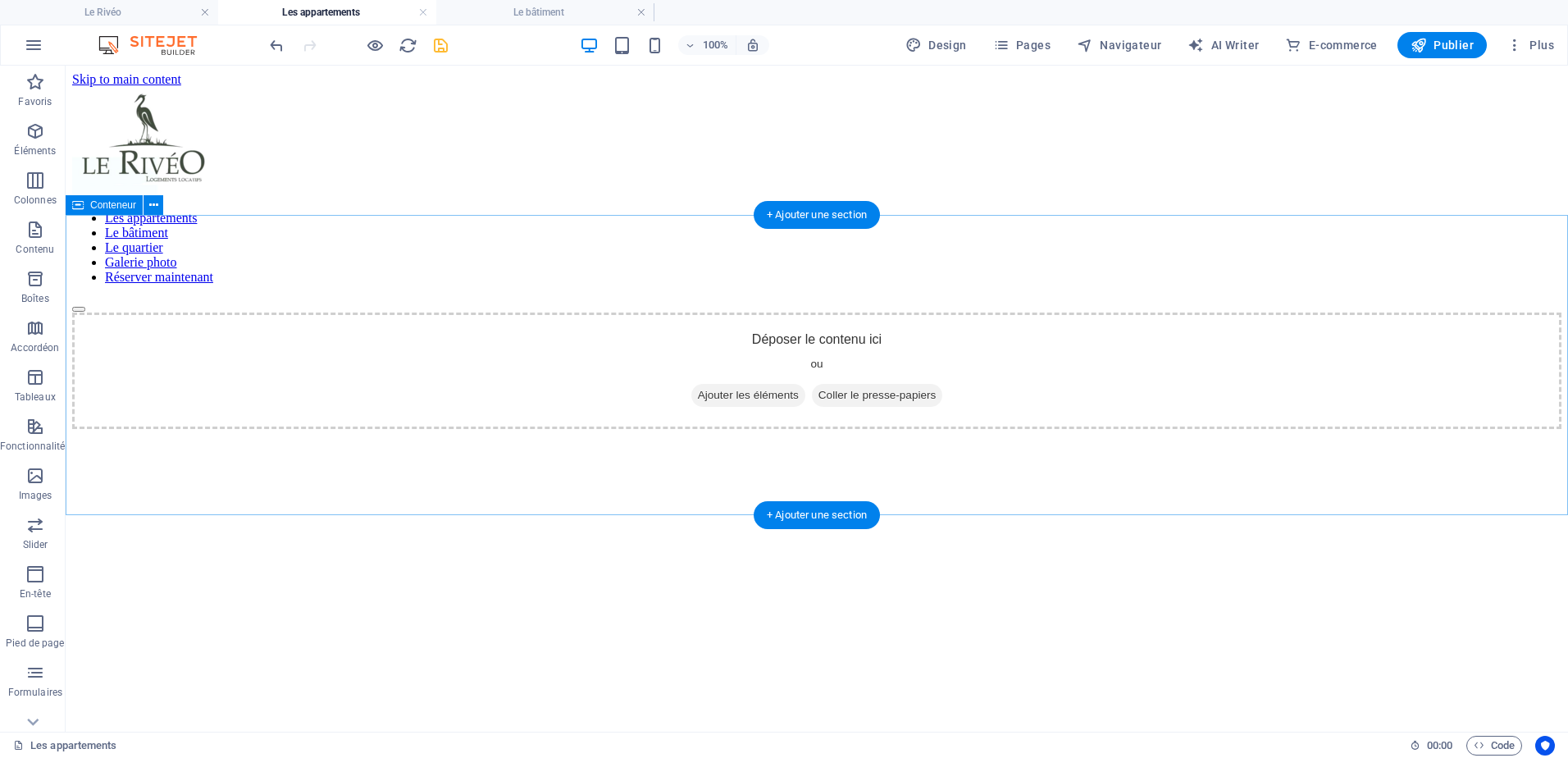
click at [867, 387] on span "Coller le presse-papiers" at bounding box center [877, 395] width 131 height 23
click at [725, 384] on span "Ajouter les éléments" at bounding box center [748, 395] width 114 height 23
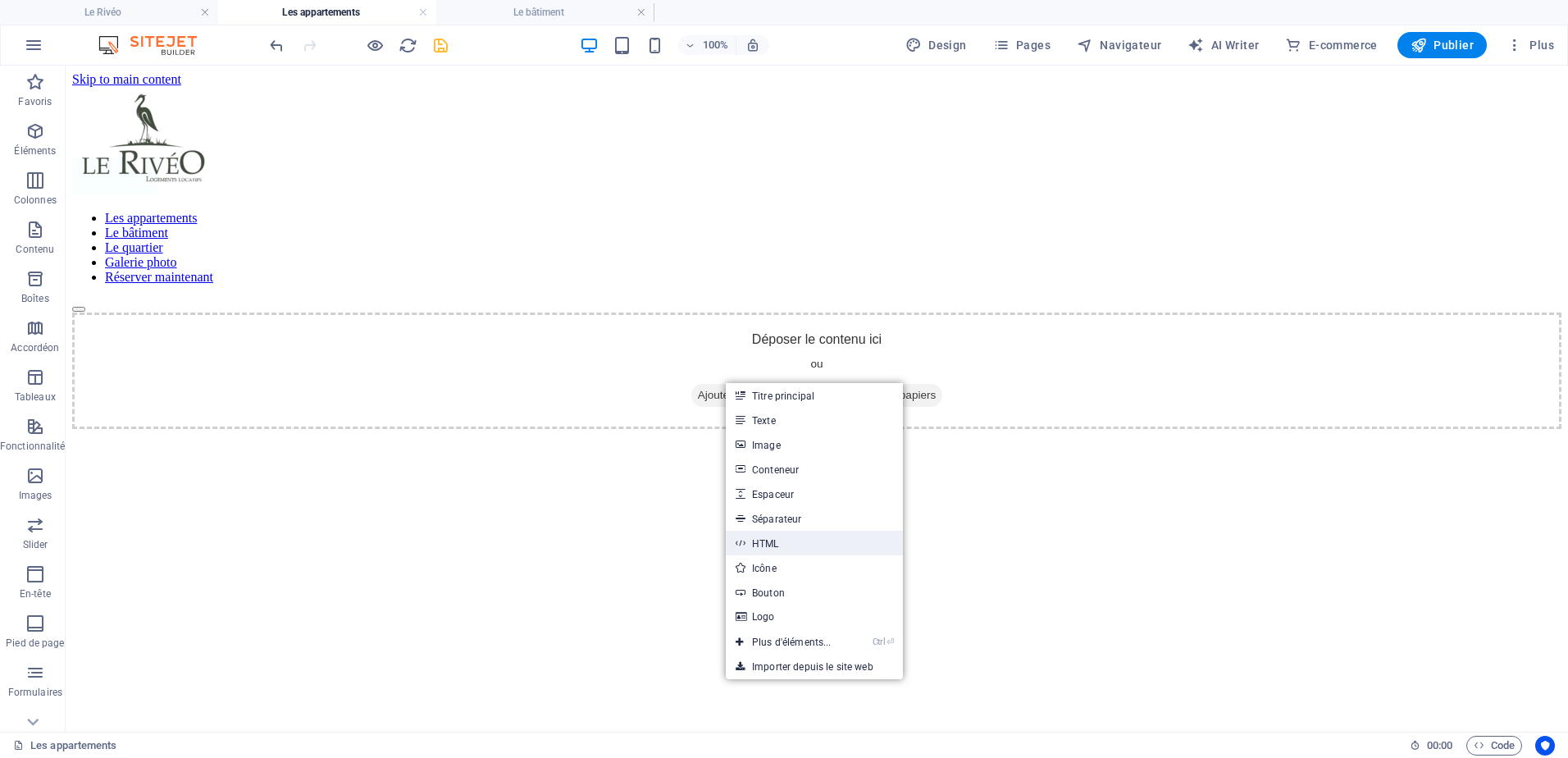
click at [798, 539] on link "HTML" at bounding box center [814, 543] width 178 height 25
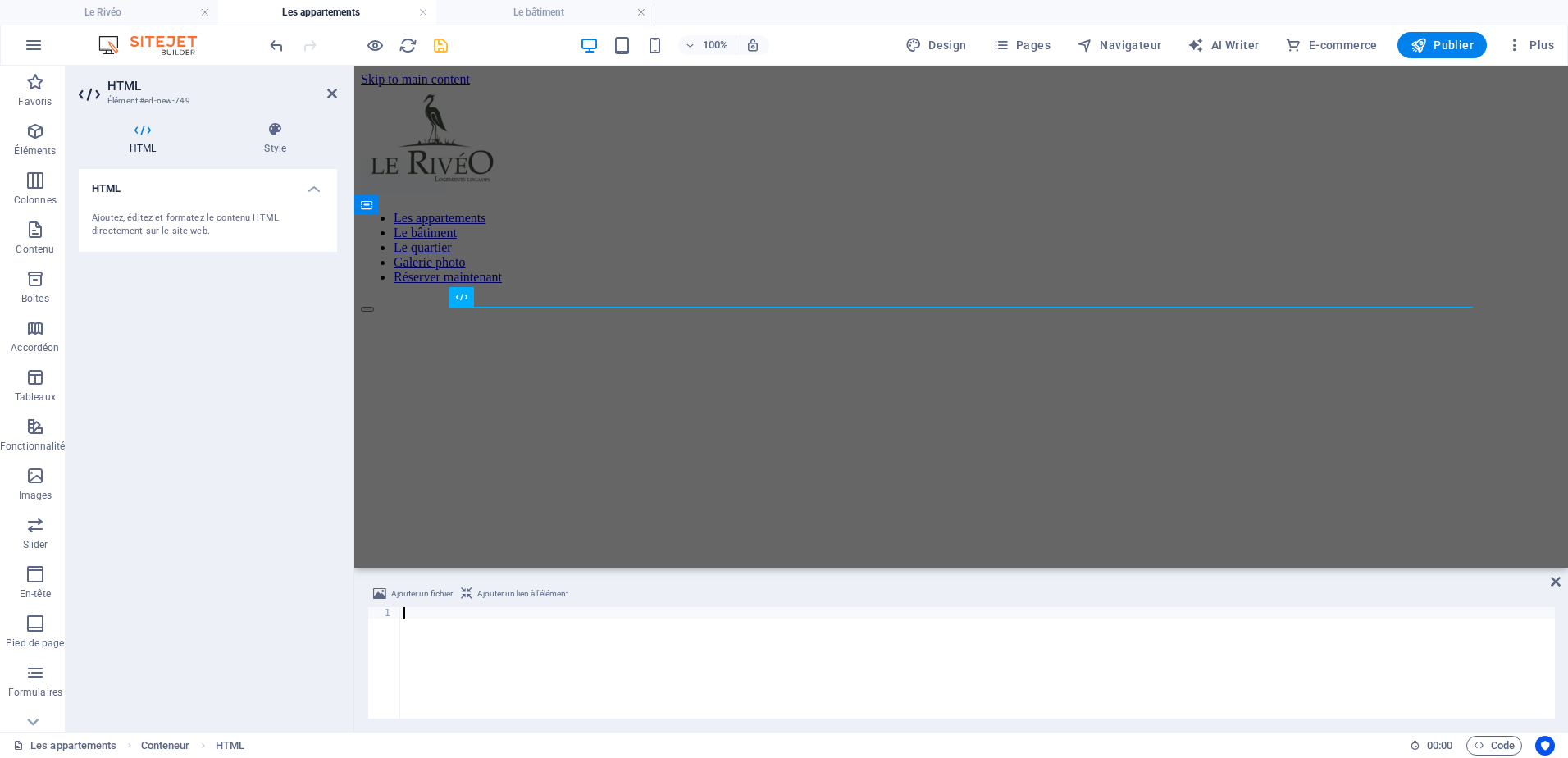
type textarea "<div class="commonninja_component pid-baad09b0-9cf1-4cf4-be34-7e20b5e64a72"></d…"
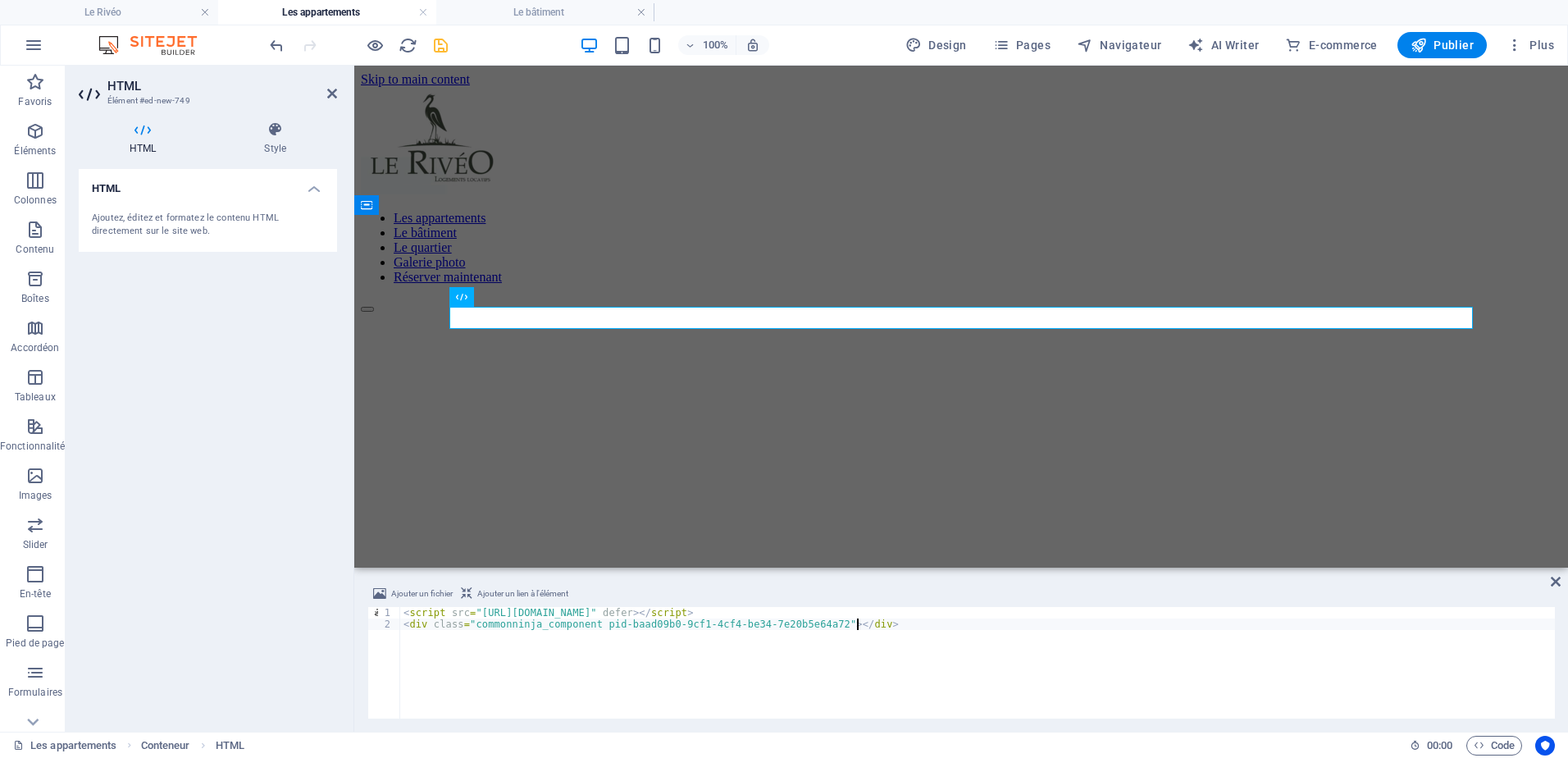
click at [271, 548] on div "HTML Ajoutez, éditez et formatez le contenu HTML directement sur le site web." at bounding box center [207, 443] width 258 height 550
click at [883, 626] on div "< script src = "[URL][DOMAIN_NAME]" defer > </ script > < div class = "commonni…" at bounding box center [977, 674] width 1154 height 134
click at [172, 207] on div "Ajoutez, éditez et formatez le contenu HTML directement sur le site web." at bounding box center [207, 225] width 258 height 54
click at [213, 396] on div "HTML Ajoutez, éditez et formatez le contenu HTML directement sur le site web." at bounding box center [207, 443] width 258 height 550
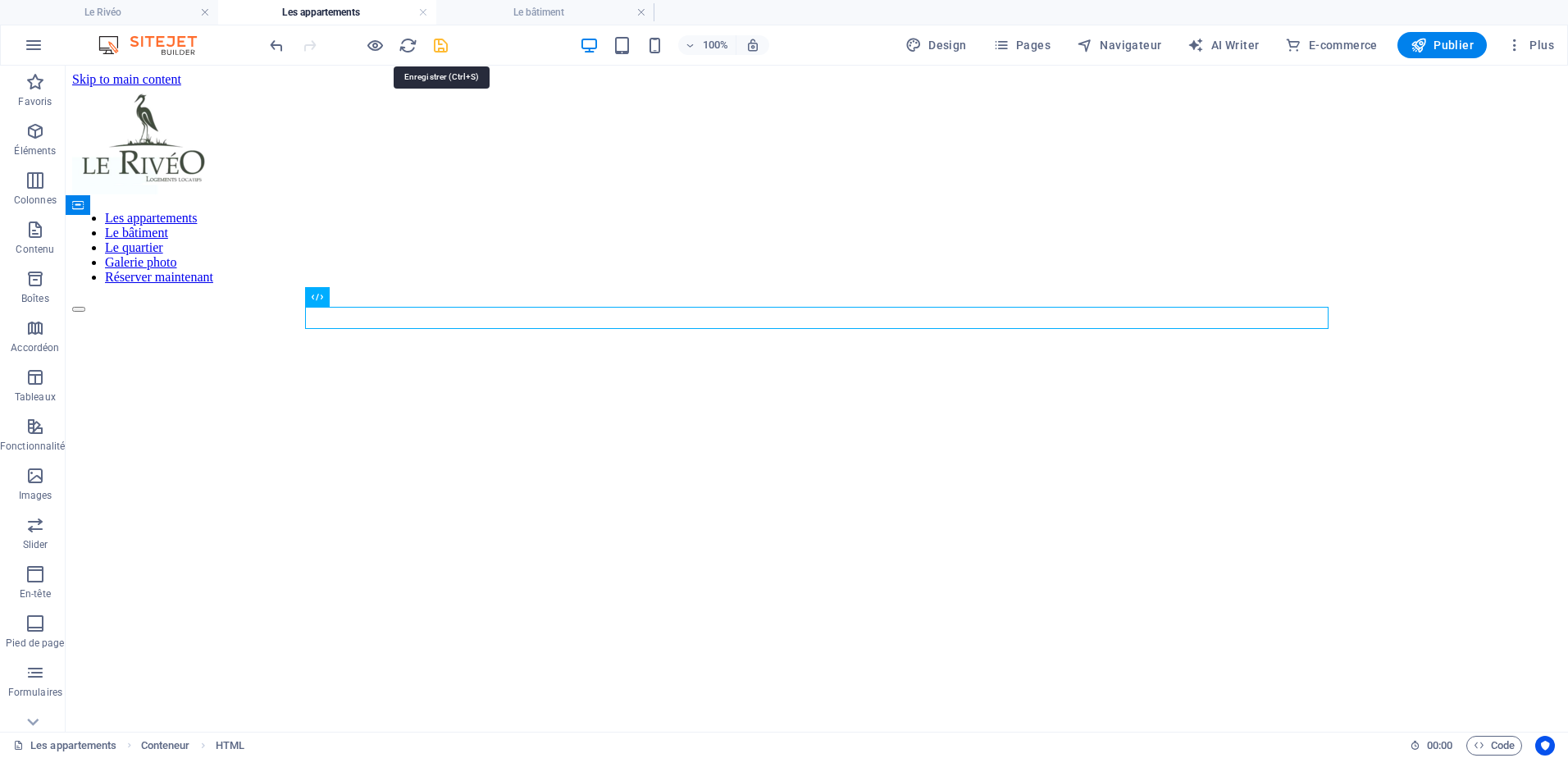
click at [437, 48] on icon "save" at bounding box center [441, 46] width 19 height 19
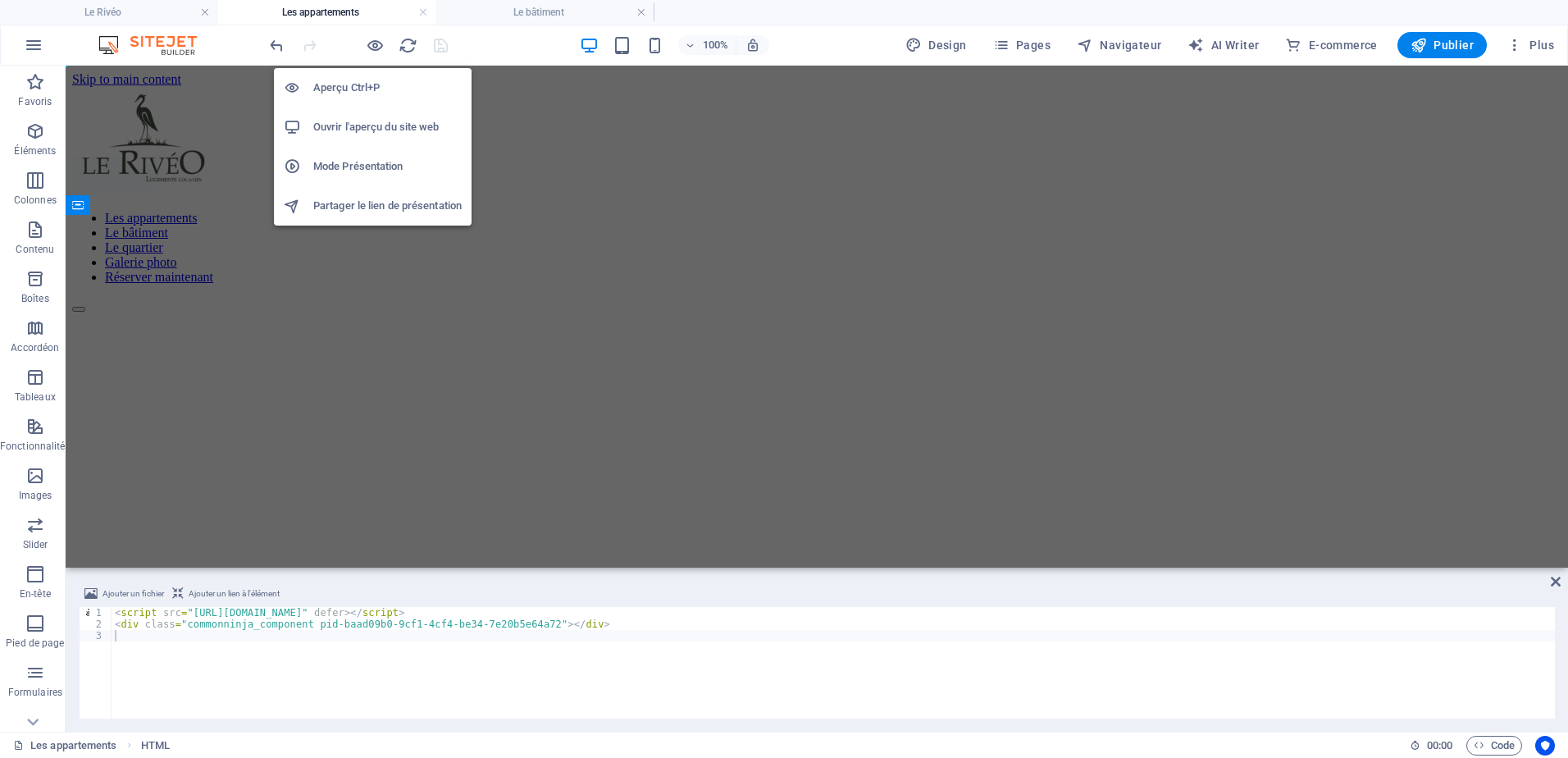
drag, startPoint x: 364, startPoint y: 93, endPoint x: 644, endPoint y: 274, distance: 333.4
click at [364, 93] on h6 "Aperçu Ctrl+P" at bounding box center [387, 87] width 149 height 20
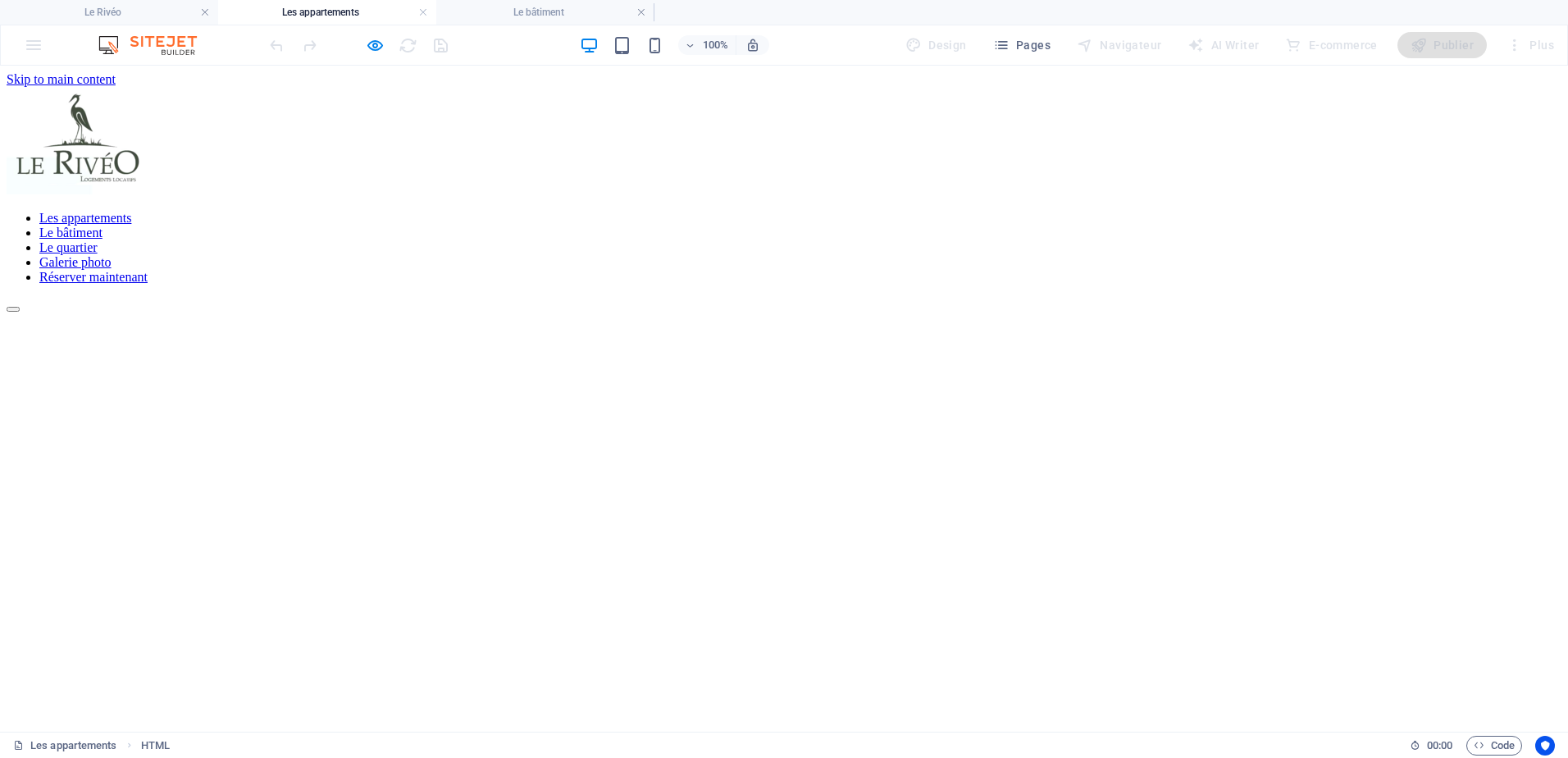
drag, startPoint x: 671, startPoint y: 481, endPoint x: 765, endPoint y: 533, distance: 107.4
click at [755, 319] on html "Skip to main content Les appartements Le bâtiment Le quartier Galerie photo Rés…" at bounding box center [784, 192] width 1568 height 253
drag, startPoint x: 377, startPoint y: 42, endPoint x: 367, endPoint y: 160, distance: 118.4
click at [377, 42] on icon "button" at bounding box center [375, 46] width 19 height 19
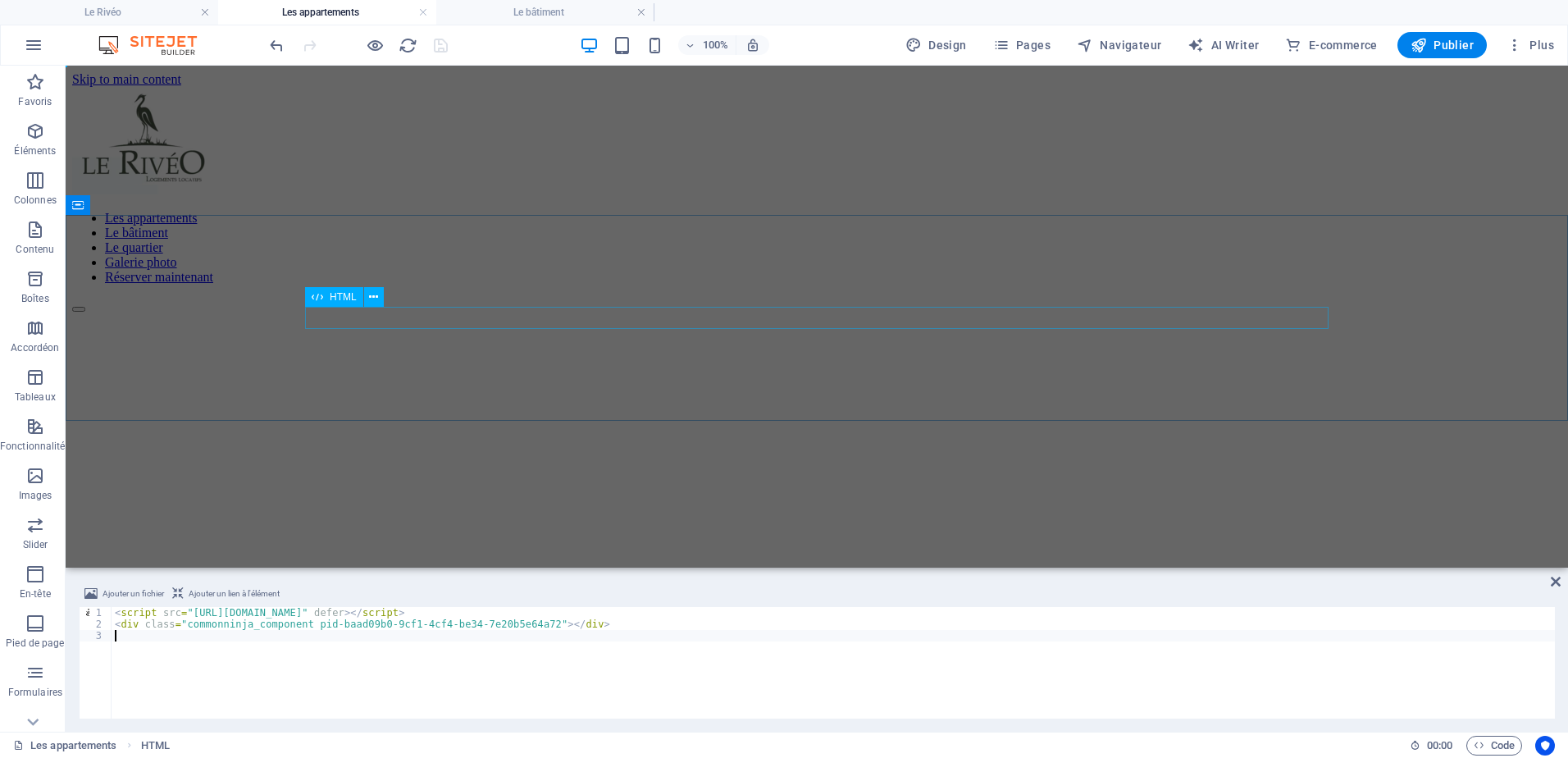
click at [319, 313] on div at bounding box center [817, 313] width 1489 height 0
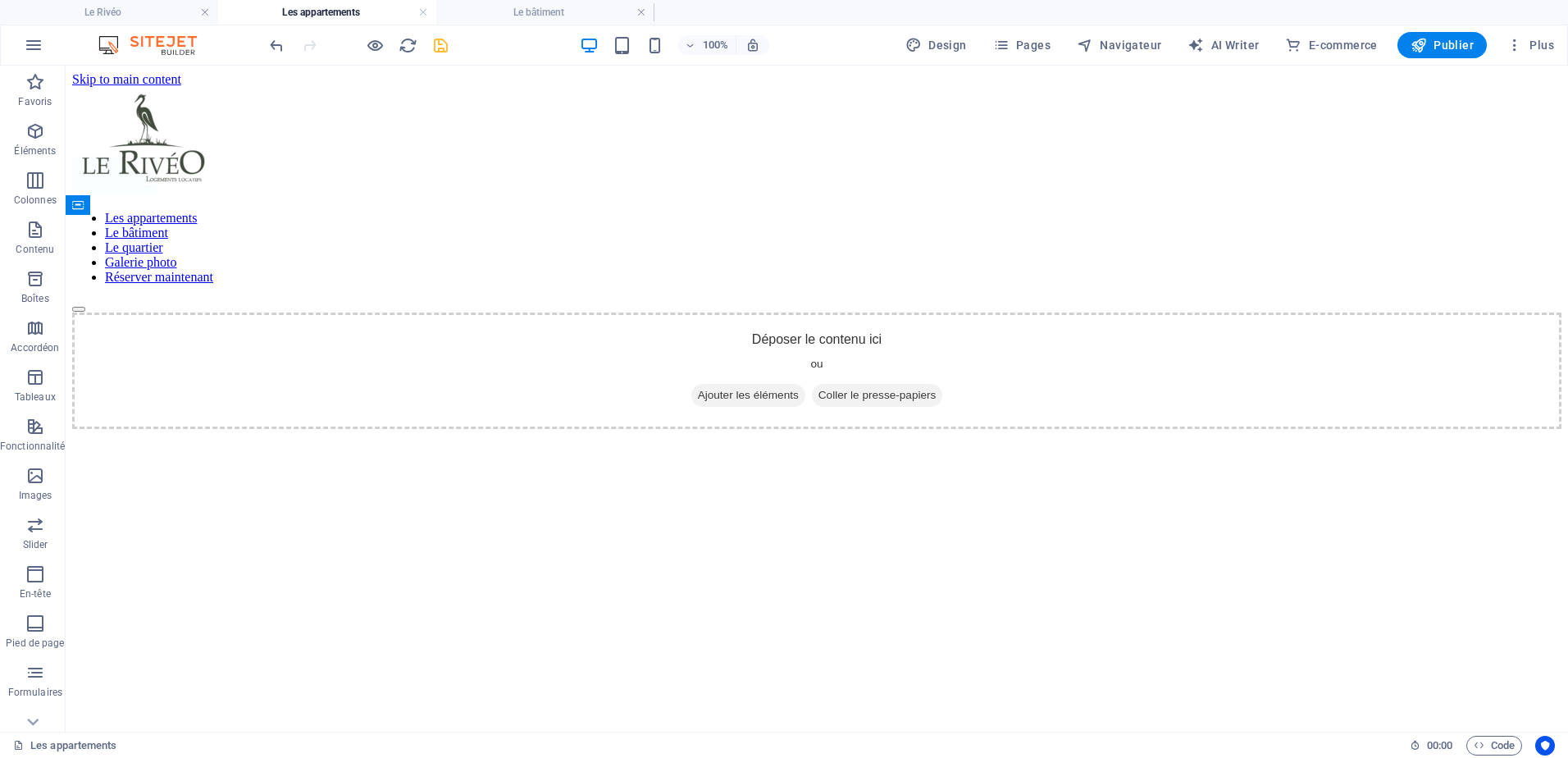
click at [634, 436] on html "Skip to main content Les appartements Le bâtiment Le quartier Galerie photo Rés…" at bounding box center [817, 249] width 1503 height 369
click at [1504, 745] on span "Code" at bounding box center [1494, 746] width 41 height 20
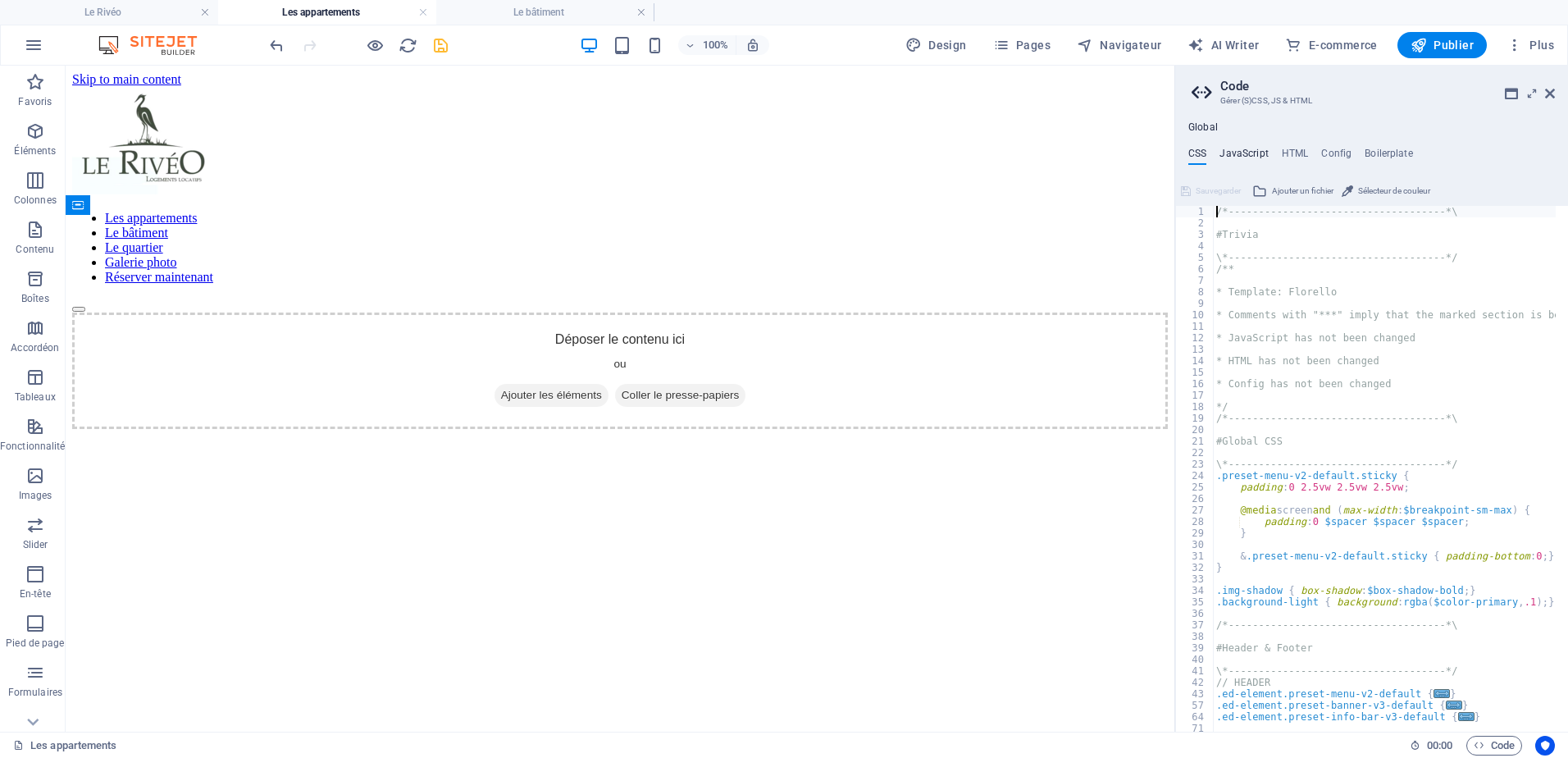
click at [1247, 149] on h4 "JavaScript" at bounding box center [1244, 156] width 48 height 18
type textarea "/* JS for preset "Content Slider" */"
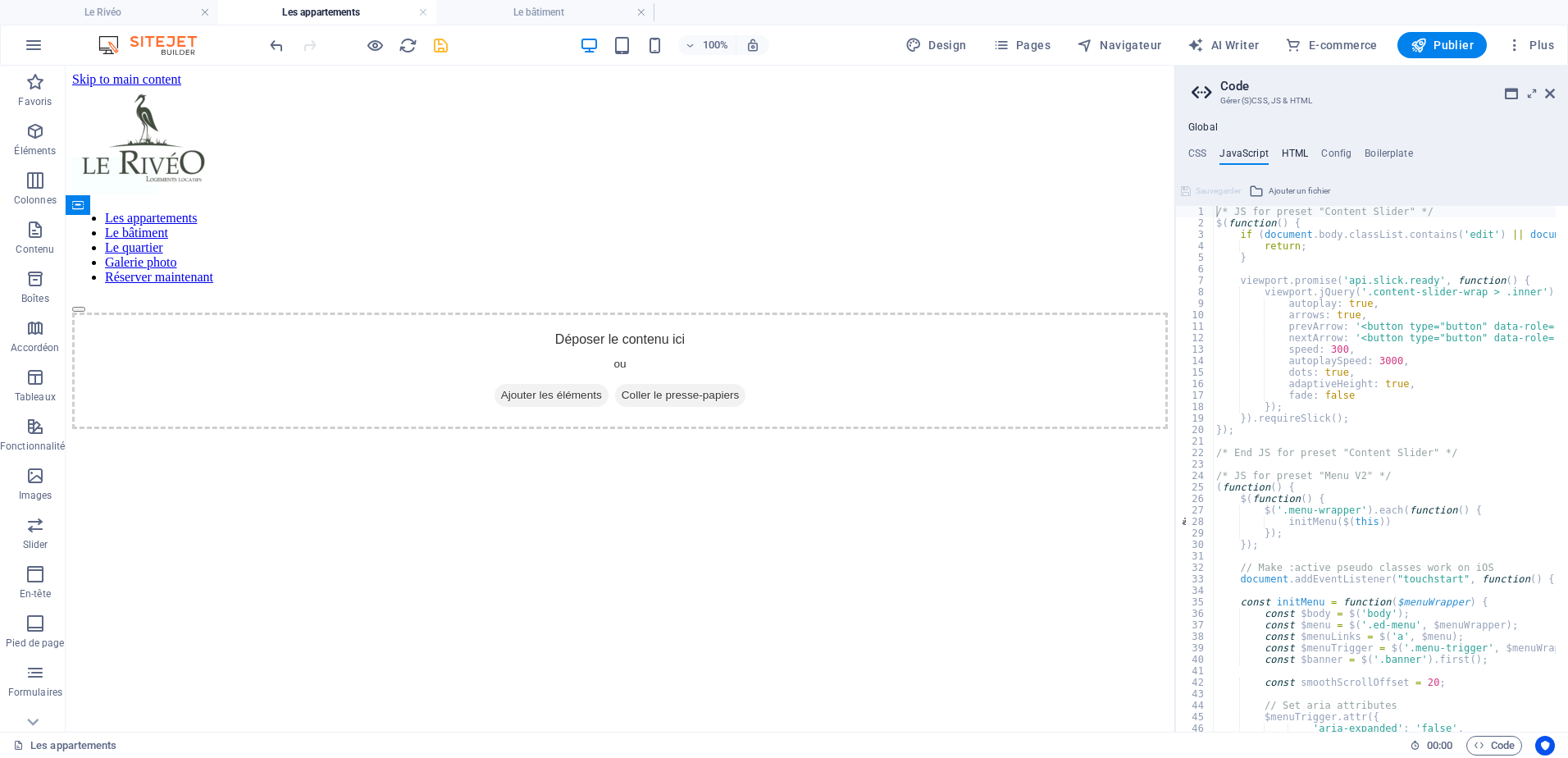
click at [1307, 152] on h4 "HTML" at bounding box center [1295, 156] width 27 height 18
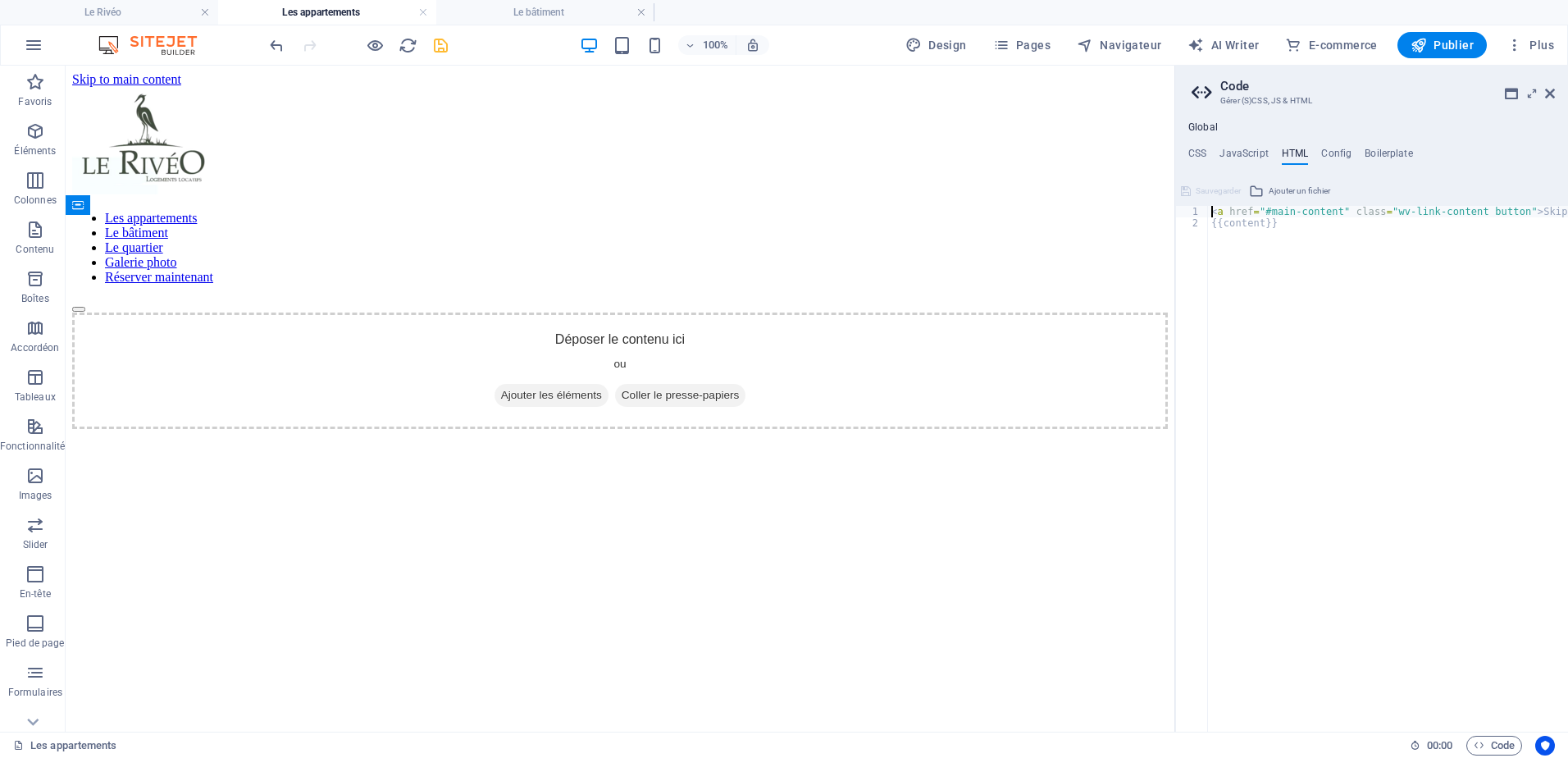
click at [1273, 257] on div "< a href = "#main-content" class = "wv-link-content button" > Skip to main cont…" at bounding box center [1430, 474] width 443 height 536
type textarea "{{content}}"
click at [1250, 305] on div "< a href = "#main-content" class = "wv-link-content button" > Skip to main cont…" at bounding box center [1430, 474] width 443 height 536
click at [1228, 153] on h4 "JavaScript" at bounding box center [1244, 156] width 48 height 18
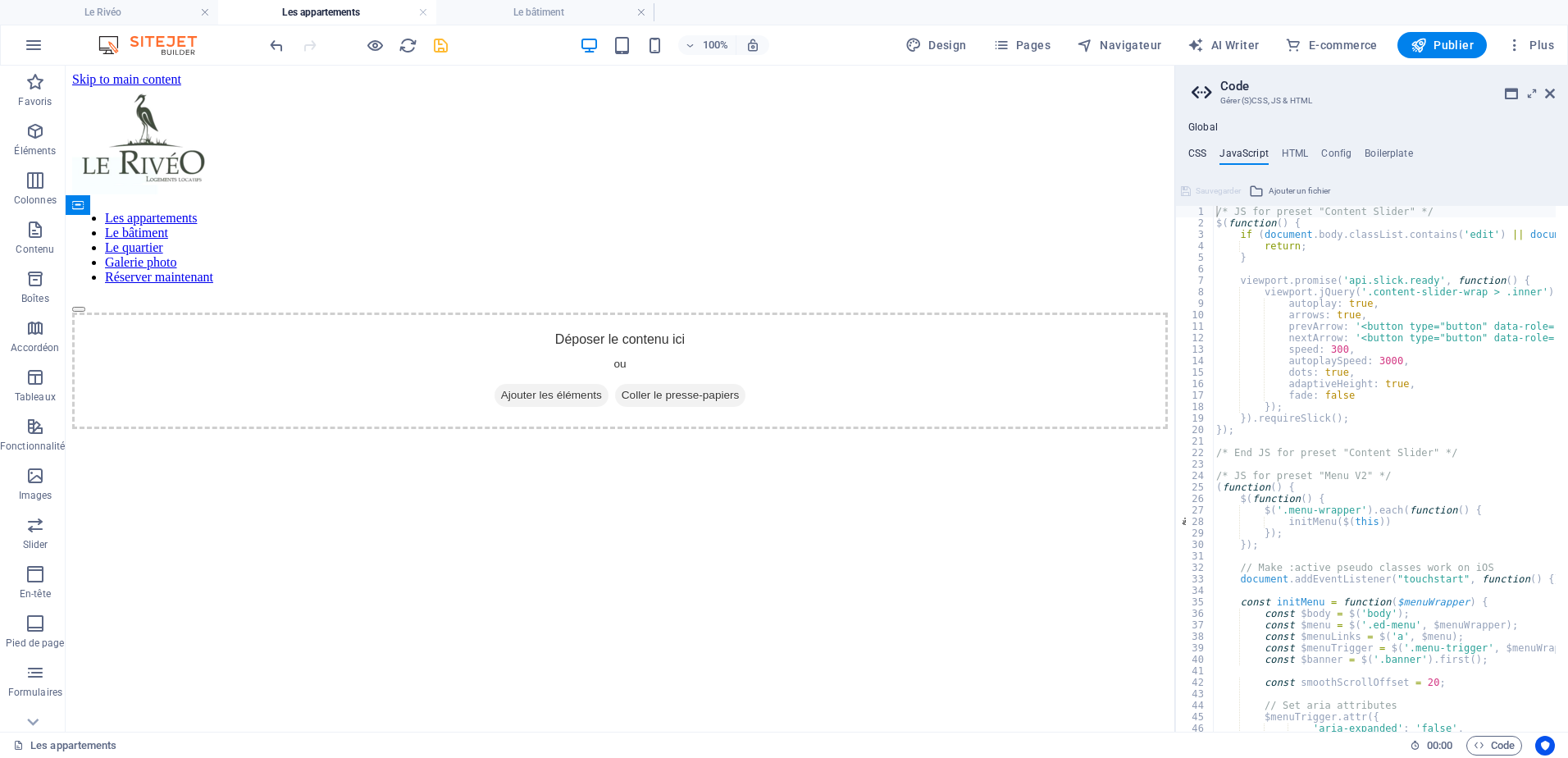
click at [1198, 154] on h4 "CSS" at bounding box center [1197, 156] width 18 height 18
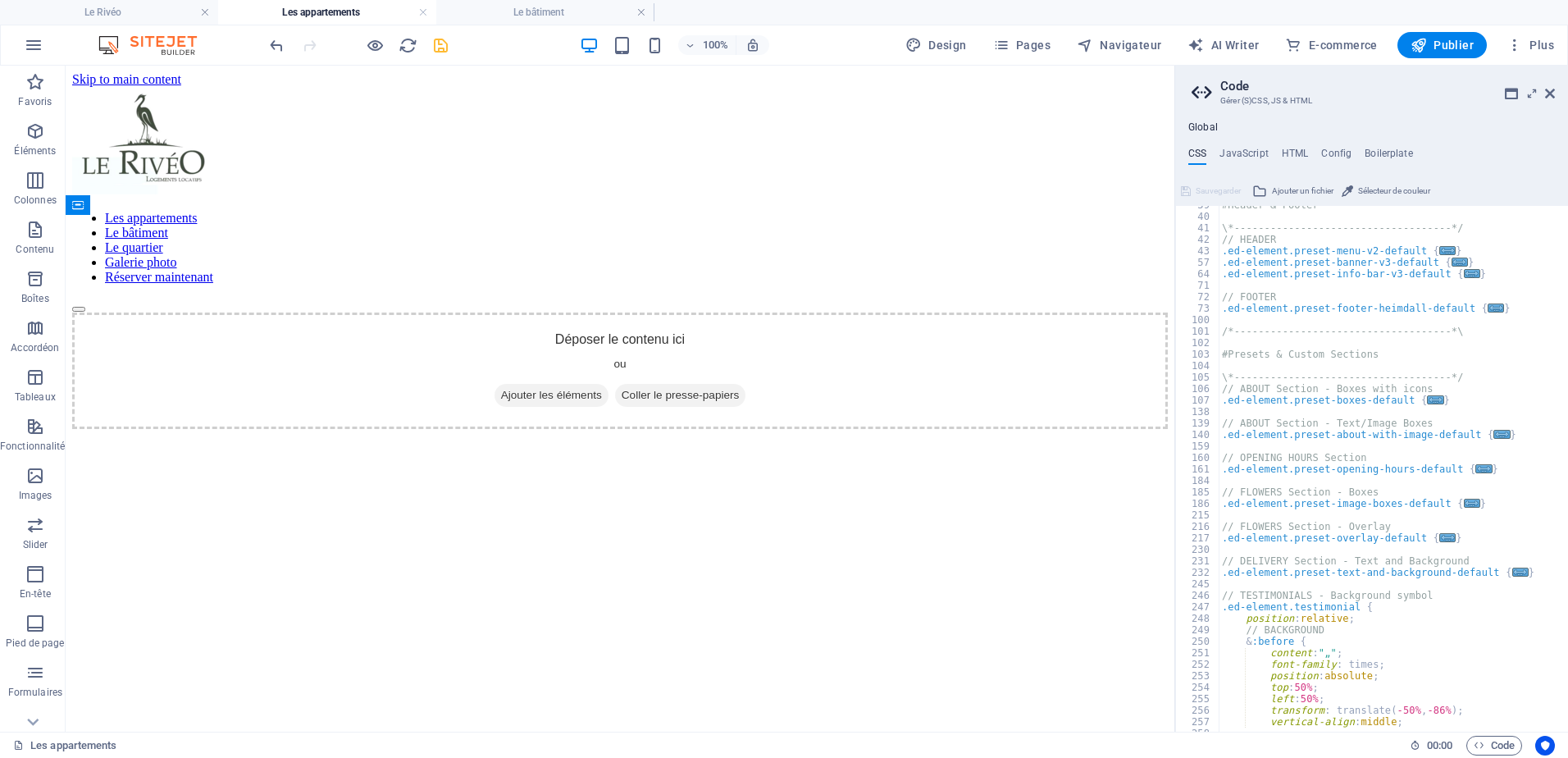
scroll to position [443, 0]
